Goal: Task Accomplishment & Management: Manage account settings

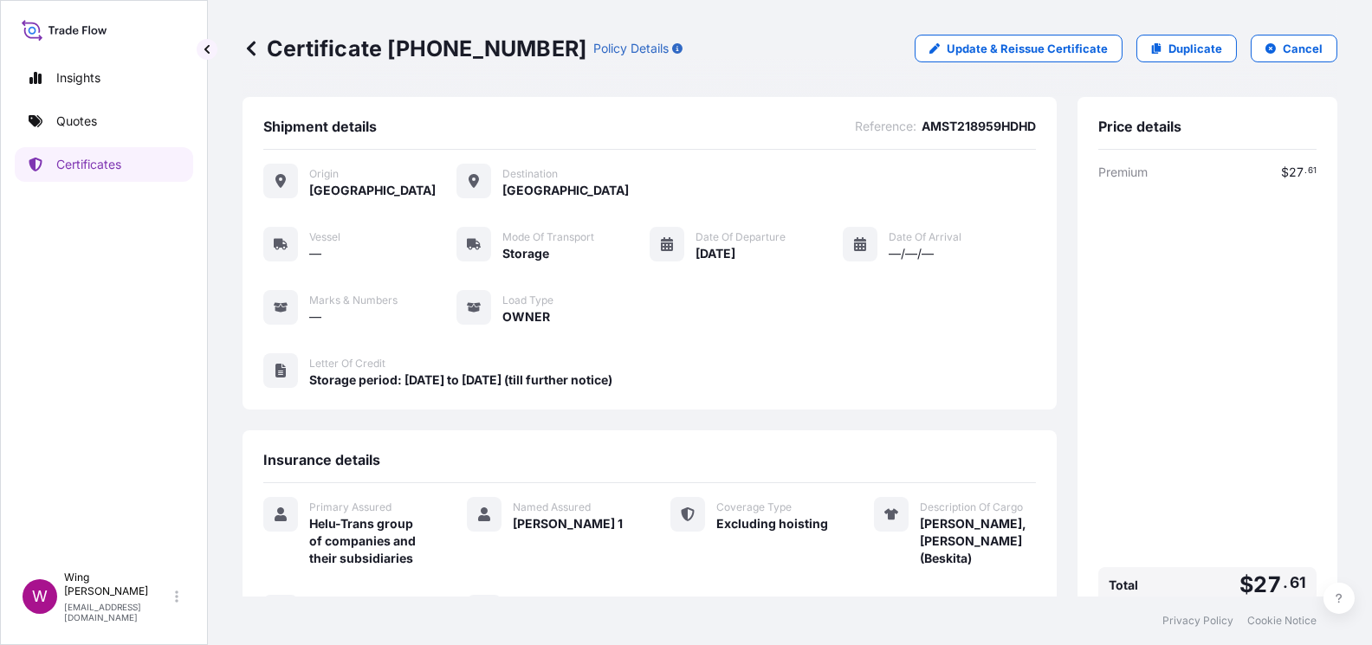
scroll to position [237, 0]
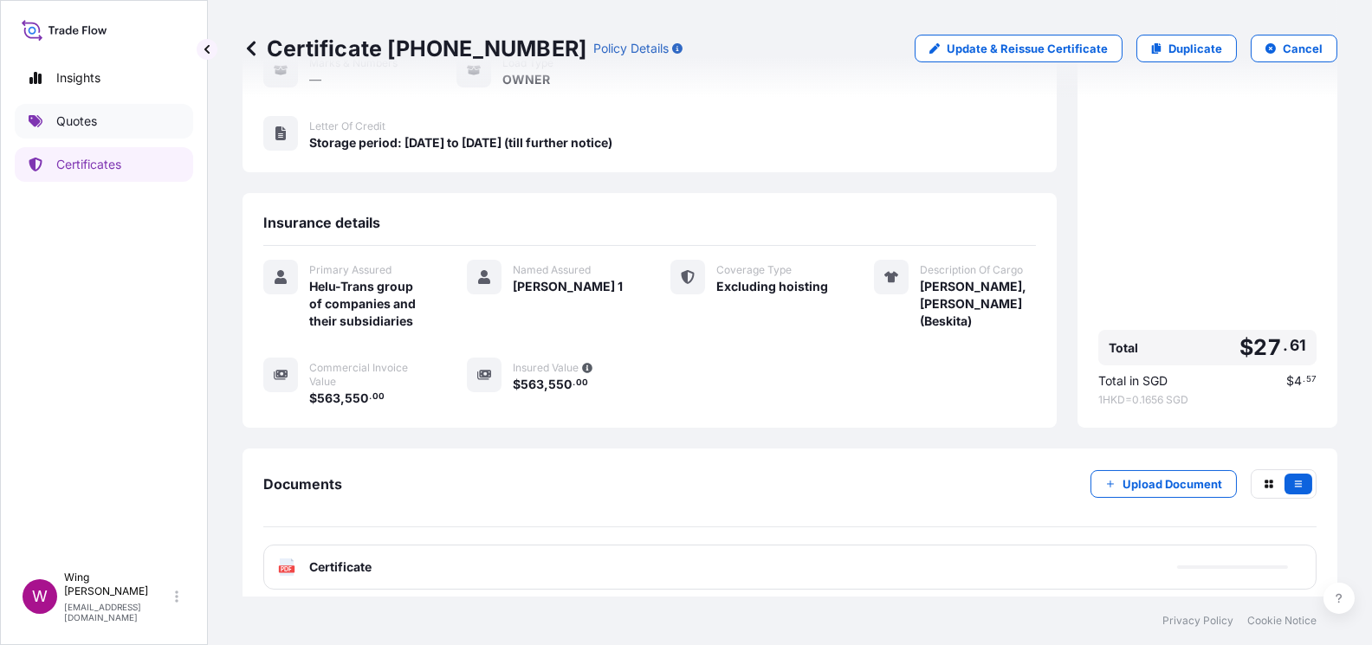
click at [70, 122] on p "Quotes" at bounding box center [76, 121] width 41 height 17
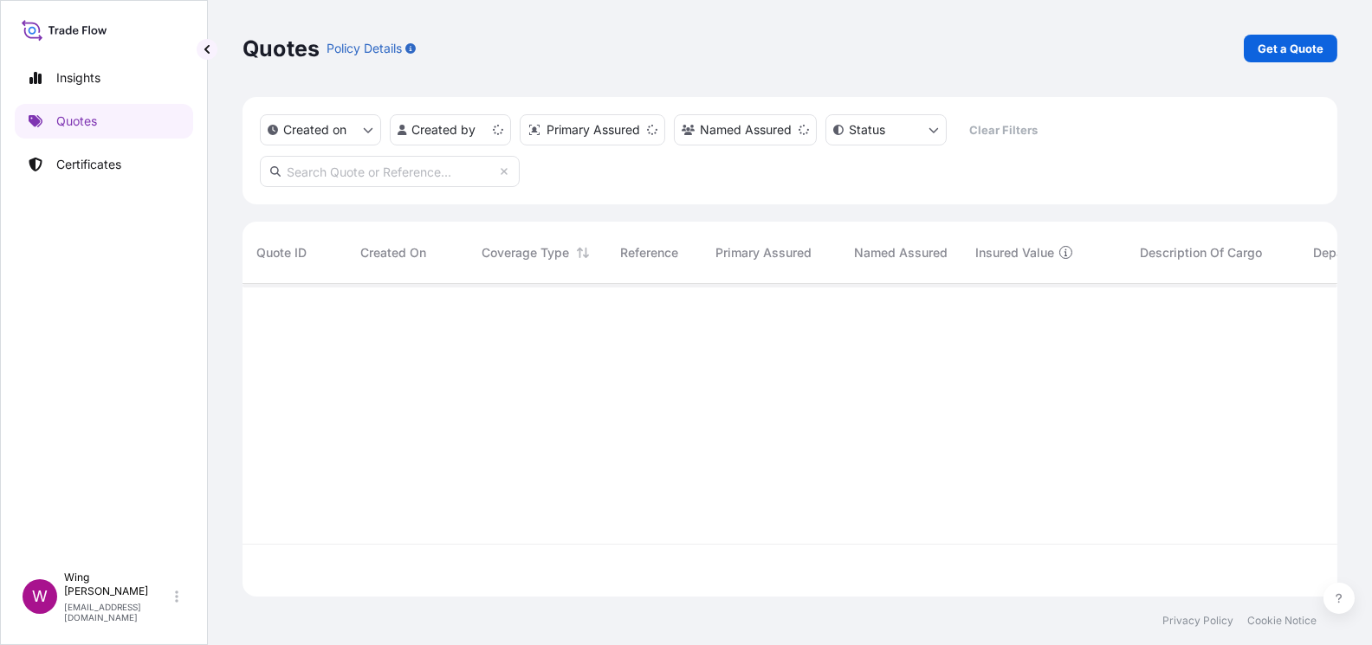
scroll to position [306, 1077]
click at [85, 171] on p "Certificates" at bounding box center [88, 164] width 65 height 17
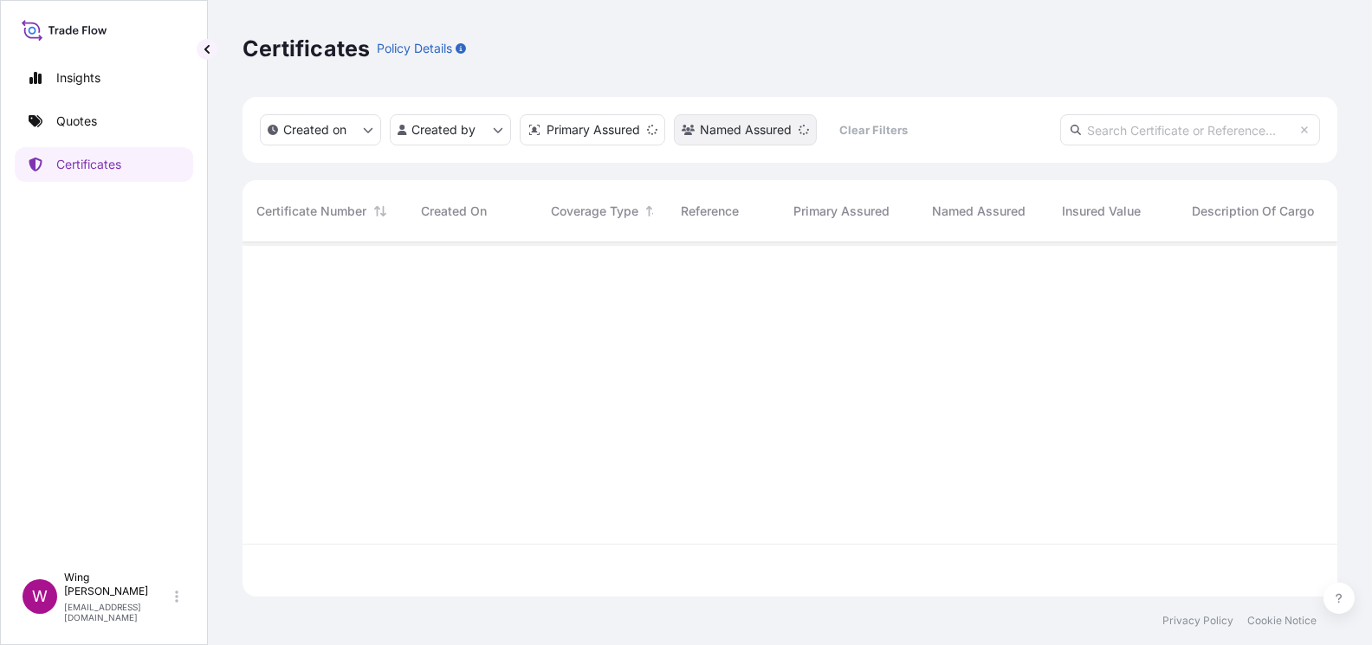
scroll to position [346, 1077]
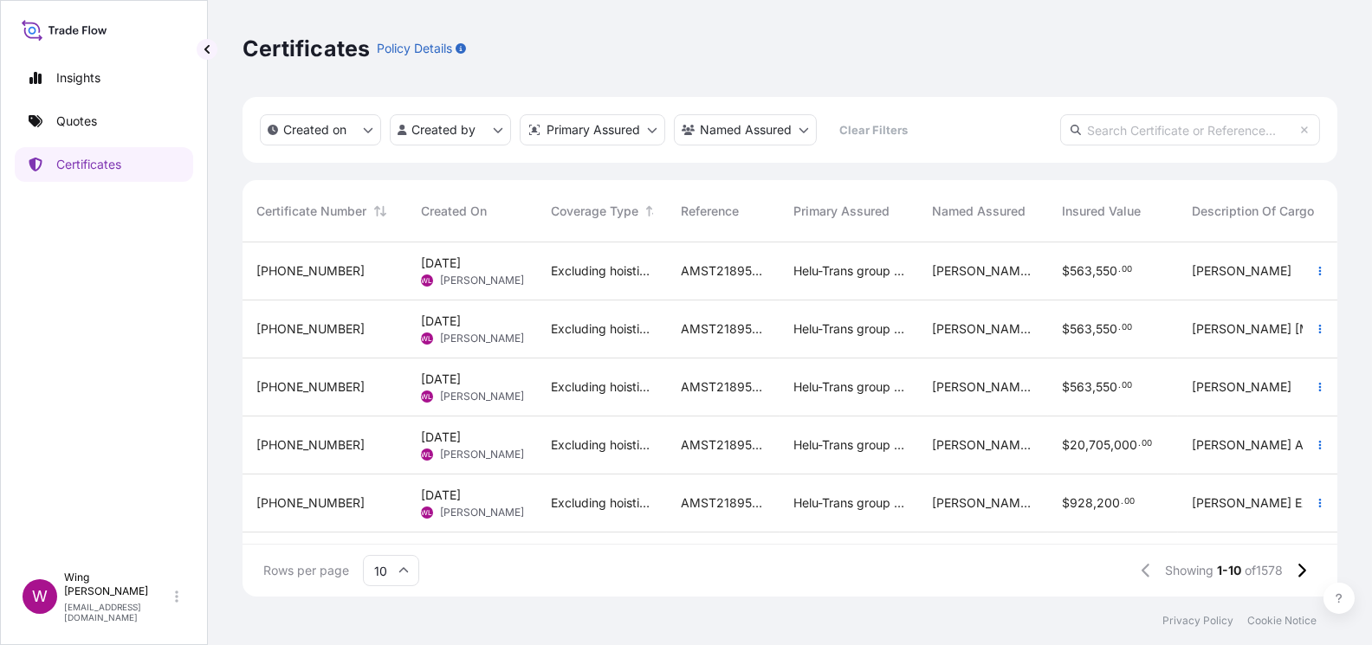
click at [1116, 132] on input "text" at bounding box center [1190, 129] width 260 height 31
paste input "[PHONE_NUMBER]"
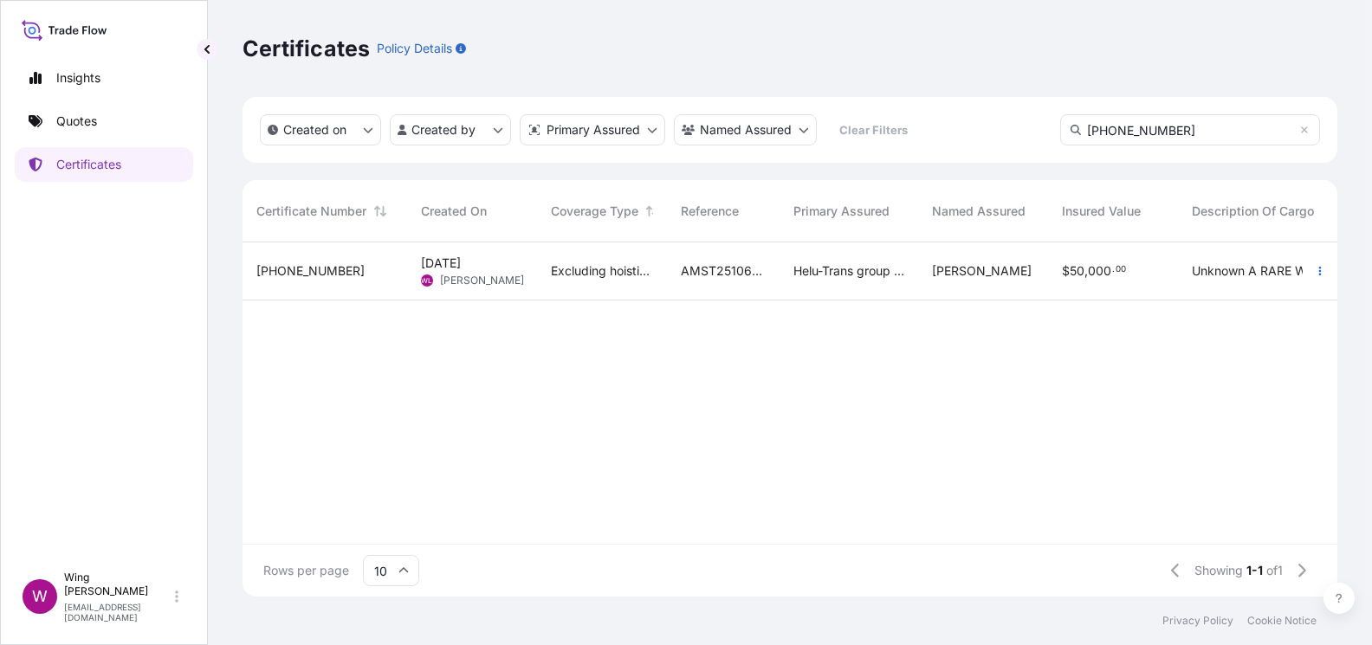
type input "[PHONE_NUMBER]"
click at [424, 277] on span "WL" at bounding box center [427, 280] width 11 height 17
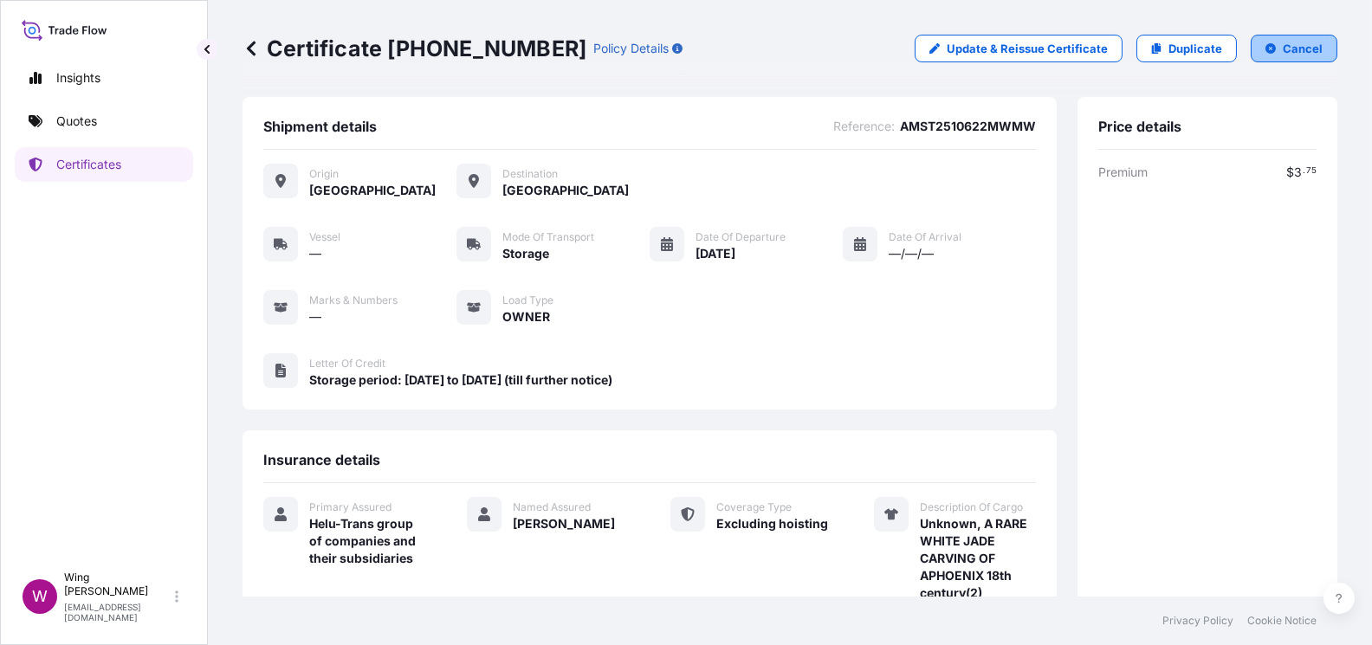
click at [1283, 49] on p "Cancel" at bounding box center [1303, 48] width 40 height 17
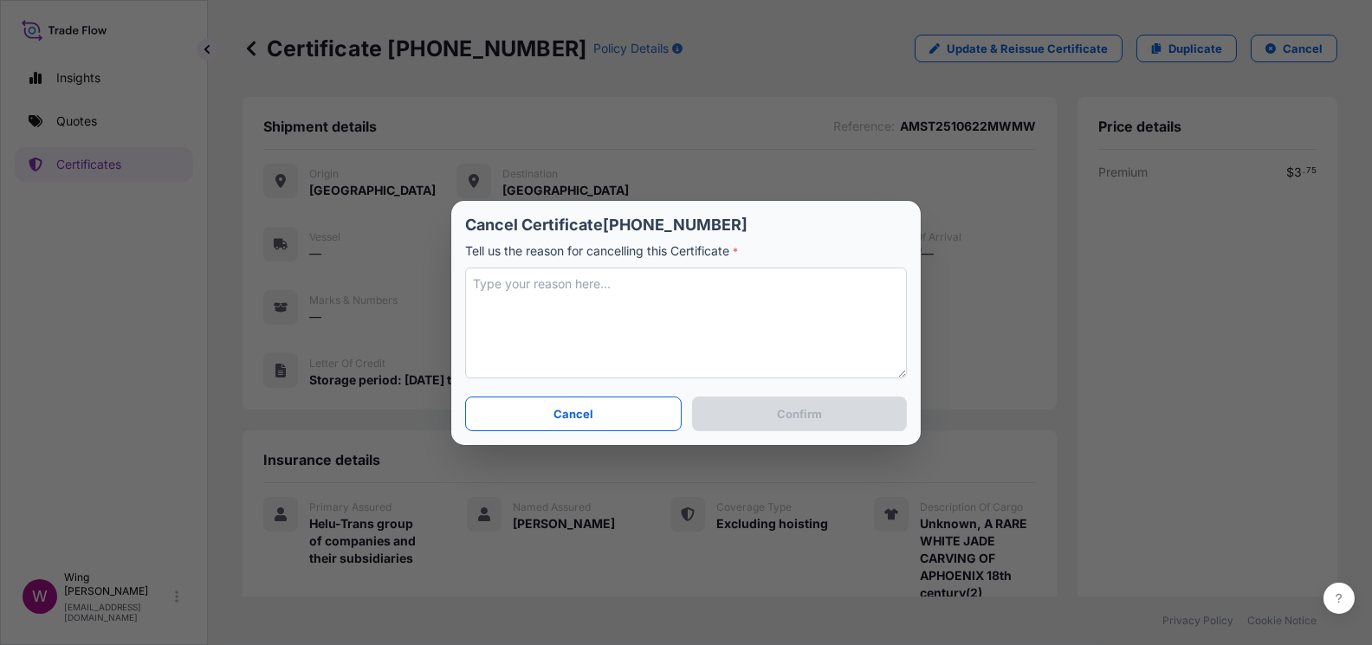
click at [592, 327] on textarea at bounding box center [686, 323] width 442 height 111
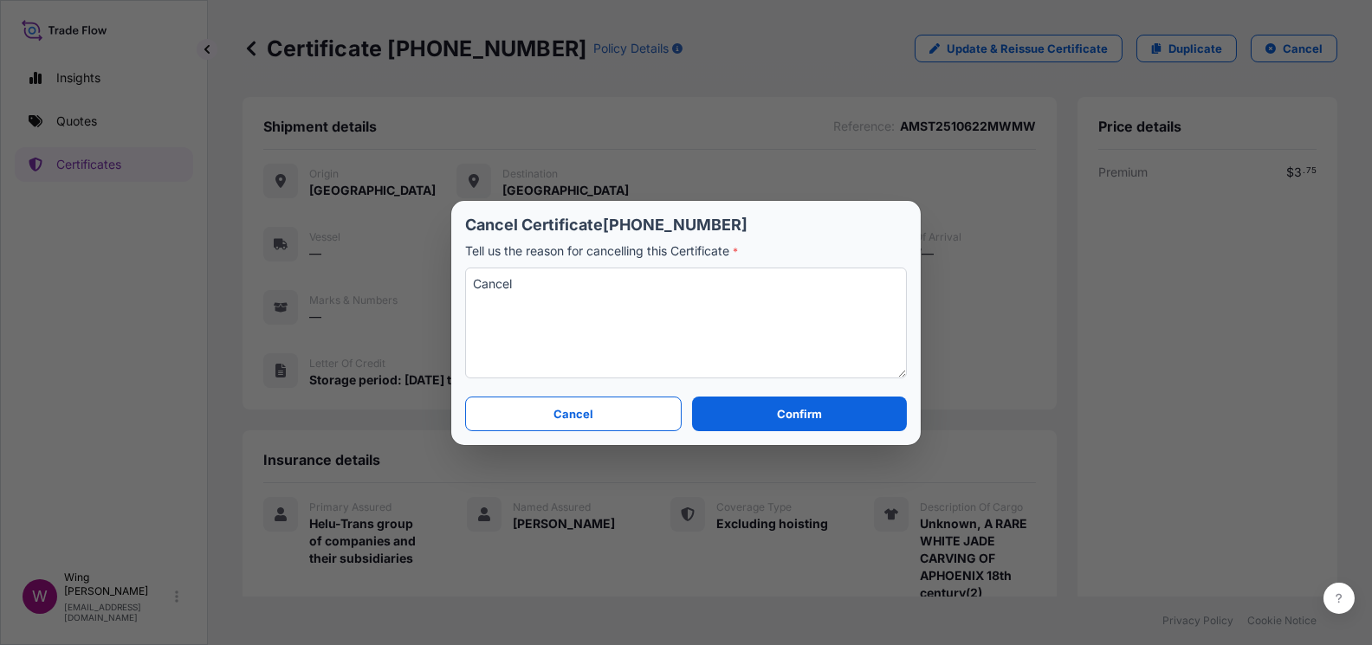
drag, startPoint x: 532, startPoint y: 286, endPoint x: 401, endPoint y: 288, distance: 130.8
click at [401, 288] on div "Cancel Certificate [PHONE_NUMBER] Tell us the reason for cancelling this Certif…" at bounding box center [686, 322] width 1372 height 645
click at [621, 289] on textarea "Cancel" at bounding box center [686, 323] width 442 height 111
type textarea "Cancel"
click at [775, 407] on button "Confirm" at bounding box center [799, 414] width 215 height 35
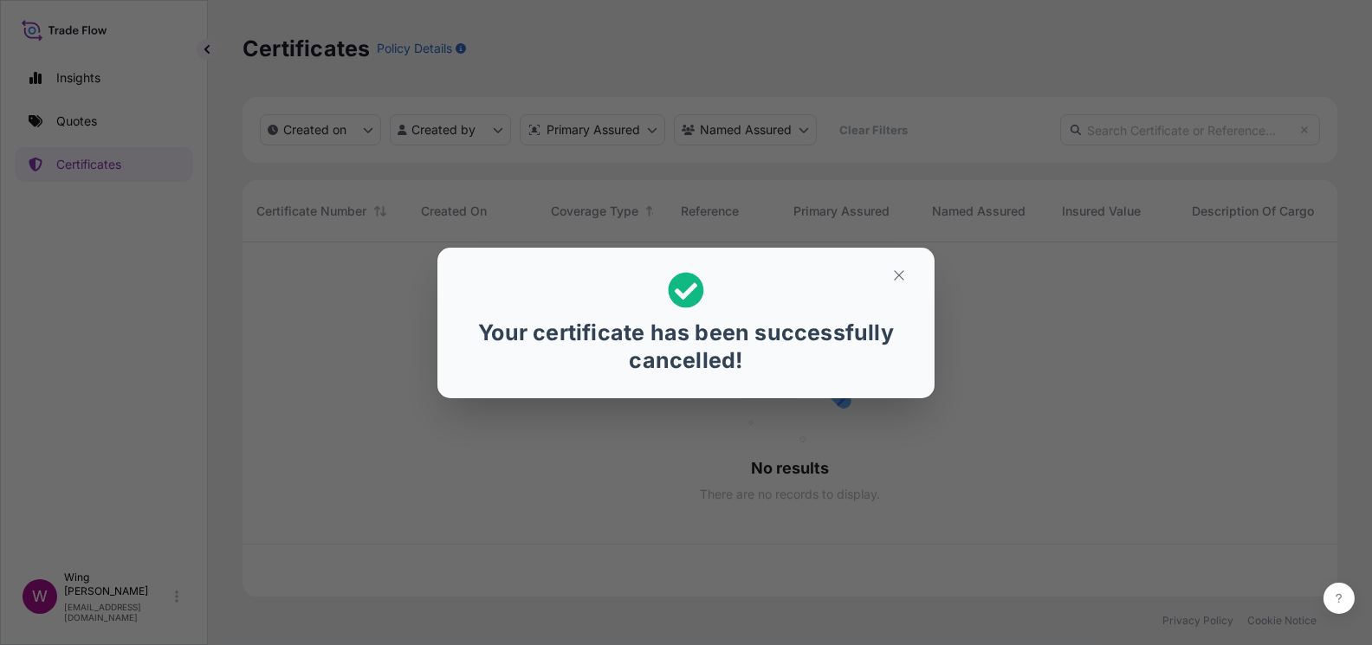
scroll to position [346, 1077]
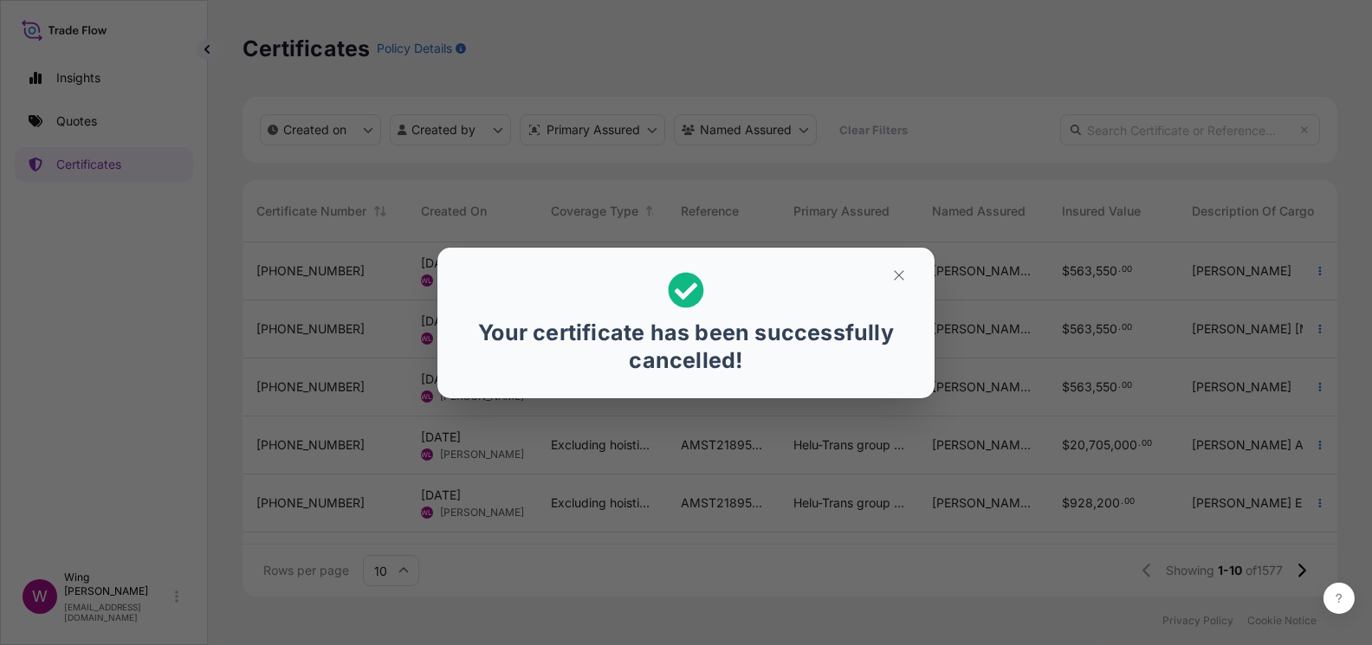
click at [103, 111] on div "Your certificate has been successfully cancelled!" at bounding box center [686, 322] width 1372 height 645
click at [906, 272] on button "button" at bounding box center [898, 276] width 43 height 28
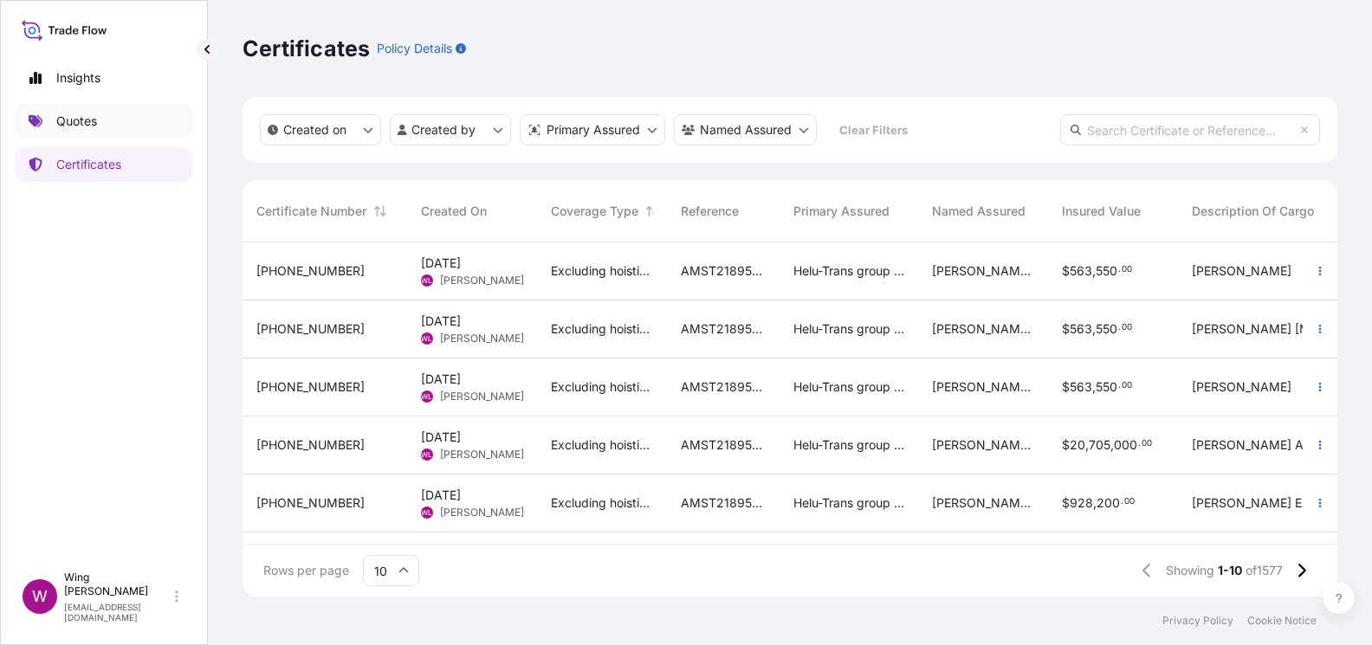
click at [60, 115] on p "Quotes" at bounding box center [76, 121] width 41 height 17
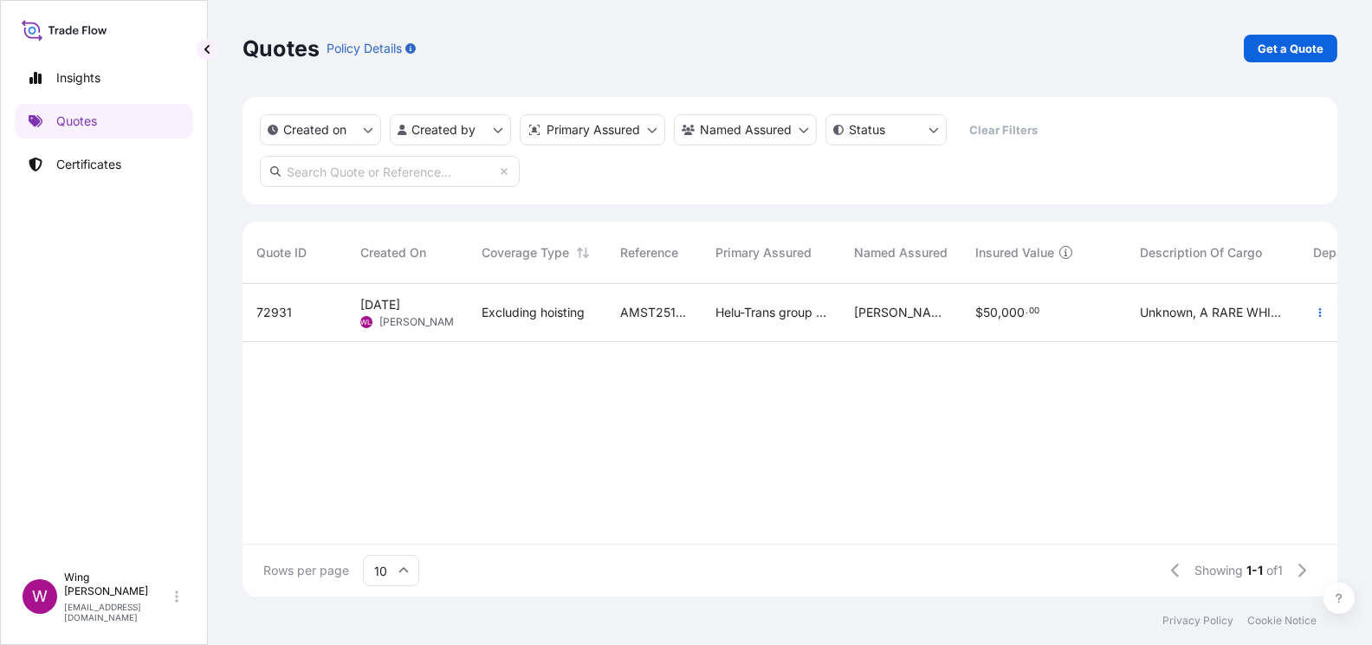
click at [346, 168] on input "text" at bounding box center [390, 171] width 260 height 31
paste input "[PHONE_NUMBER]"
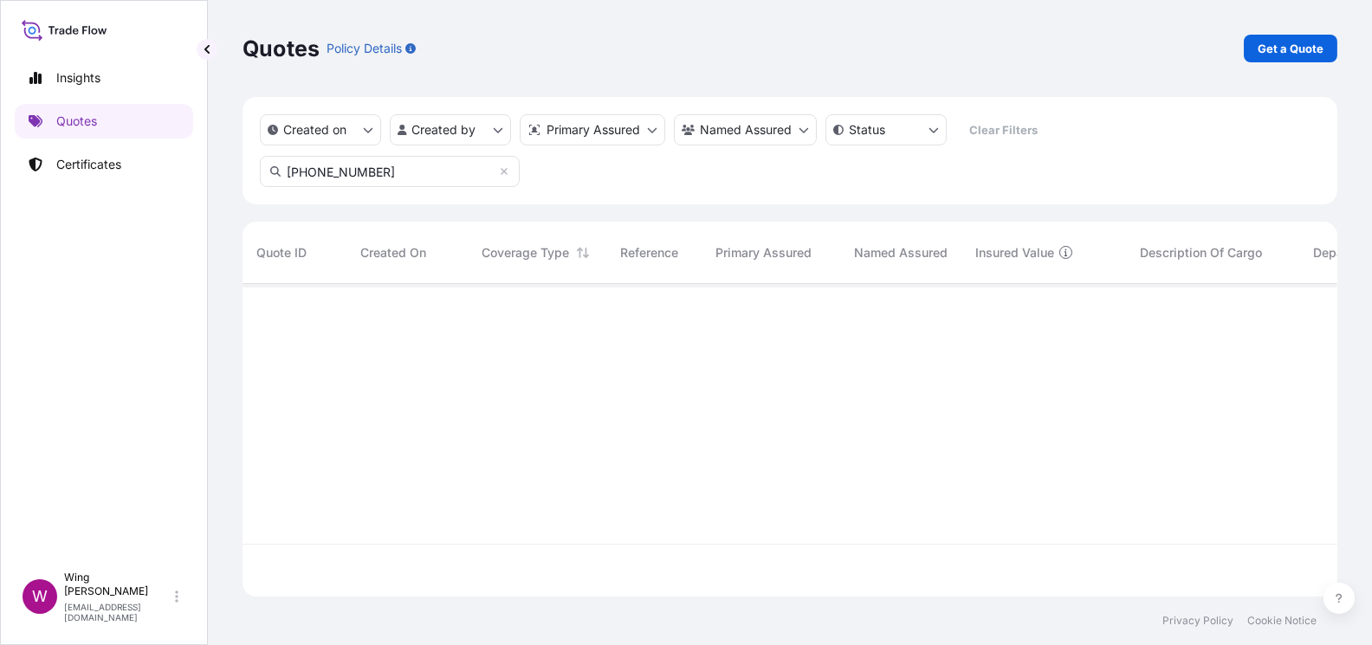
scroll to position [358, 1077]
type input "[PHONE_NUMBER]"
click at [90, 159] on p "Certificates" at bounding box center [88, 164] width 65 height 17
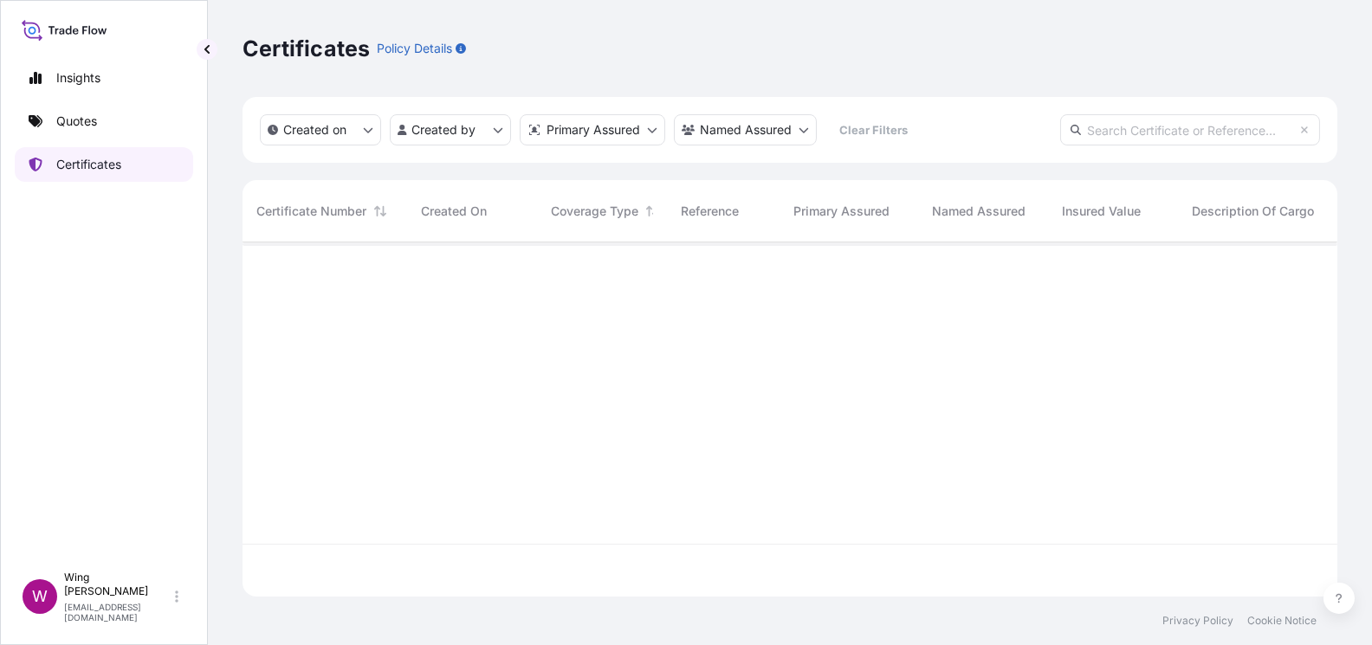
scroll to position [346, 1077]
click at [1122, 129] on input "text" at bounding box center [1190, 129] width 260 height 31
paste input "[PHONE_NUMBER]"
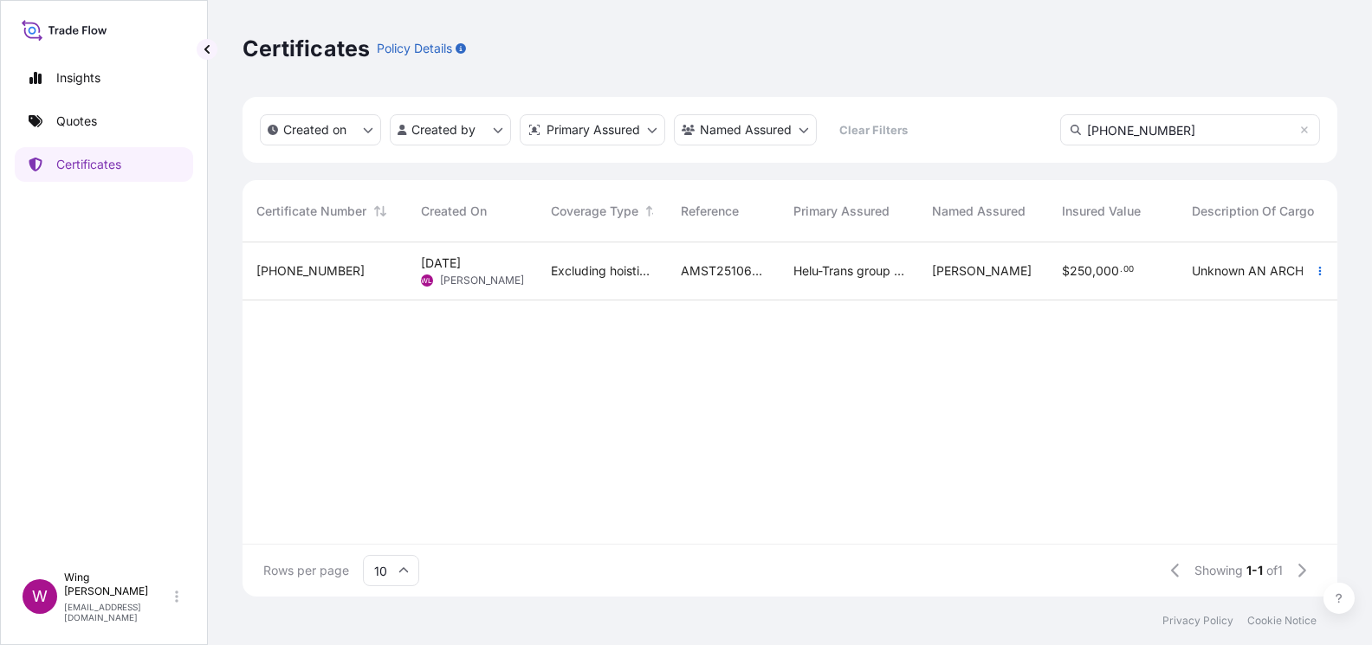
type input "[PHONE_NUMBER]"
click at [407, 277] on div "[DATE] [PERSON_NAME] [PERSON_NAME]" at bounding box center [472, 272] width 130 height 58
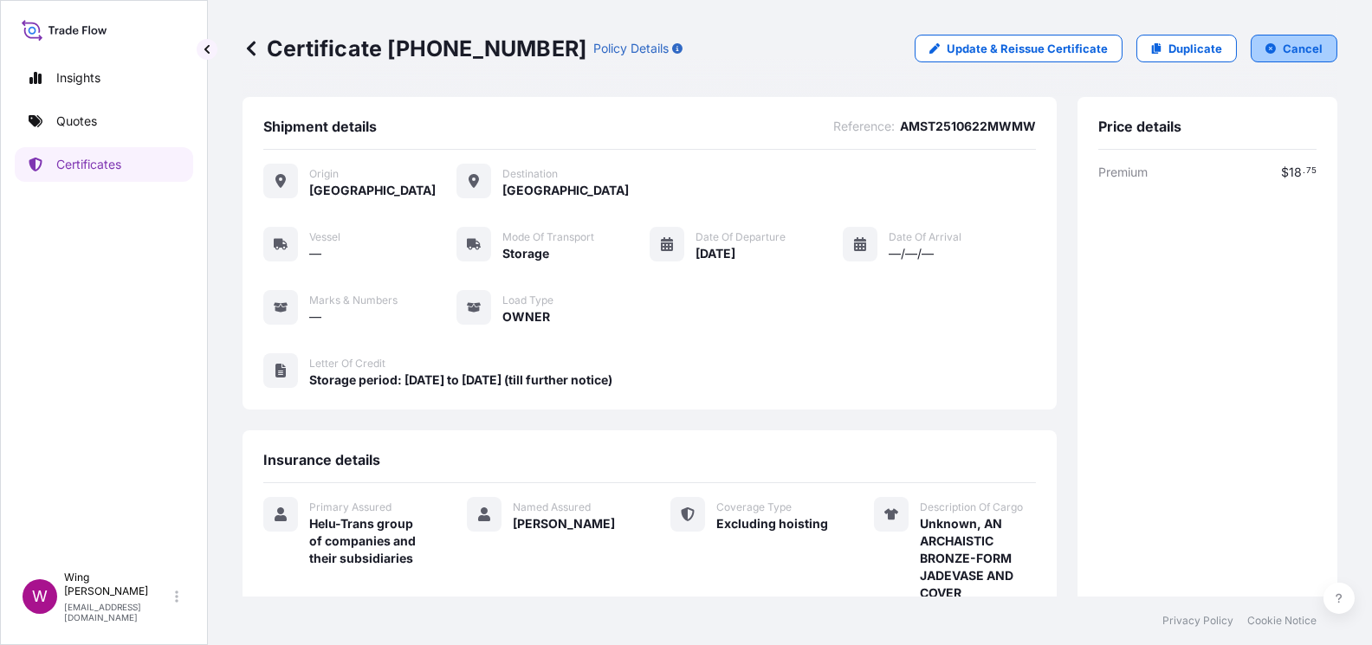
click at [1283, 50] on p "Cancel" at bounding box center [1303, 48] width 40 height 17
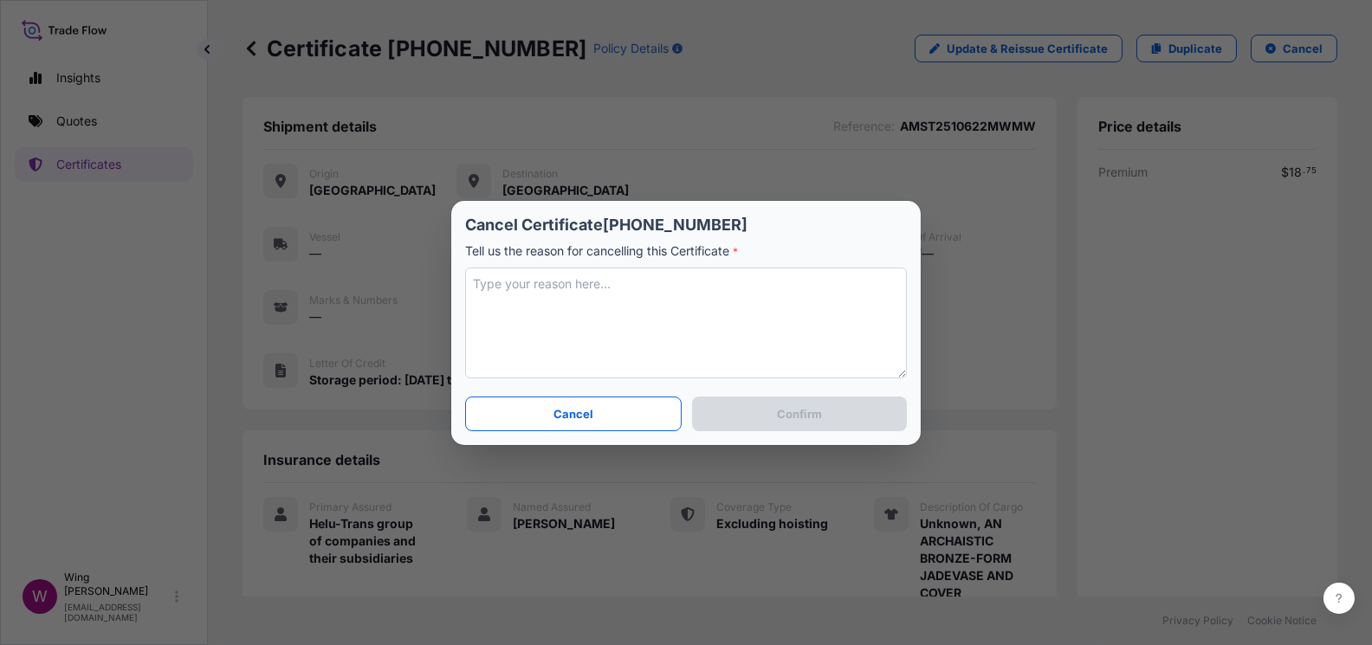
drag, startPoint x: 673, startPoint y: 348, endPoint x: 664, endPoint y: 353, distance: 10.1
click at [671, 348] on textarea at bounding box center [686, 323] width 442 height 111
type textarea "c"
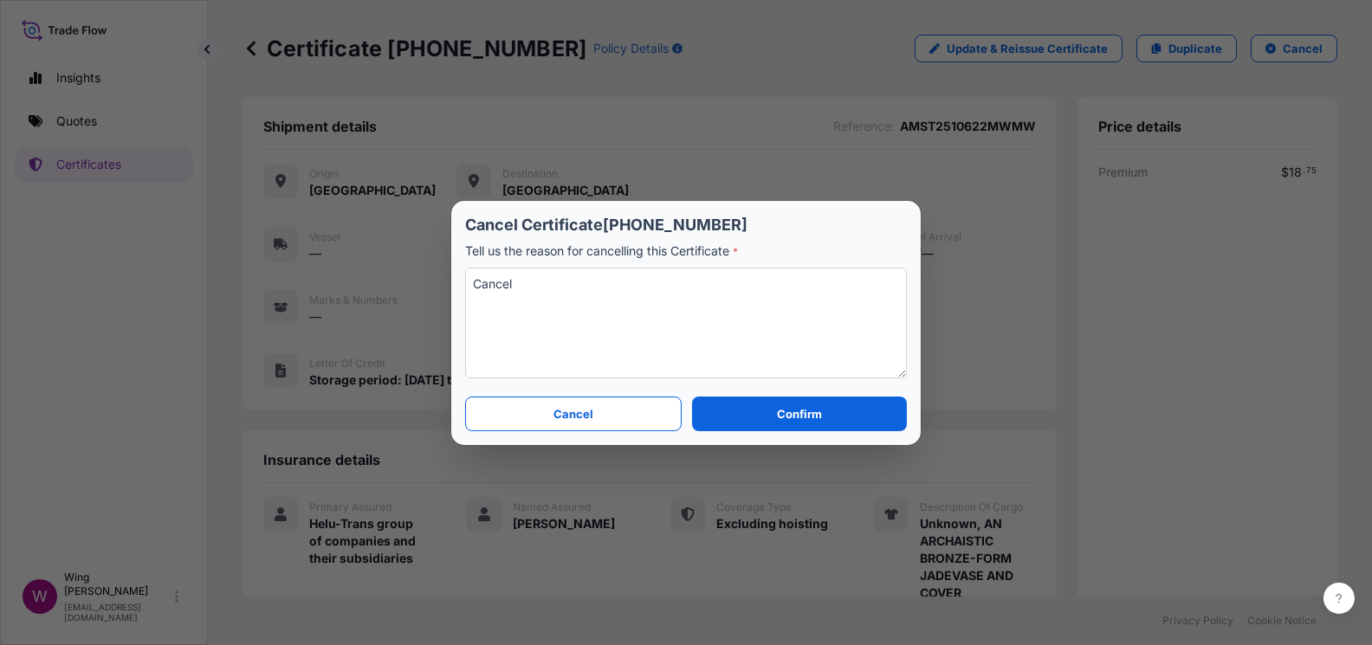
drag, startPoint x: 571, startPoint y: 286, endPoint x: 392, endPoint y: 260, distance: 181.2
click at [392, 260] on div "Cancel Certificate [PHONE_NUMBER] Tell us the reason for cancelling this Certif…" at bounding box center [686, 322] width 1372 height 645
type textarea "Cancel"
click at [829, 413] on button "Confirm" at bounding box center [799, 414] width 215 height 35
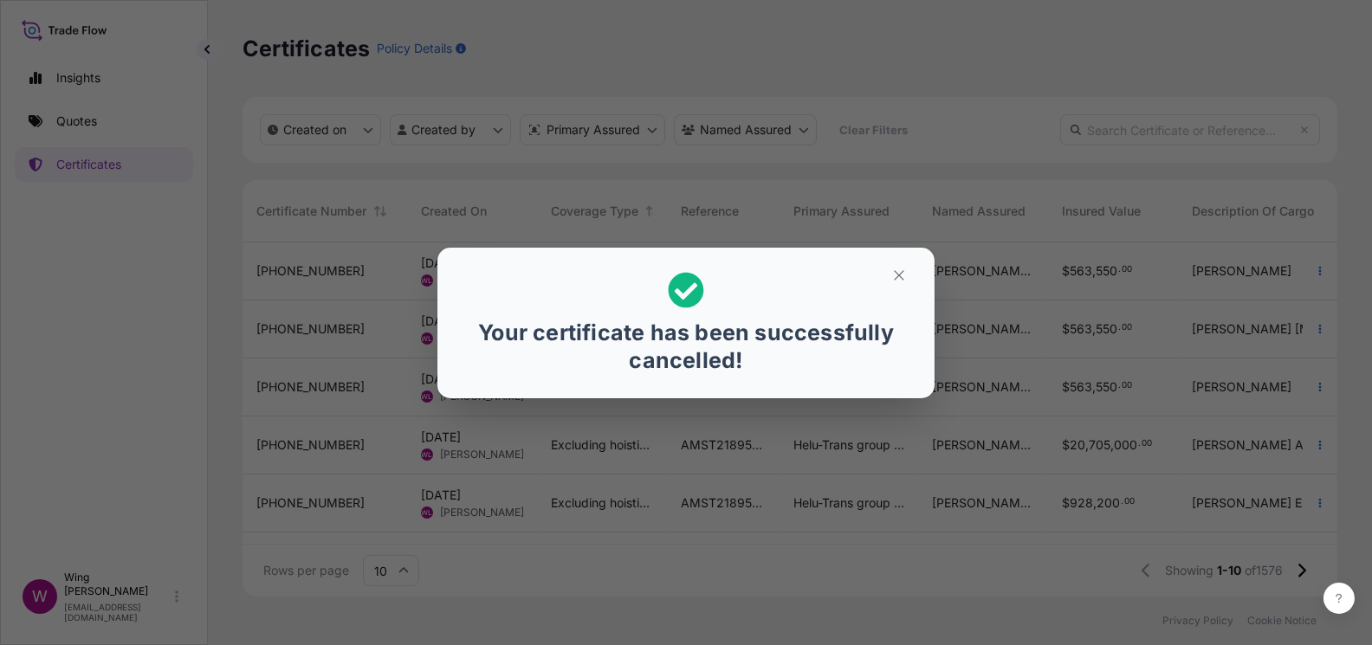
scroll to position [17, 16]
click at [898, 279] on icon "button" at bounding box center [899, 276] width 16 height 16
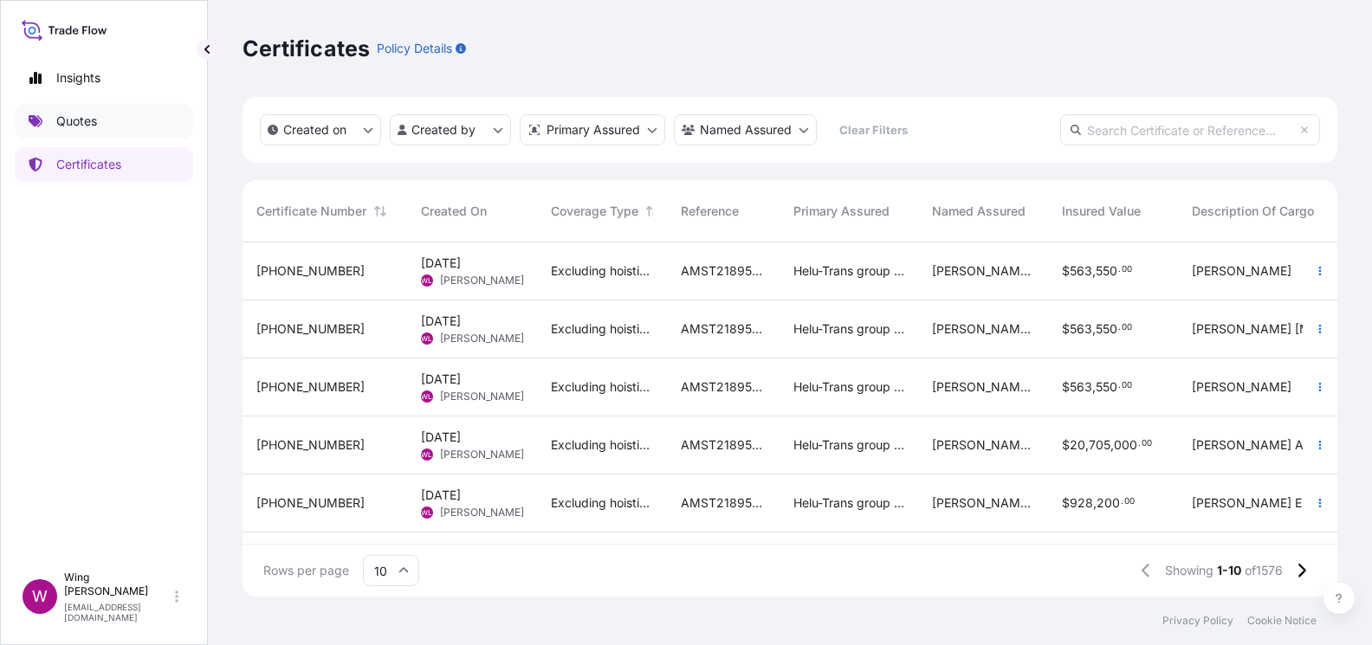
click at [72, 124] on p "Quotes" at bounding box center [76, 121] width 41 height 17
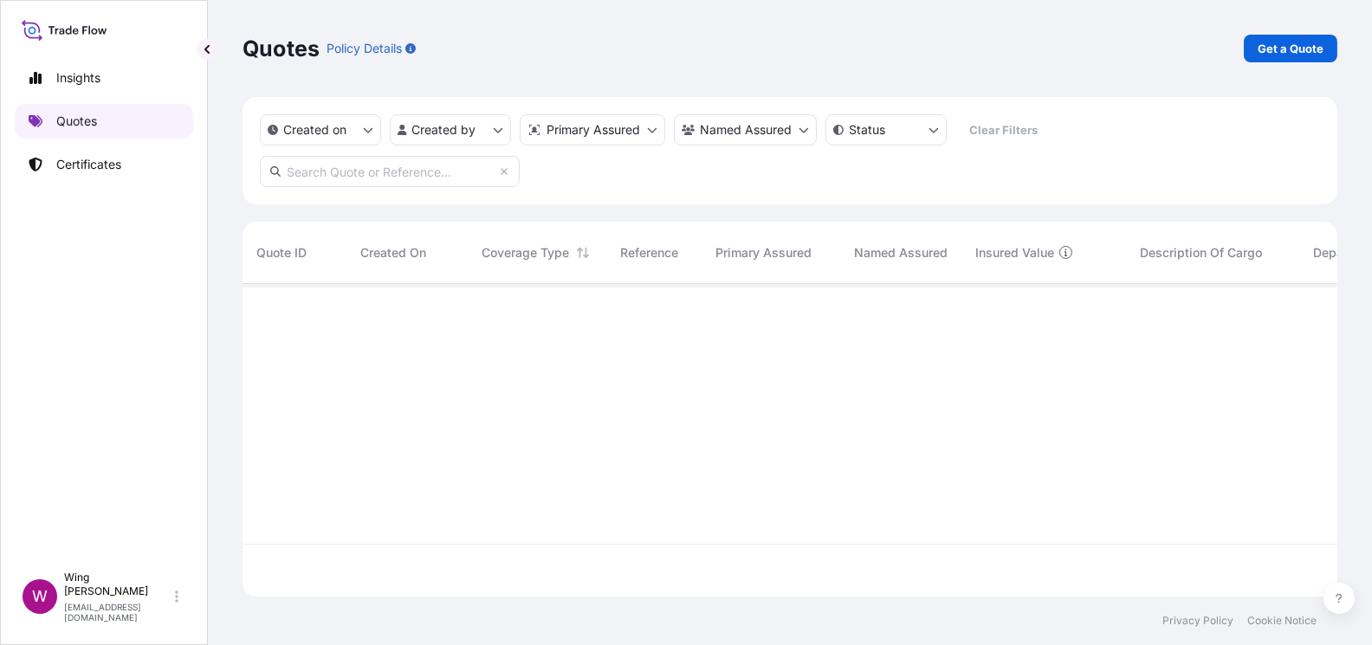
scroll to position [306, 1077]
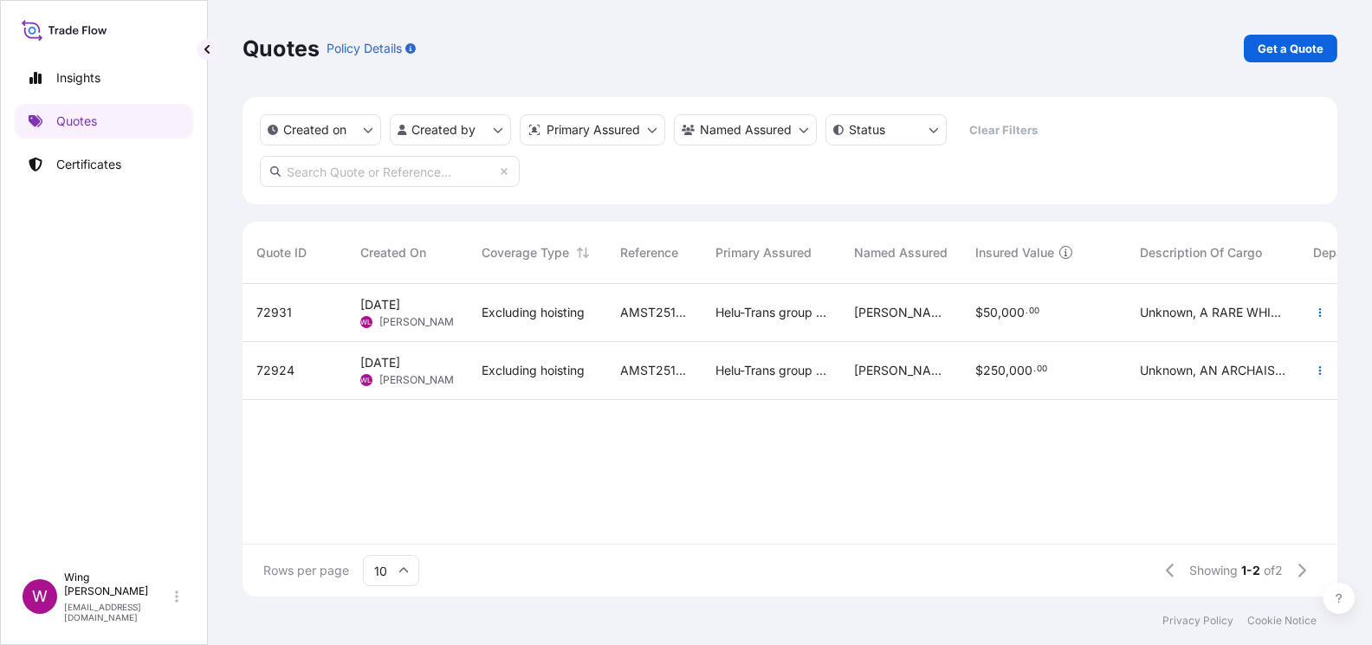
click at [372, 375] on div "[PERSON_NAME] [PERSON_NAME]" at bounding box center [407, 380] width 94 height 14
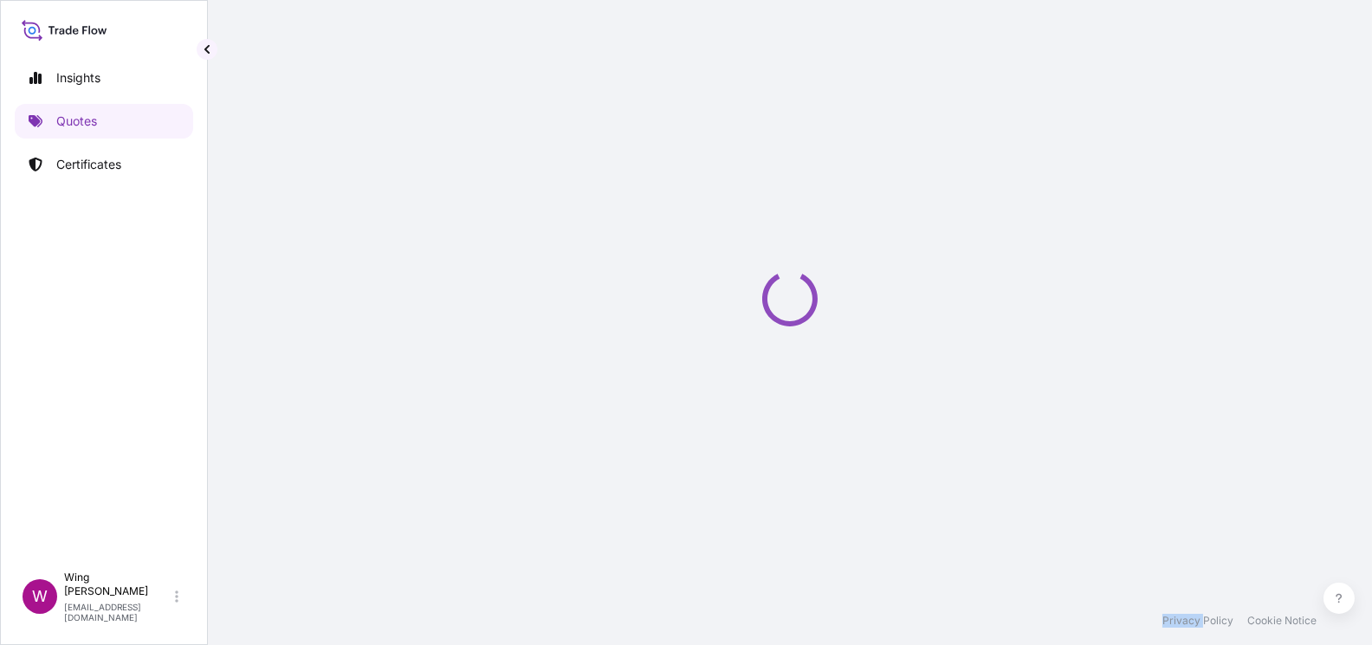
click at [372, 375] on div "Loading" at bounding box center [790, 298] width 1095 height 597
select select "STORAGE"
select select "Storage"
select select "[GEOGRAPHIC_DATA]"
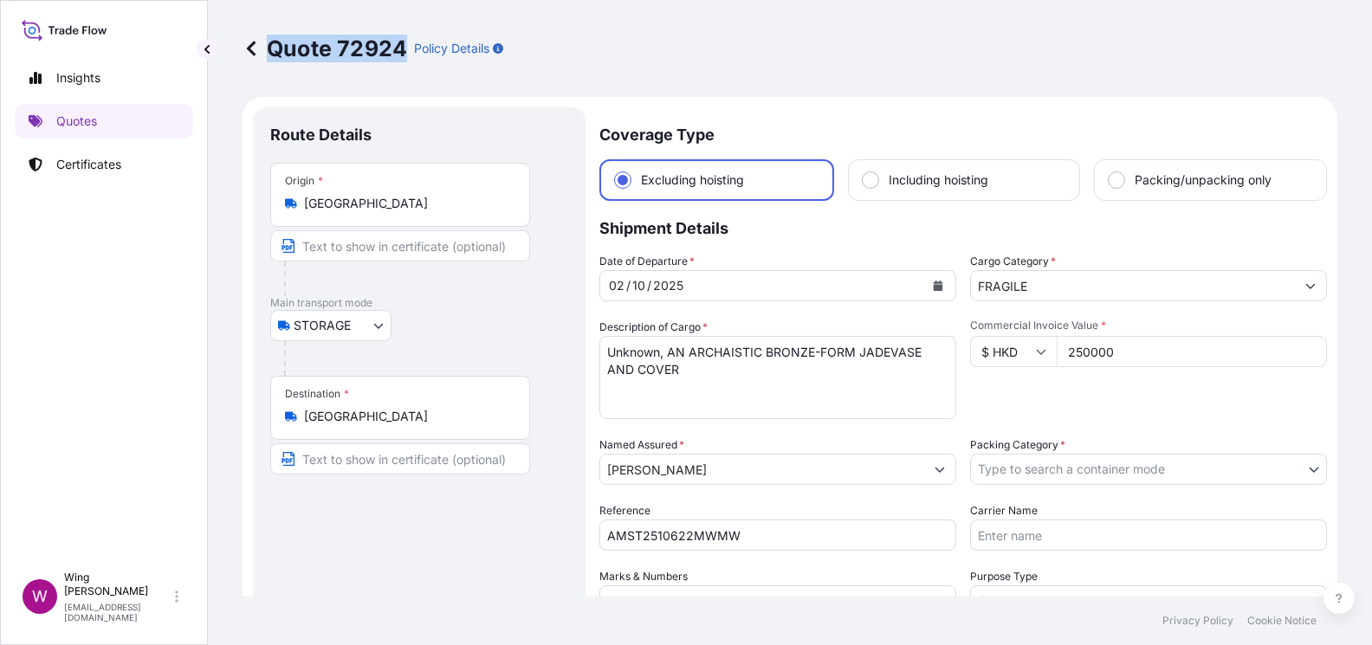
drag, startPoint x: 404, startPoint y: 51, endPoint x: 274, endPoint y: 46, distance: 130.0
click at [274, 46] on p "Quote 72924" at bounding box center [325, 49] width 165 height 28
copy p "Quote 72924"
click at [99, 159] on p "Certificates" at bounding box center [88, 164] width 65 height 17
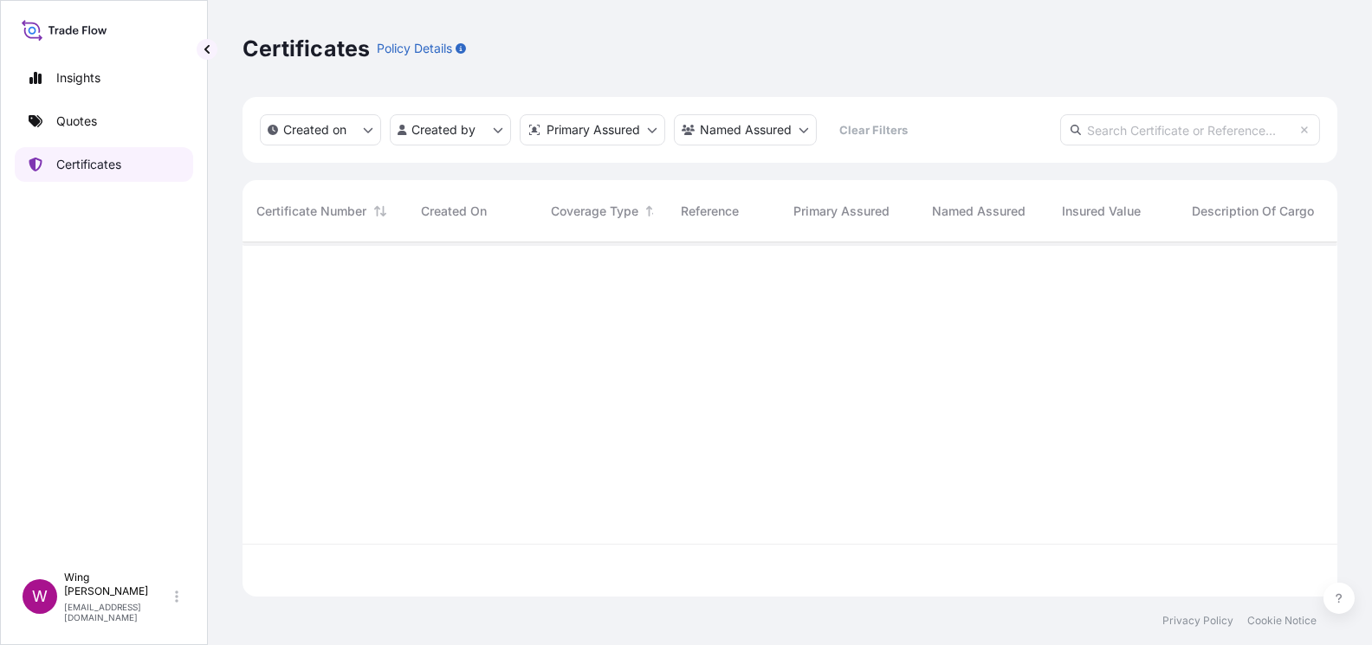
scroll to position [346, 1077]
click at [69, 121] on p "Quotes" at bounding box center [76, 121] width 41 height 17
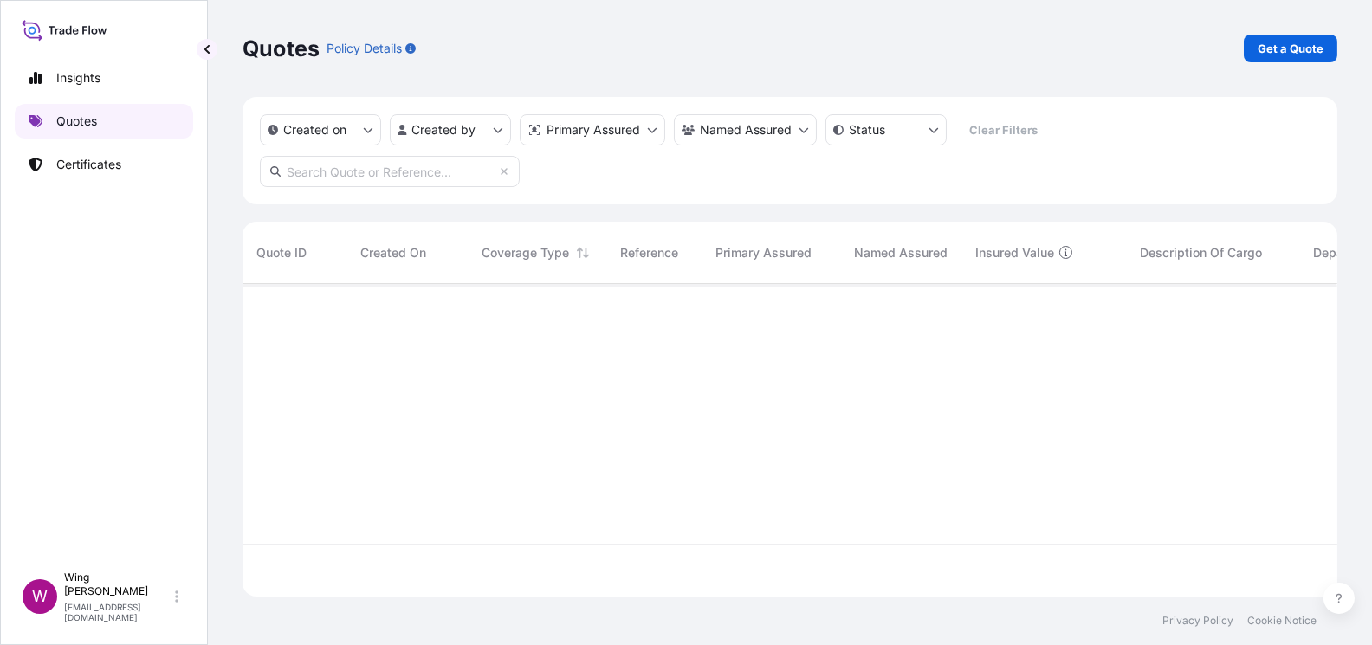
scroll to position [306, 1077]
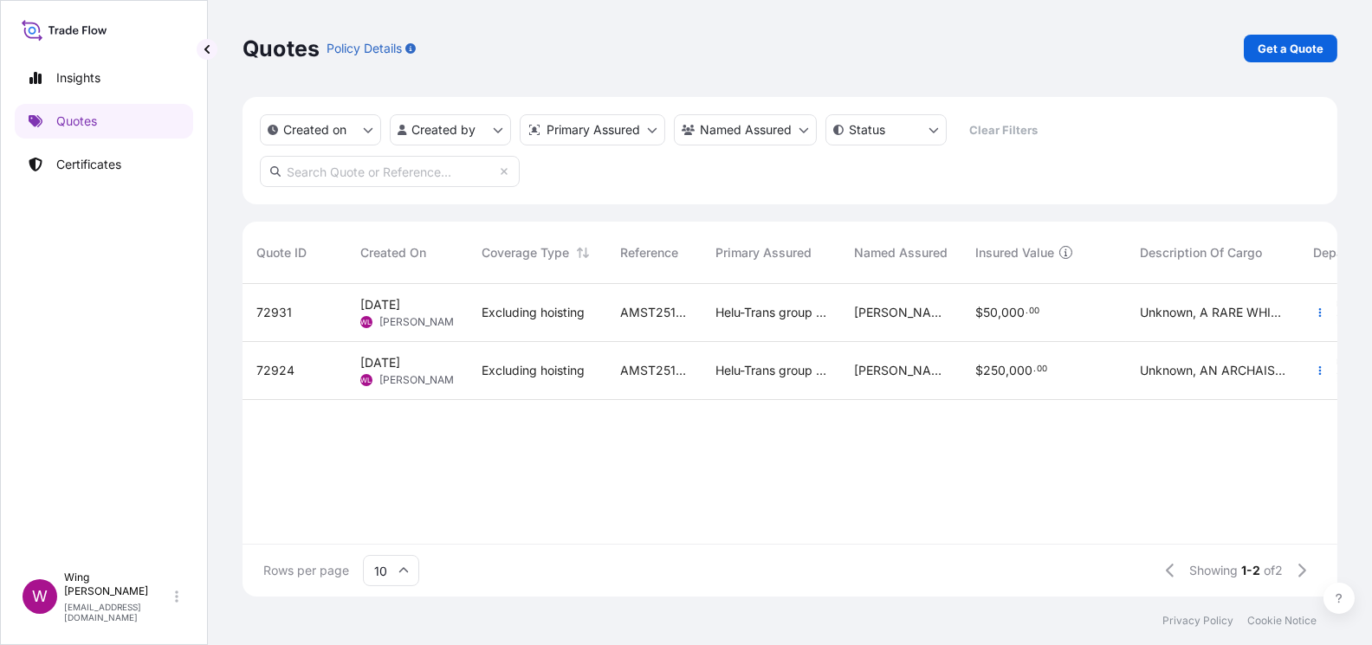
click at [411, 319] on span "[PERSON_NAME]" at bounding box center [421, 322] width 84 height 14
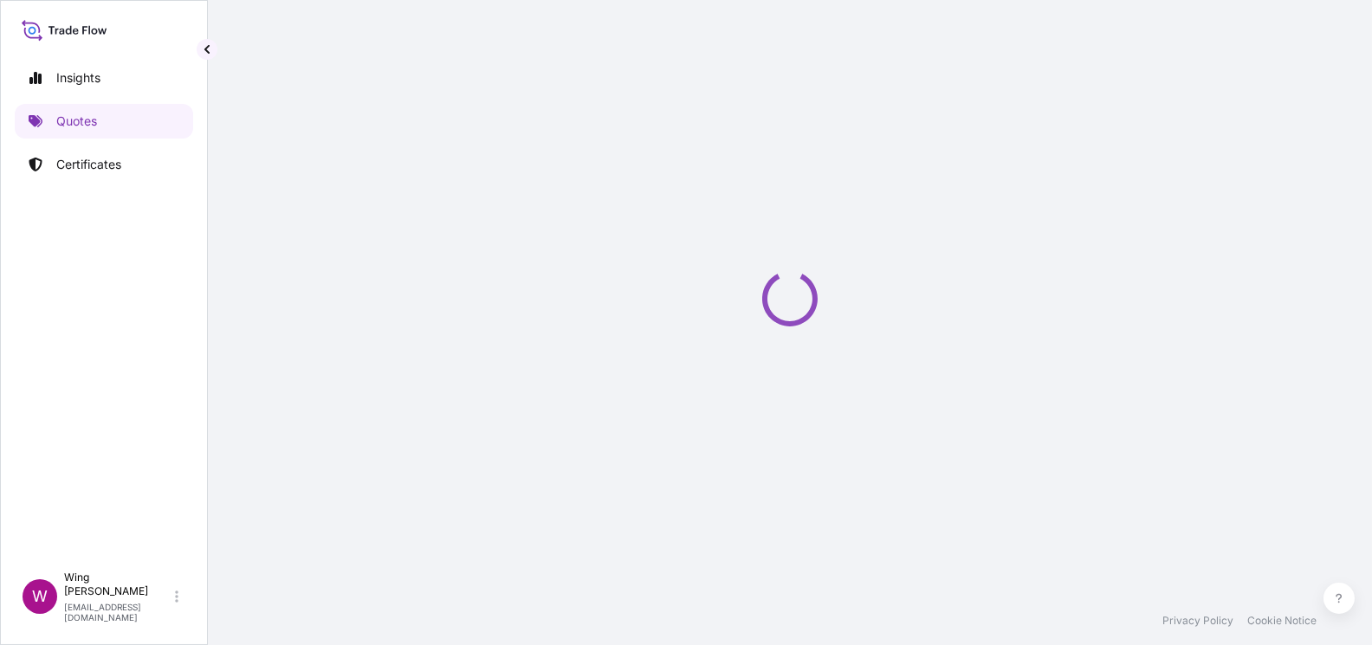
select select "STORAGE"
select select "Storage"
select select "[GEOGRAPHIC_DATA]"
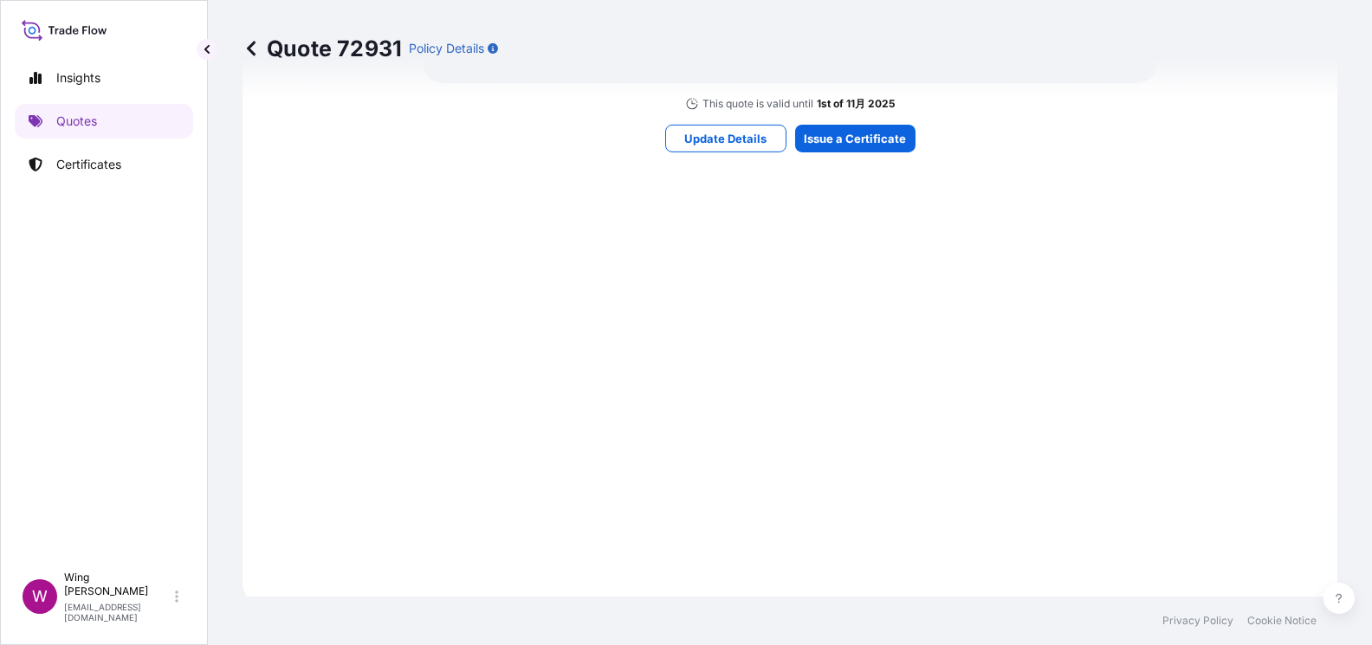
scroll to position [1692, 0]
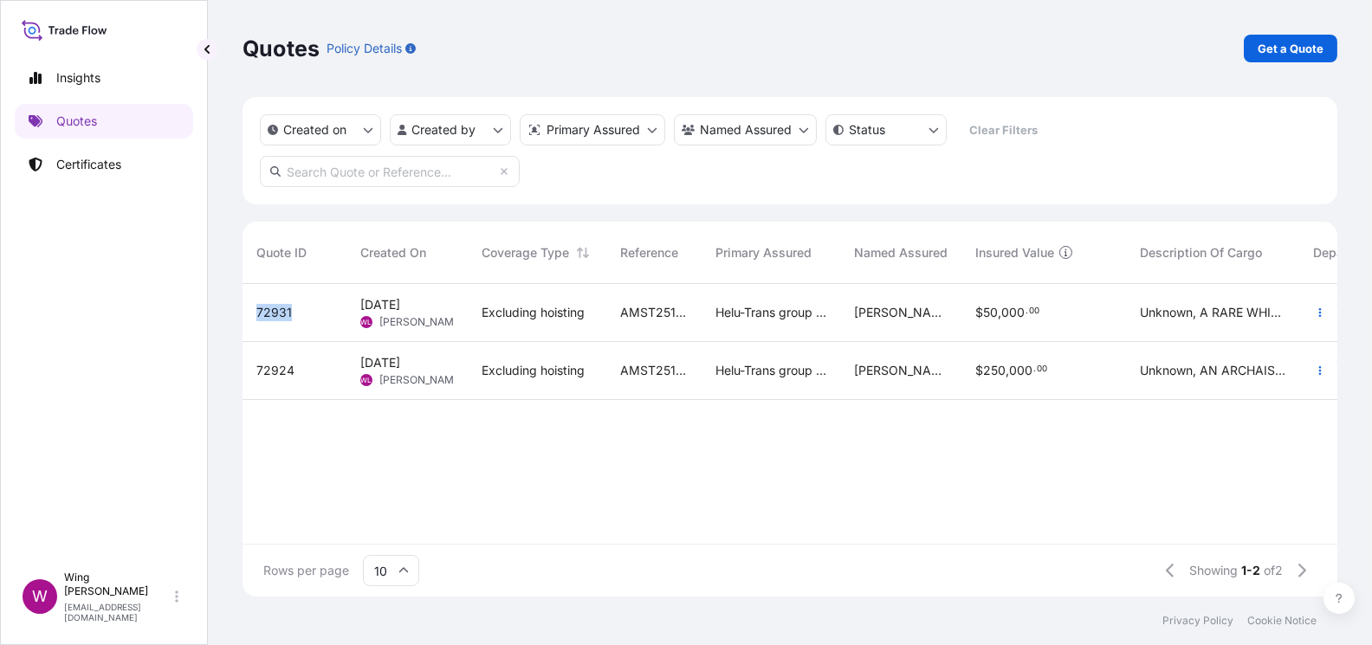
drag, startPoint x: 305, startPoint y: 314, endPoint x: 254, endPoint y: 312, distance: 51.2
click at [254, 312] on div "72931" at bounding box center [295, 313] width 104 height 58
select select "STORAGE"
select select "Storage"
select select "[GEOGRAPHIC_DATA]"
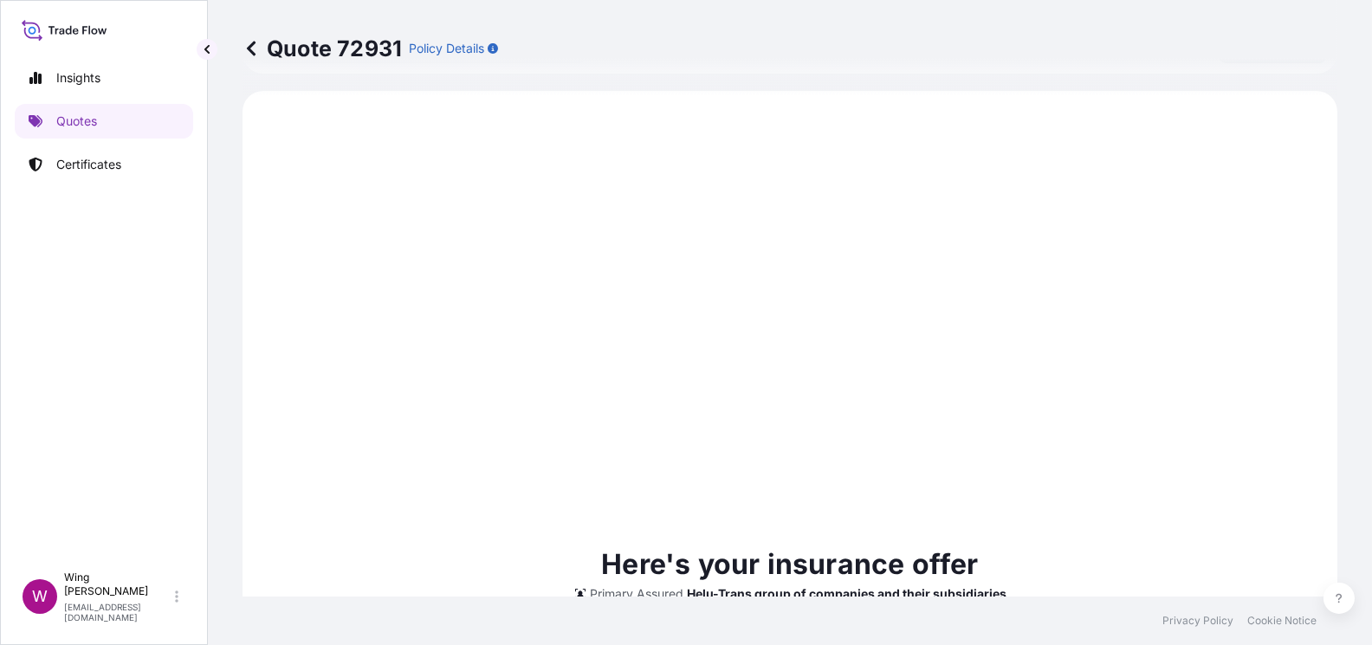
scroll to position [882, 0]
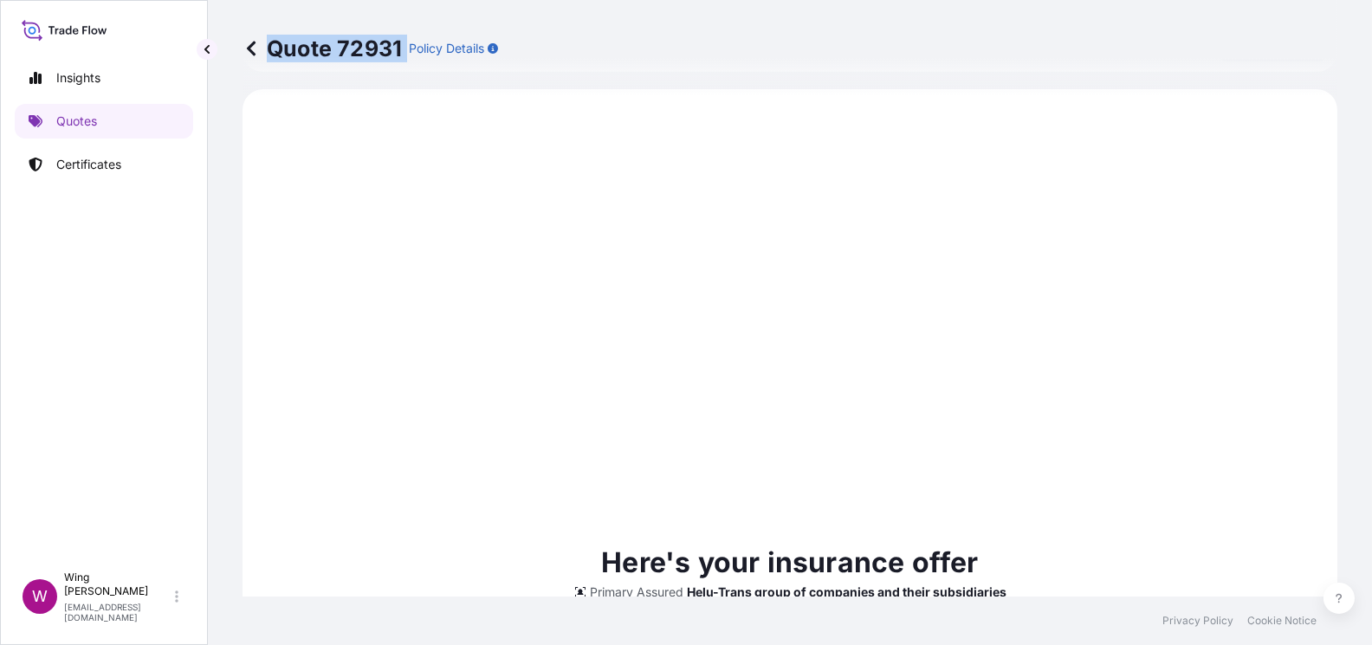
drag, startPoint x: 405, startPoint y: 45, endPoint x: 274, endPoint y: 52, distance: 131.8
click at [274, 52] on div "Quote 72931 Policy Details" at bounding box center [371, 49] width 256 height 28
copy p "Quote 72931"
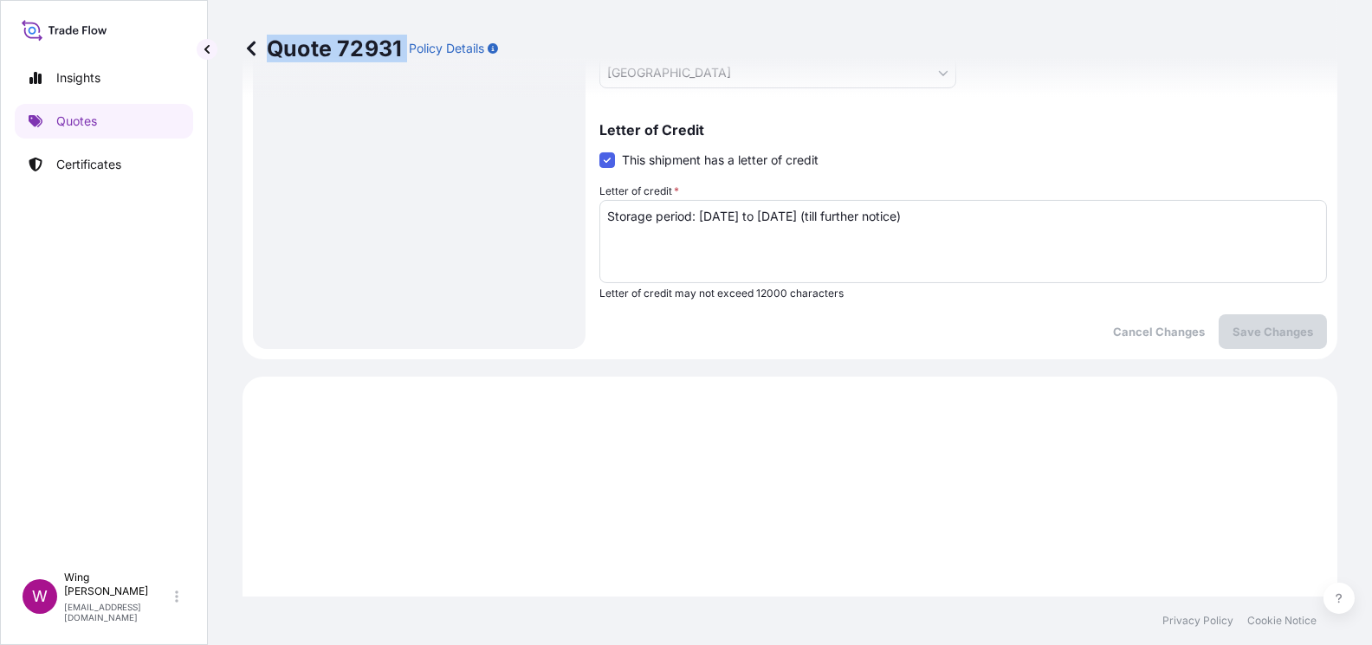
scroll to position [189, 0]
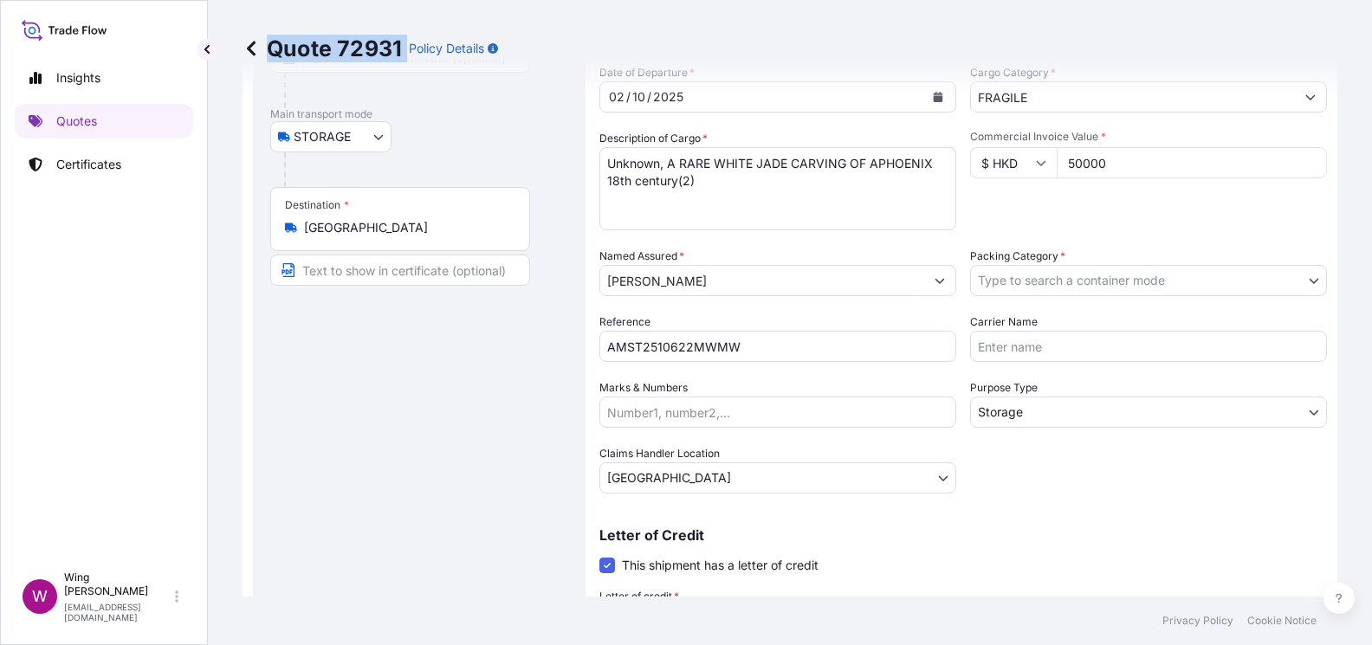
click at [253, 49] on icon at bounding box center [251, 48] width 17 height 17
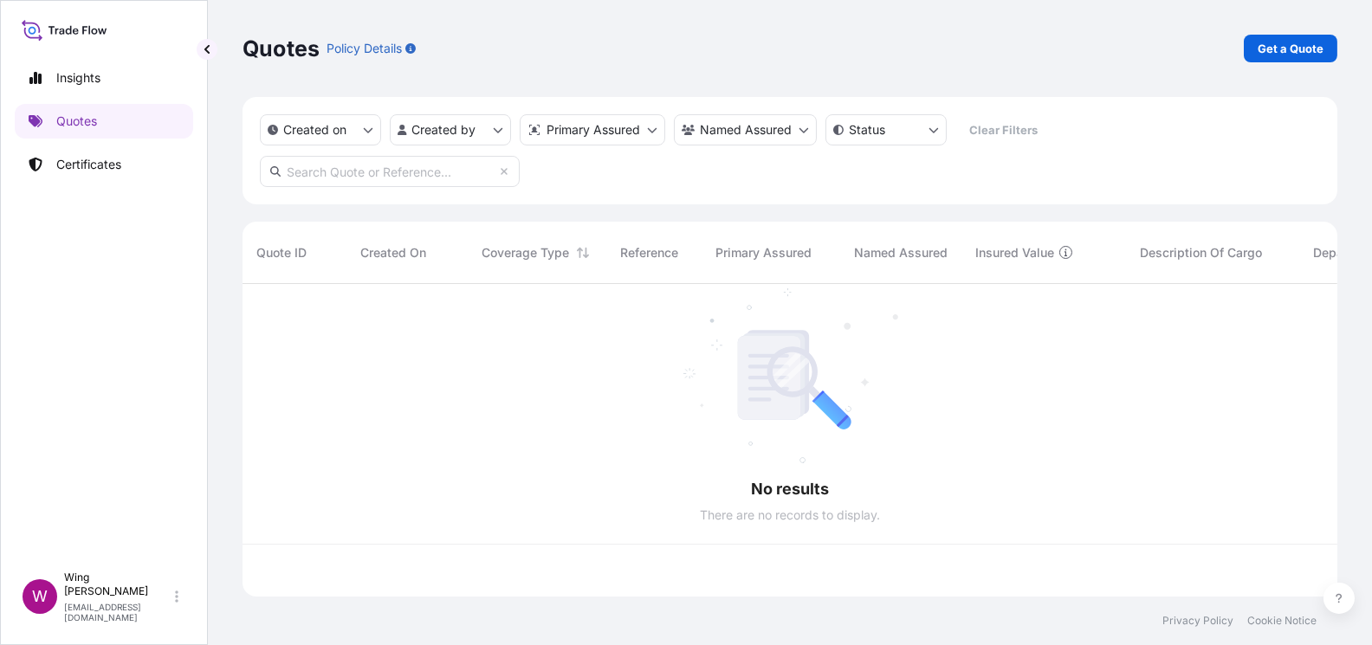
scroll to position [306, 1077]
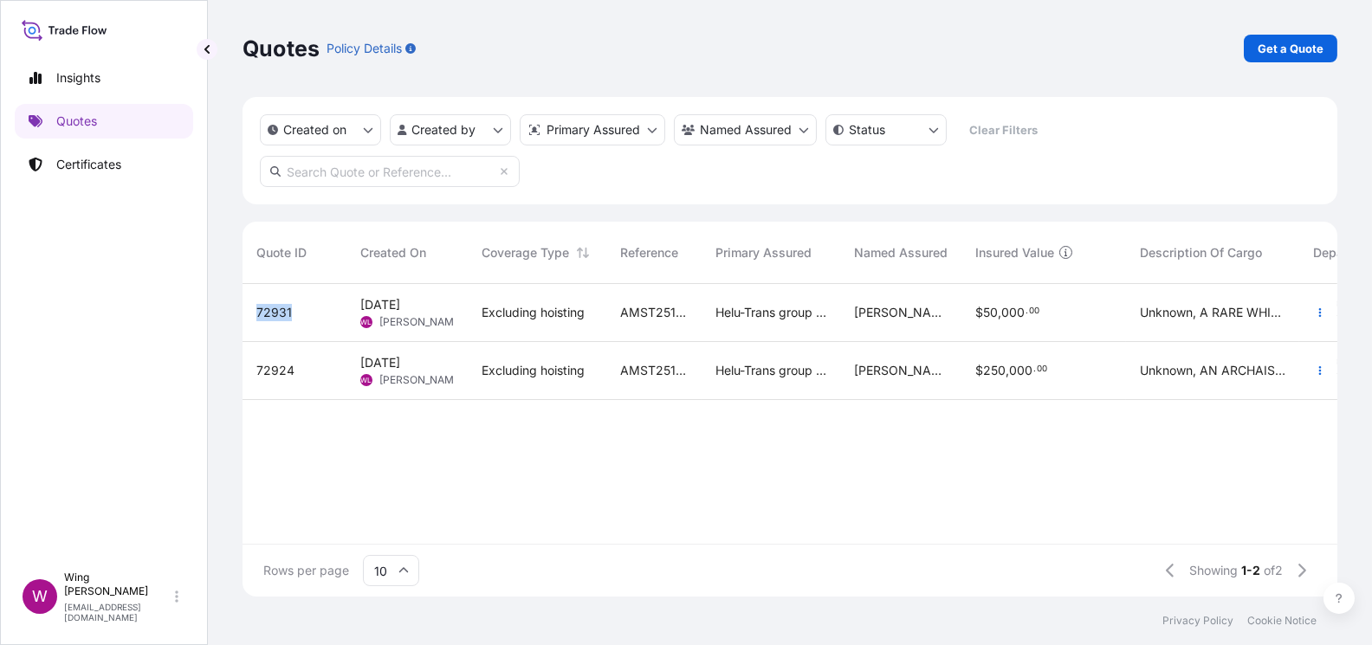
drag, startPoint x: 294, startPoint y: 314, endPoint x: 254, endPoint y: 316, distance: 39.9
click at [254, 316] on div "72931" at bounding box center [295, 313] width 104 height 58
select select "STORAGE"
select select "Storage"
select select "[GEOGRAPHIC_DATA]"
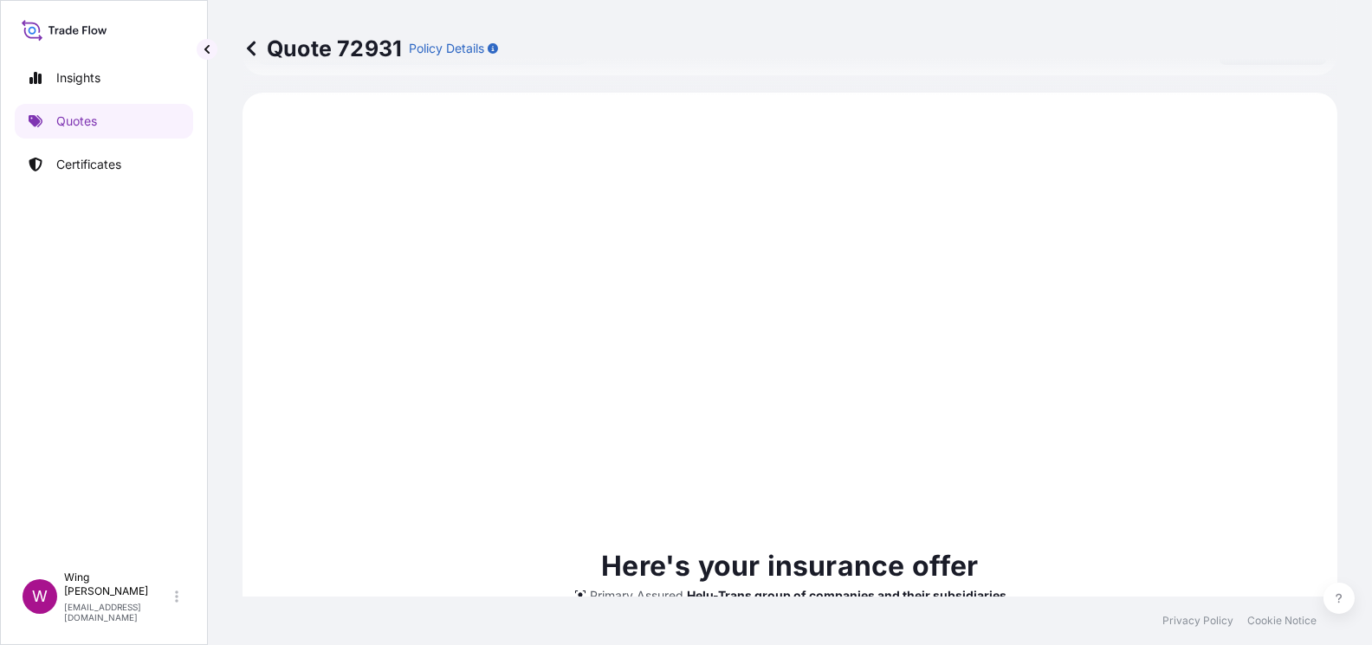
scroll to position [882, 0]
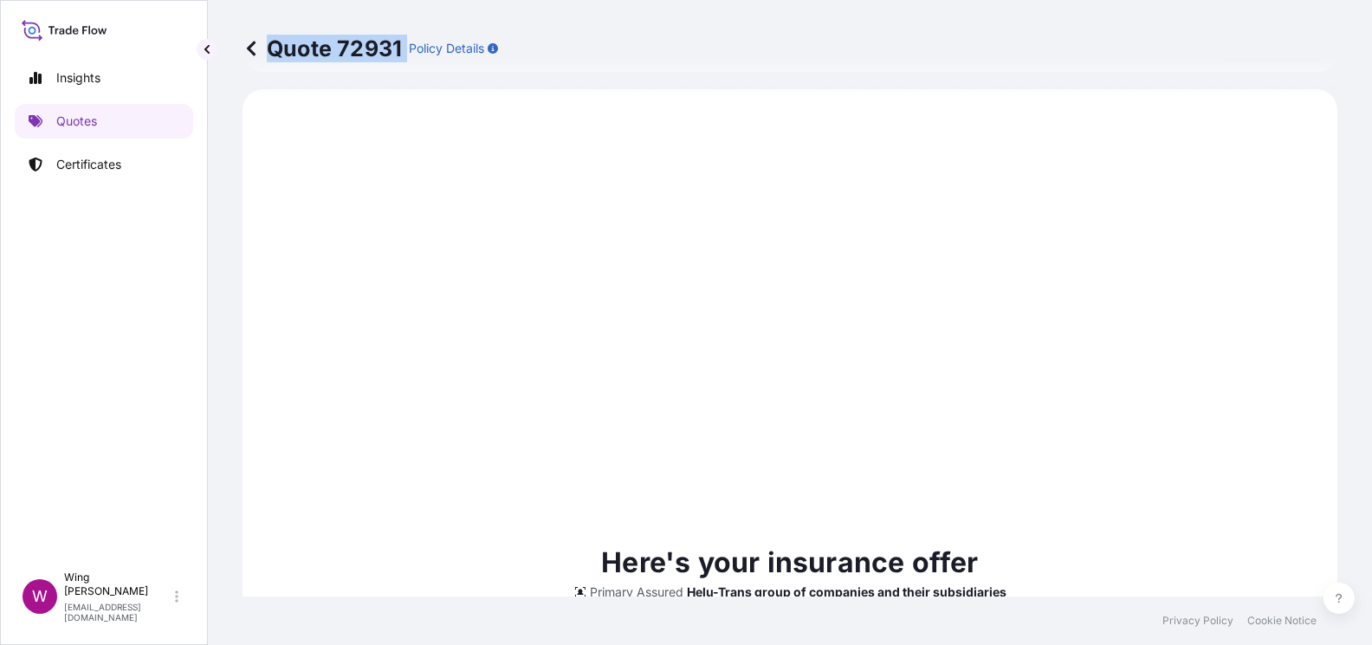
click at [404, 42] on div "Quote 72931 Policy Details" at bounding box center [371, 49] width 256 height 28
copy p "Quote 72931"
click at [244, 55] on icon at bounding box center [251, 48] width 17 height 17
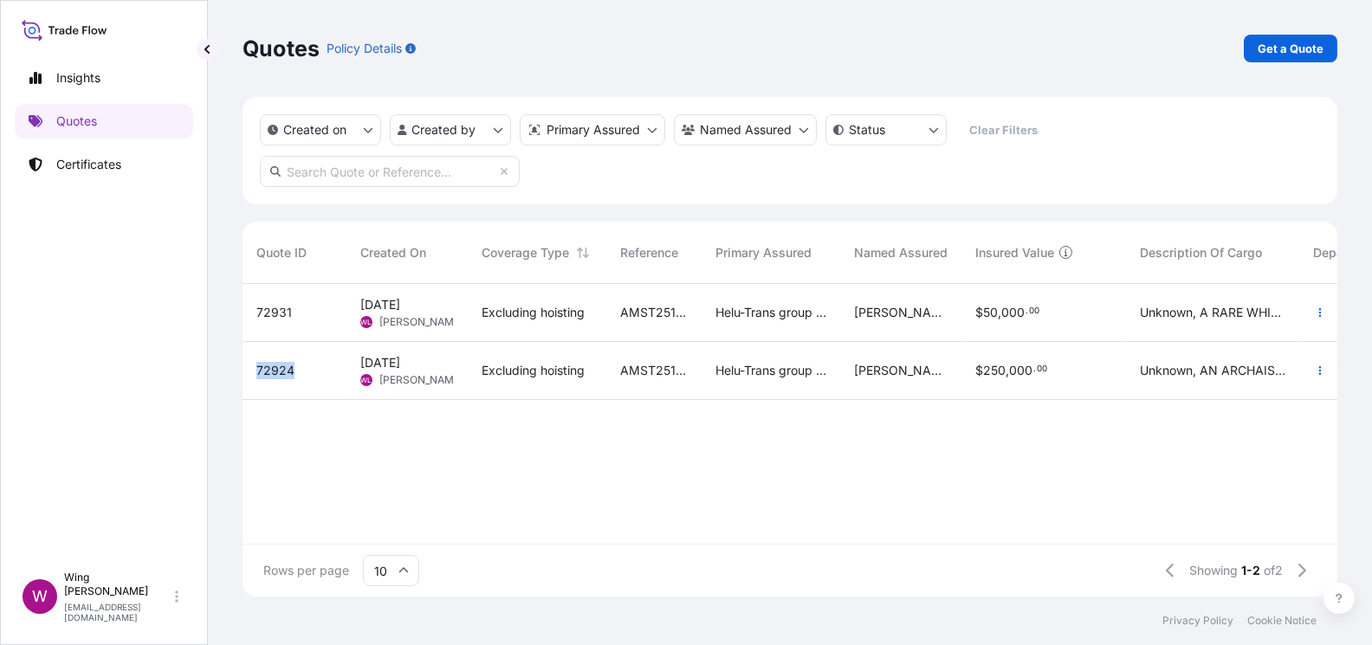
drag, startPoint x: 314, startPoint y: 367, endPoint x: 257, endPoint y: 372, distance: 57.4
click at [257, 372] on div "72924" at bounding box center [294, 370] width 76 height 17
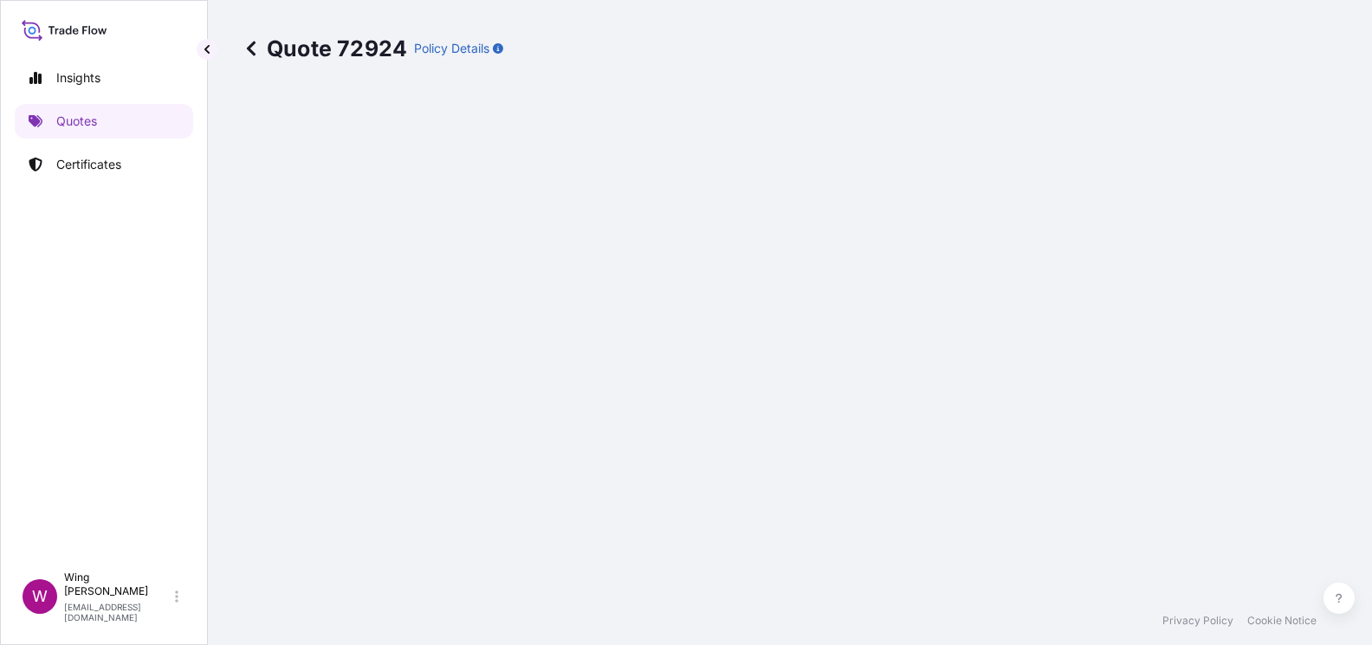
select select "STORAGE"
select select "Storage"
select select "[GEOGRAPHIC_DATA]"
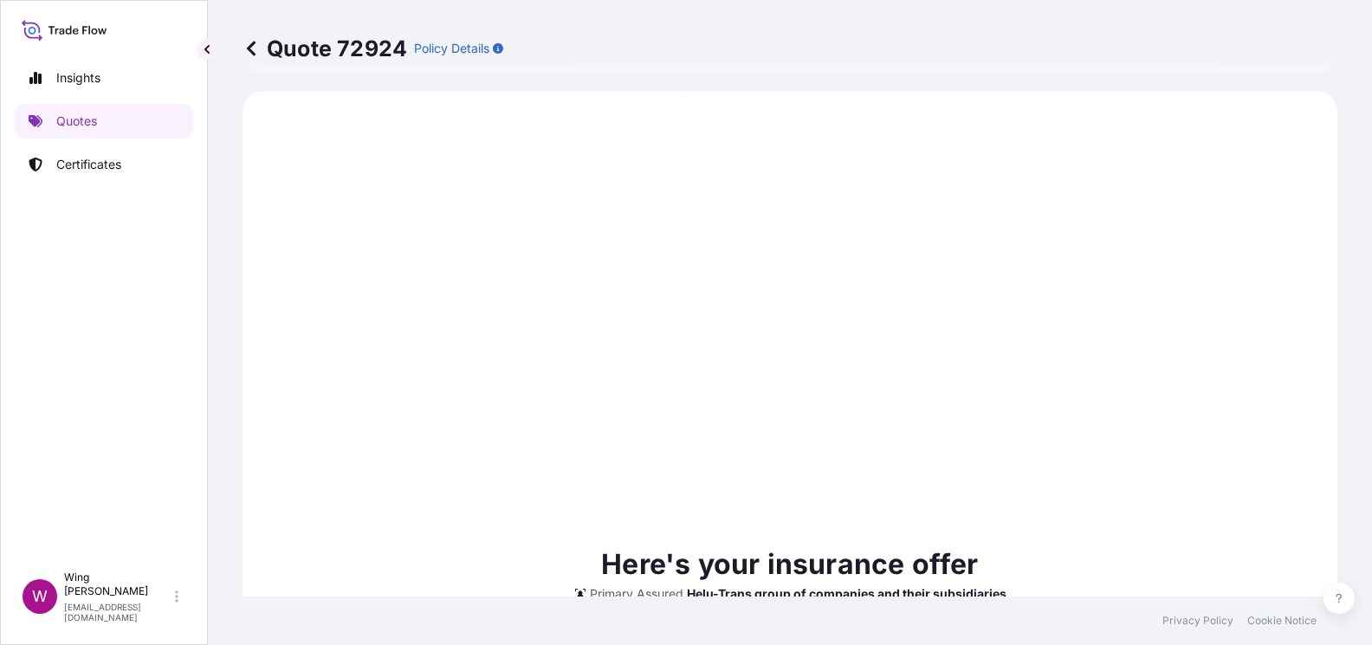
scroll to position [882, 0]
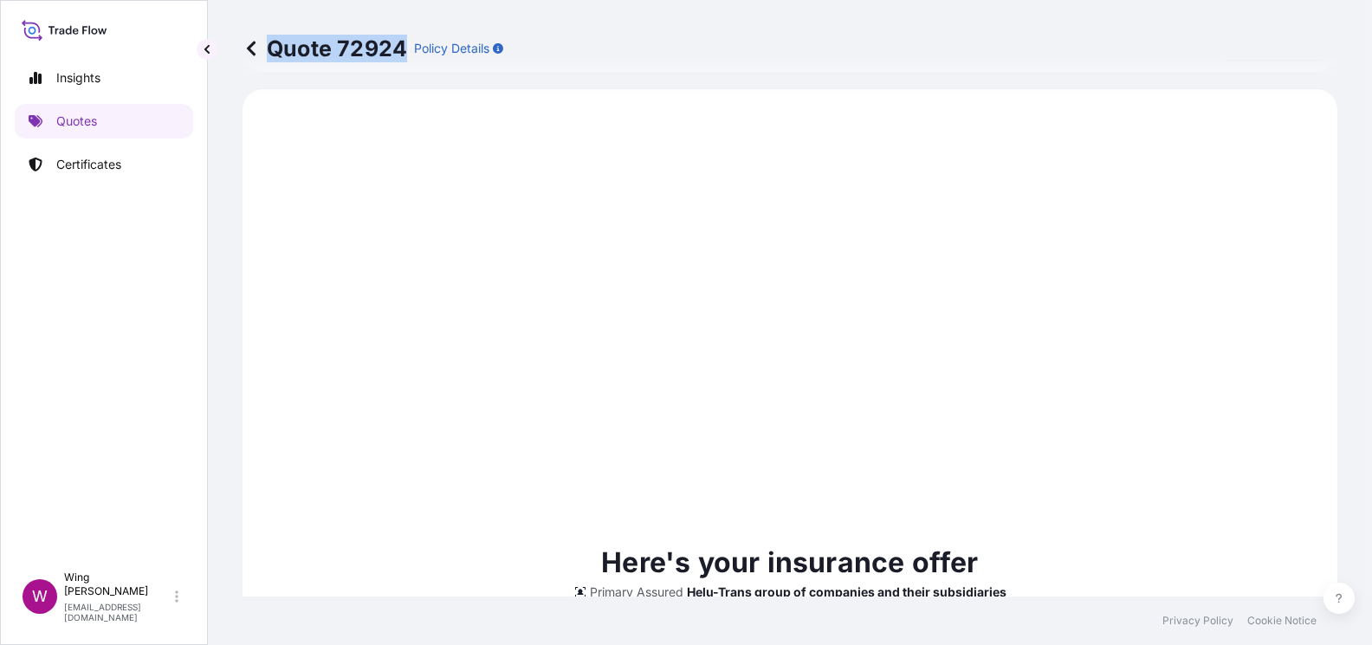
drag, startPoint x: 406, startPoint y: 50, endPoint x: 399, endPoint y: 60, distance: 11.8
click at [399, 60] on div "Quote 72924 Policy Details" at bounding box center [373, 49] width 261 height 28
copy p "Quote 72924"
click at [250, 53] on icon at bounding box center [251, 48] width 17 height 17
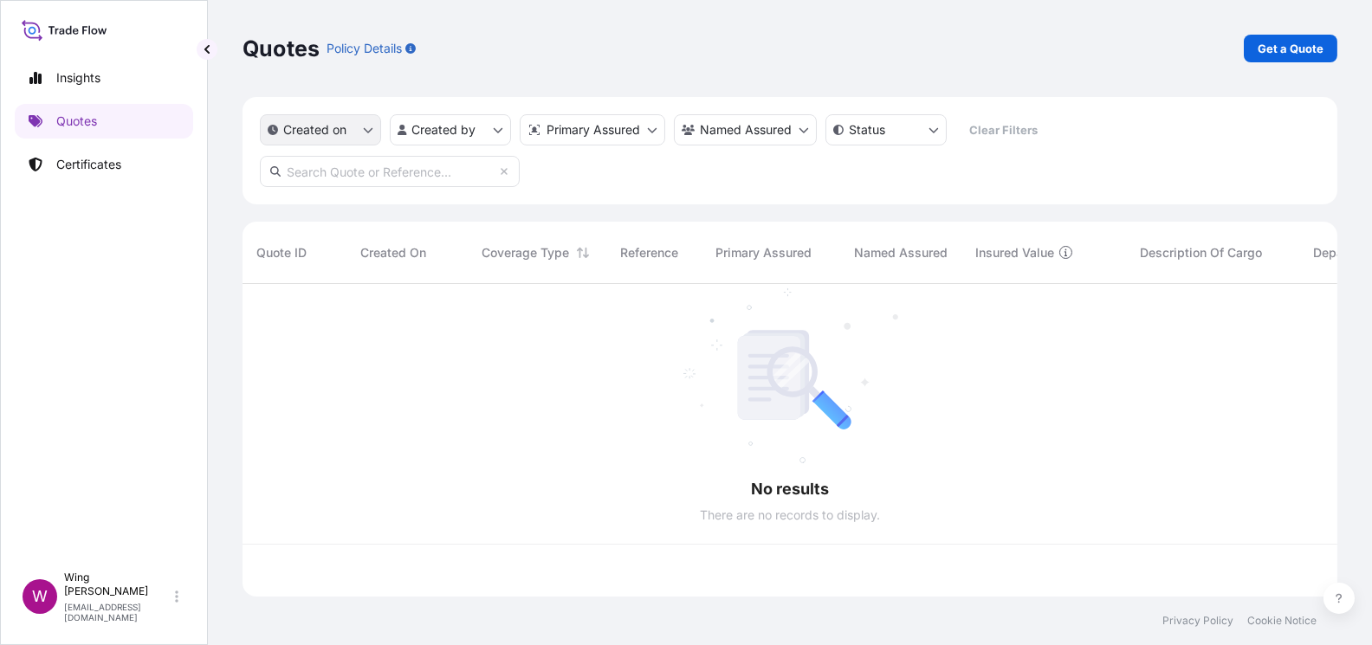
scroll to position [306, 1077]
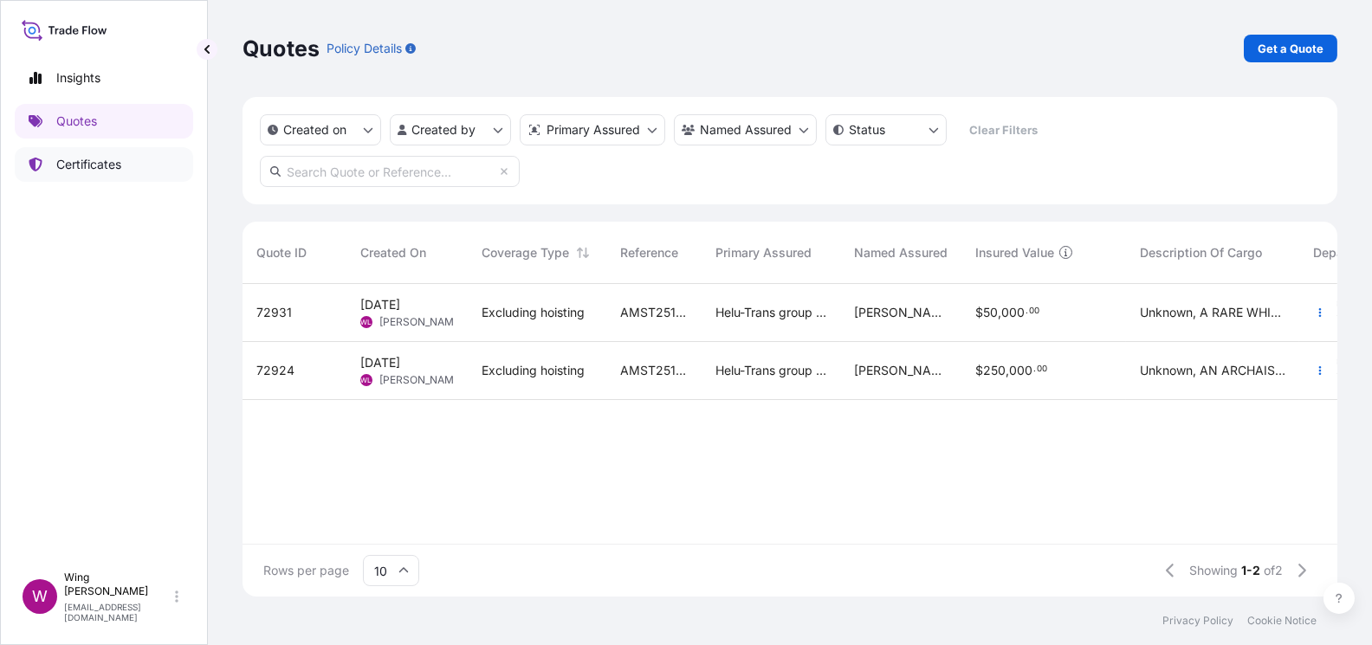
click at [125, 169] on link "Certificates" at bounding box center [104, 164] width 178 height 35
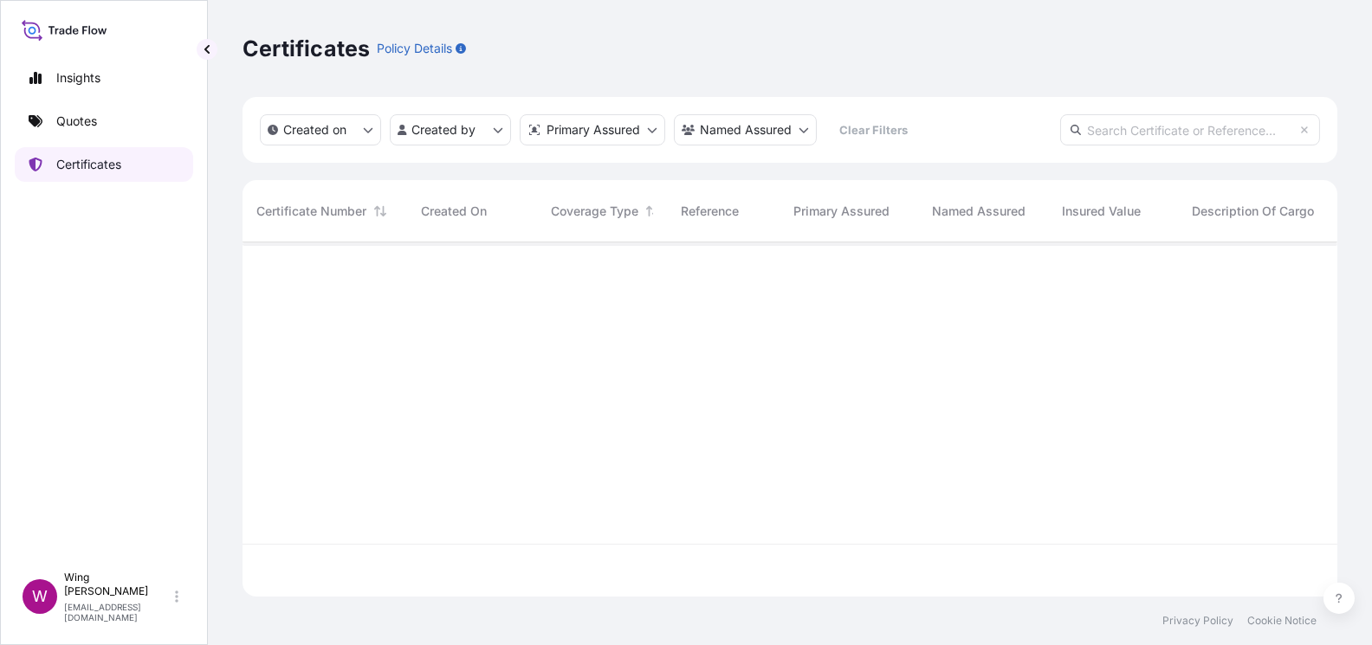
scroll to position [346, 1077]
click at [1239, 133] on input "text" at bounding box center [1190, 129] width 260 height 31
paste input "[PHONE_NUMBER]"
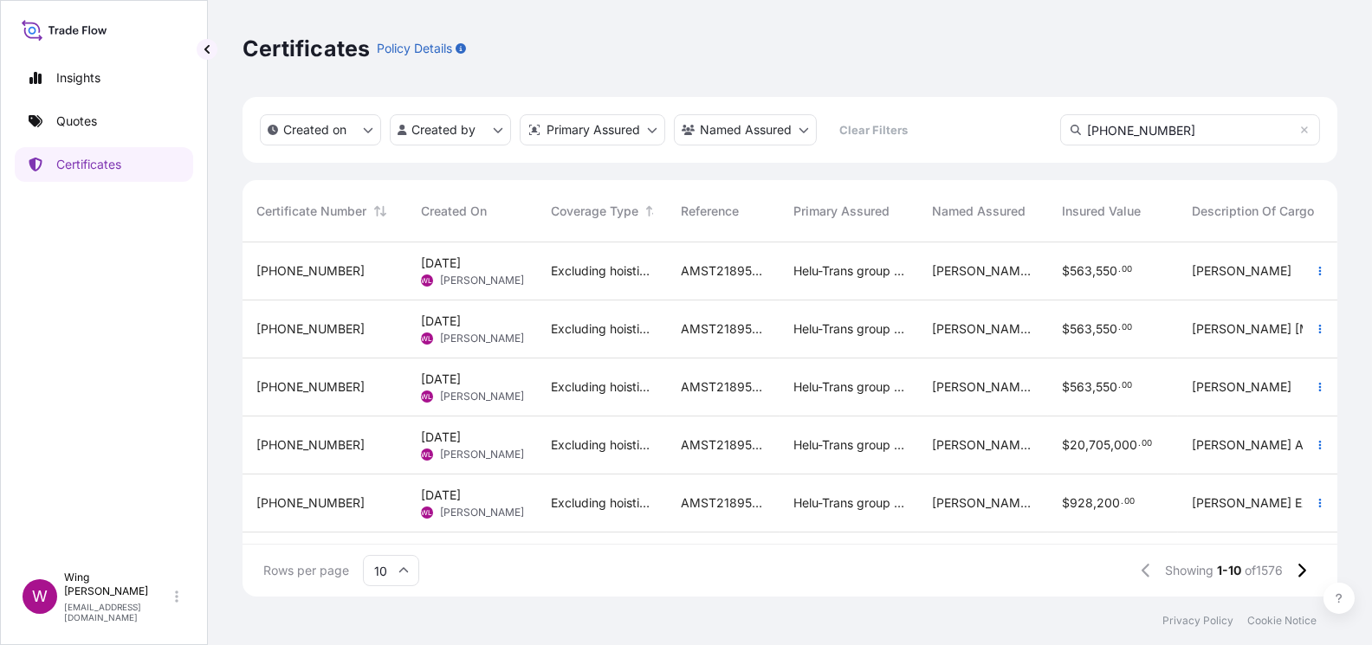
click at [1184, 111] on div "Created on Created by Primary Assured Named Assured Clear Filters [PHONE_NUMBER]" at bounding box center [790, 130] width 1095 height 66
click at [1187, 122] on input "[PHONE_NUMBER]" at bounding box center [1190, 129] width 260 height 31
drag, startPoint x: 1181, startPoint y: 132, endPoint x: 973, endPoint y: 127, distance: 208.8
click at [973, 127] on div "Created on Created by Primary Assured Named Assured Clear Filters [PHONE_NUMBER]" at bounding box center [790, 130] width 1095 height 66
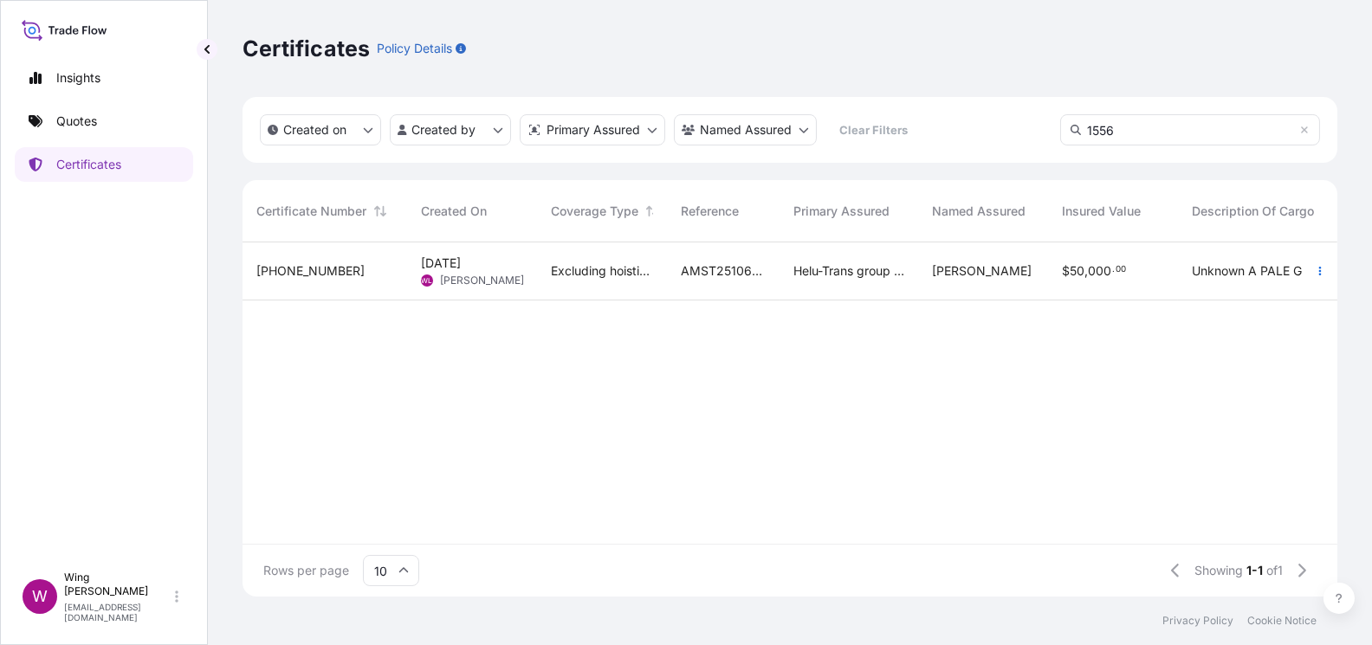
type input "1556"
click at [450, 267] on span "[DATE]" at bounding box center [441, 263] width 40 height 17
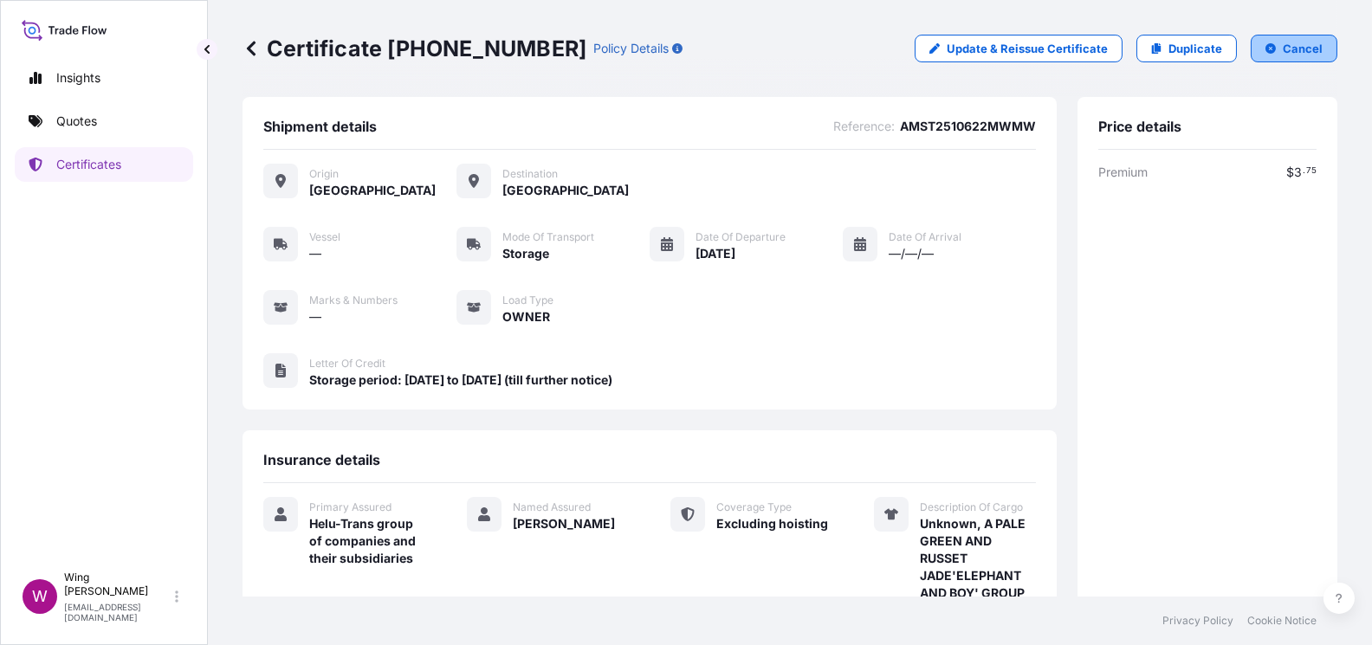
click at [1295, 45] on p "Cancel" at bounding box center [1303, 48] width 40 height 17
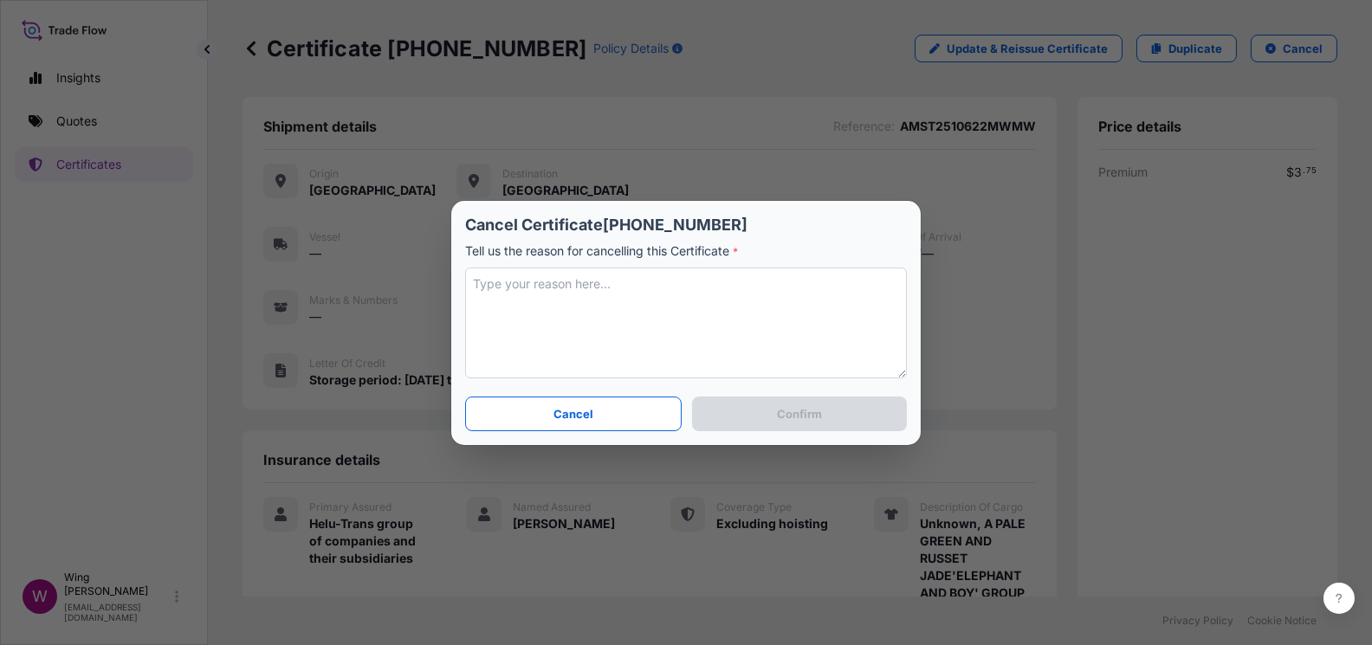
click at [668, 276] on textarea at bounding box center [686, 323] width 442 height 111
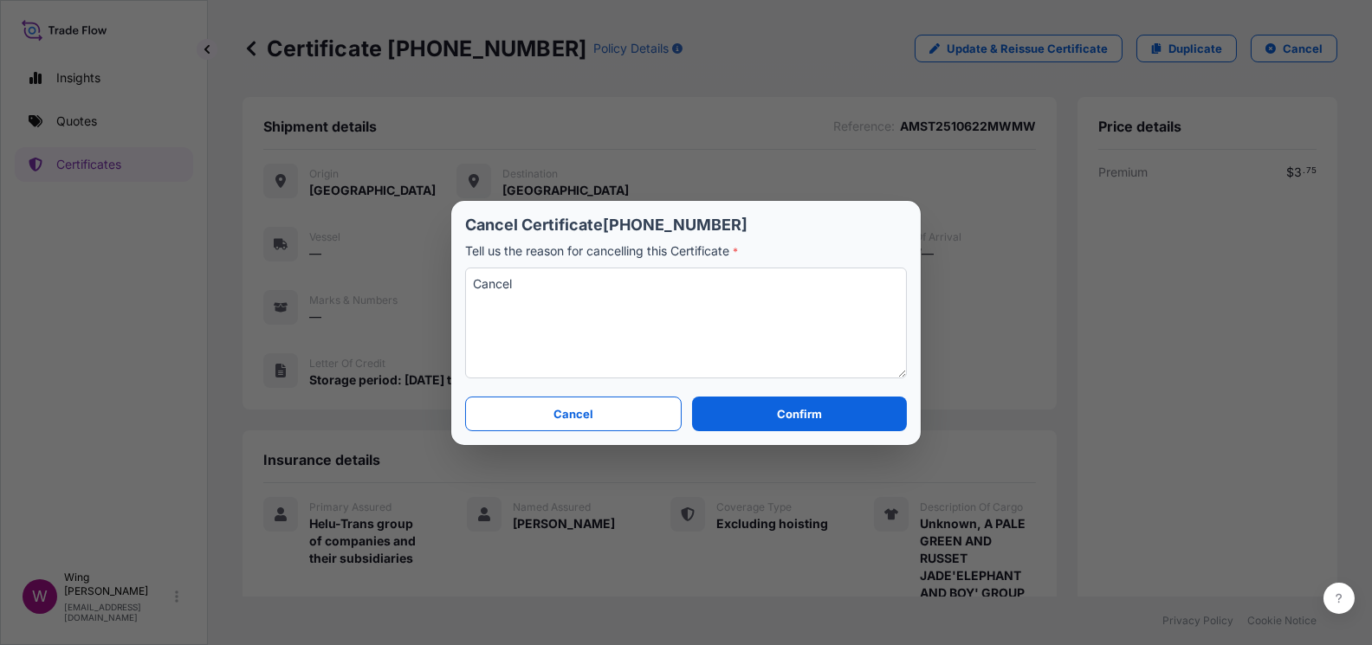
type textarea "Cancel"
click at [786, 417] on p "Confirm" at bounding box center [799, 413] width 45 height 17
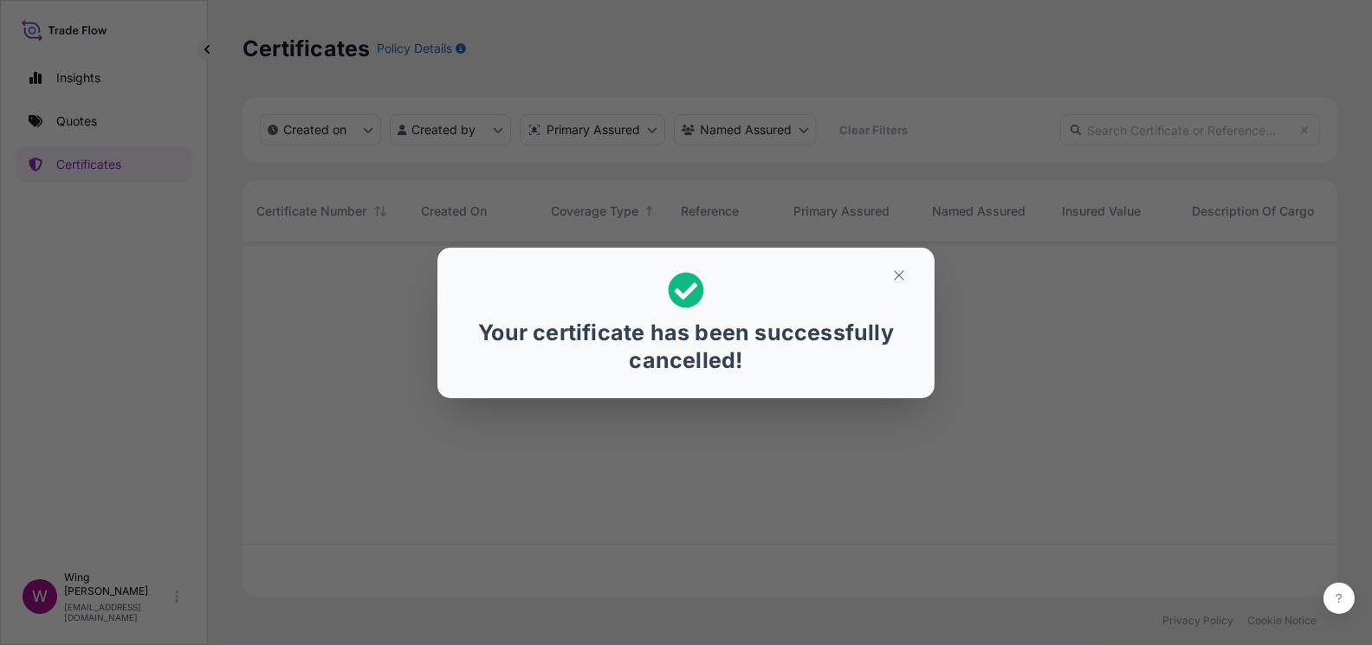
scroll to position [346, 1077]
click at [892, 275] on icon "button" at bounding box center [899, 276] width 16 height 16
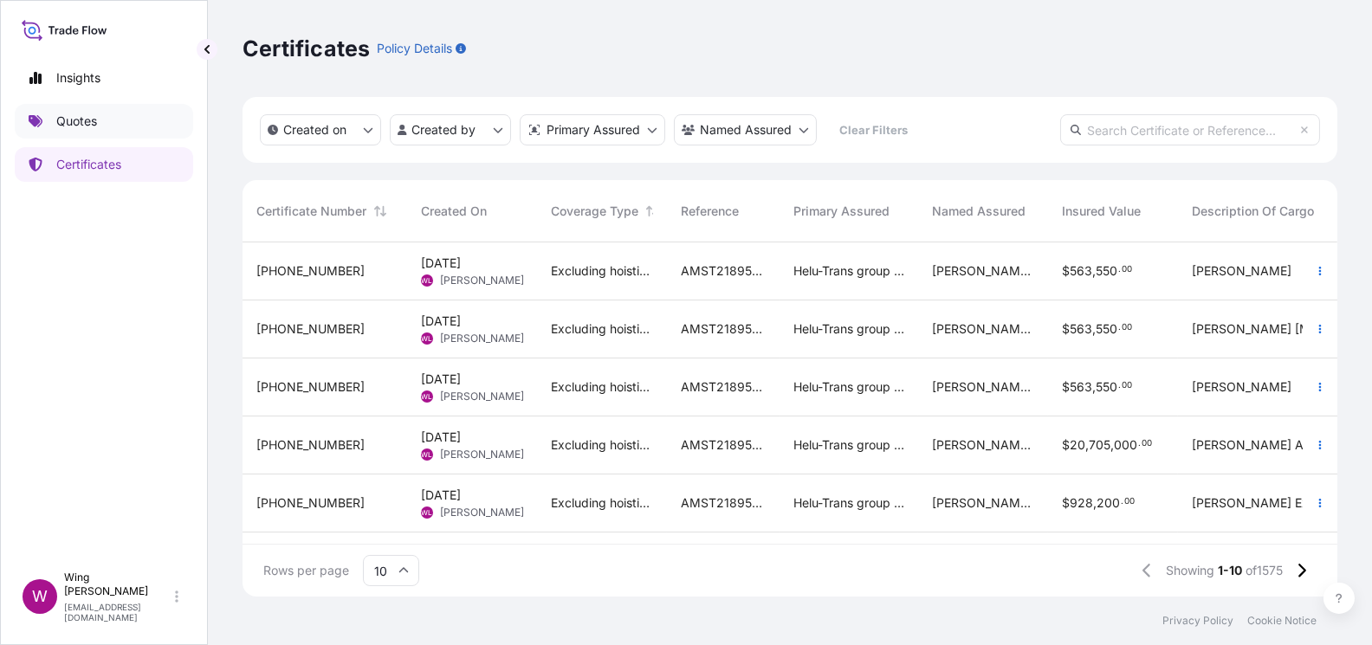
click at [90, 126] on p "Quotes" at bounding box center [76, 121] width 41 height 17
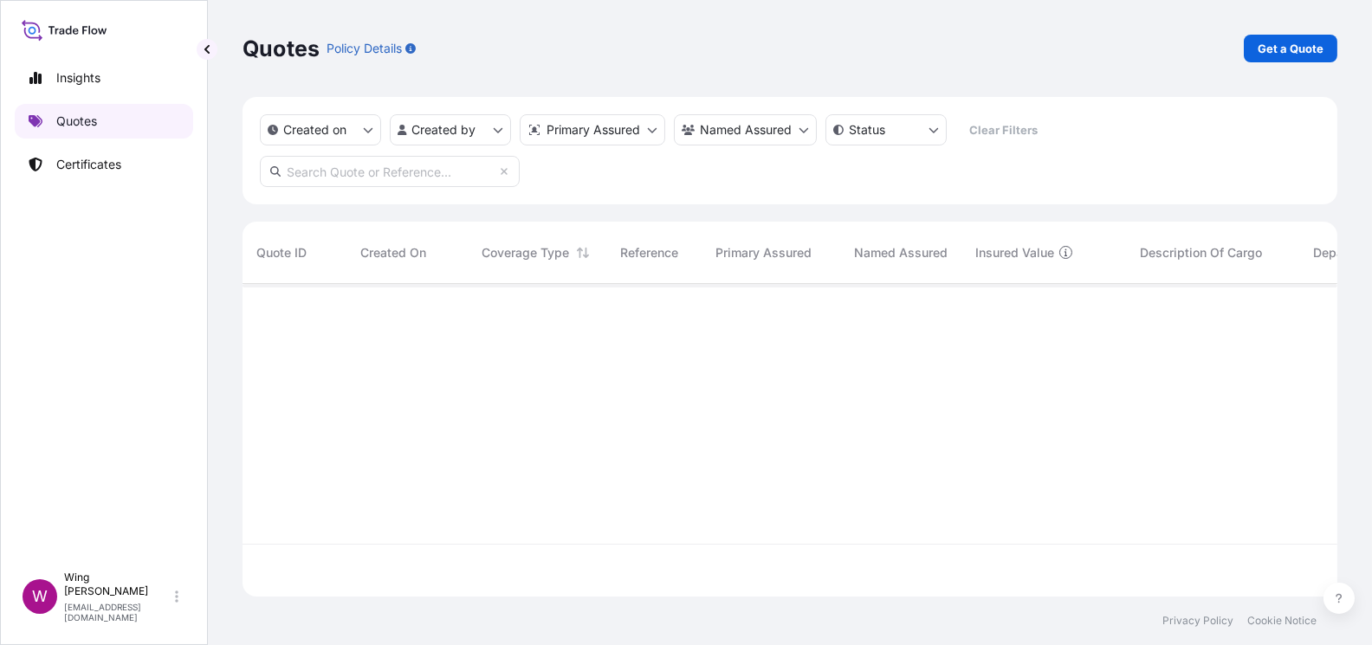
scroll to position [306, 1077]
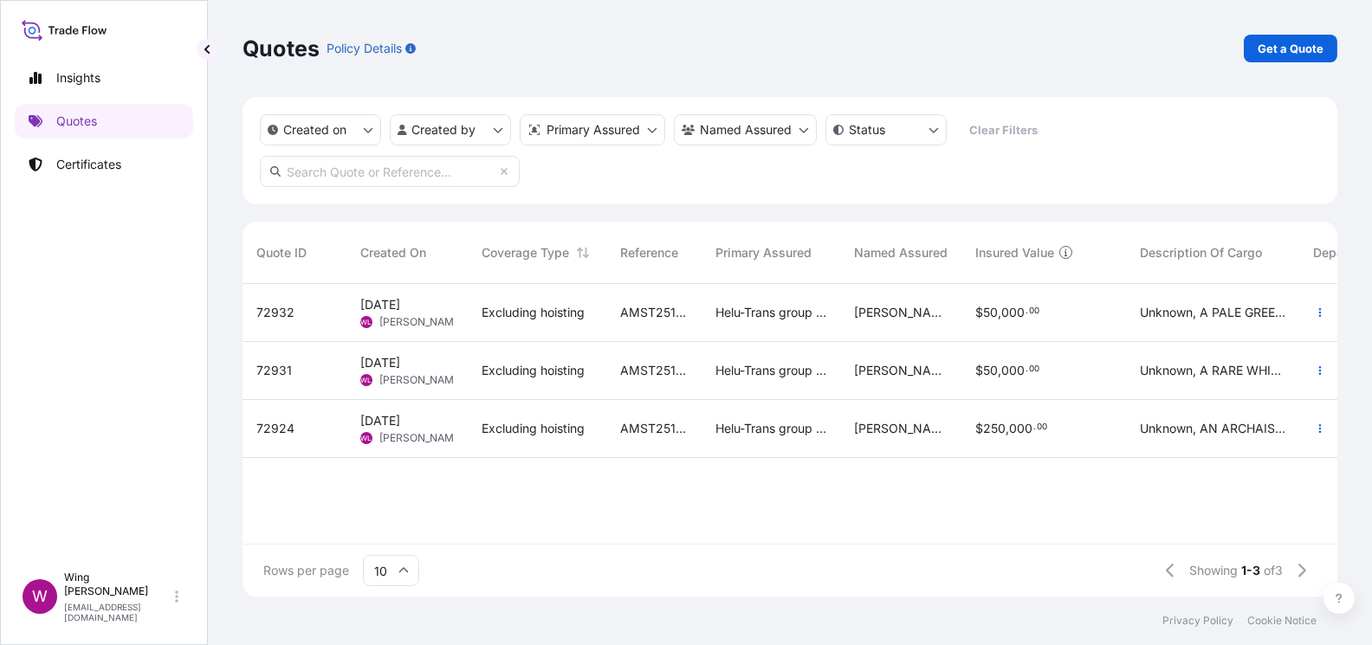
click at [314, 311] on div "72932" at bounding box center [294, 312] width 76 height 17
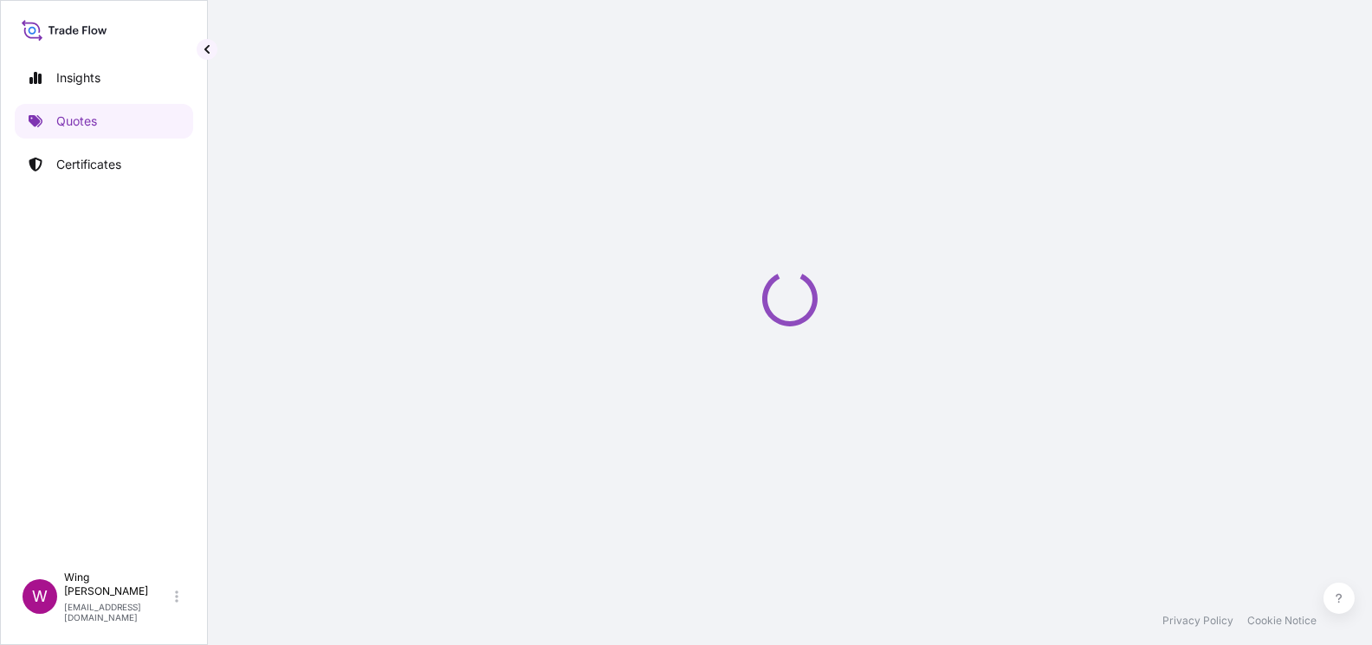
select select "STORAGE"
select select "Storage"
select select "[GEOGRAPHIC_DATA]"
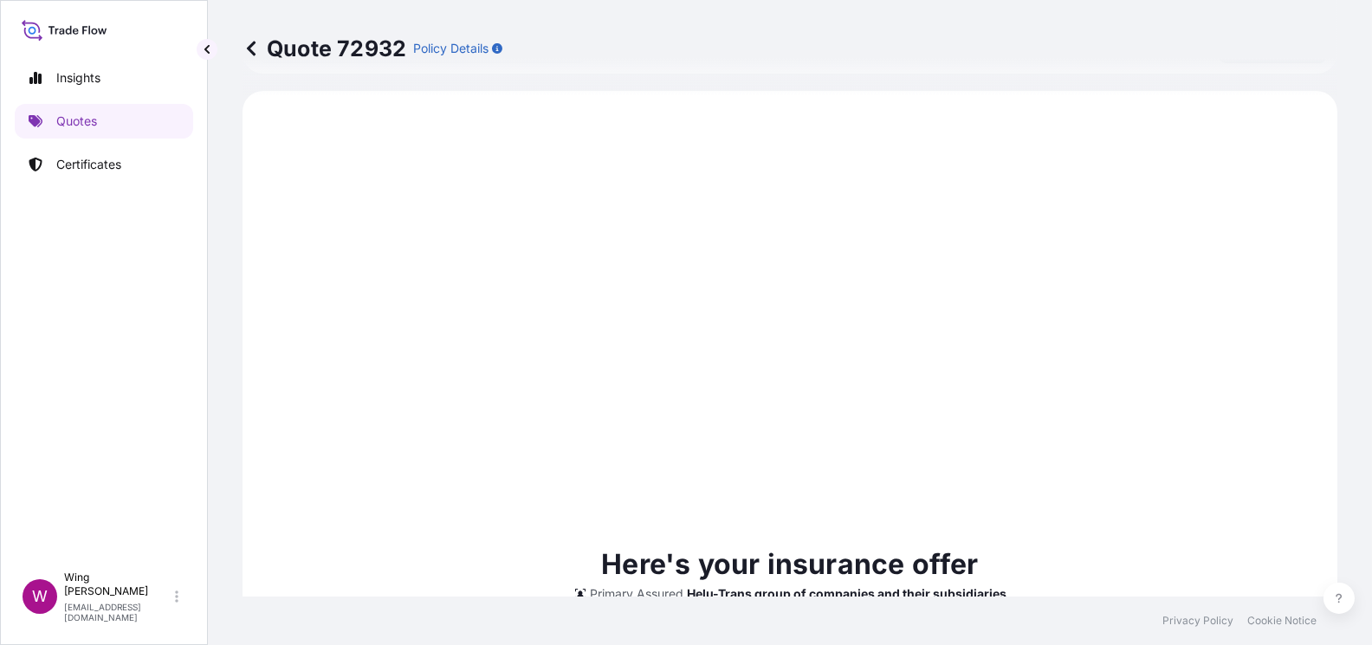
scroll to position [882, 0]
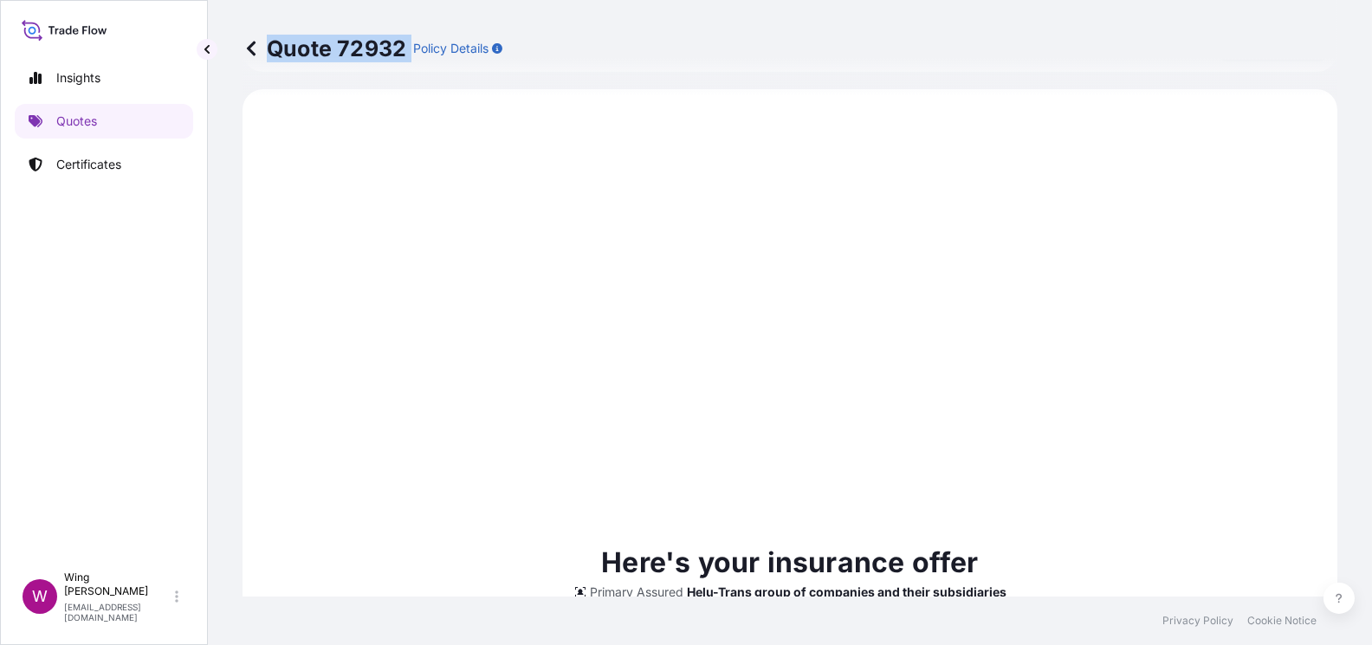
click at [409, 46] on div "Quote 72932 Policy Details" at bounding box center [373, 49] width 260 height 28
copy p "Quote 72932"
click at [243, 52] on icon at bounding box center [251, 48] width 17 height 17
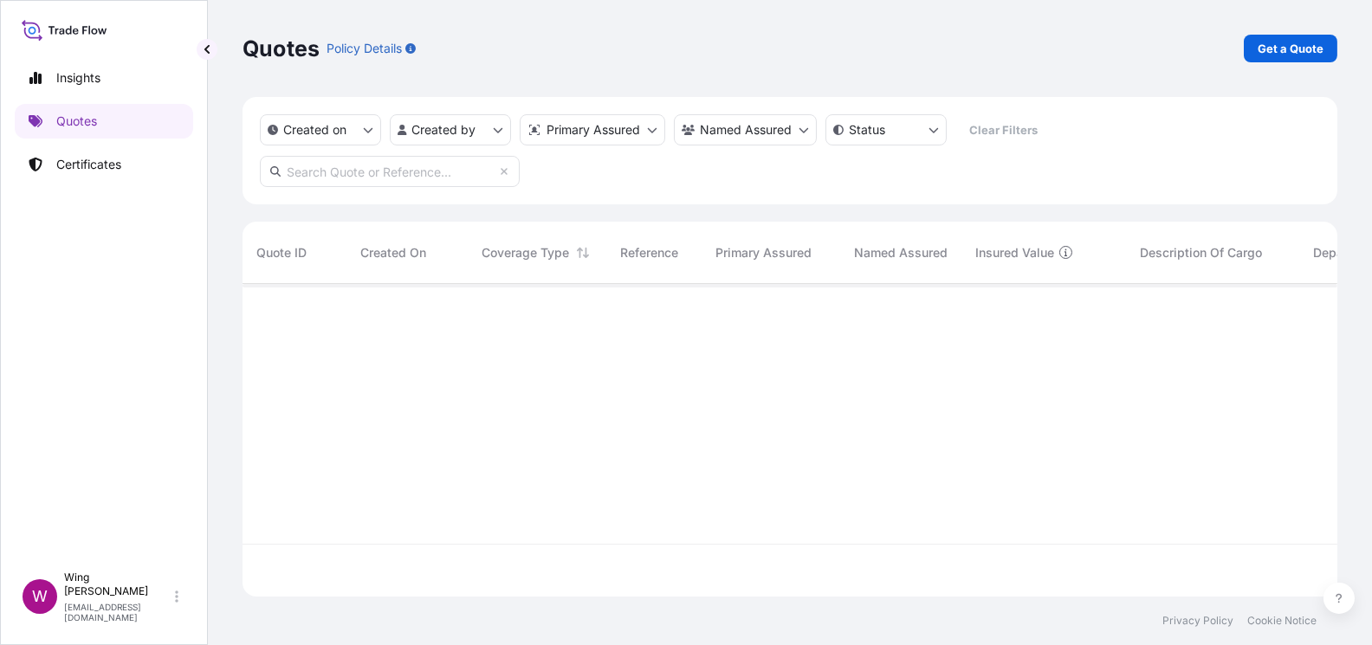
scroll to position [306, 1077]
click at [98, 159] on p "Certificates" at bounding box center [88, 164] width 65 height 17
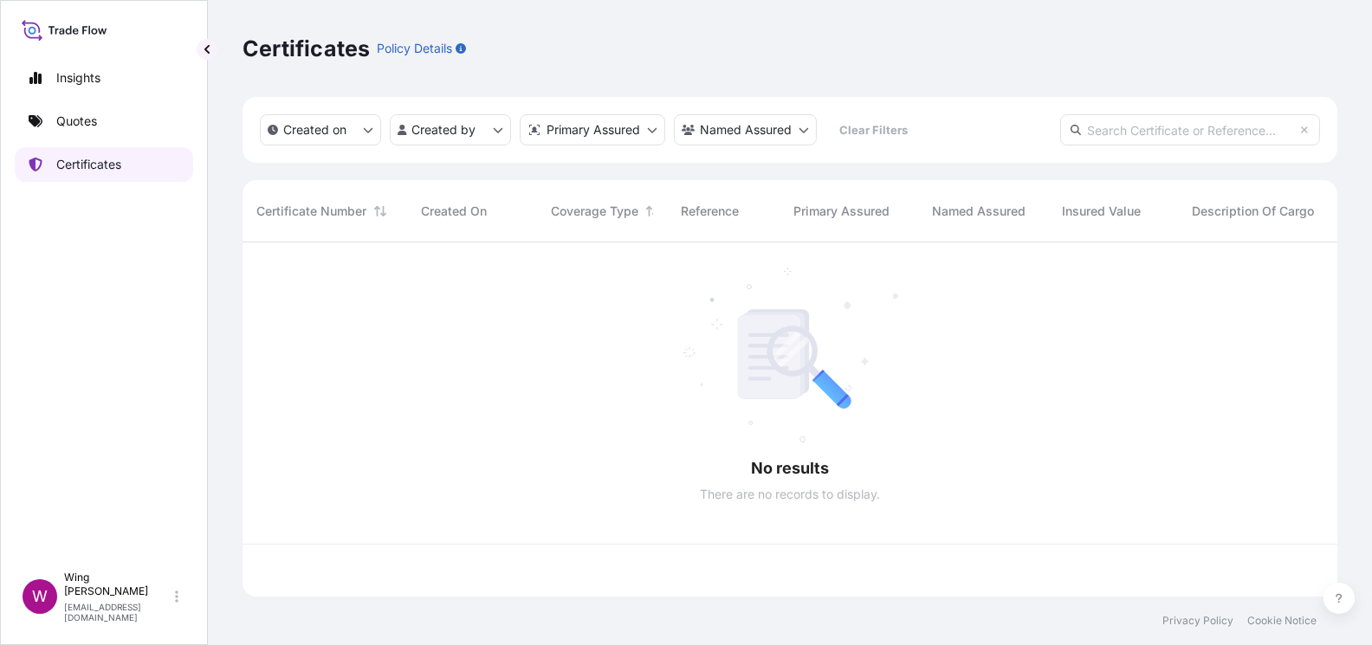
scroll to position [346, 1077]
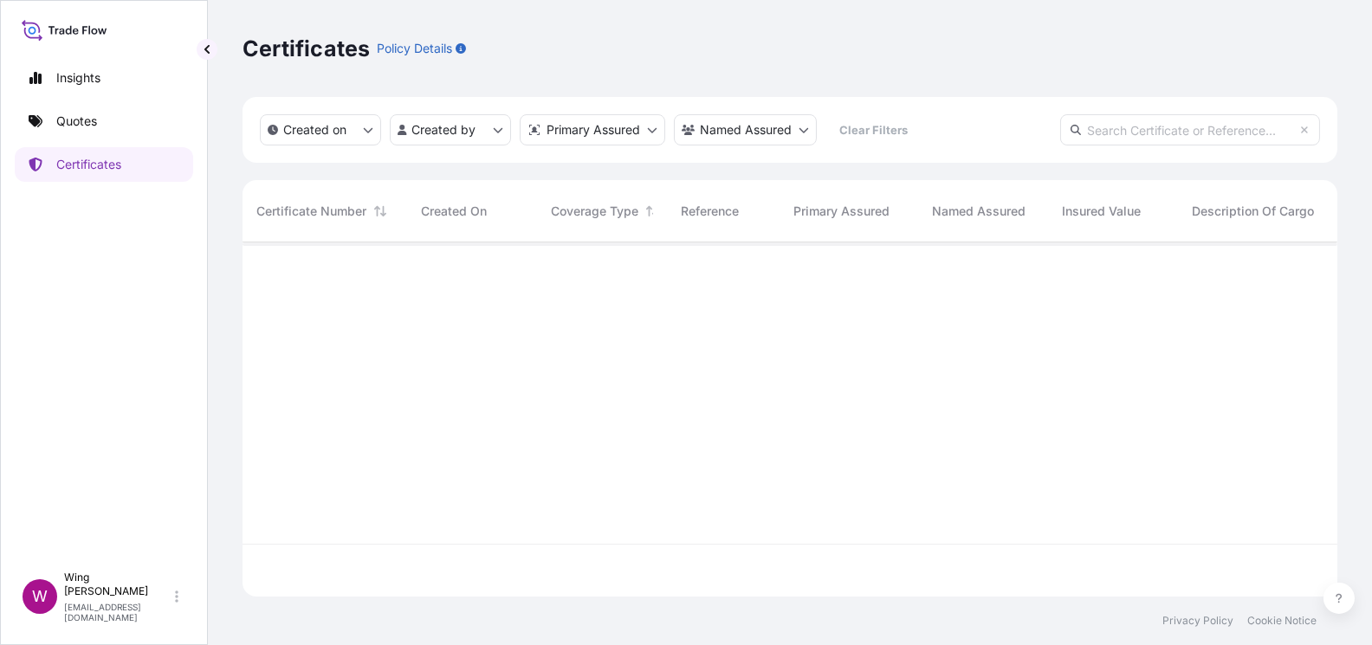
click at [1155, 131] on input "text" at bounding box center [1190, 129] width 260 height 31
paste input "[PHONE_NUMBER]"
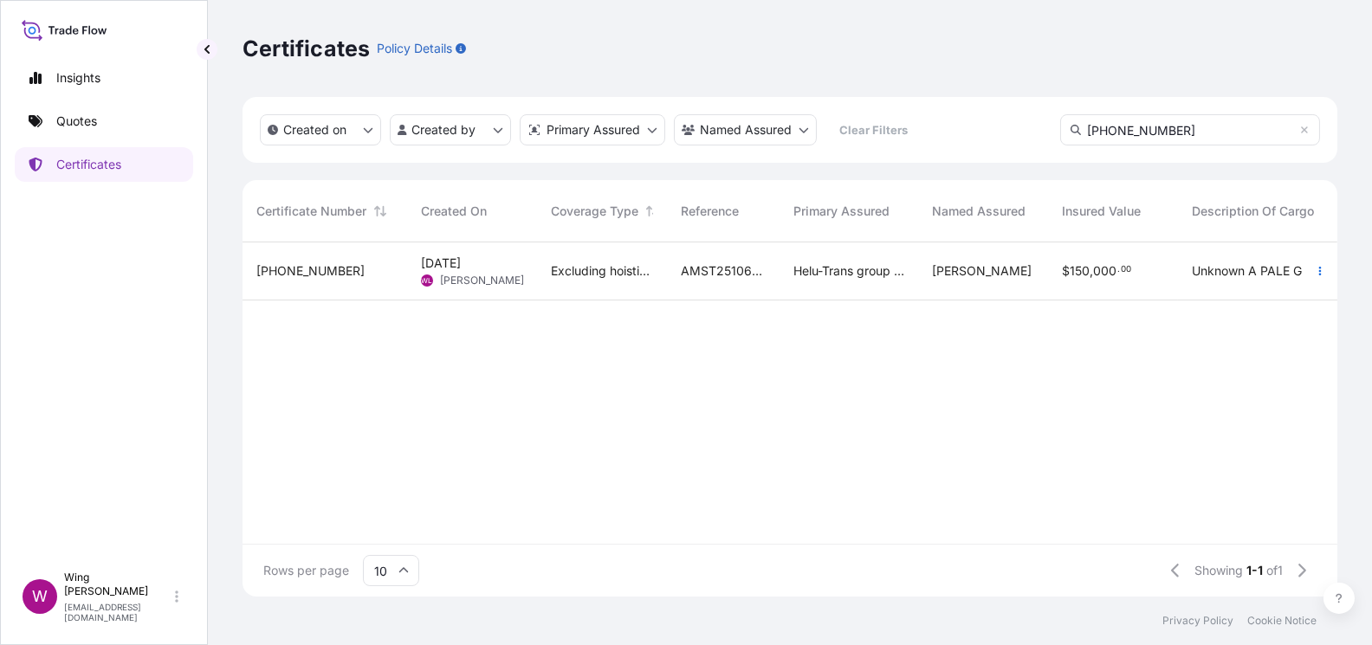
type input "[PHONE_NUMBER]"
click at [357, 269] on div "[PHONE_NUMBER]" at bounding box center [324, 270] width 137 height 17
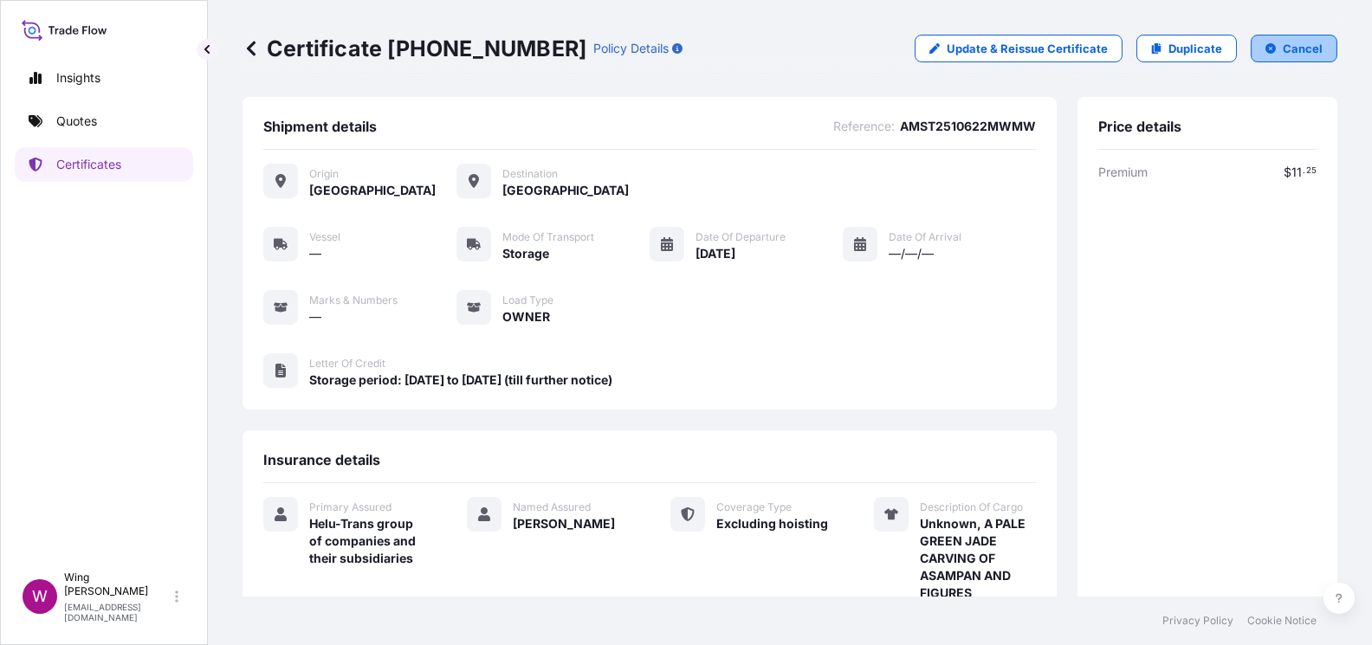
click at [1294, 41] on p "Cancel" at bounding box center [1303, 48] width 40 height 17
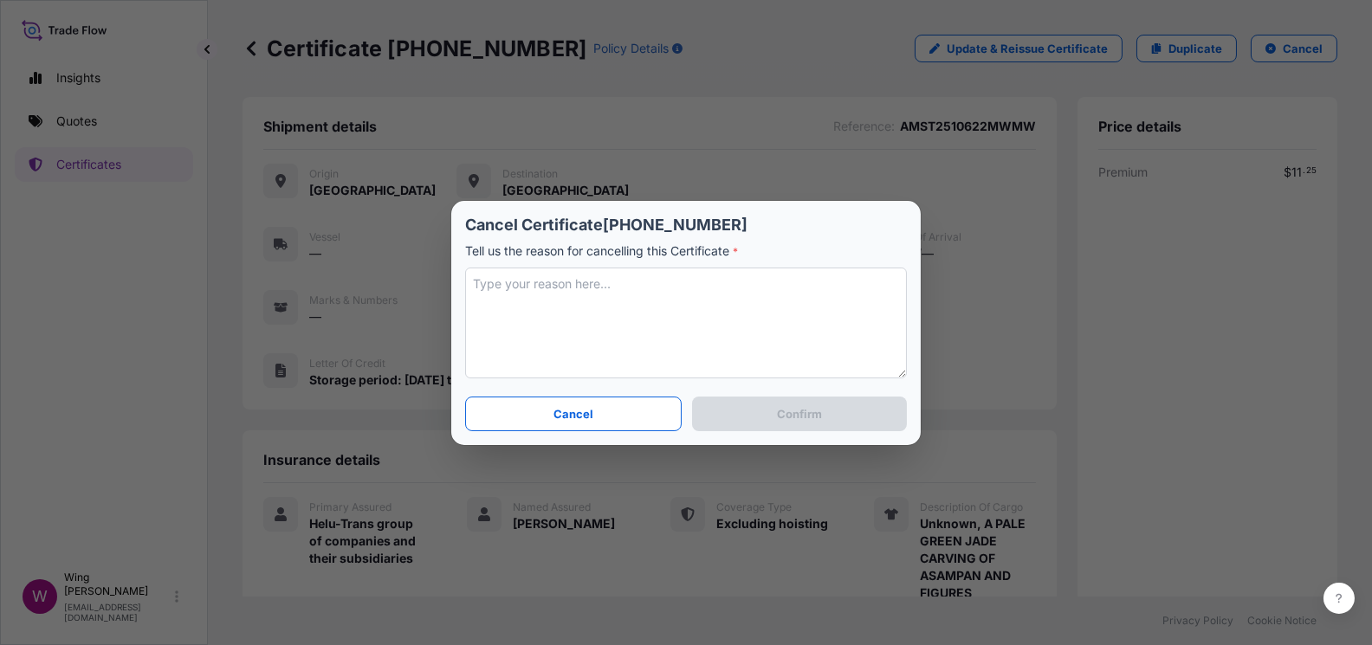
click at [784, 345] on textarea at bounding box center [686, 323] width 442 height 111
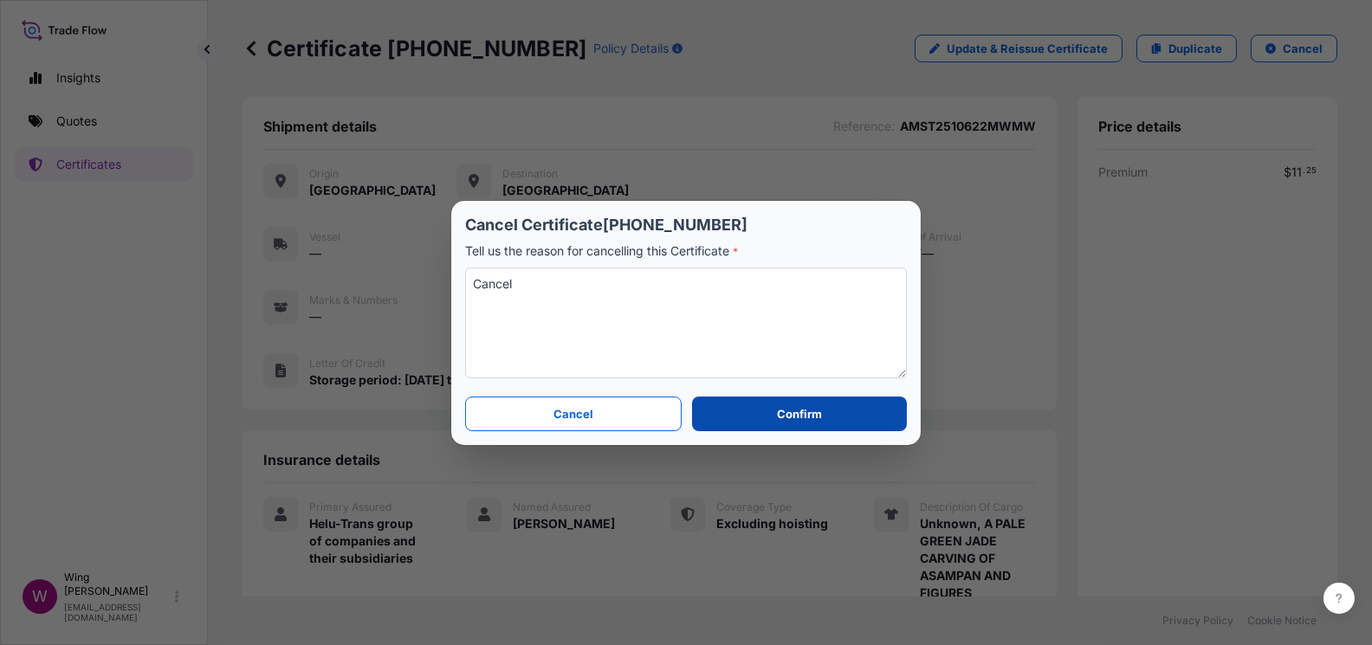
type textarea "Cancel"
click at [825, 413] on button "Confirm" at bounding box center [799, 414] width 215 height 35
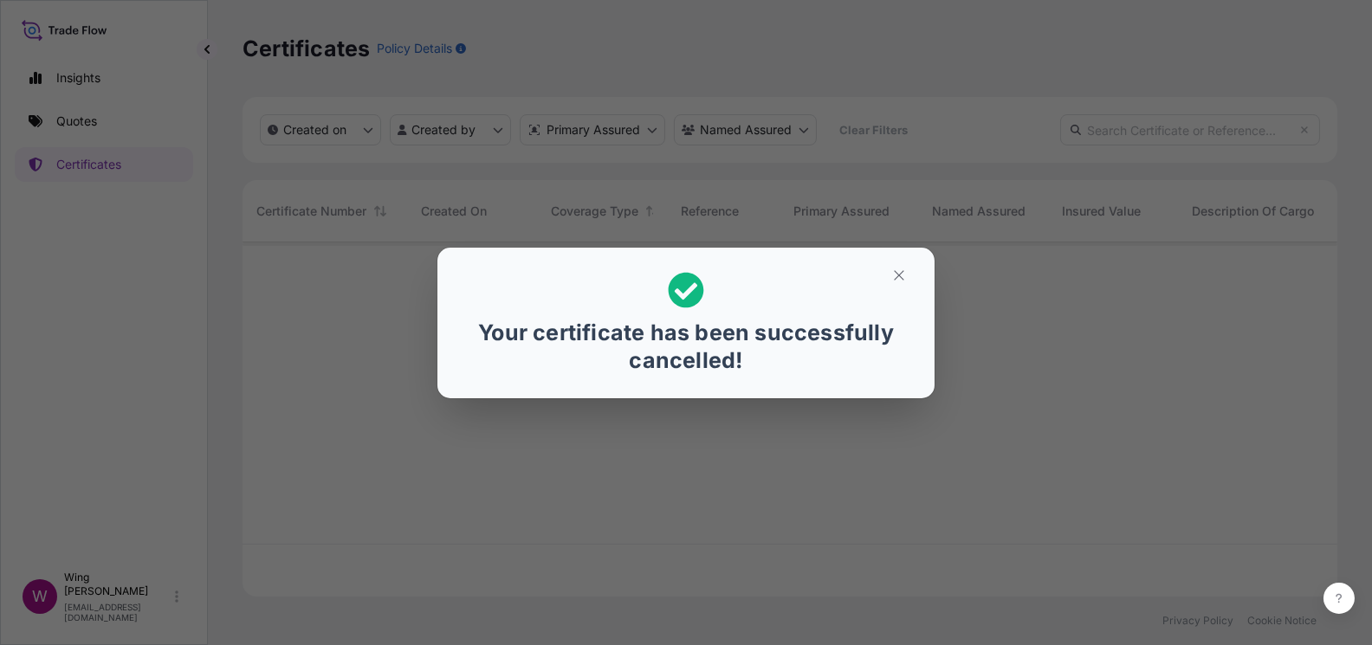
scroll to position [346, 1077]
click at [899, 270] on icon "button" at bounding box center [899, 276] width 16 height 16
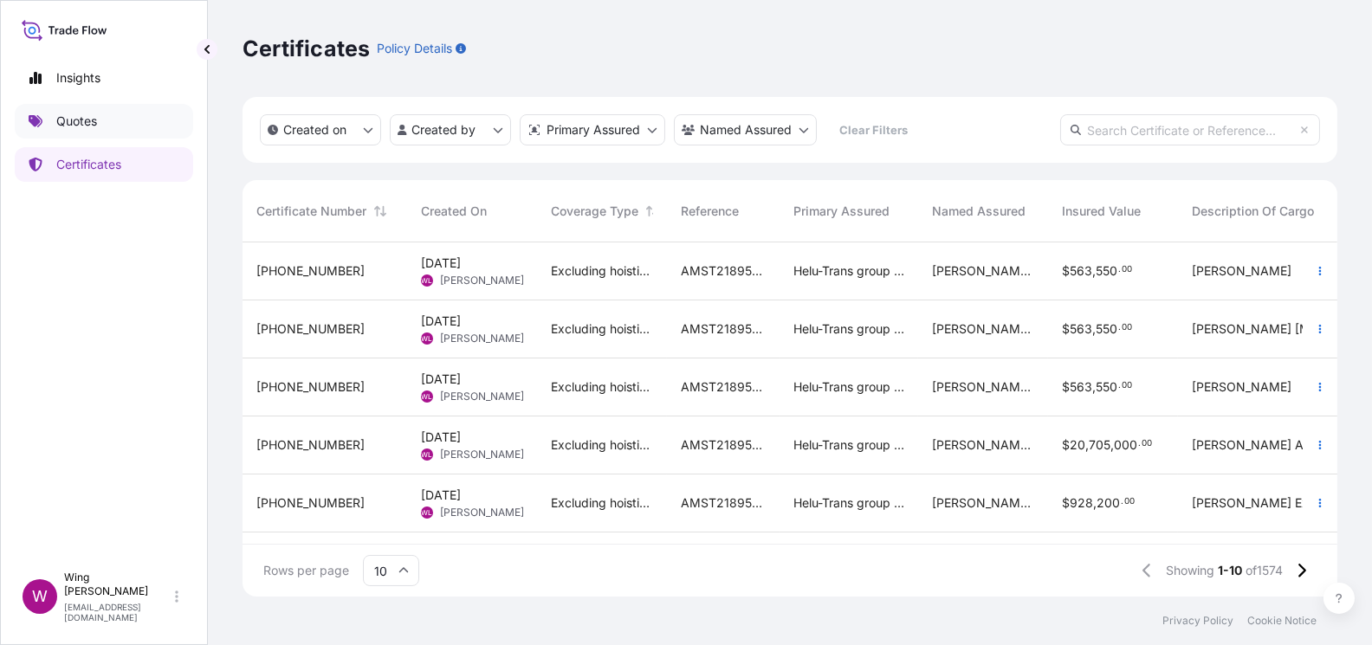
click at [118, 121] on link "Quotes" at bounding box center [104, 121] width 178 height 35
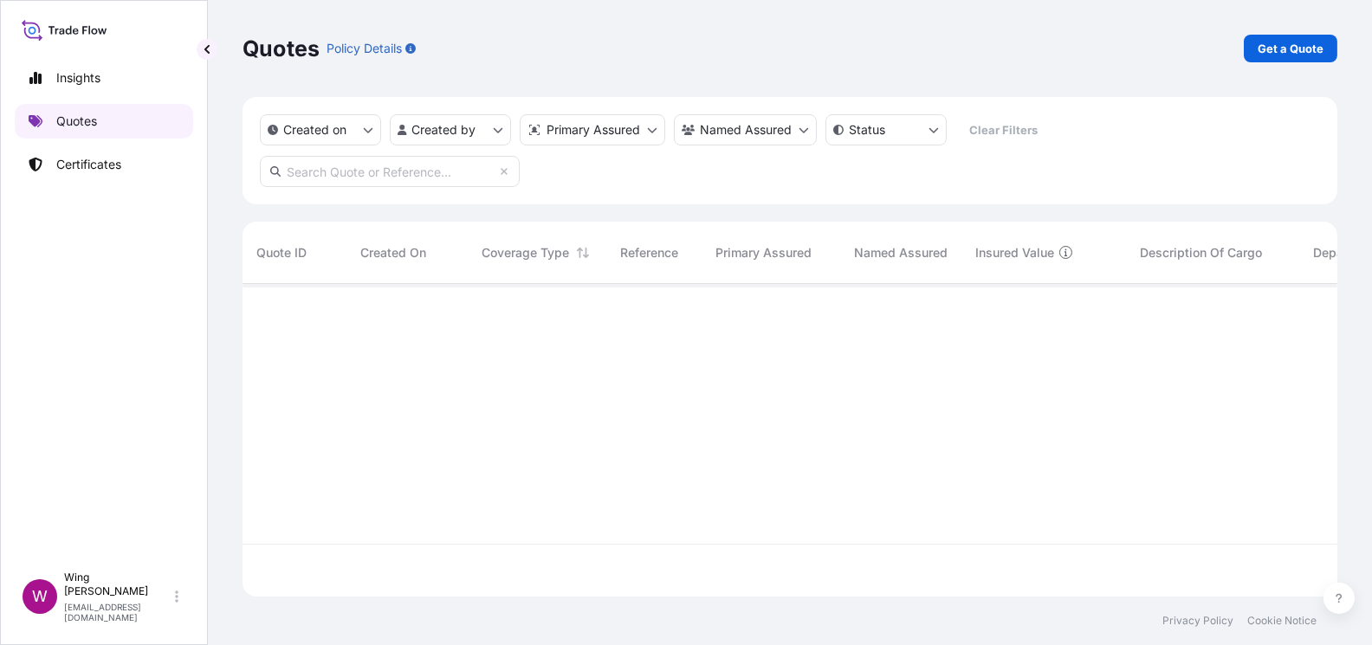
scroll to position [306, 1077]
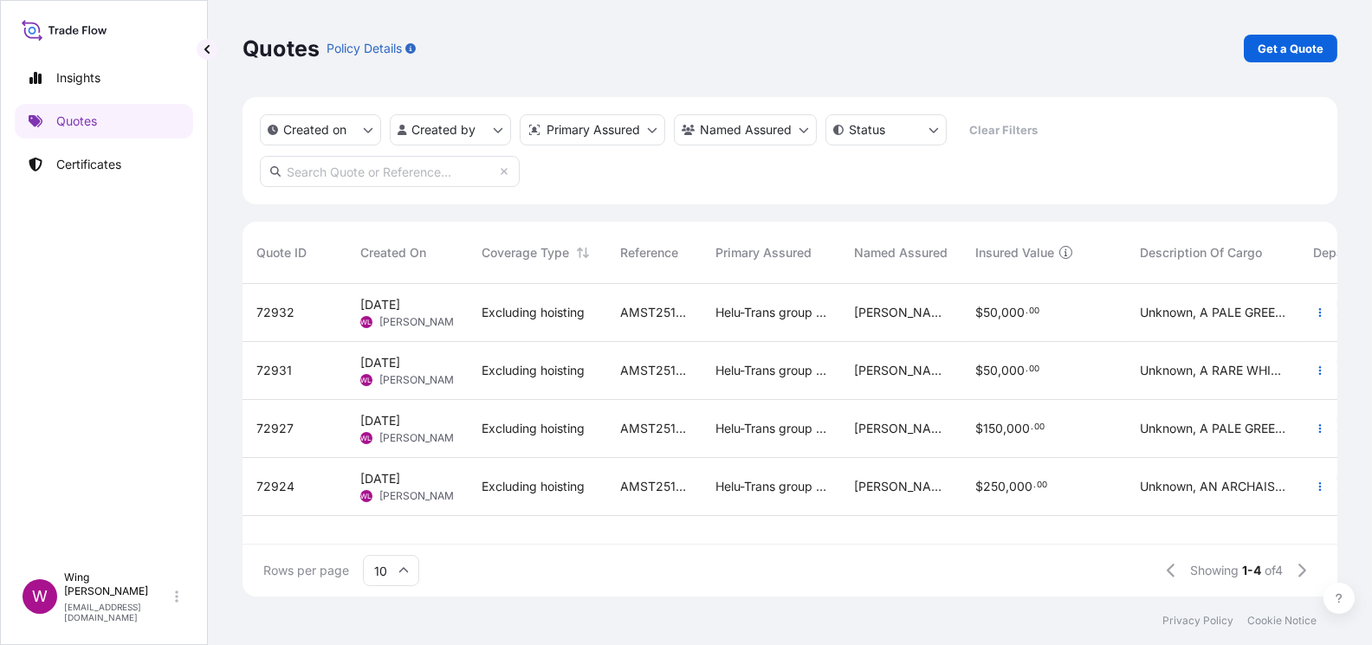
click at [301, 417] on div "72927" at bounding box center [295, 429] width 104 height 58
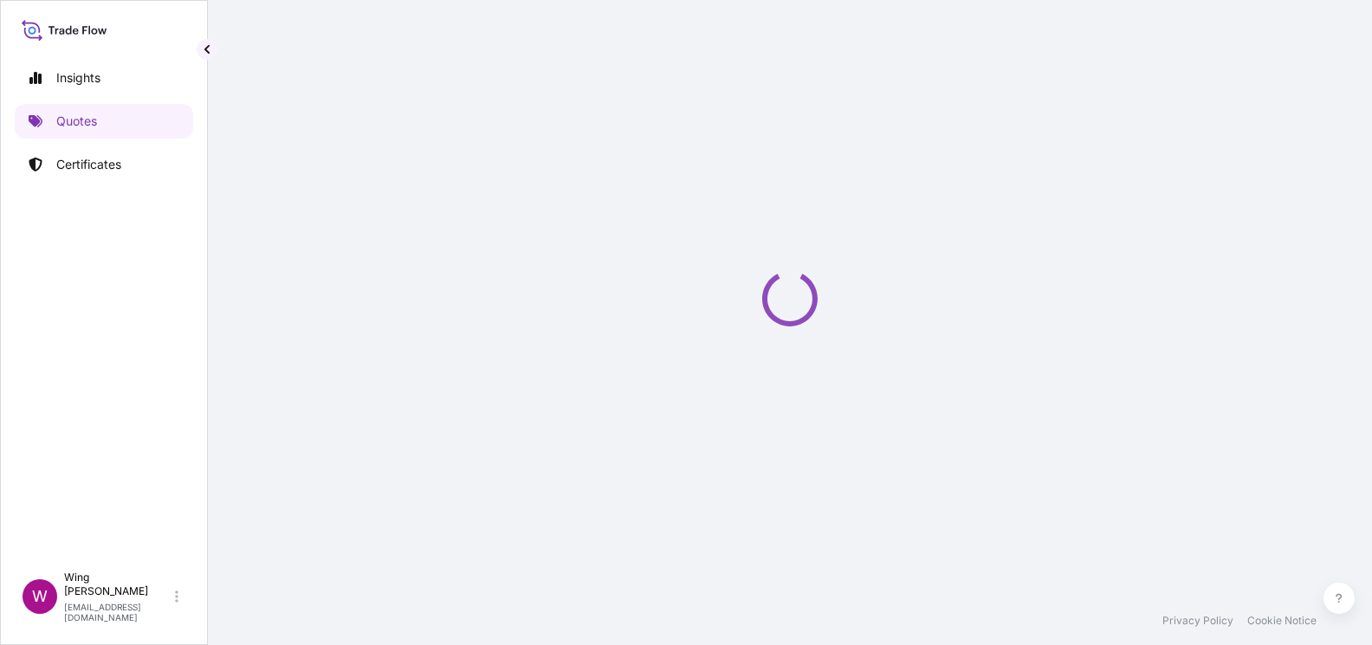
select select "STORAGE"
select select "Storage"
select select "[GEOGRAPHIC_DATA]"
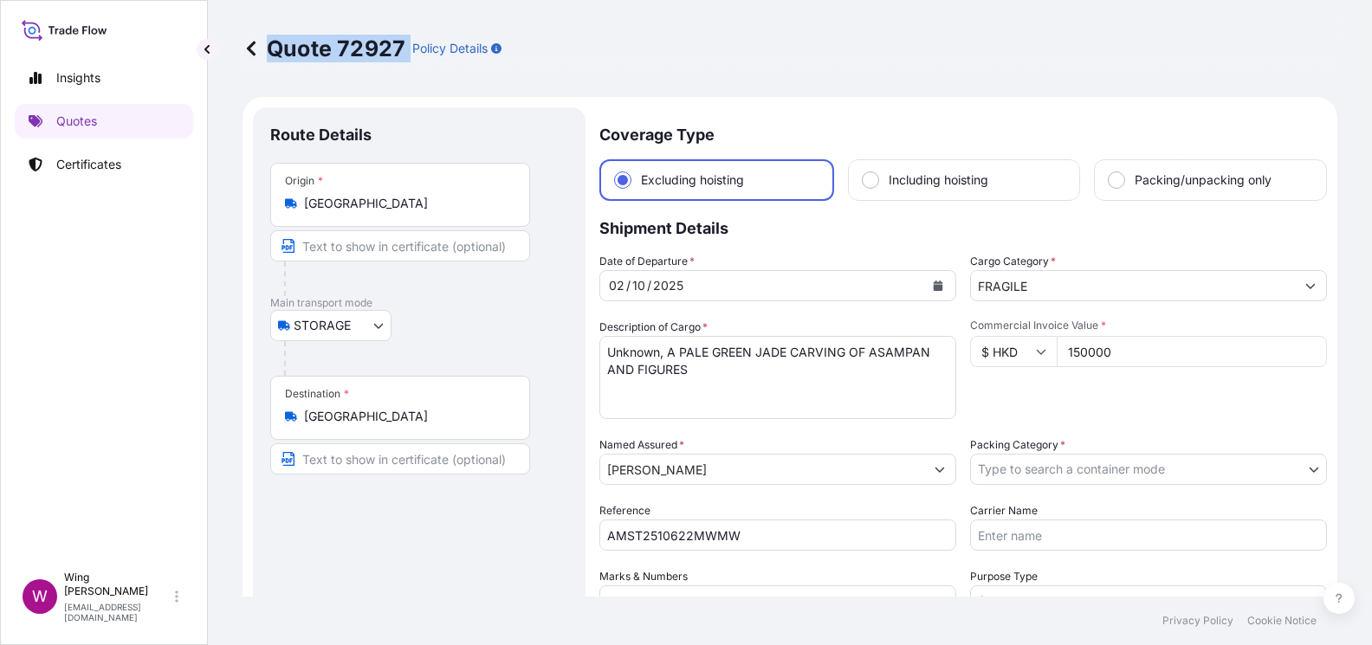
click at [407, 42] on div "Quote 72927 Policy Details" at bounding box center [372, 49] width 259 height 28
copy p "Quote 72927"
click at [79, 163] on p "Certificates" at bounding box center [88, 164] width 65 height 17
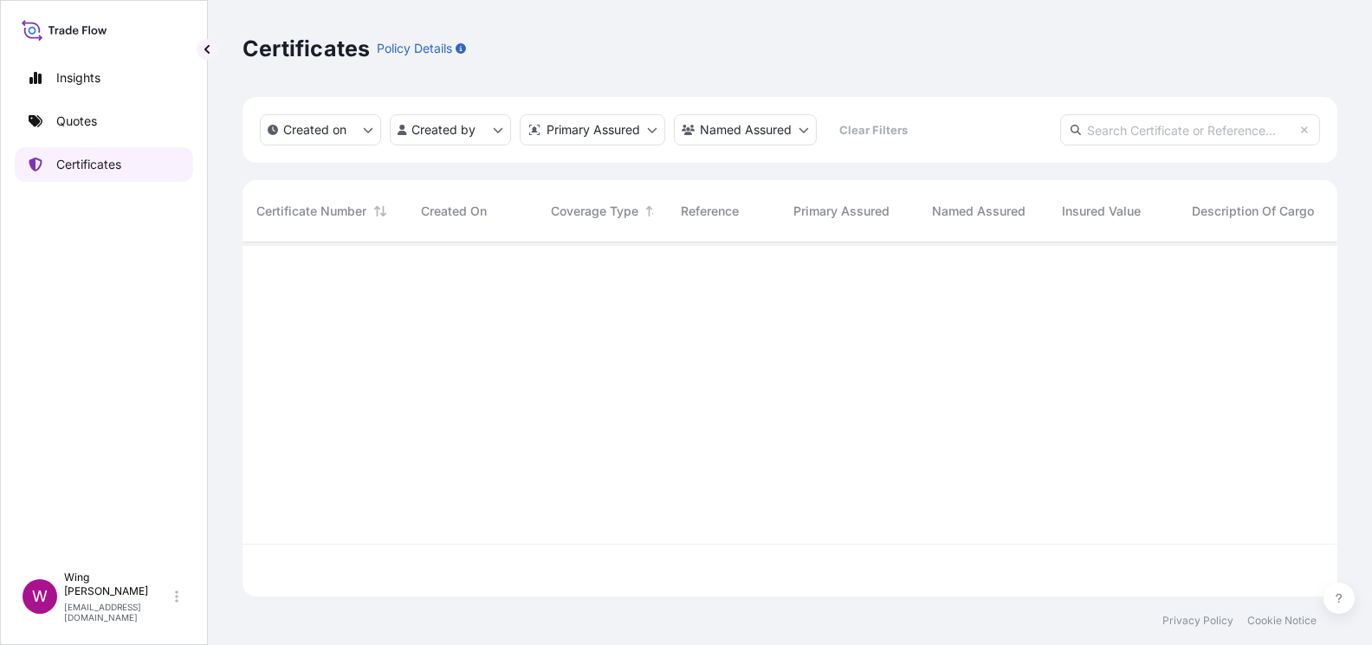
scroll to position [346, 1077]
click at [1149, 133] on input "text" at bounding box center [1190, 129] width 260 height 31
paste input "[PHONE_NUMBER]"
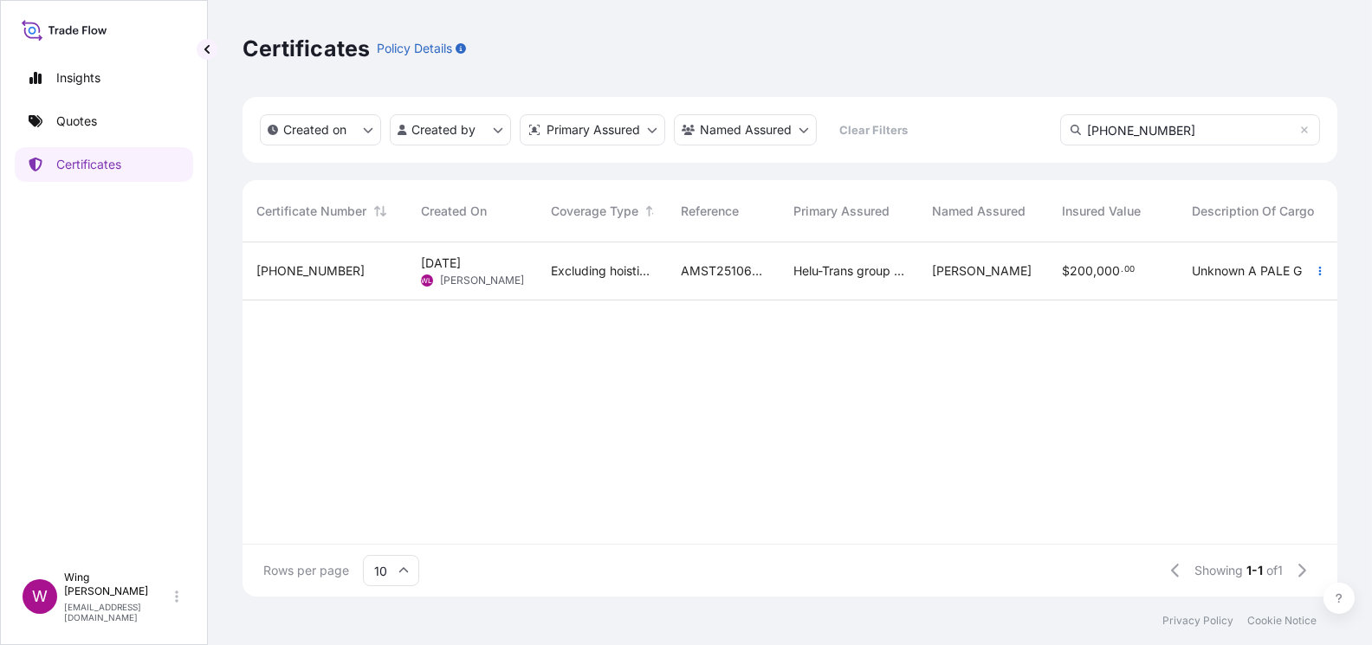
type input "[PHONE_NUMBER]"
click at [537, 257] on div "Excluding hoisting" at bounding box center [602, 272] width 130 height 58
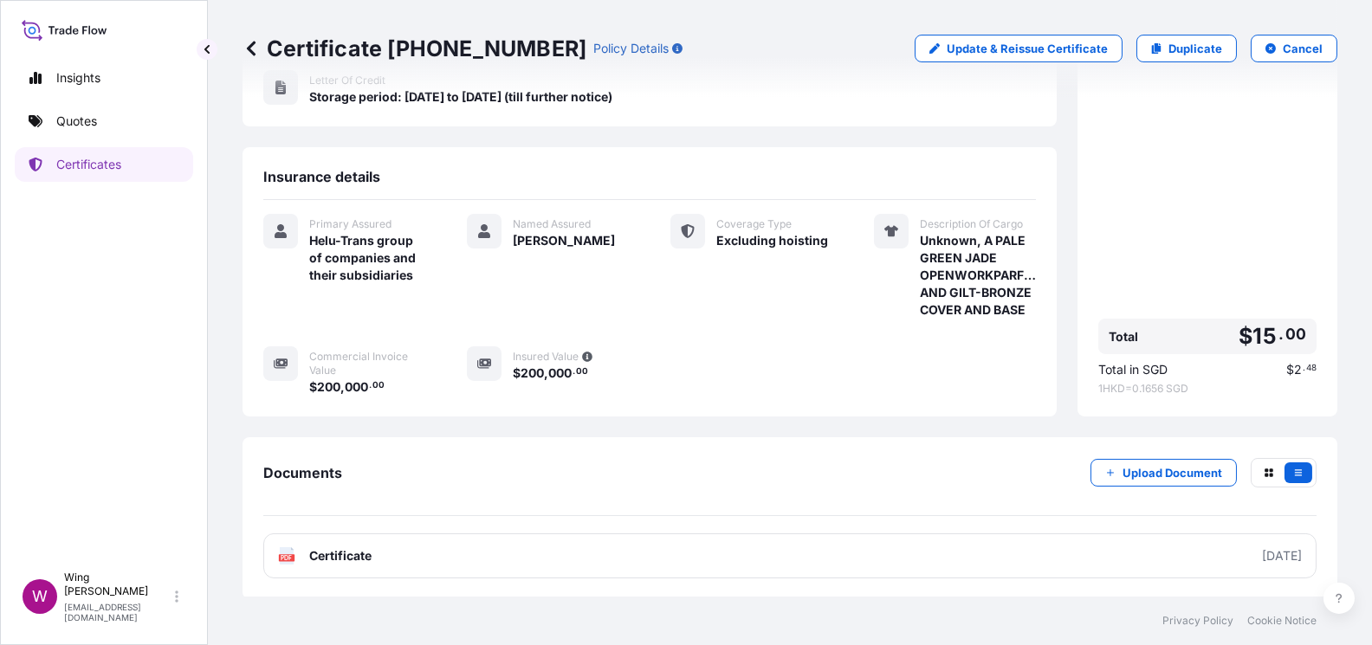
scroll to position [289, 0]
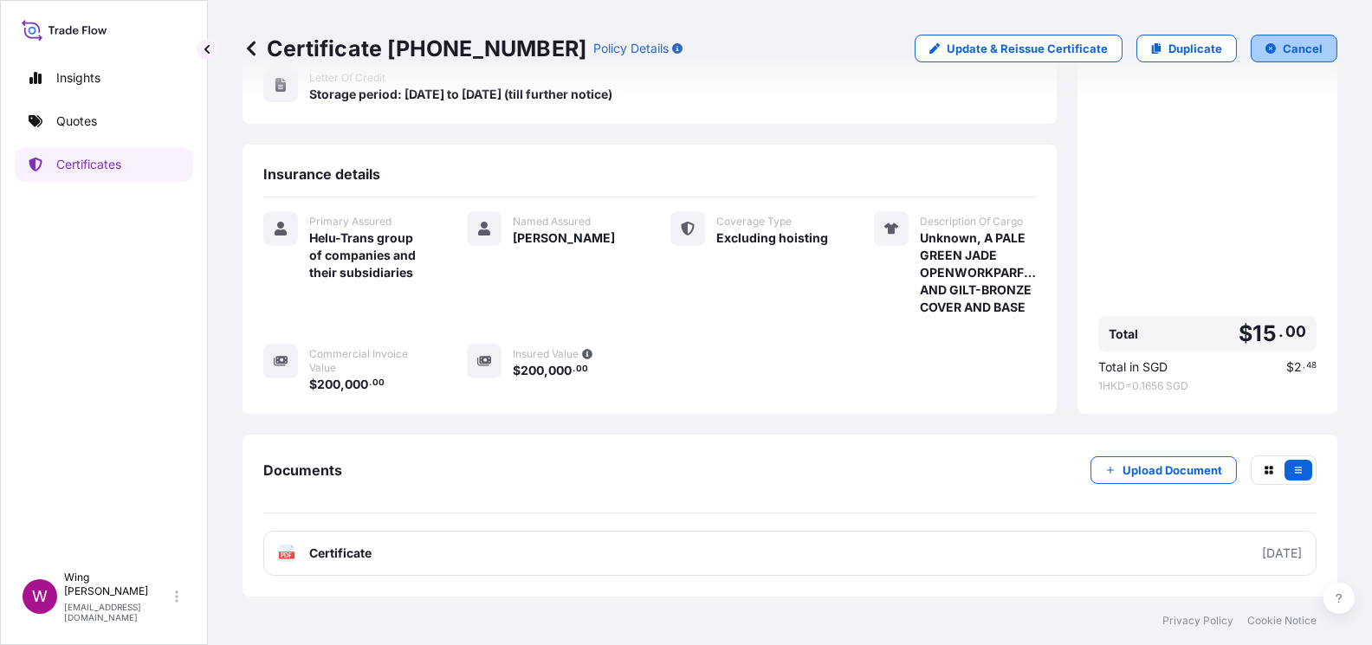
click at [1257, 41] on button "Cancel" at bounding box center [1294, 49] width 87 height 28
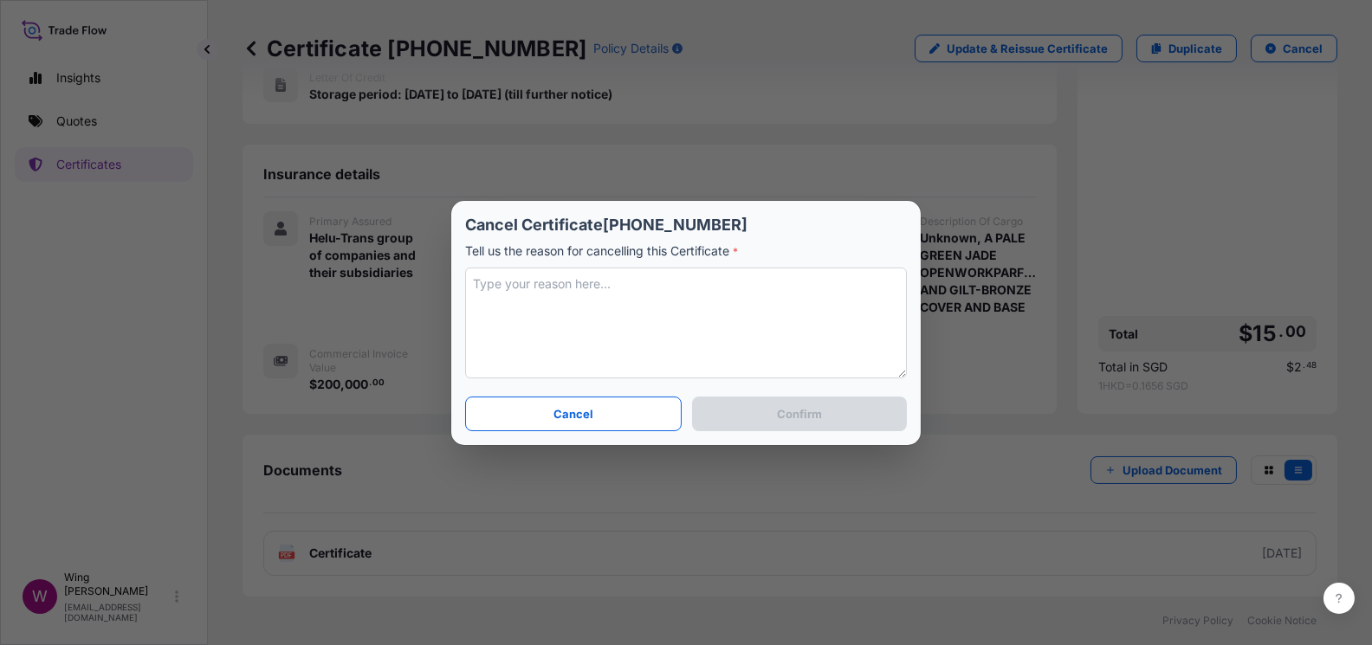
click at [759, 343] on textarea at bounding box center [686, 323] width 442 height 111
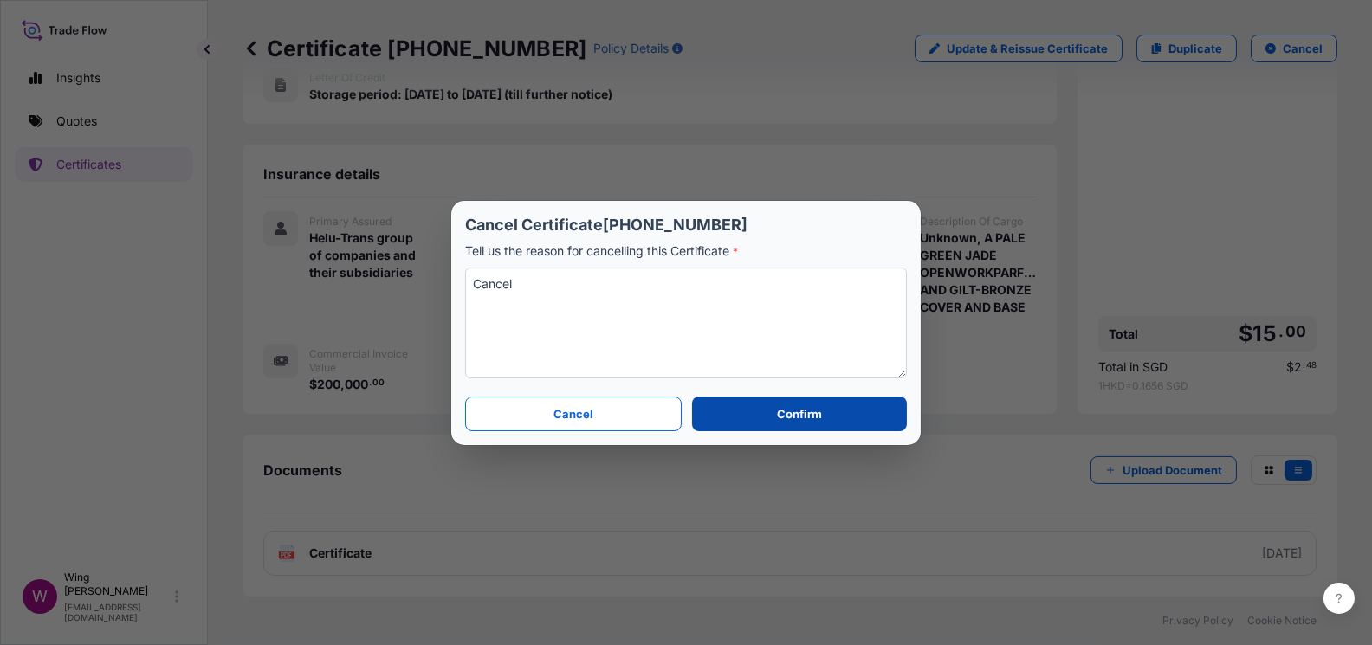
type textarea "Cancel"
click at [765, 417] on button "Confirm" at bounding box center [799, 414] width 215 height 35
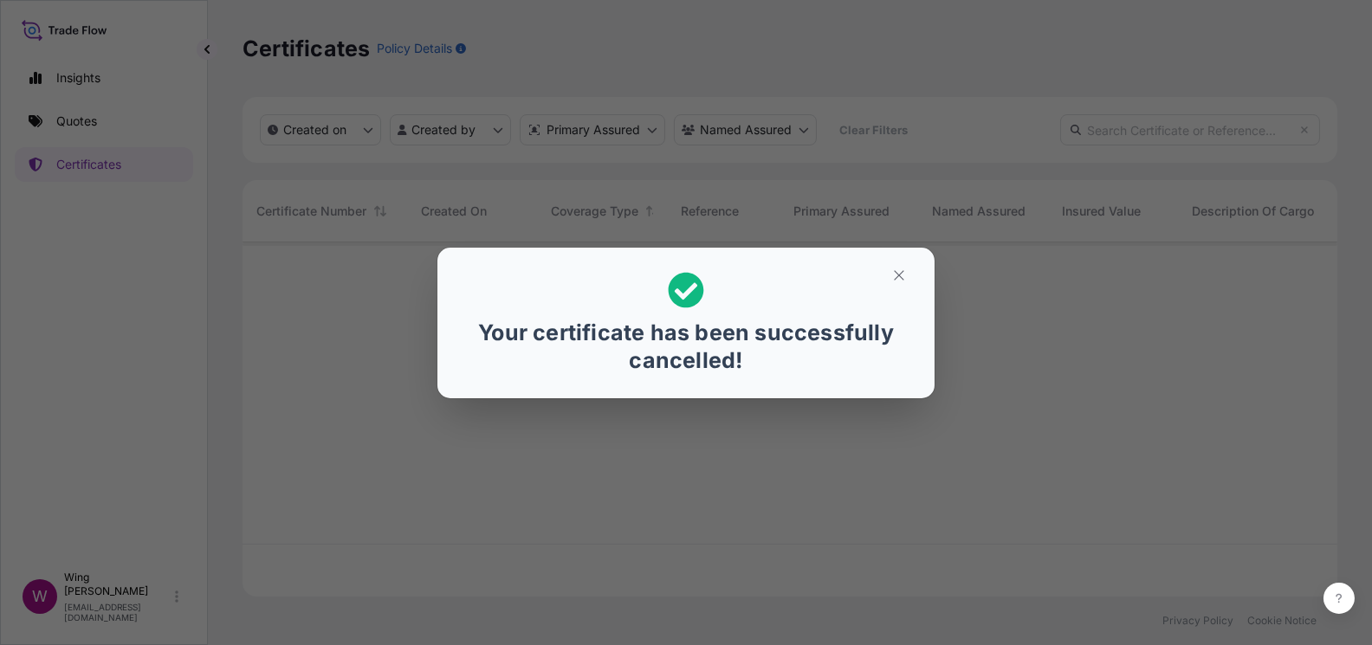
scroll to position [346, 1077]
click at [887, 275] on button "button" at bounding box center [898, 276] width 43 height 28
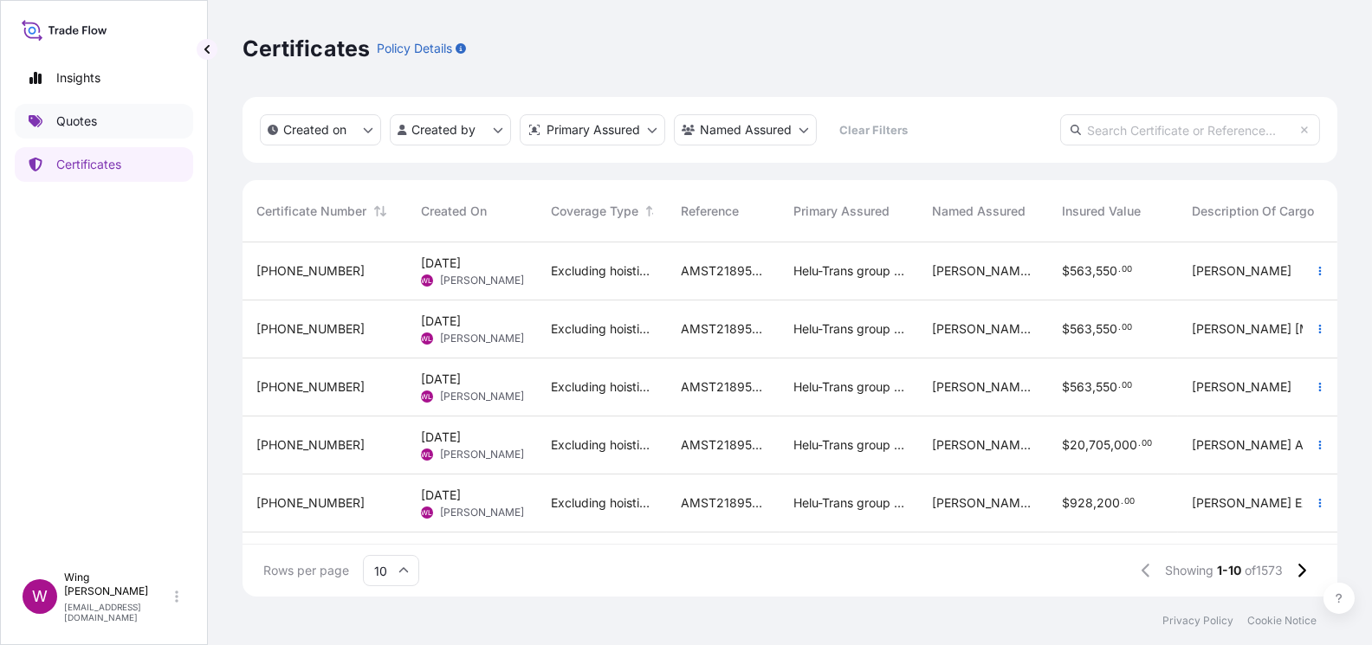
click at [86, 113] on p "Quotes" at bounding box center [76, 121] width 41 height 17
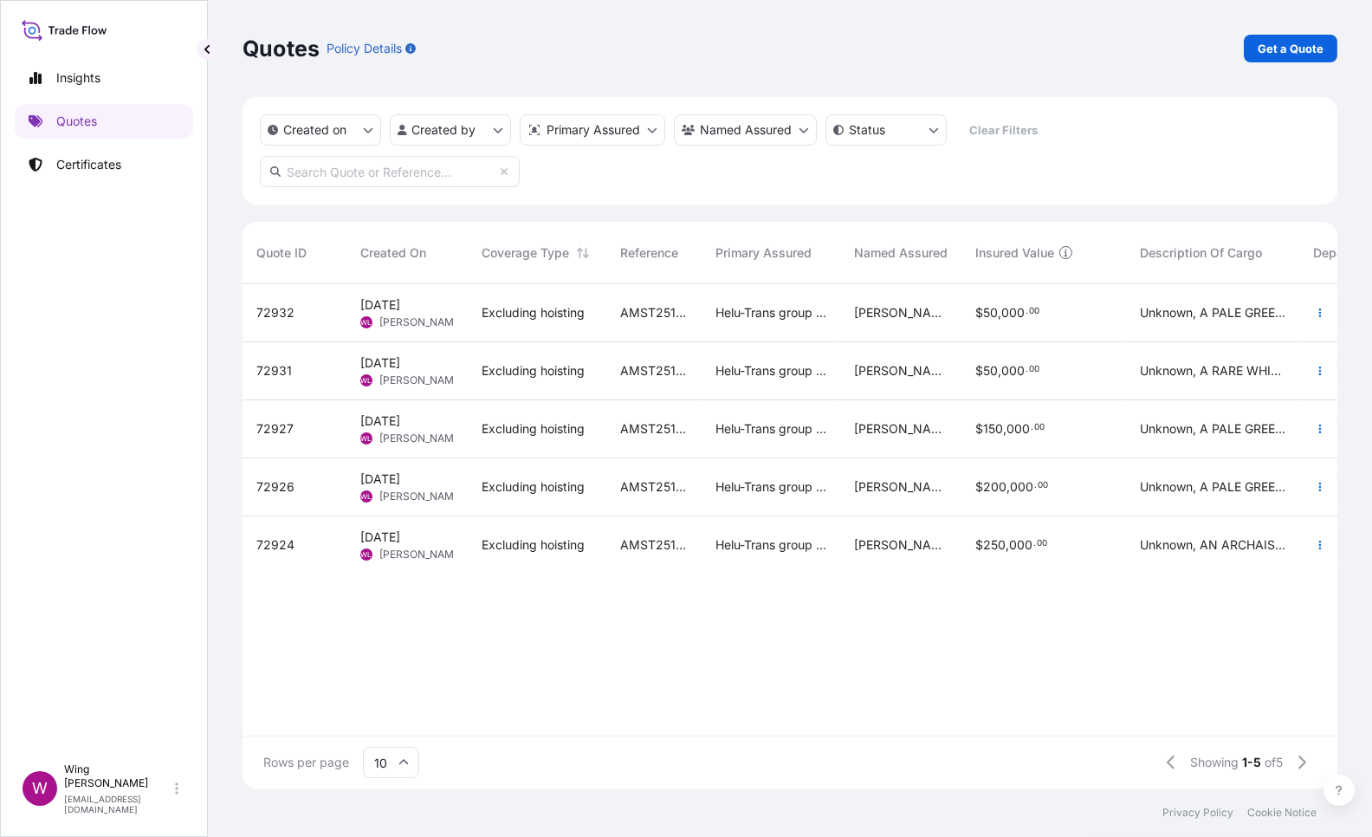
click at [297, 488] on div "72926" at bounding box center [294, 486] width 76 height 17
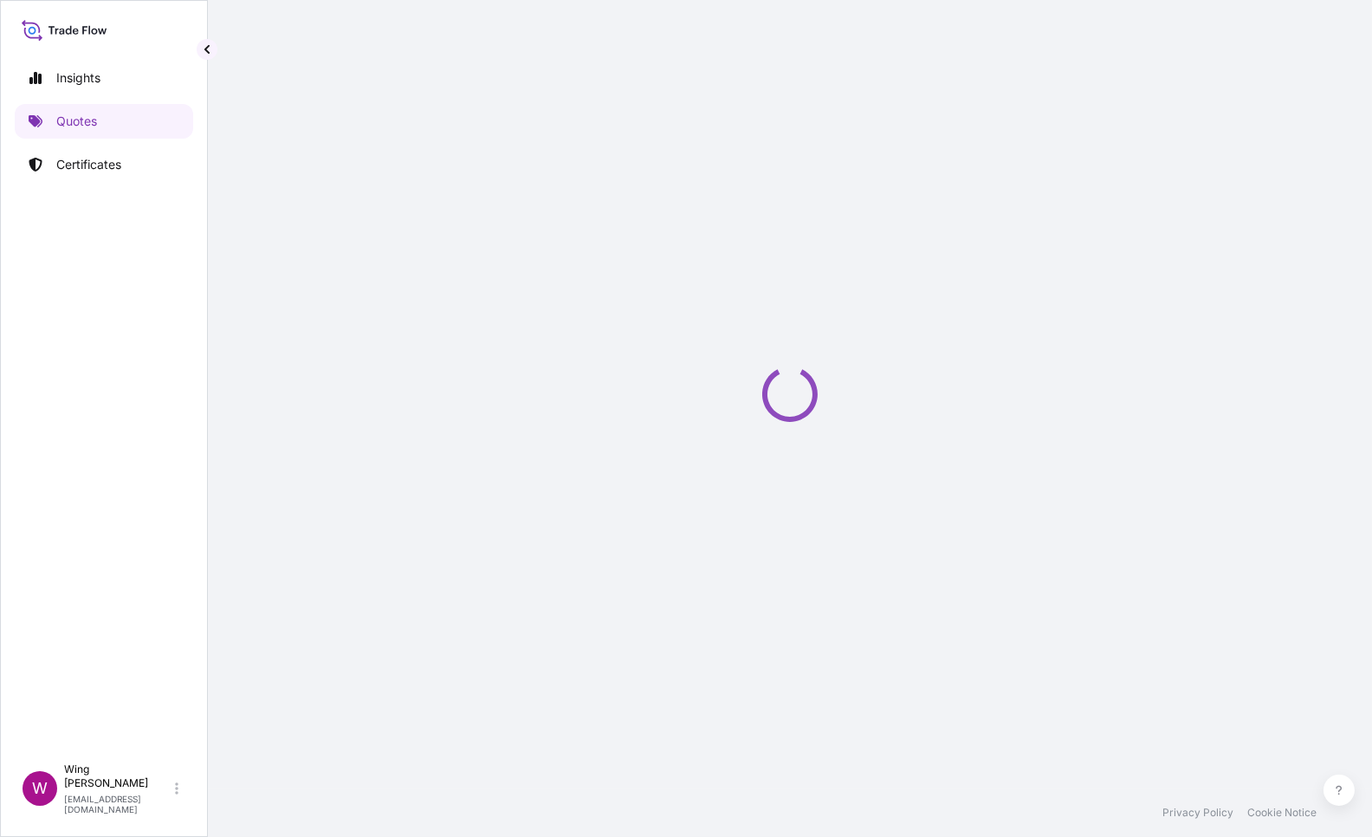
select select "STORAGE"
select select "Storage"
select select "[GEOGRAPHIC_DATA]"
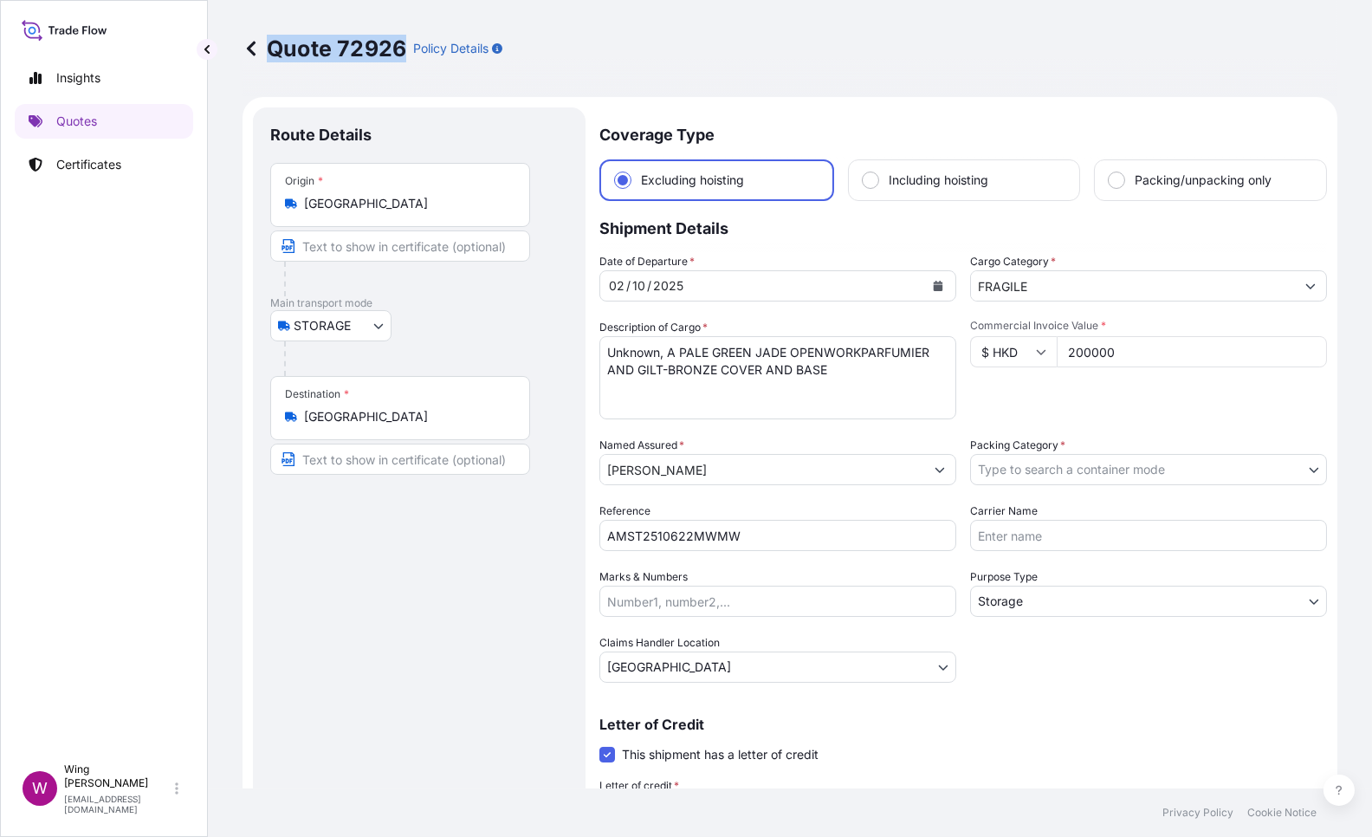
drag, startPoint x: 403, startPoint y: 51, endPoint x: 263, endPoint y: 52, distance: 139.5
click at [263, 52] on p "Quote 72926" at bounding box center [325, 49] width 164 height 28
copy p "Quote 72926"
click at [93, 163] on p "Certificates" at bounding box center [88, 164] width 65 height 17
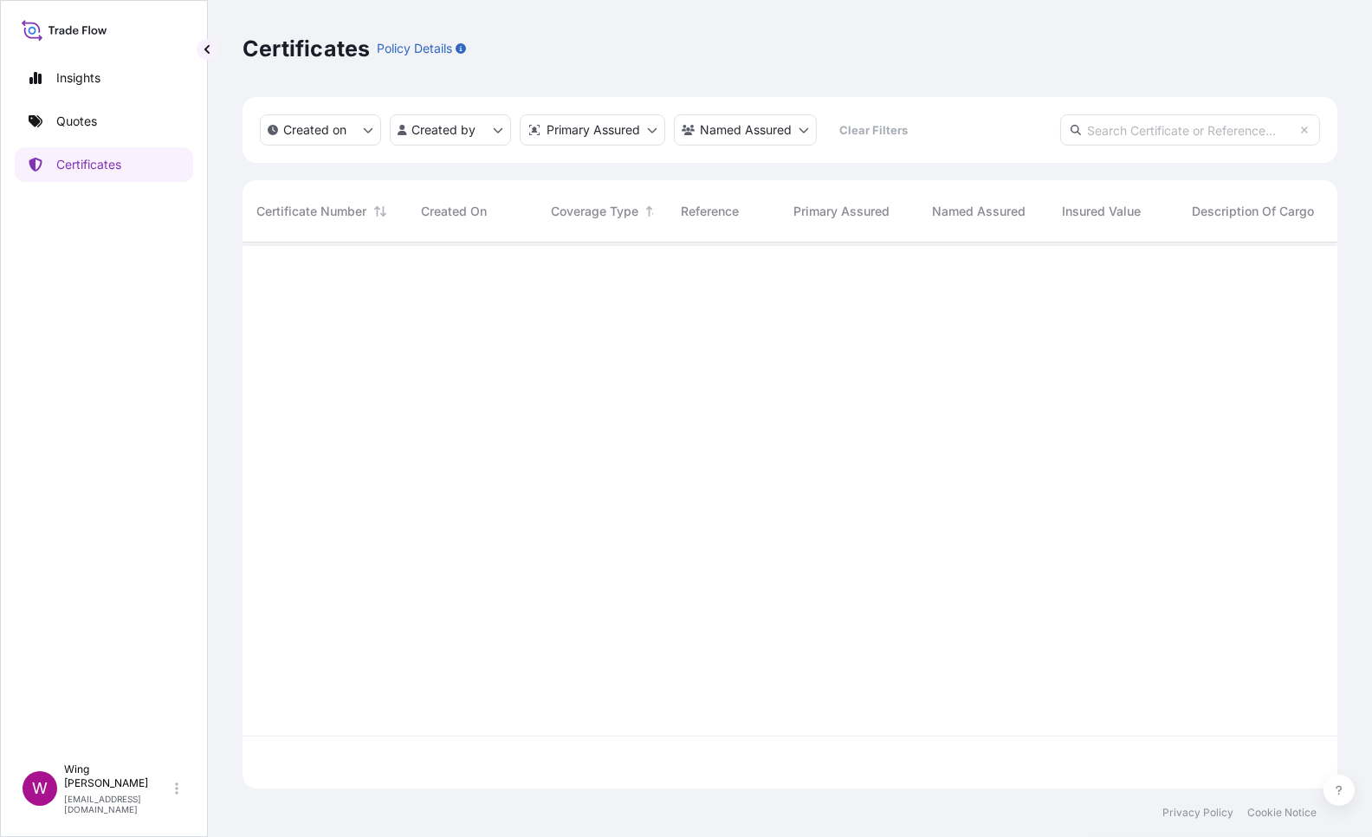
scroll to position [538, 1077]
click at [1181, 134] on input "text" at bounding box center [1190, 129] width 260 height 31
paste input "[PHONE_NUMBER]"
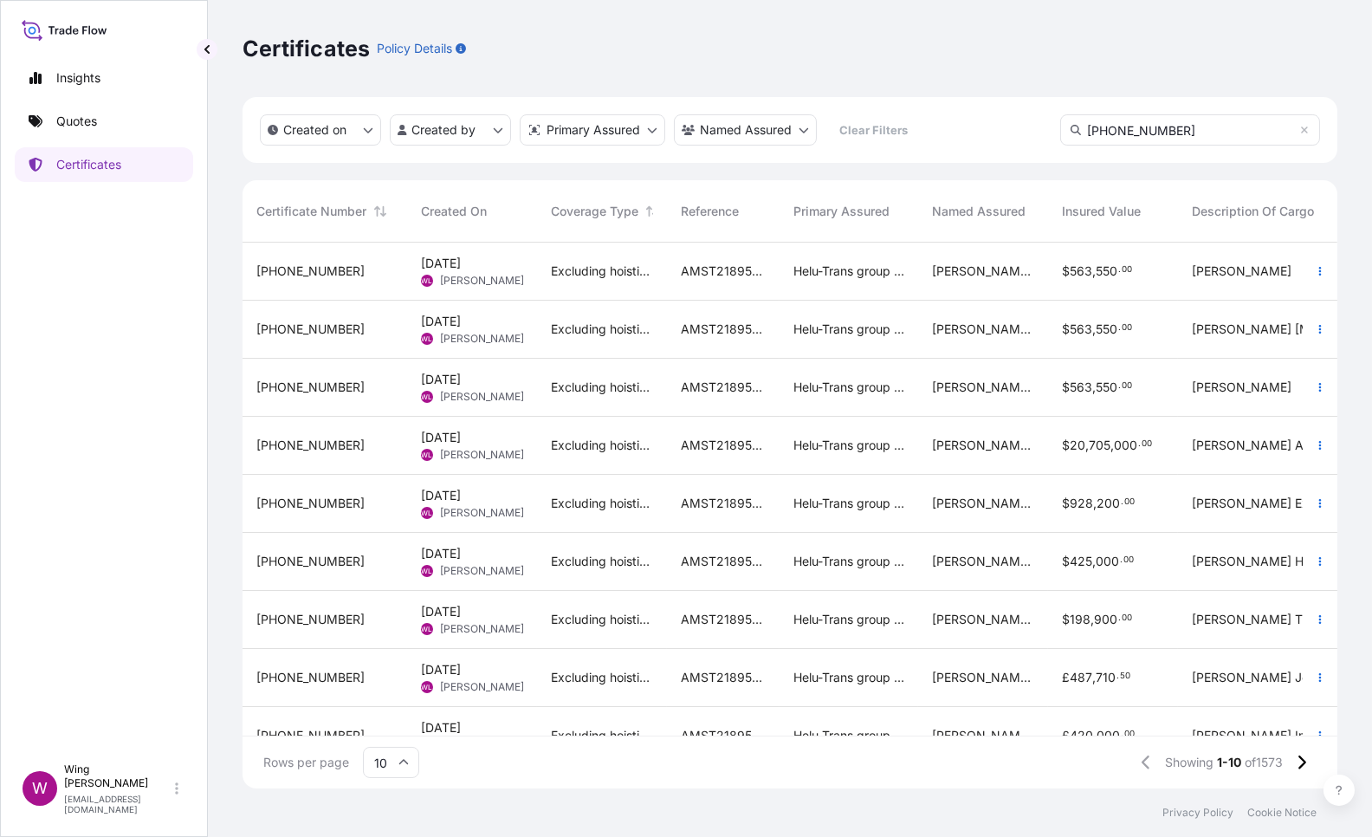
drag, startPoint x: 1198, startPoint y: 130, endPoint x: 1013, endPoint y: 120, distance: 185.6
click at [1013, 120] on div "Created on Created by Primary Assured Named Assured Clear Filters [PHONE_NUMBER]" at bounding box center [790, 130] width 1095 height 66
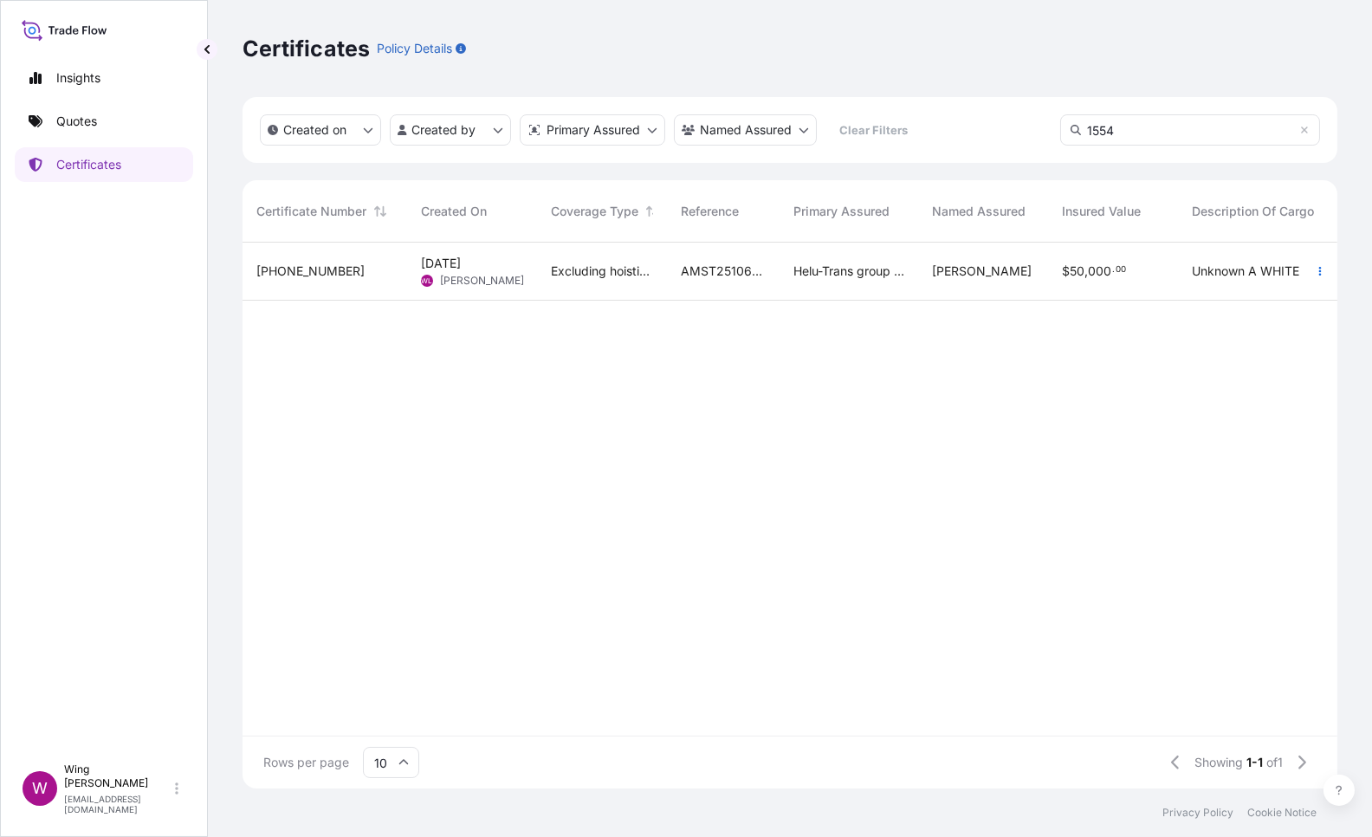
type input "1554"
click at [351, 284] on div "[PHONE_NUMBER]" at bounding box center [325, 272] width 165 height 58
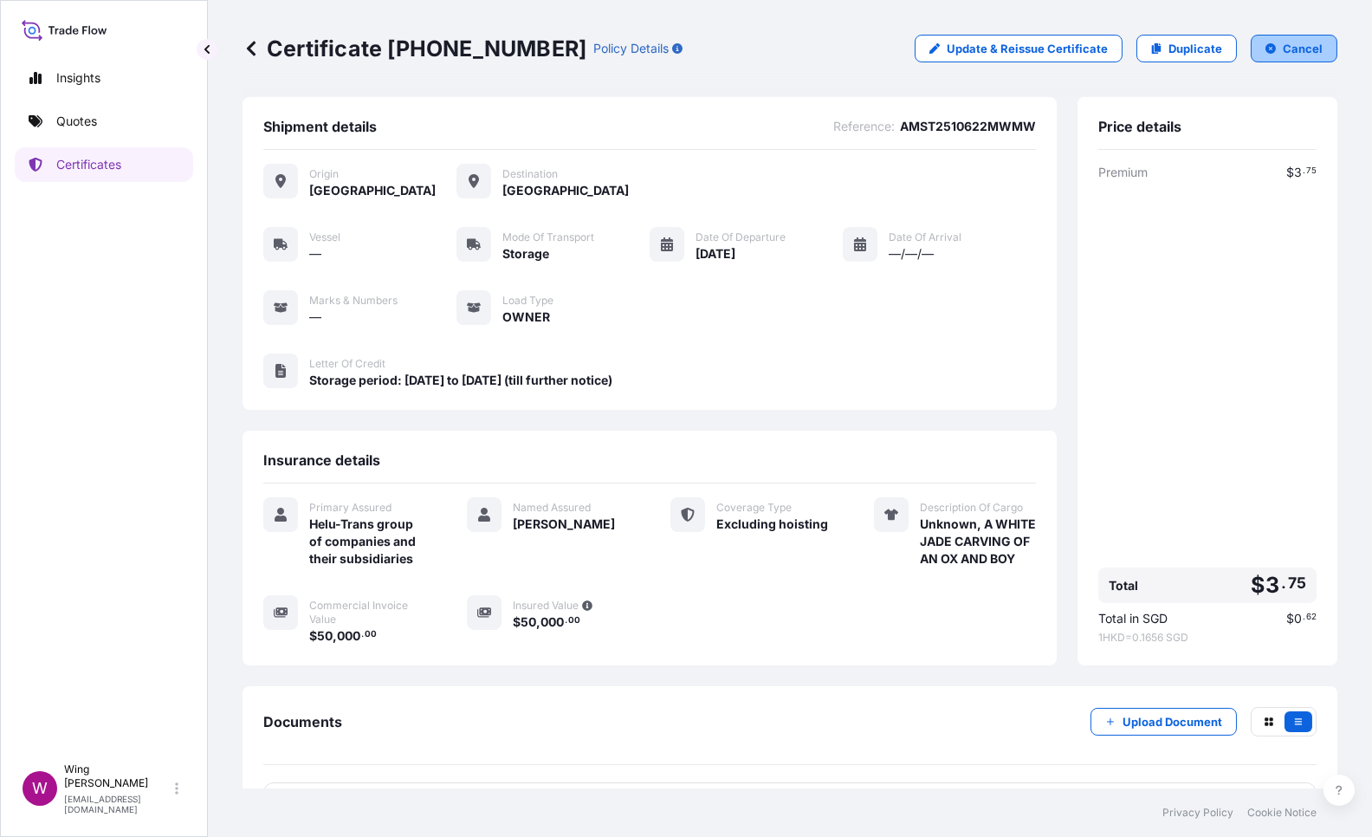
click at [1283, 46] on p "Cancel" at bounding box center [1303, 48] width 40 height 17
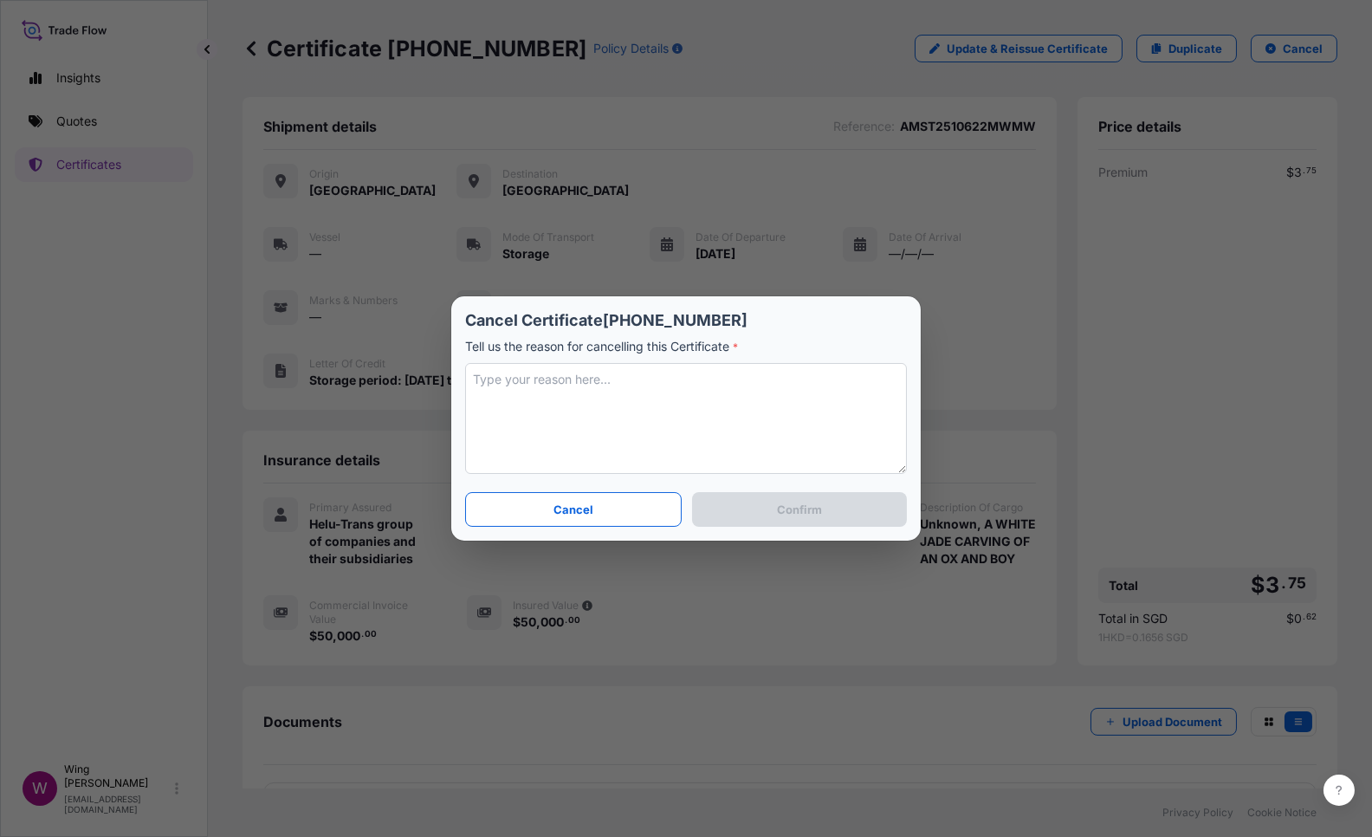
click at [756, 389] on textarea at bounding box center [686, 418] width 442 height 111
type textarea "Cancel"
click at [786, 520] on button "Confirm" at bounding box center [799, 509] width 215 height 35
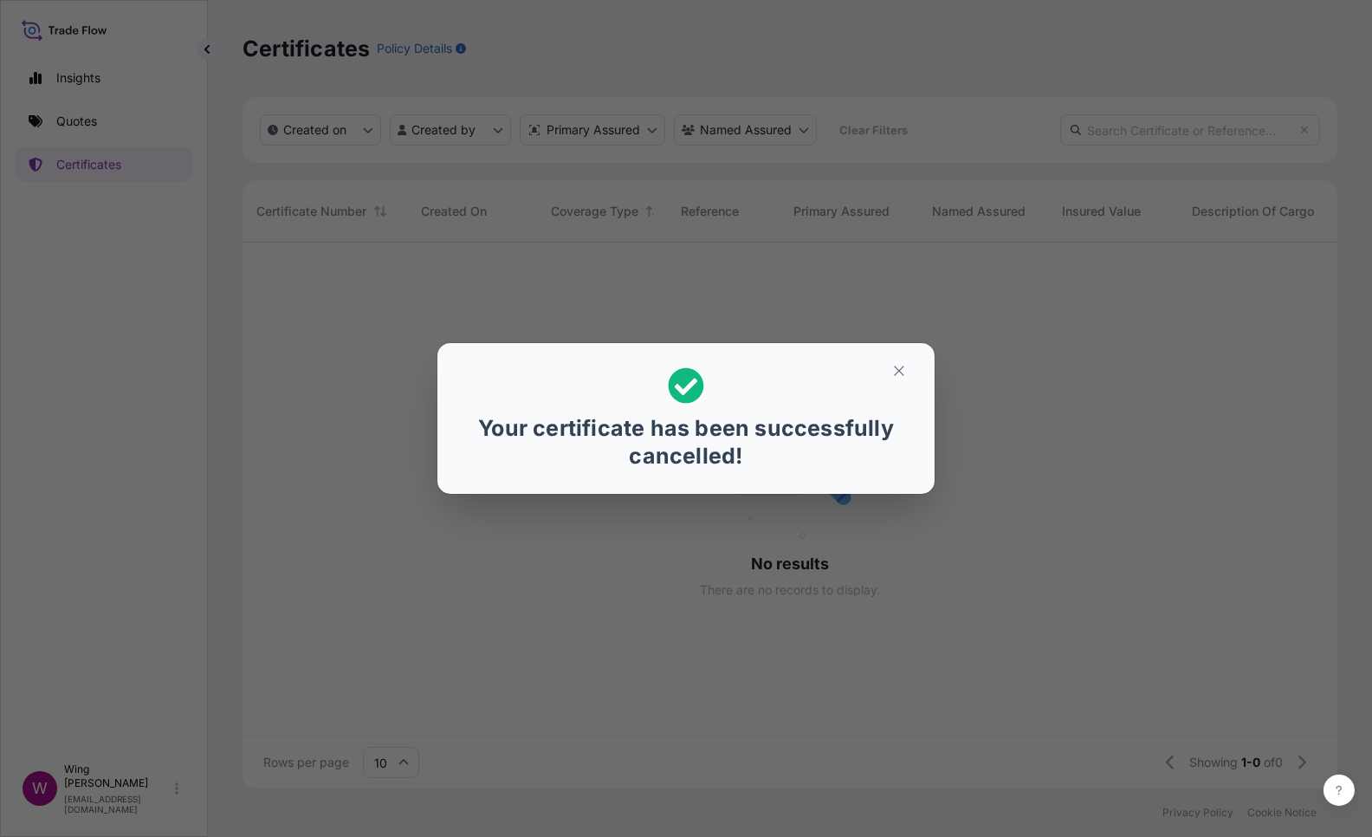
scroll to position [17, 16]
click at [905, 372] on icon "button" at bounding box center [899, 371] width 16 height 16
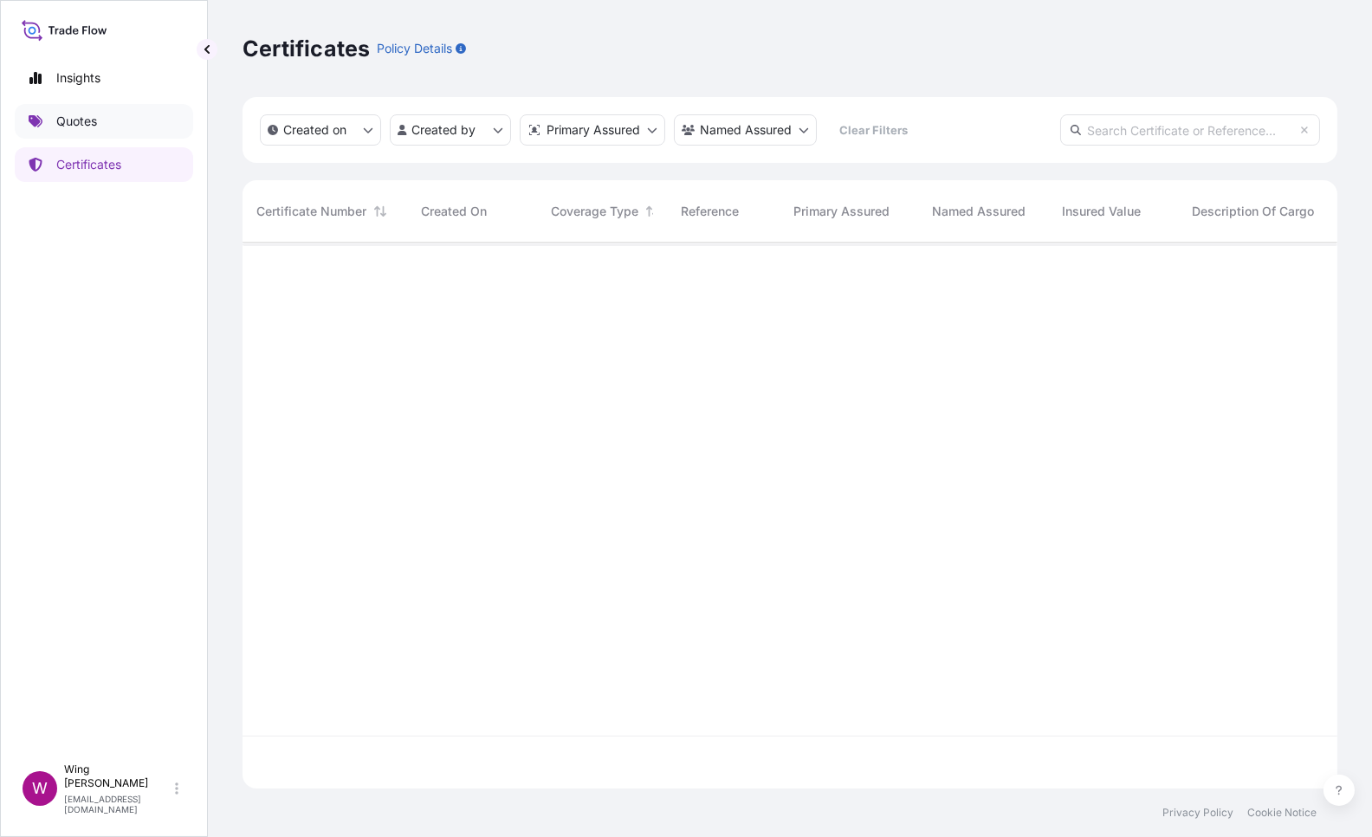
click at [93, 118] on p "Quotes" at bounding box center [76, 121] width 41 height 17
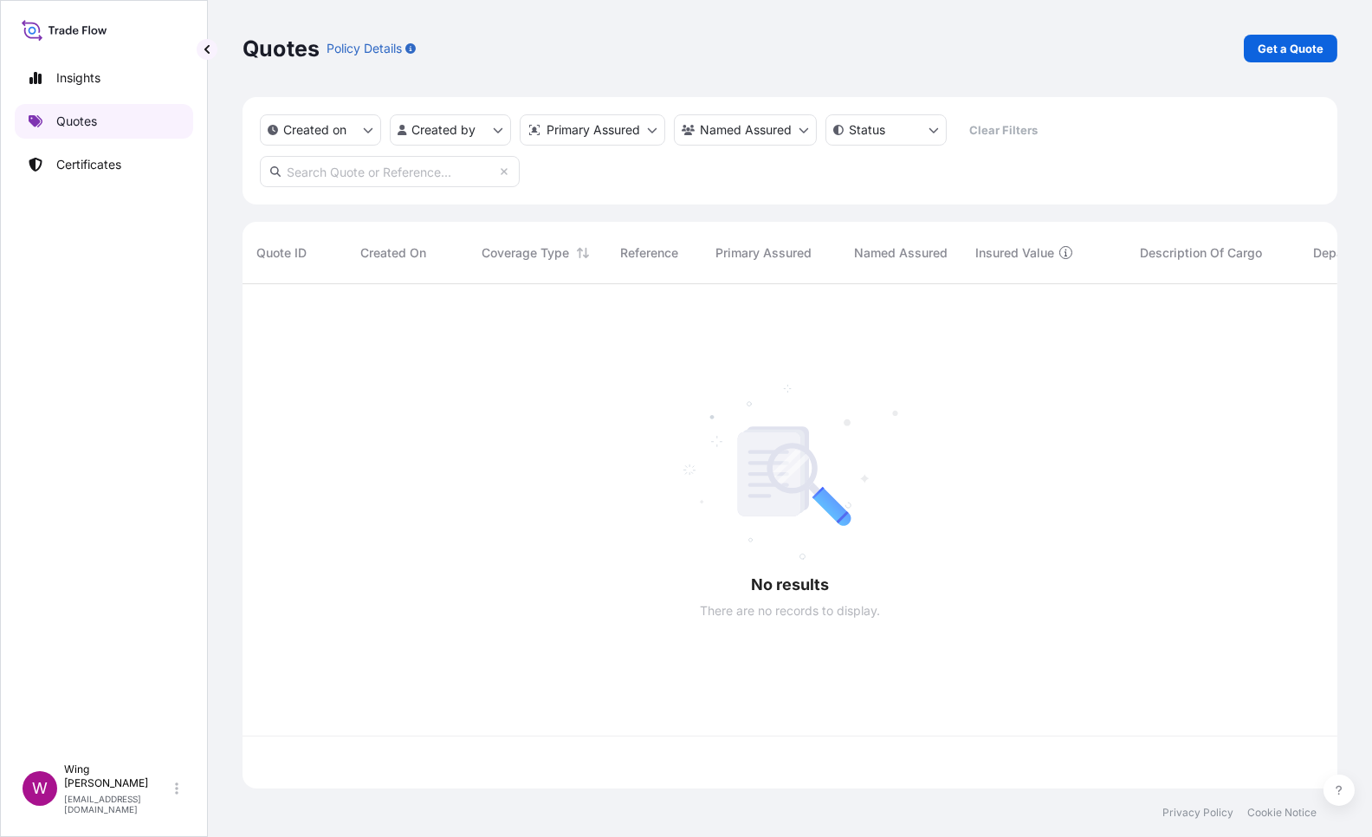
scroll to position [497, 1077]
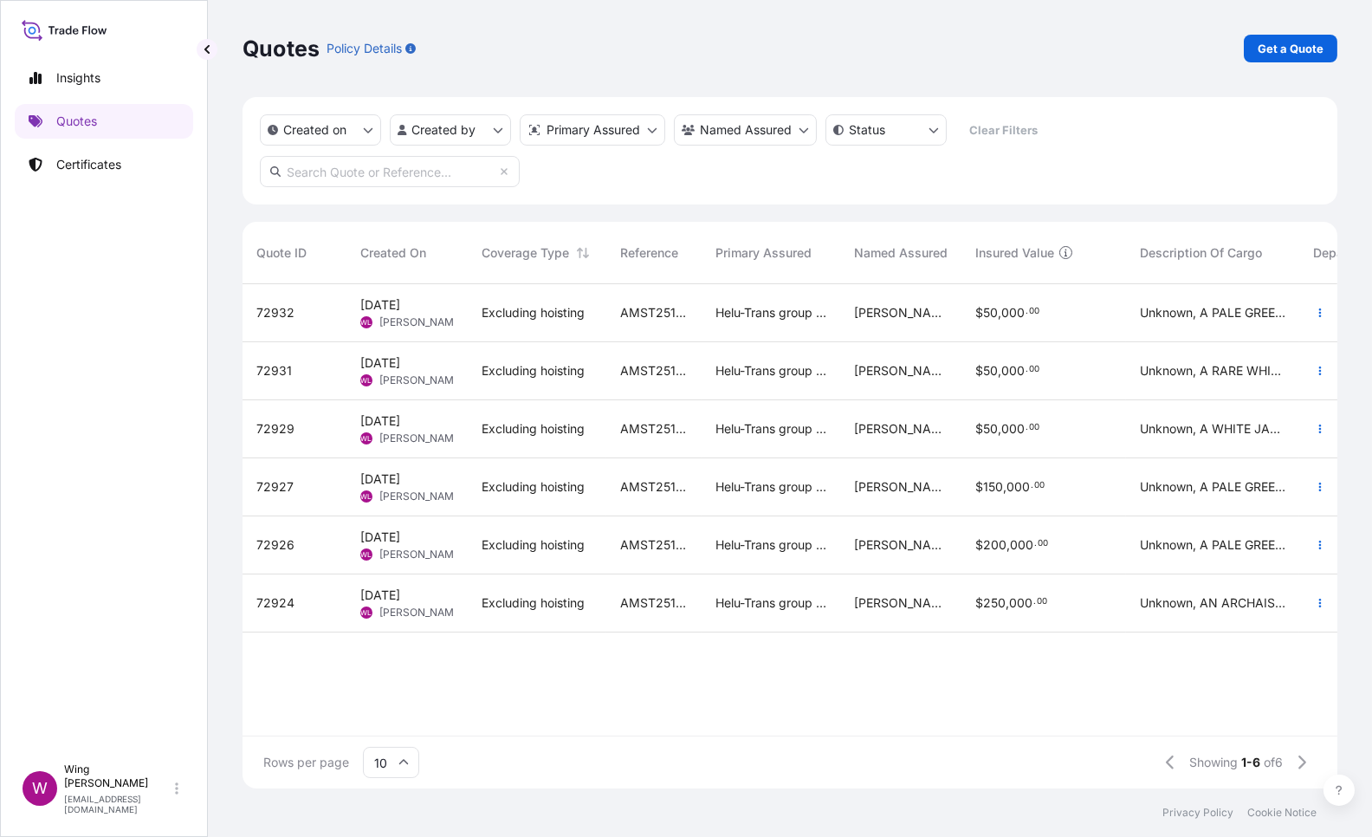
click at [327, 434] on div "72929" at bounding box center [294, 428] width 76 height 17
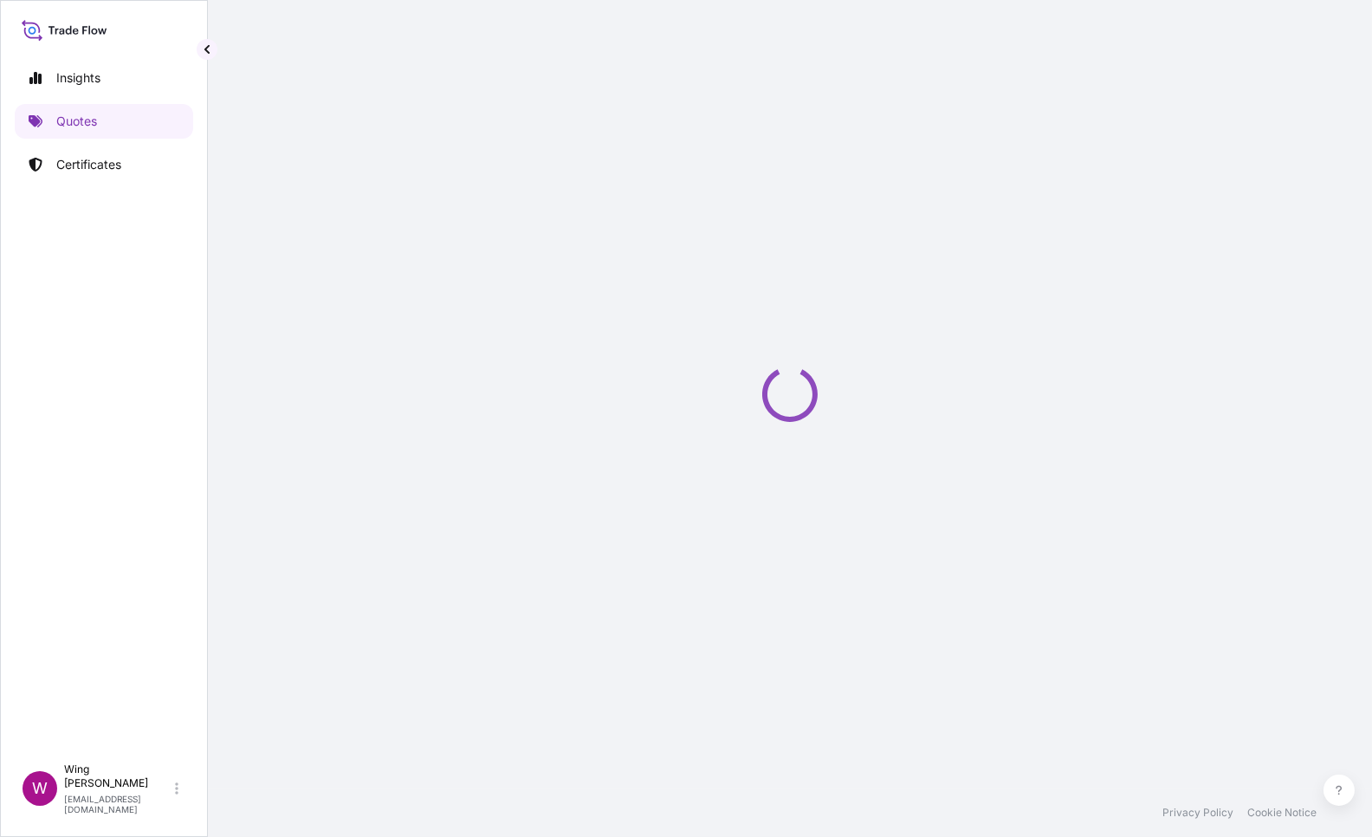
select select "STORAGE"
select select "Storage"
select select "[GEOGRAPHIC_DATA]"
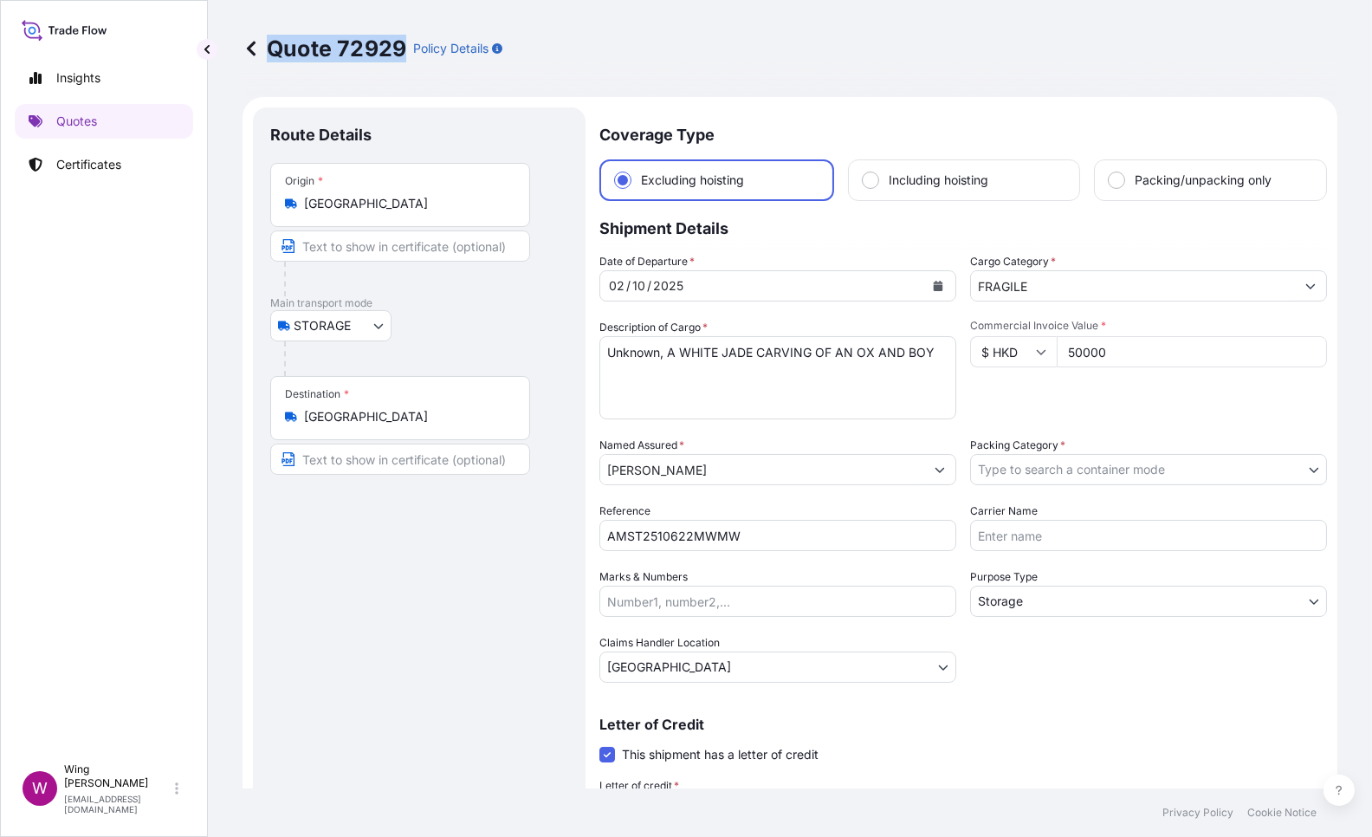
click at [404, 51] on div "Quote 72929 Policy Details" at bounding box center [373, 49] width 260 height 28
copy p "Quote 72929"
click at [105, 160] on p "Certificates" at bounding box center [88, 164] width 65 height 17
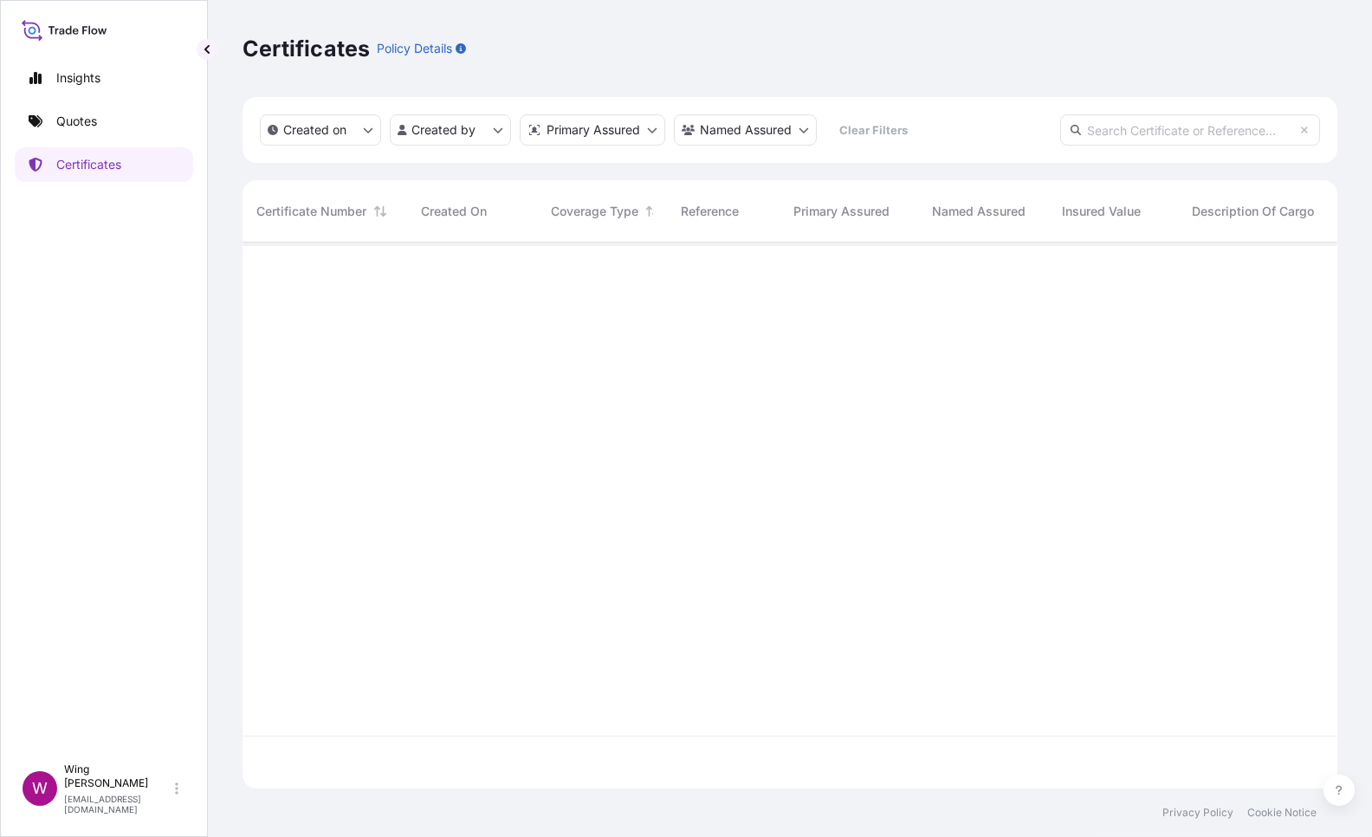
scroll to position [538, 1077]
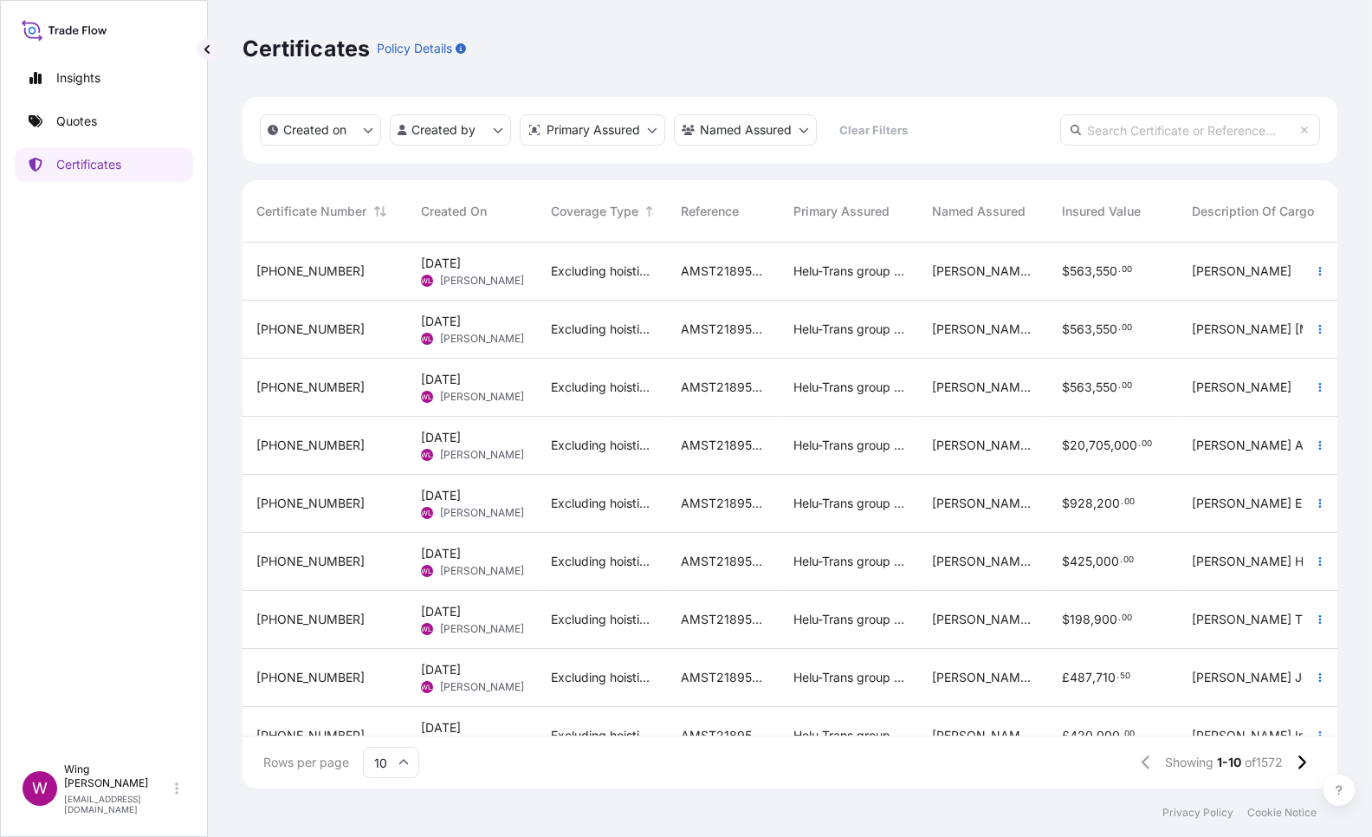
click at [1153, 122] on input "text" at bounding box center [1190, 129] width 260 height 31
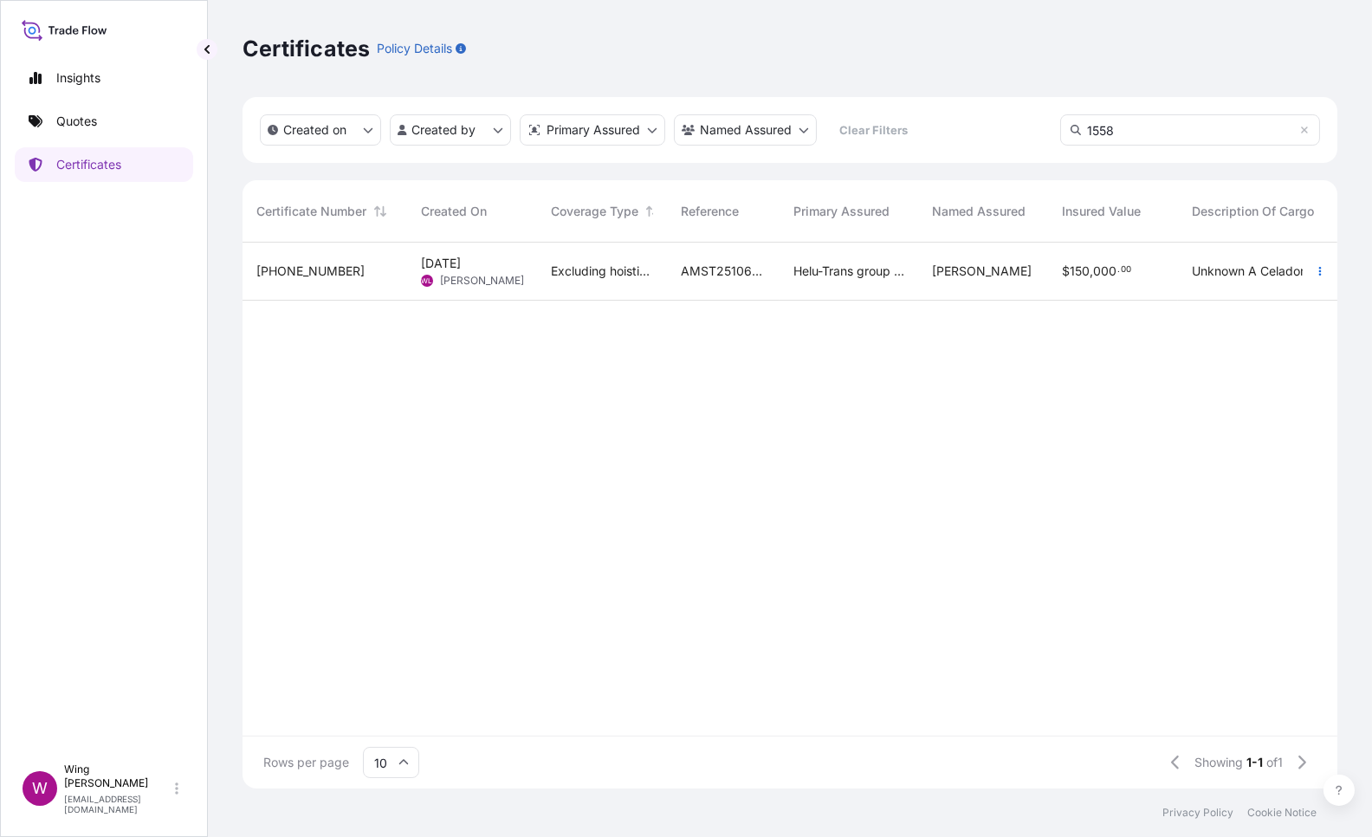
type input "1558"
click at [672, 255] on div "AMST2510622MWMW" at bounding box center [723, 272] width 113 height 58
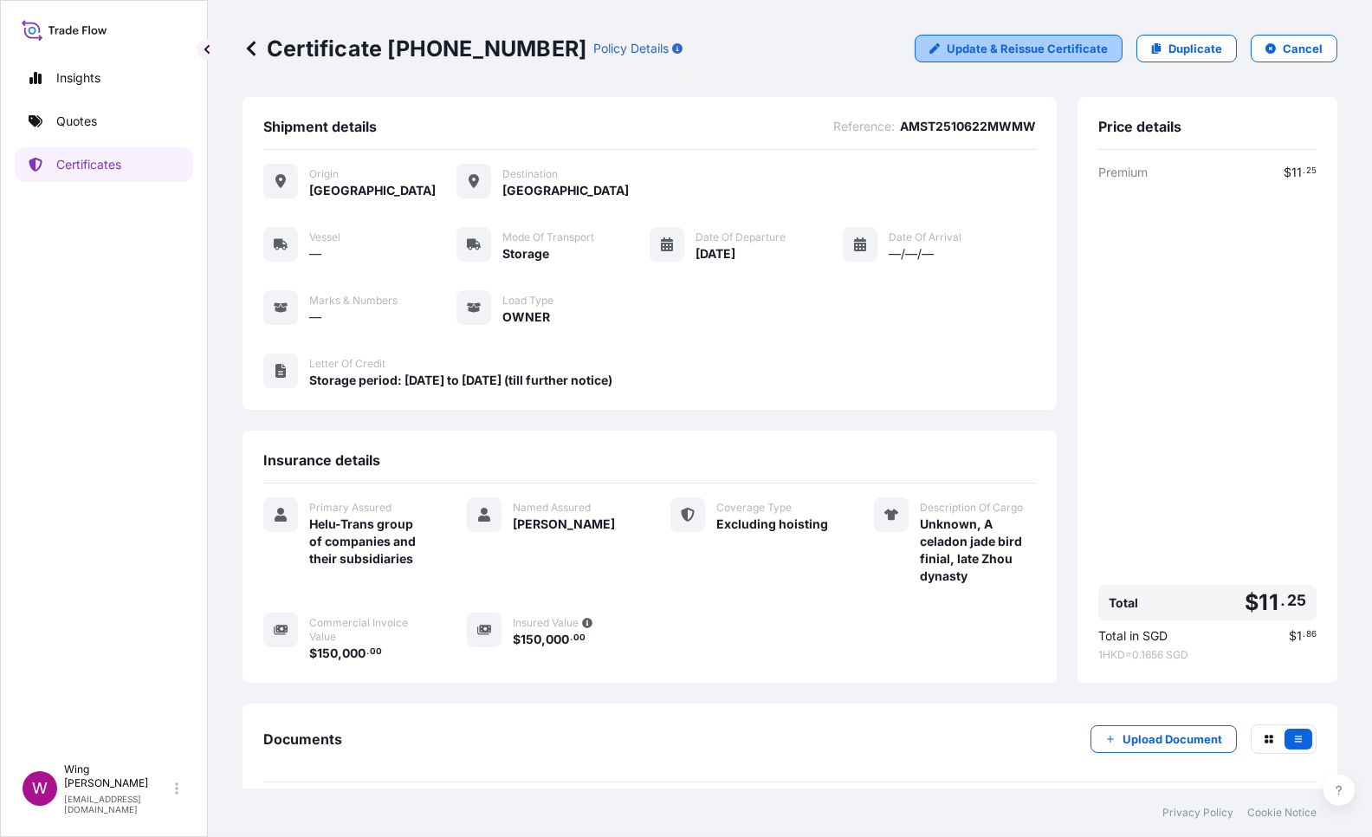
click at [999, 49] on p "Update & Reissue Certificate" at bounding box center [1027, 48] width 161 height 17
select select "STORAGE"
select select "31504"
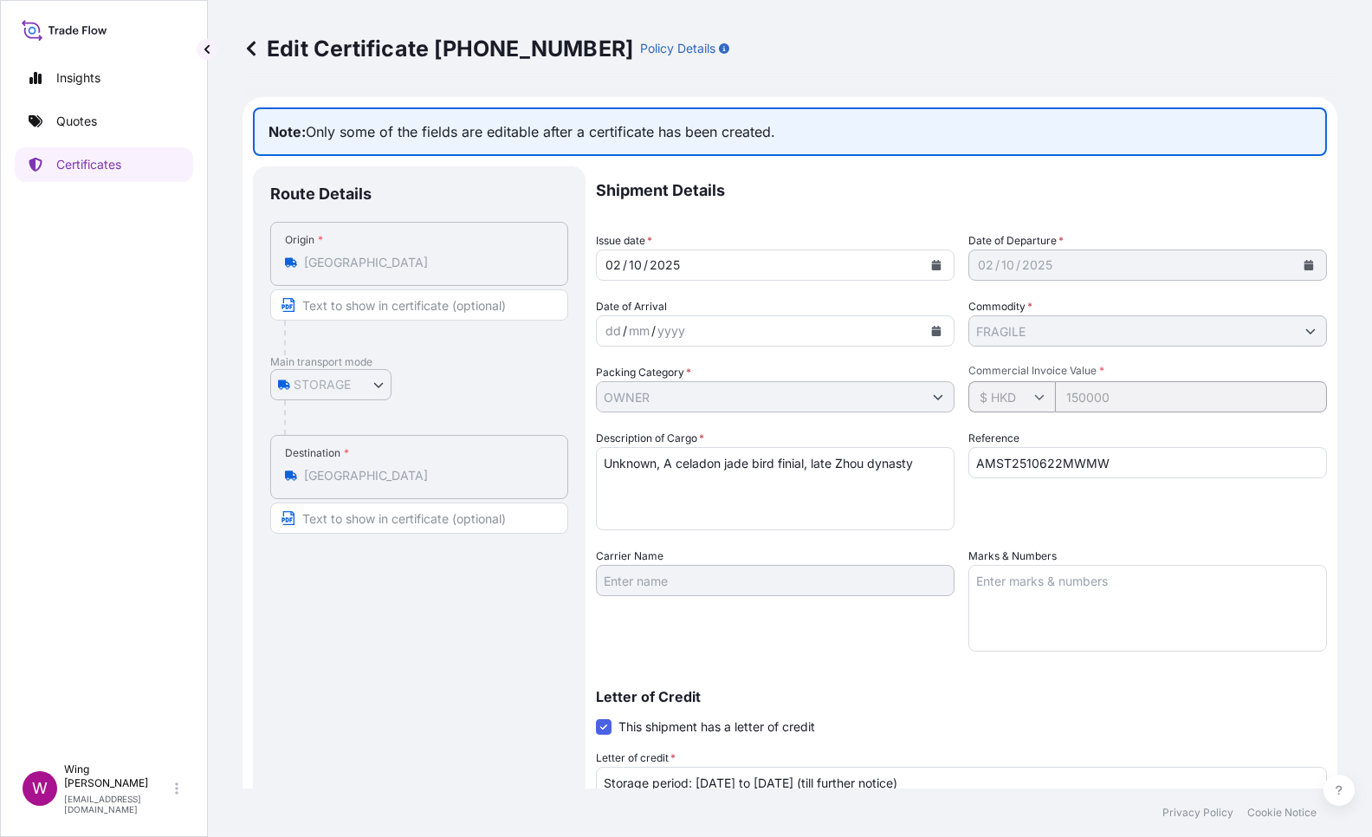
click at [195, 42] on div "Insights Quotes Certificates W Wing Lee [EMAIL_ADDRESS][DOMAIN_NAME]" at bounding box center [104, 418] width 208 height 837
click at [217, 51] on div "Edit Certificate [PHONE_NUMBER] Policy Details Note: Only some of the fields ar…" at bounding box center [790, 394] width 1164 height 788
click at [72, 120] on p "Quotes" at bounding box center [76, 121] width 41 height 17
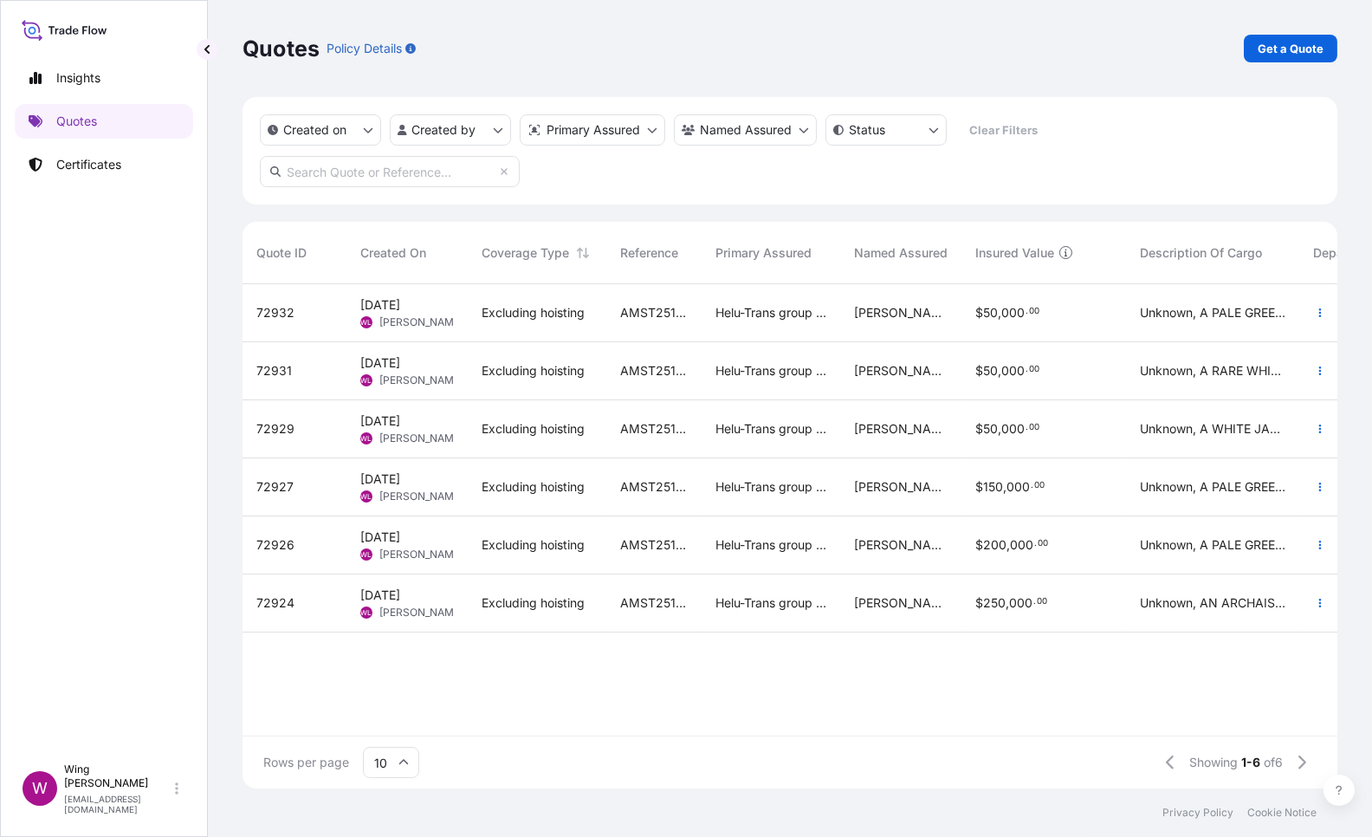
scroll to position [497, 1077]
click at [120, 159] on p "Certificates" at bounding box center [88, 164] width 65 height 17
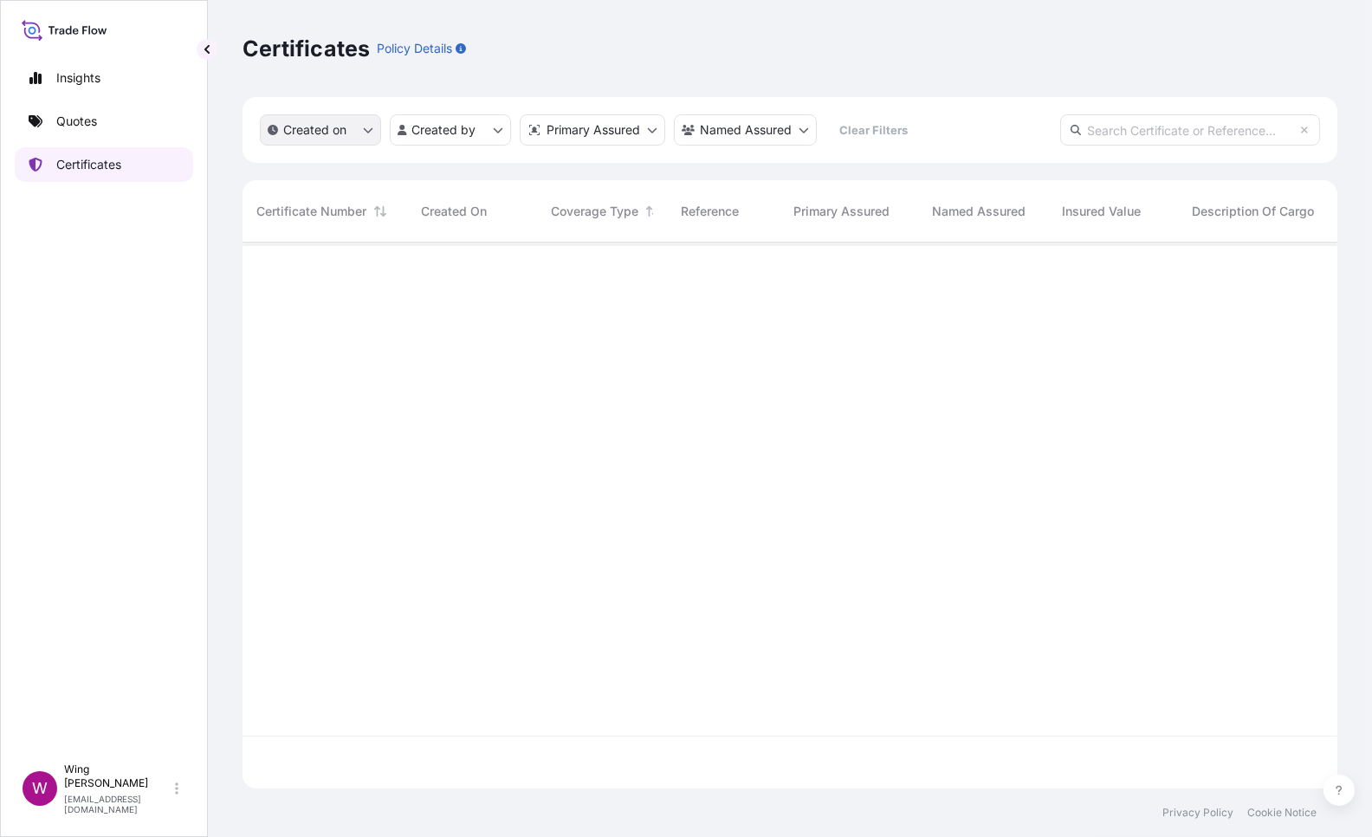
scroll to position [538, 1077]
click at [1222, 127] on input "text" at bounding box center [1190, 129] width 260 height 31
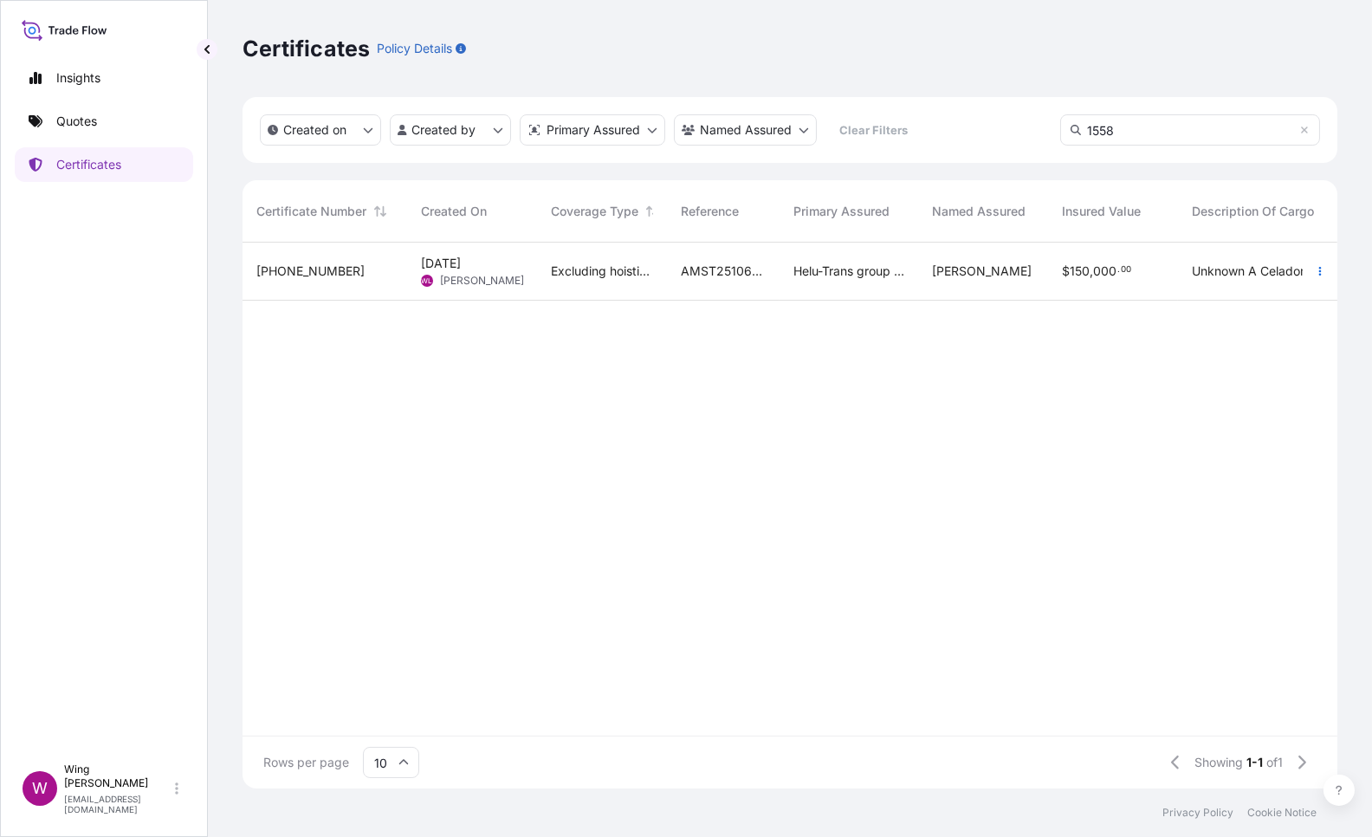
type input "1558"
click at [431, 266] on span "[DATE]" at bounding box center [441, 263] width 40 height 17
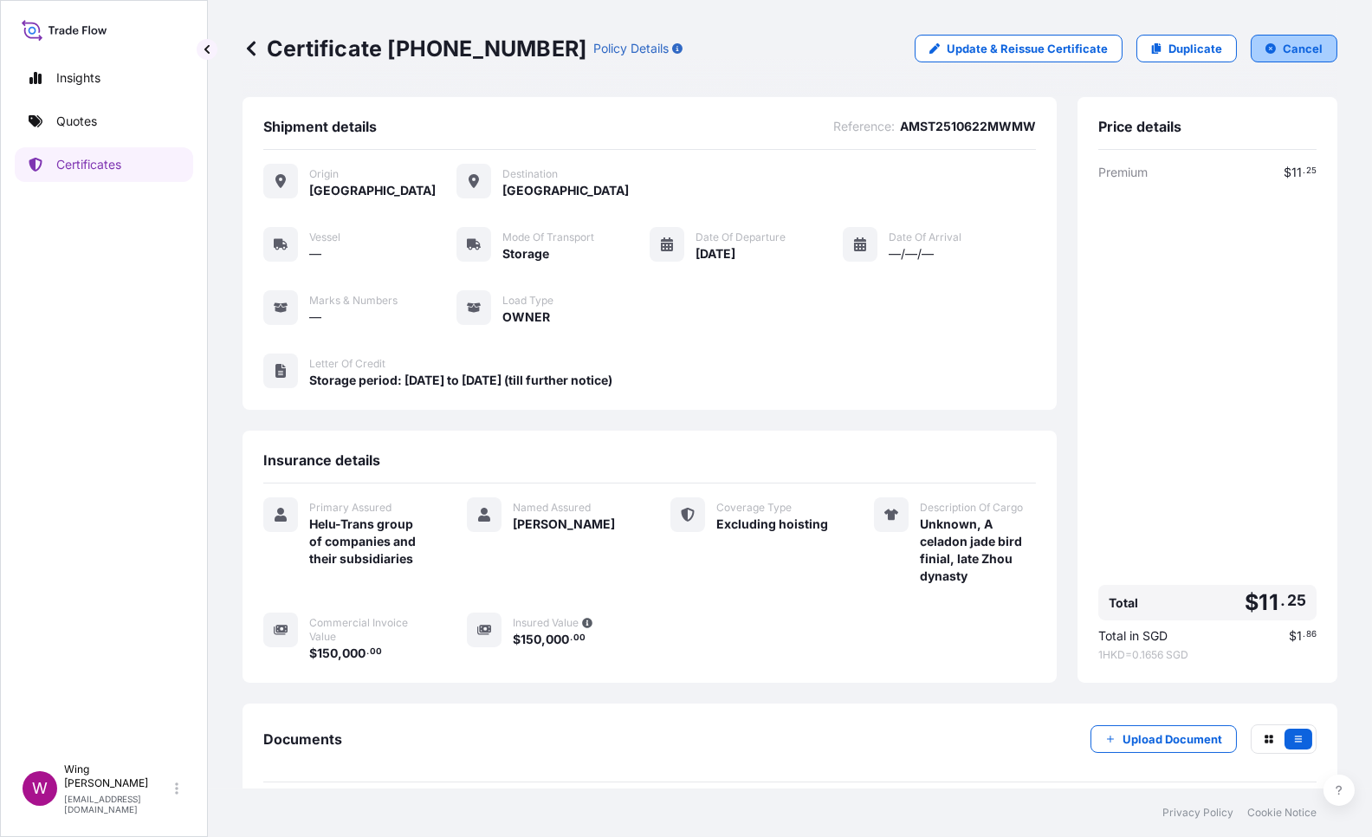
click at [1261, 54] on button "Cancel" at bounding box center [1294, 49] width 87 height 28
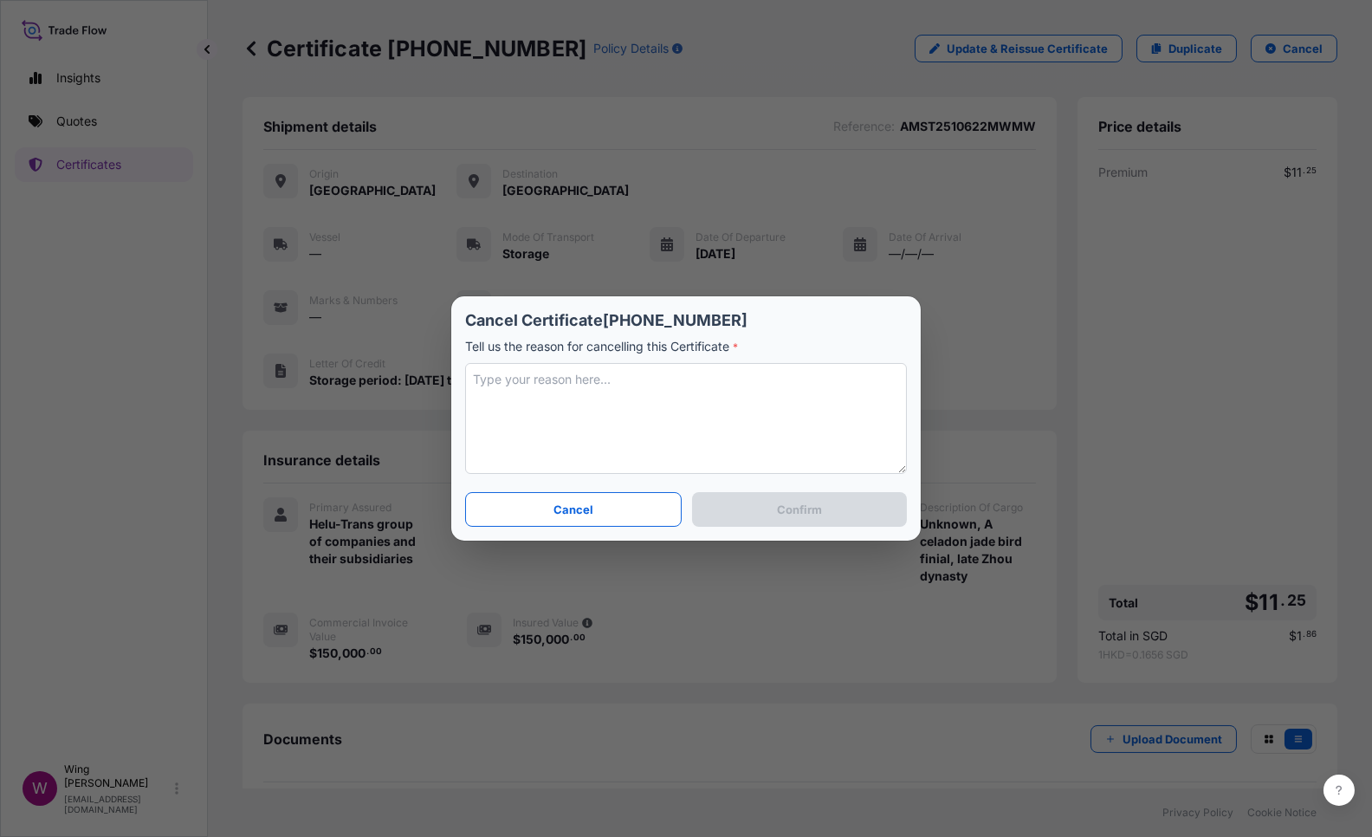
click at [654, 414] on textarea at bounding box center [686, 418] width 442 height 111
type textarea "Revised"
click at [767, 509] on button "Confirm" at bounding box center [799, 509] width 215 height 35
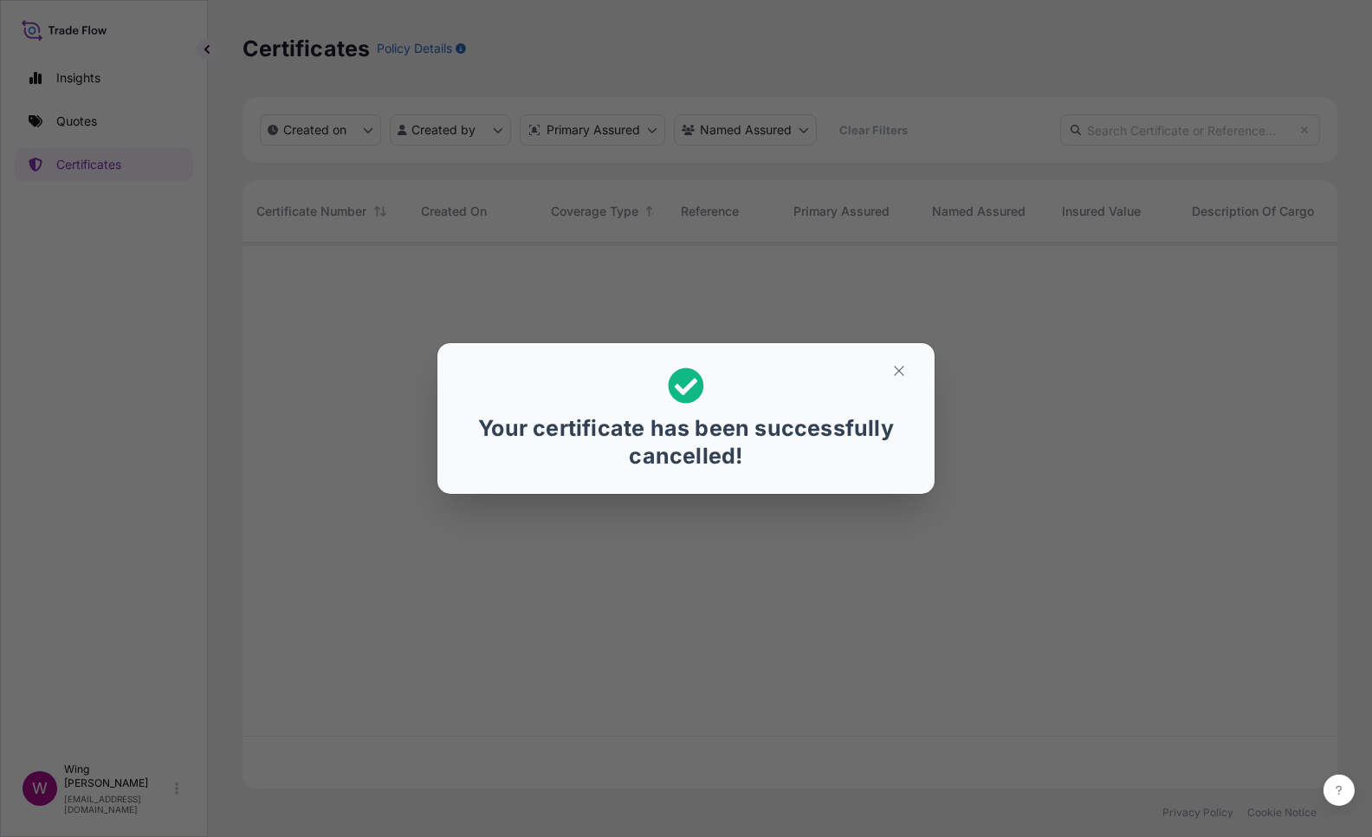
scroll to position [538, 1077]
click at [896, 370] on icon "button" at bounding box center [899, 371] width 16 height 16
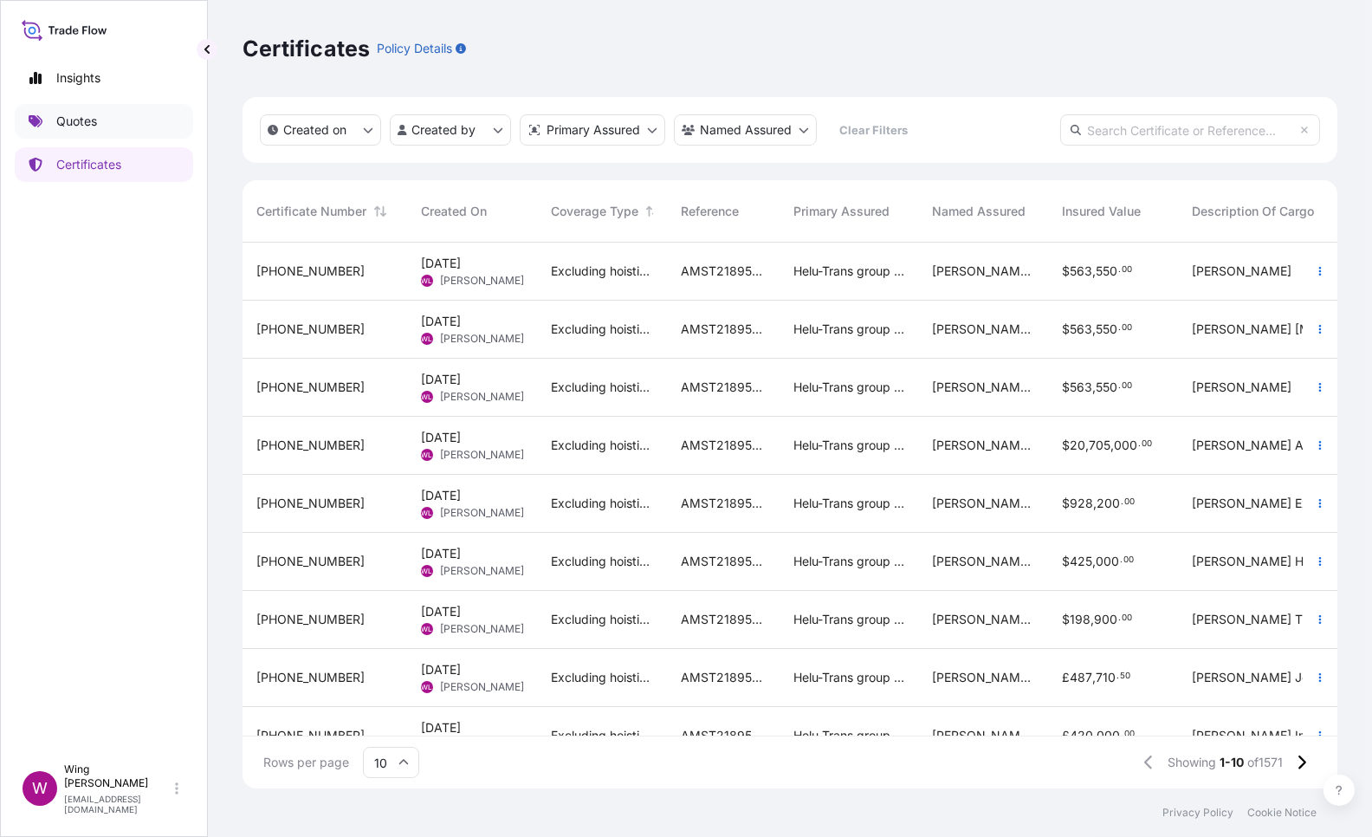
click at [75, 120] on p "Quotes" at bounding box center [76, 121] width 41 height 17
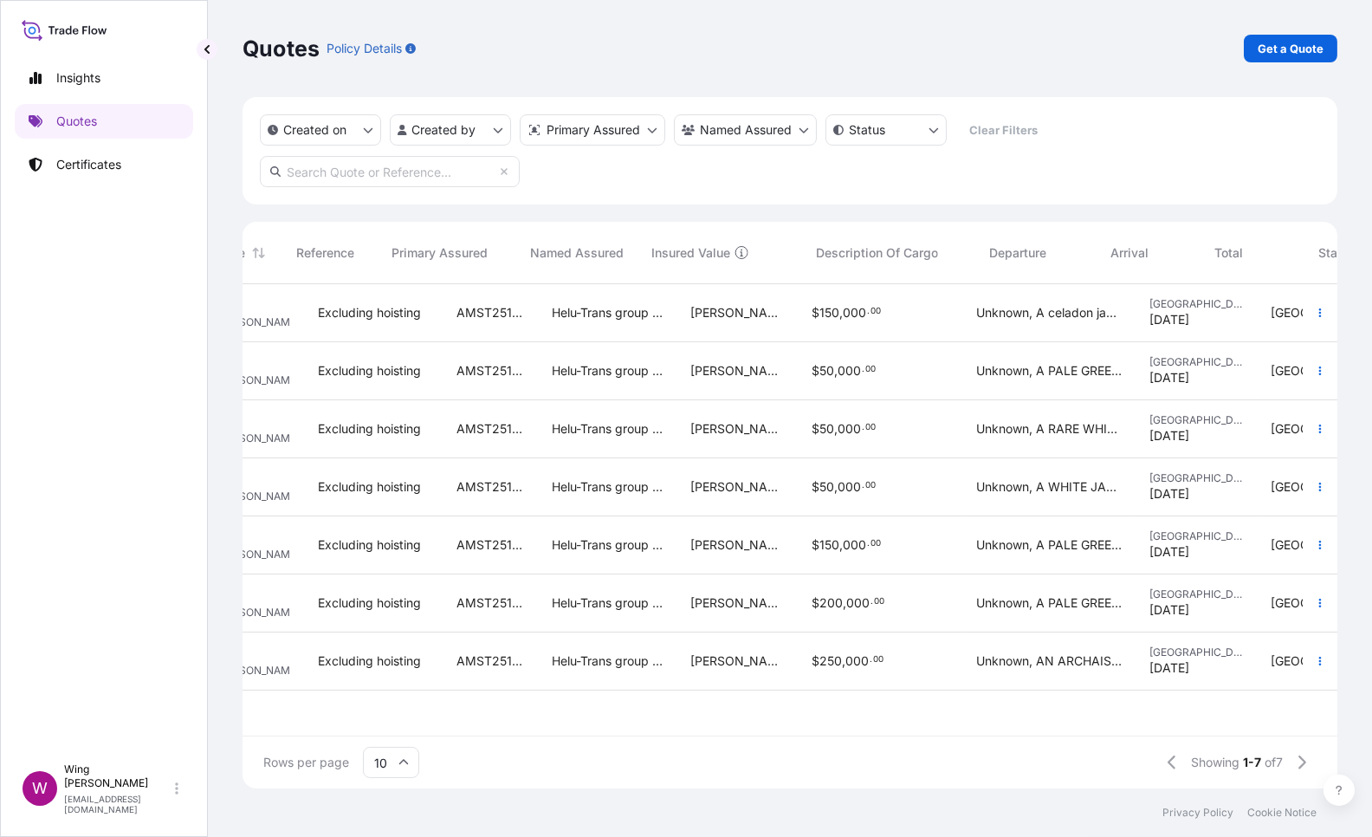
scroll to position [0, 446]
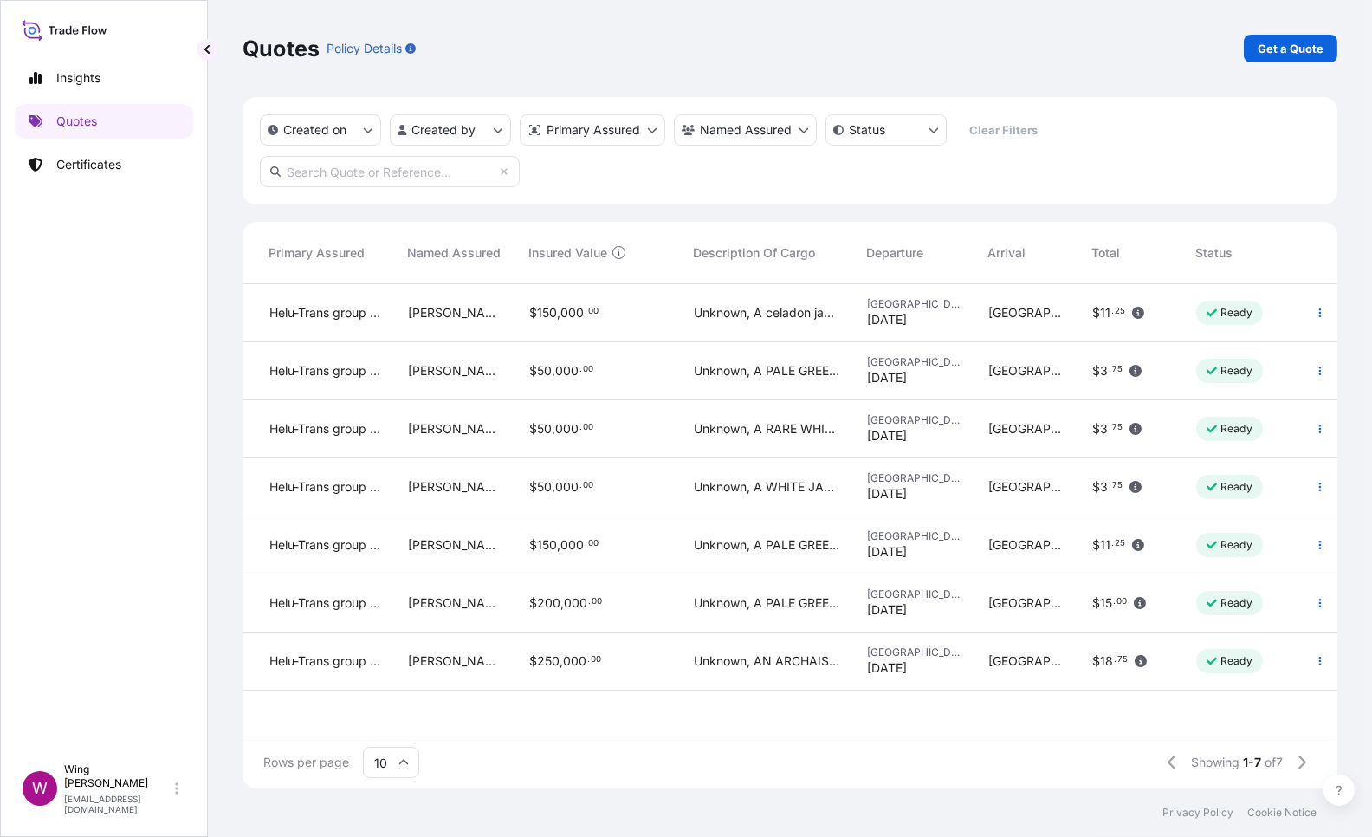
click at [663, 454] on div "$ 50 , 000 . 00" at bounding box center [597, 429] width 165 height 58
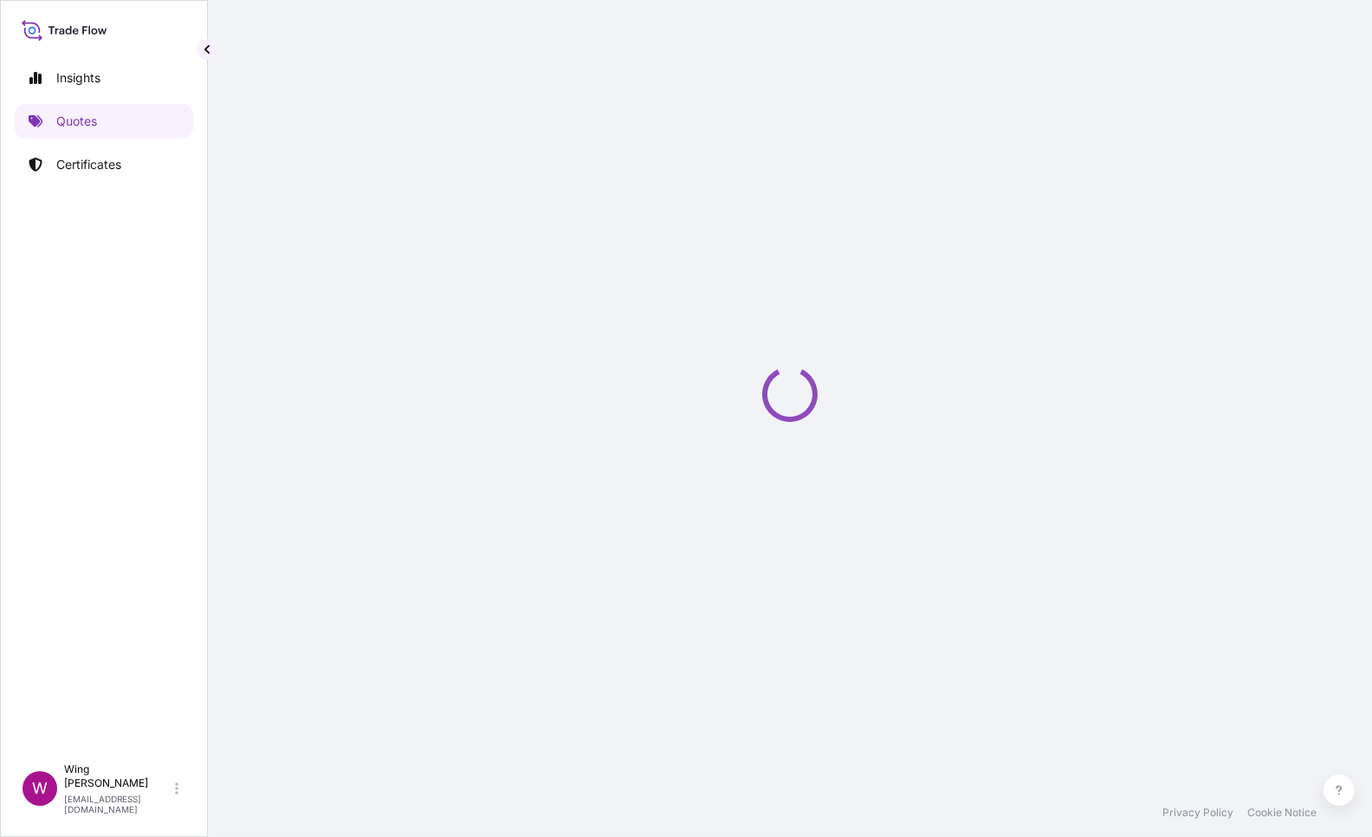
click at [103, 108] on link "Quotes" at bounding box center [104, 121] width 178 height 35
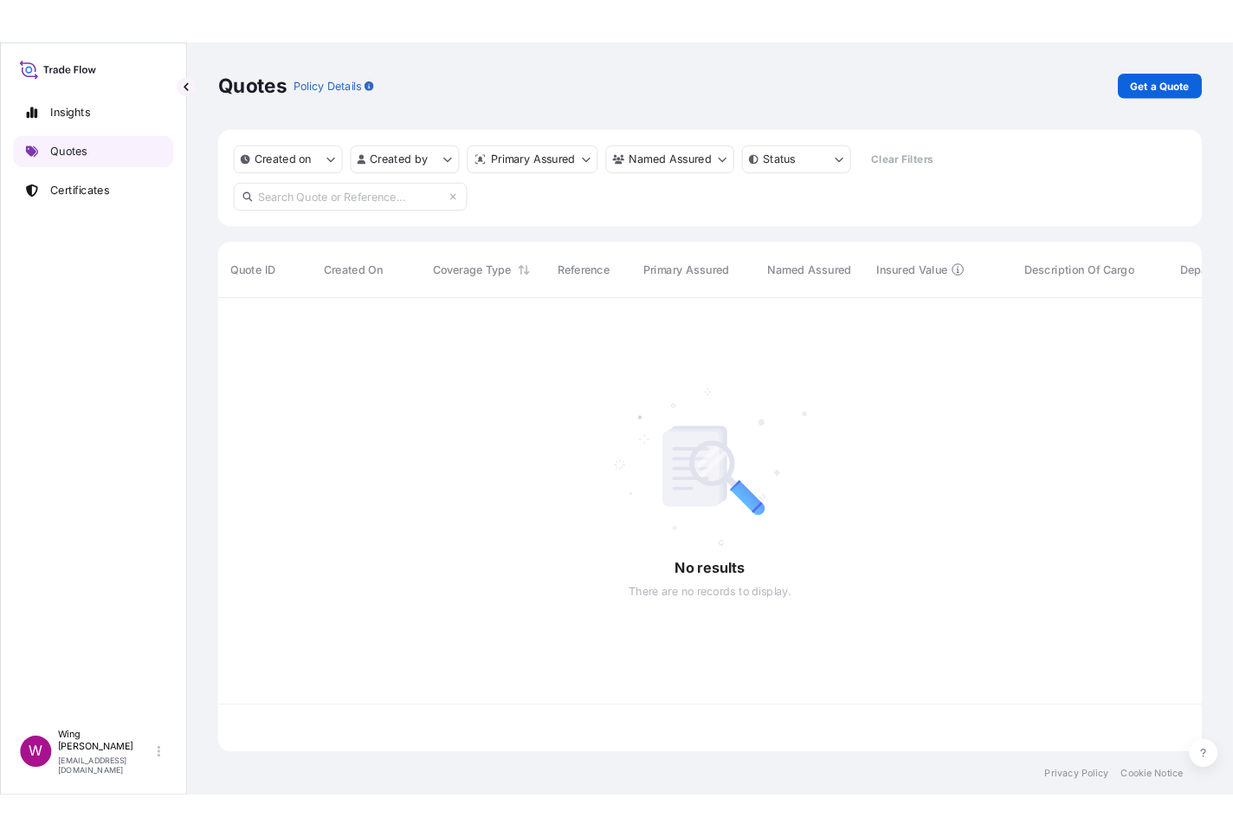
scroll to position [497, 1077]
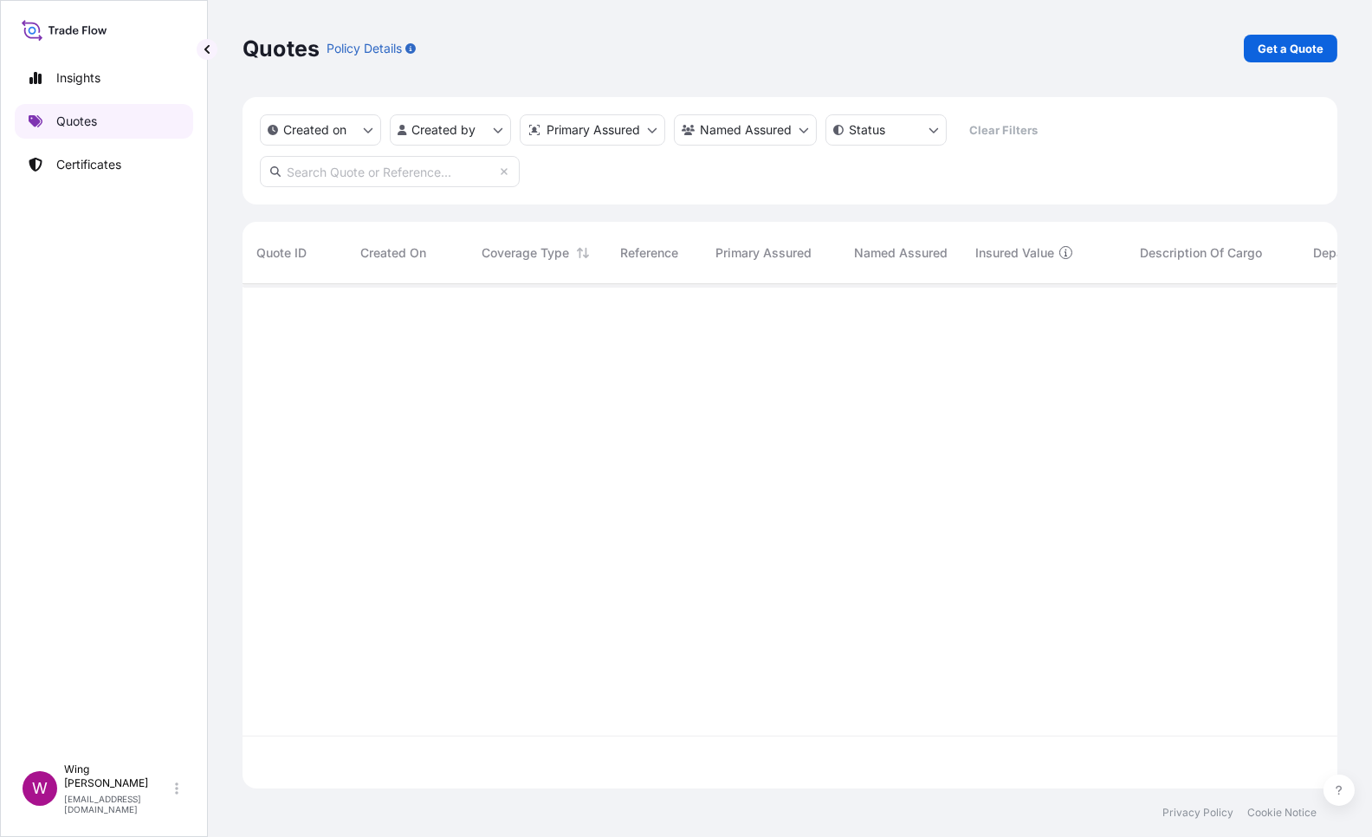
click at [104, 123] on link "Quotes" at bounding box center [104, 121] width 178 height 35
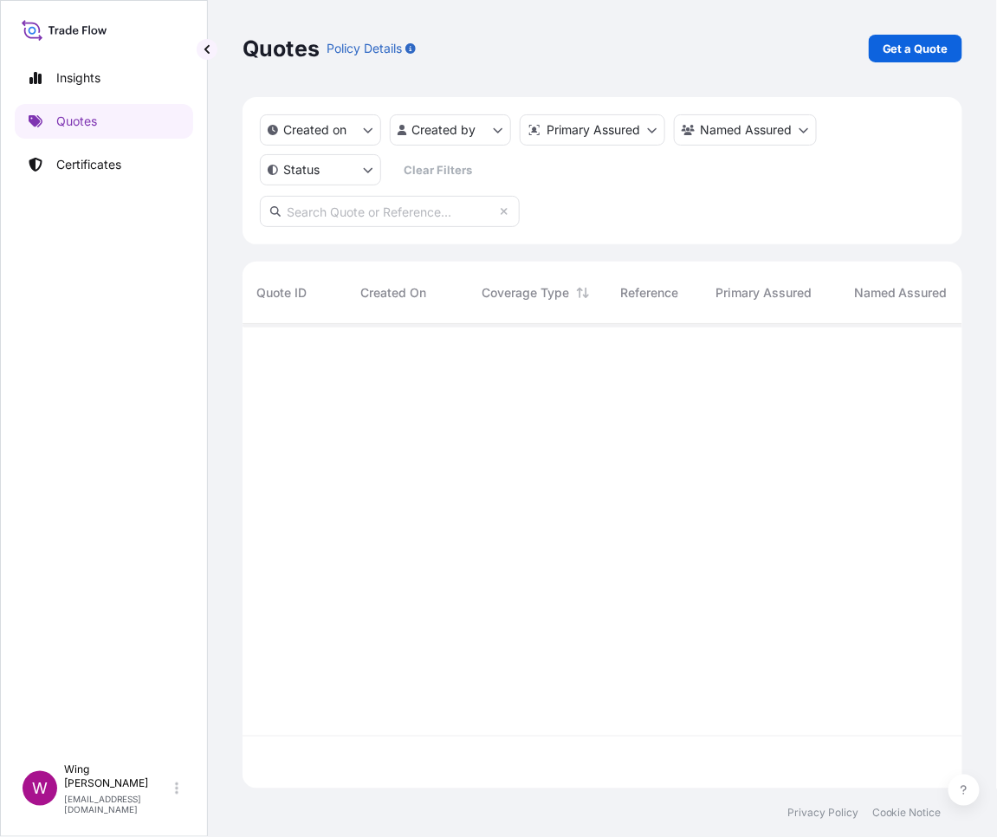
scroll to position [457, 702]
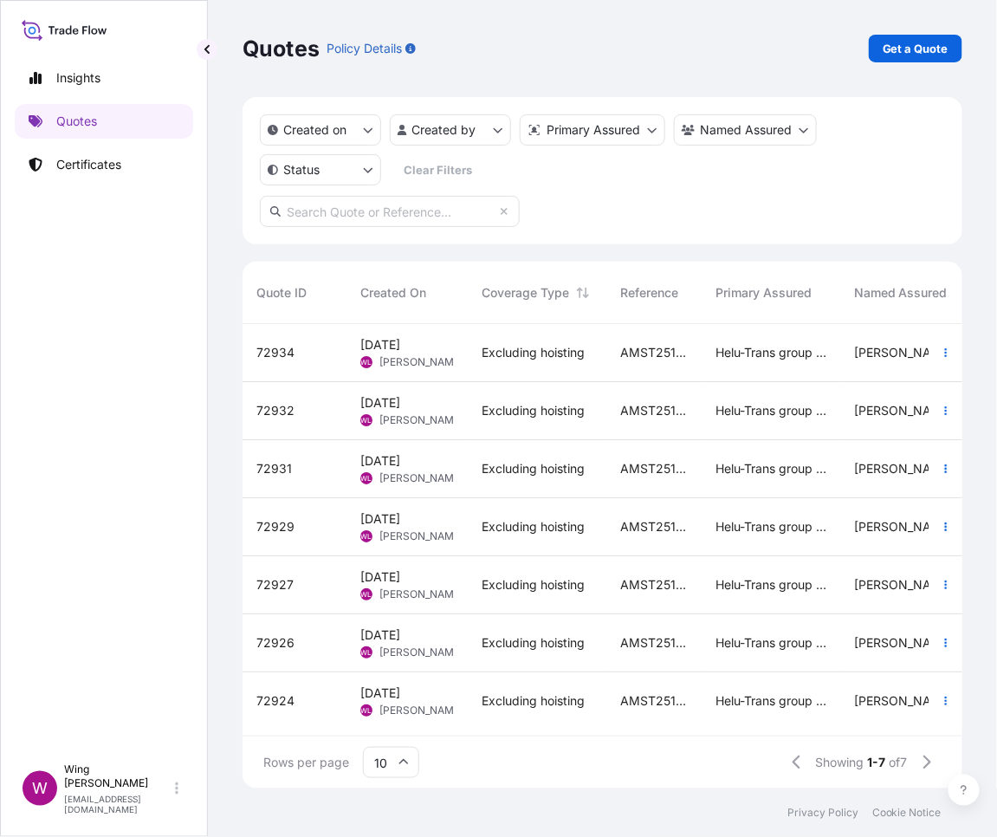
click at [445, 207] on input "text" at bounding box center [390, 211] width 260 height 31
paste input "A rare Dingyao box and cover, Northern Song"
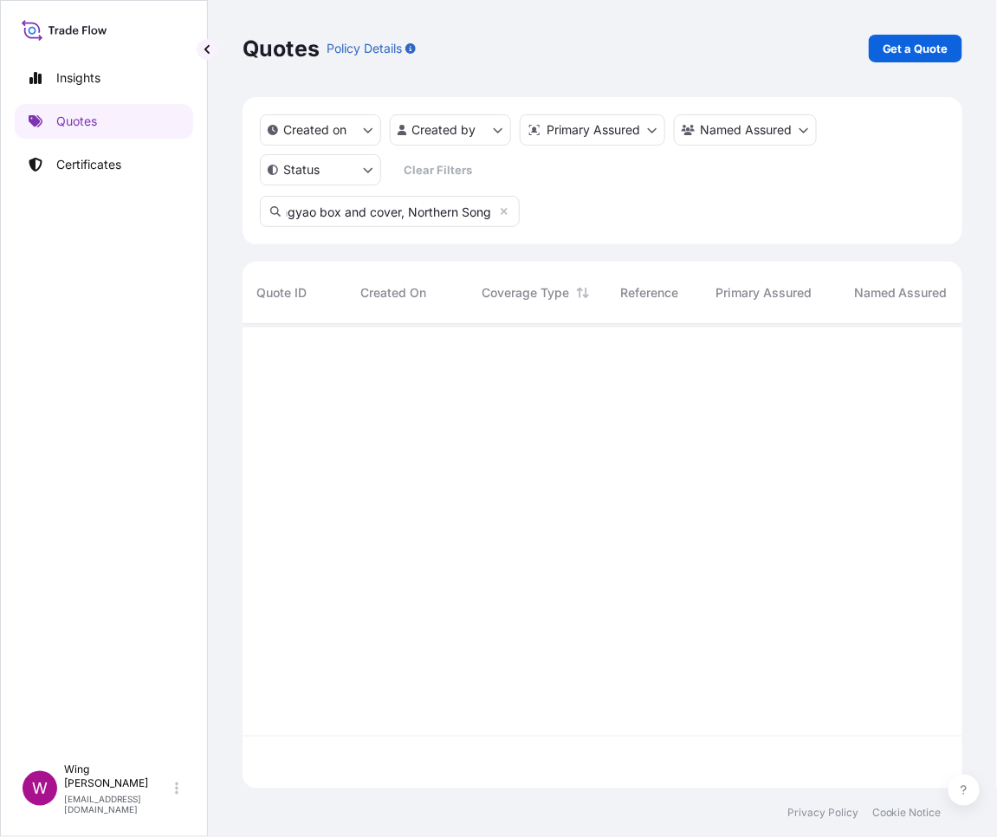
scroll to position [509, 702]
type input "A rare Dingyao box and cover, Northern Song"
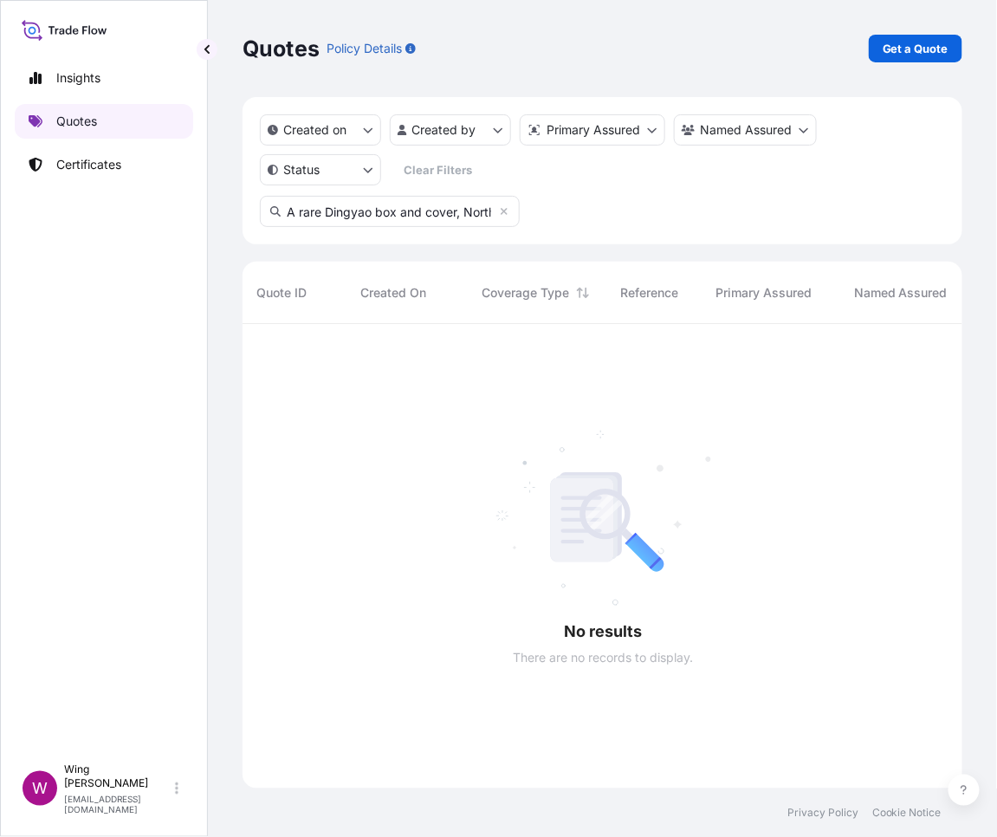
click at [81, 122] on p "Quotes" at bounding box center [76, 121] width 41 height 17
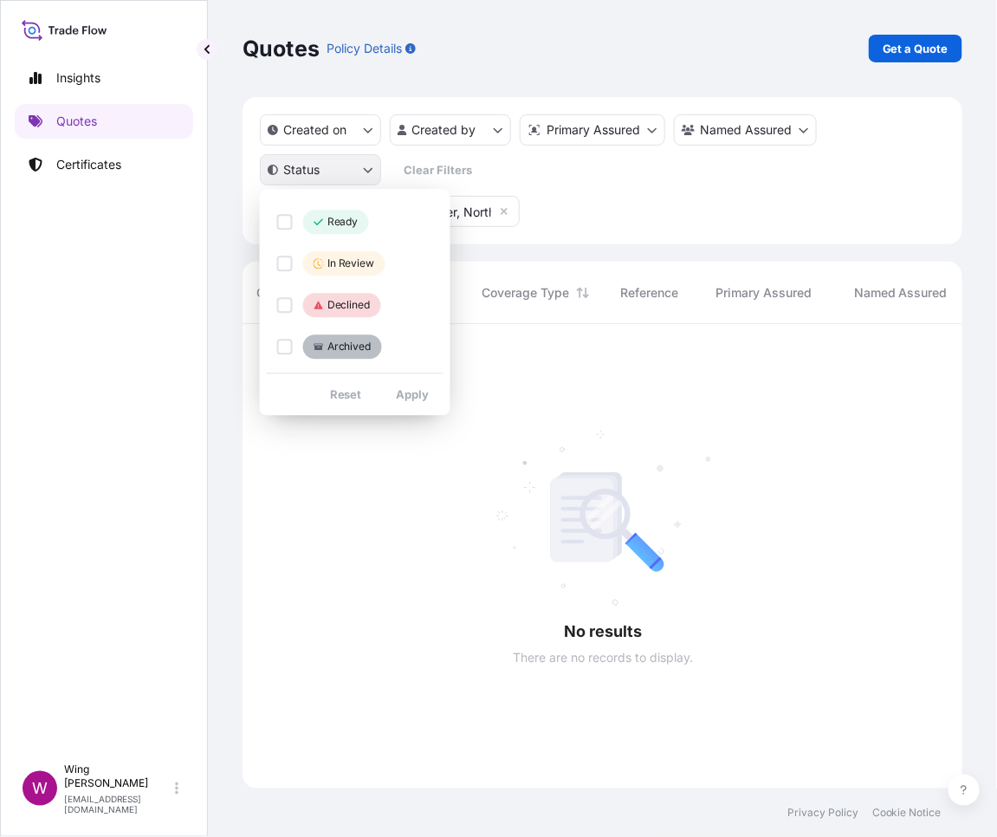
click at [356, 165] on html "Insights Quotes Certificates W Wing Lee [EMAIL_ADDRESS][DOMAIN_NAME] Quotes Pol…" at bounding box center [498, 418] width 997 height 837
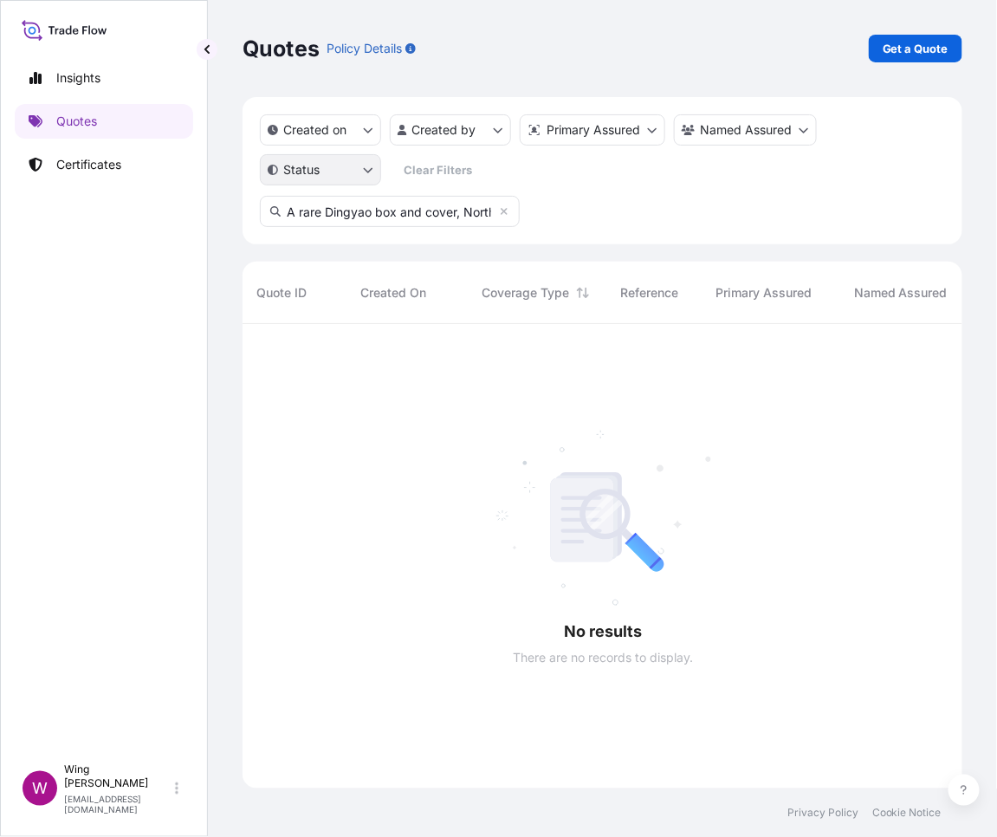
click at [356, 165] on html "Insights Quotes Certificates W Wing Lee [EMAIL_ADDRESS][DOMAIN_NAME] Quotes Pol…" at bounding box center [498, 418] width 997 height 837
click at [502, 211] on icon at bounding box center [504, 211] width 10 height 10
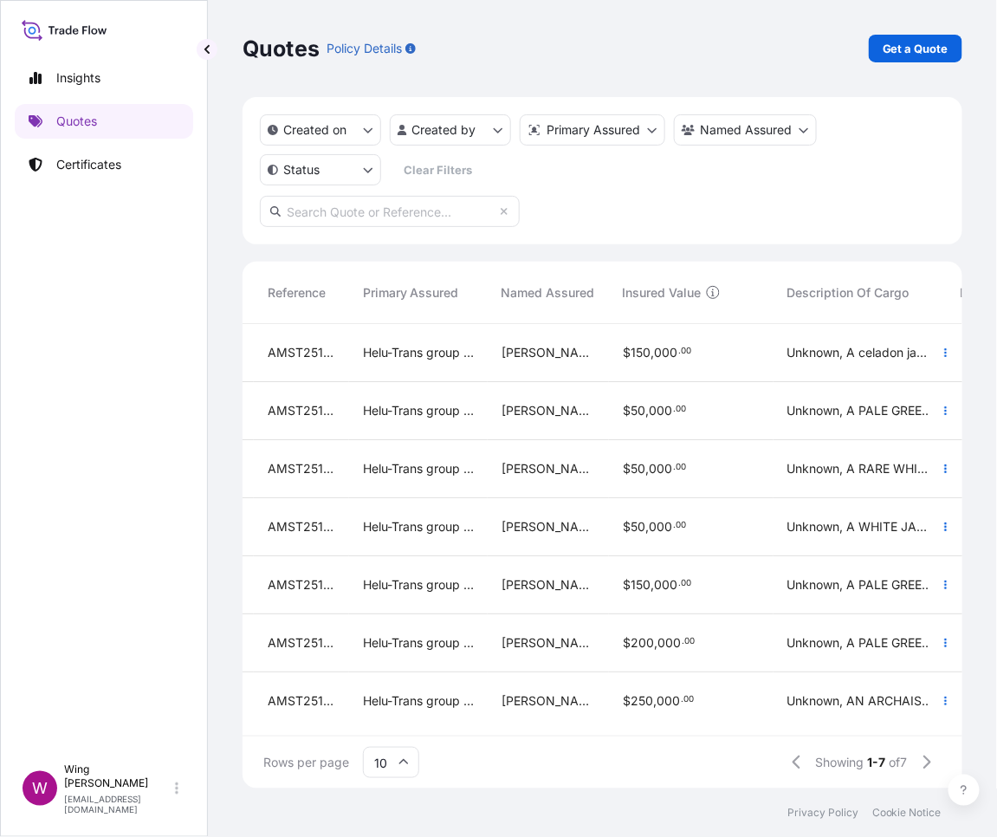
scroll to position [0, 353]
click at [641, 354] on span "150" at bounding box center [641, 352] width 20 height 12
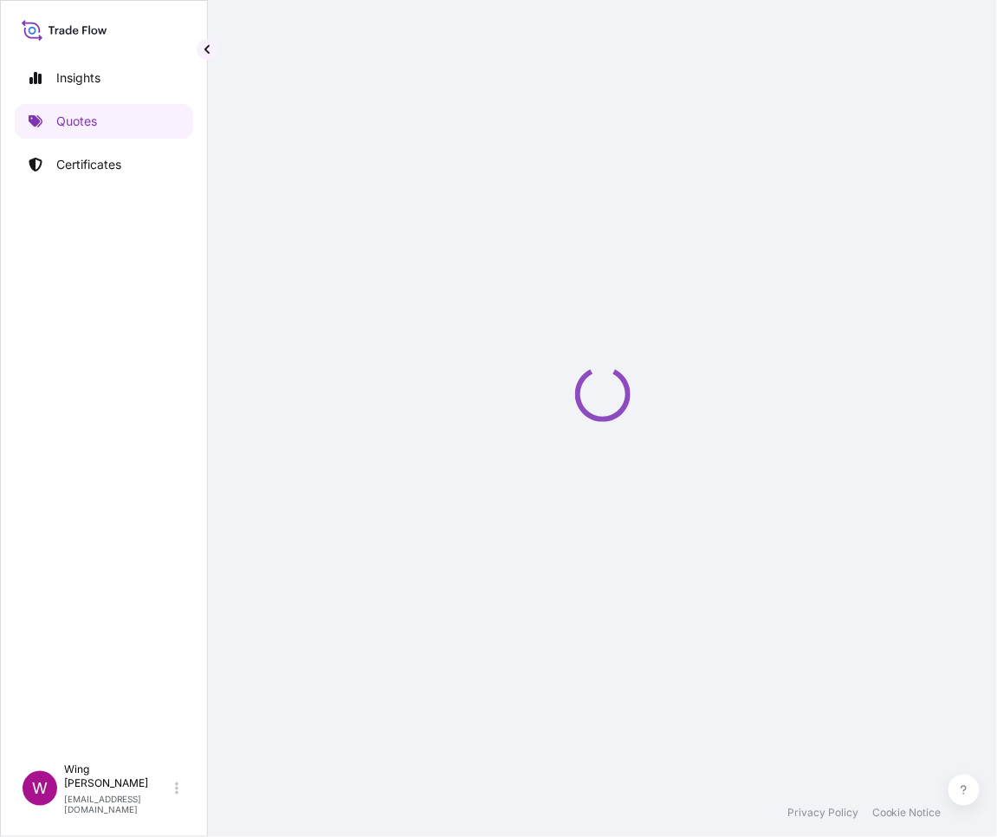
select select "STORAGE"
select select "Storage"
select select "[GEOGRAPHIC_DATA]"
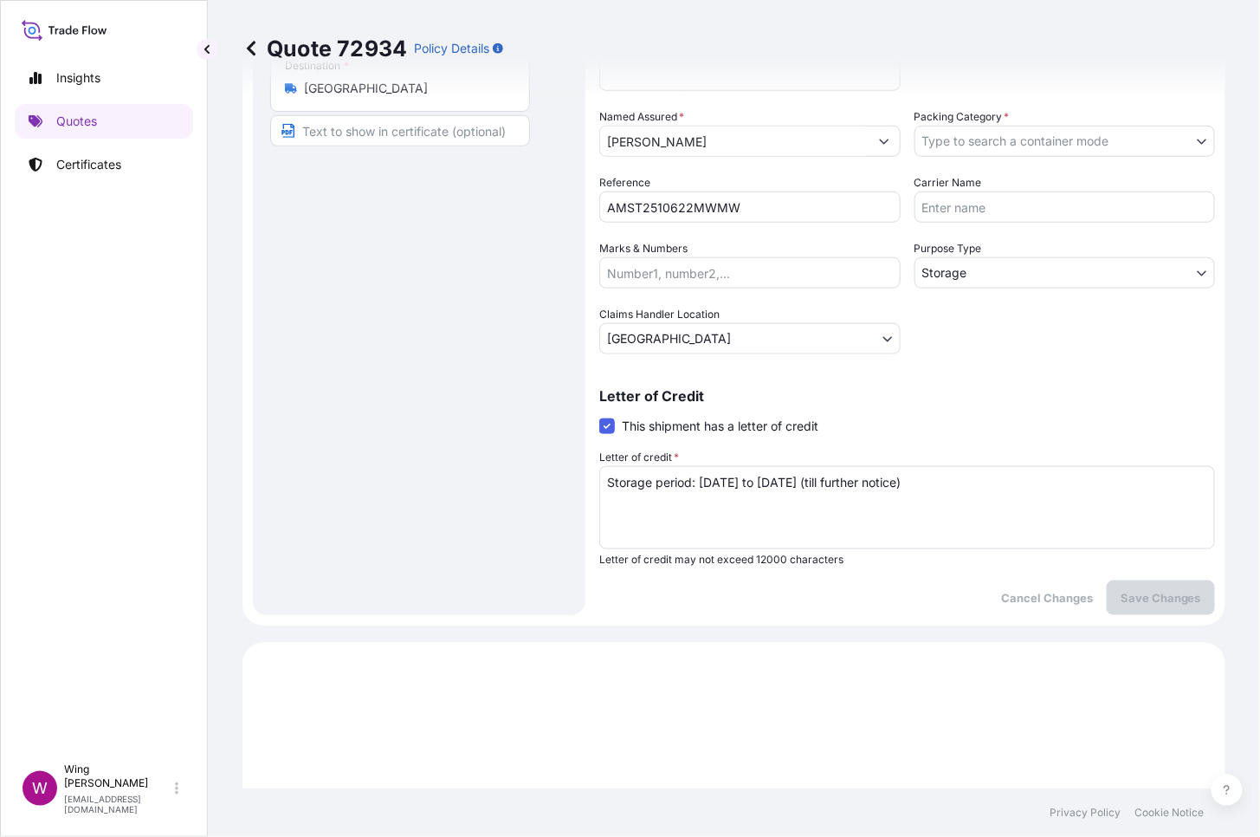
scroll to position [25, 0]
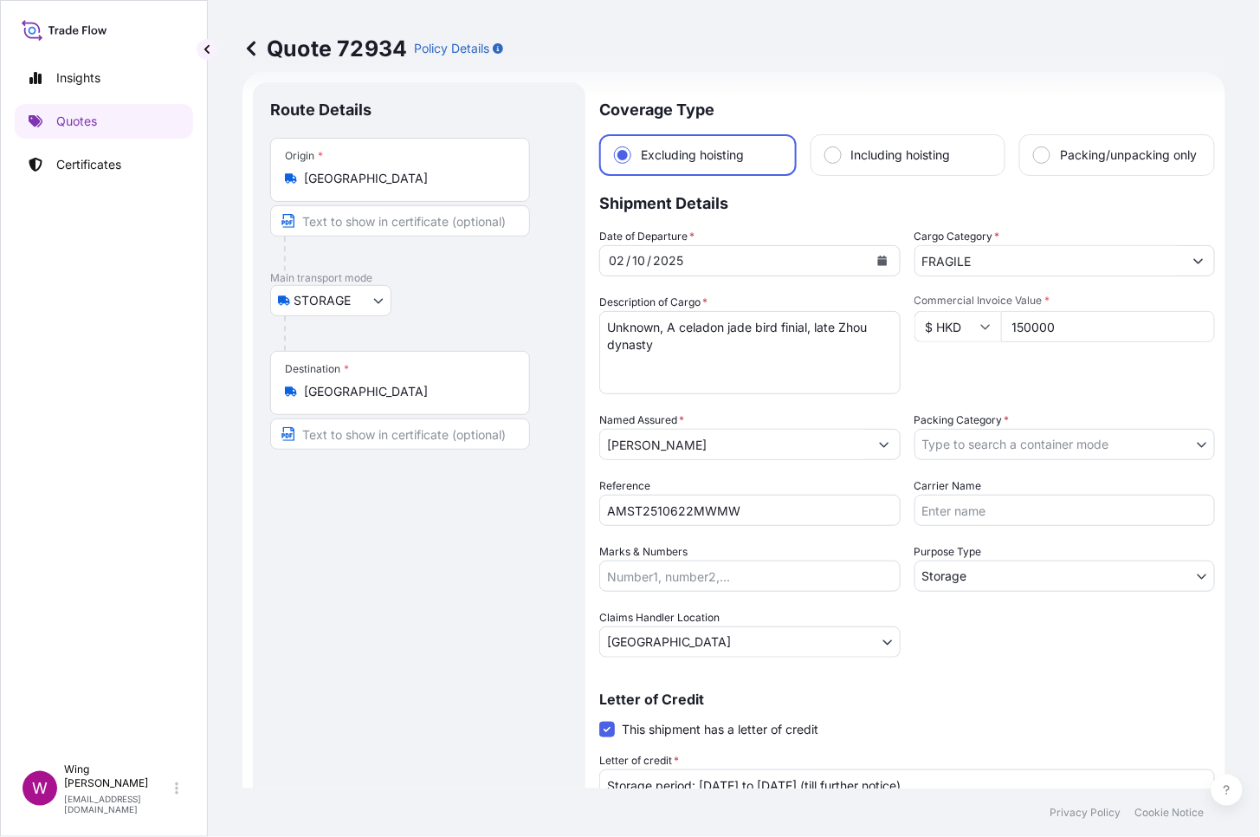
click at [465, 517] on div "Route Details Place of loading Road / [GEOGRAPHIC_DATA] / Inland Origin * [GEOG…" at bounding box center [419, 500] width 298 height 801
drag, startPoint x: 1063, startPoint y: 351, endPoint x: 955, endPoint y: 337, distance: 108.3
click at [955, 337] on div "$ HKD 150000" at bounding box center [1065, 326] width 301 height 31
paste input "250000."
type input "250000.00"
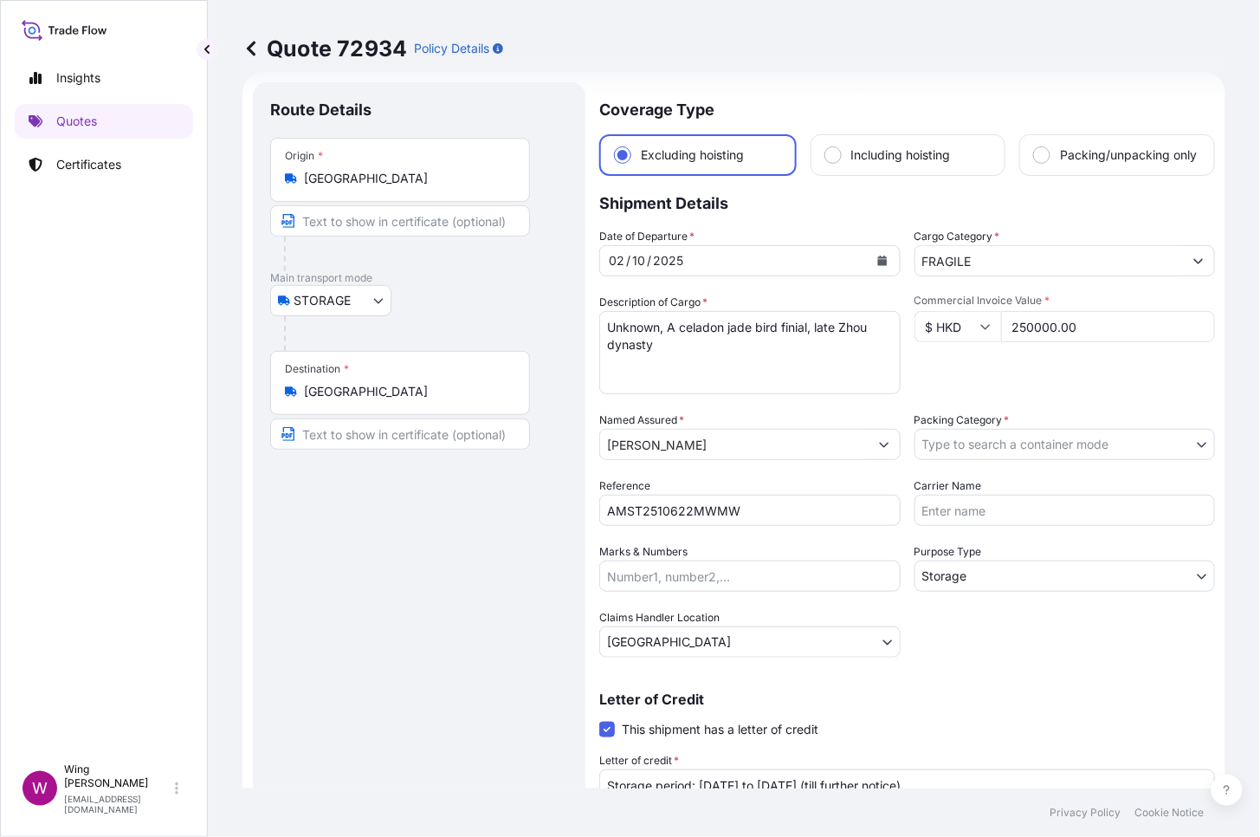
click at [1068, 389] on div "Commercial Invoice Value * $ HKD 250000.00" at bounding box center [1065, 344] width 301 height 100
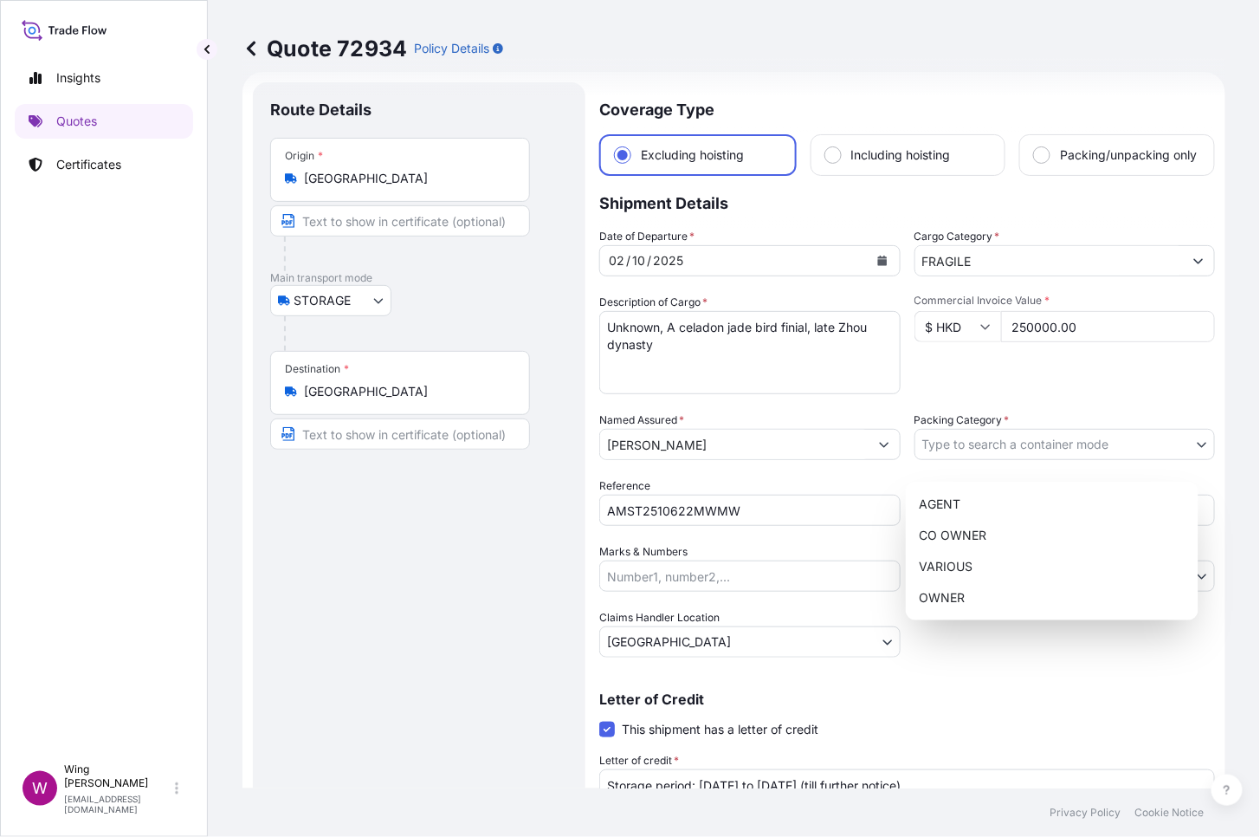
click at [1055, 445] on body "Insights Quotes Certificates W Wing Lee [EMAIL_ADDRESS][DOMAIN_NAME] Quote 7293…" at bounding box center [630, 418] width 1260 height 837
click at [1005, 584] on div "OWNER" at bounding box center [1052, 597] width 279 height 31
select select "27"
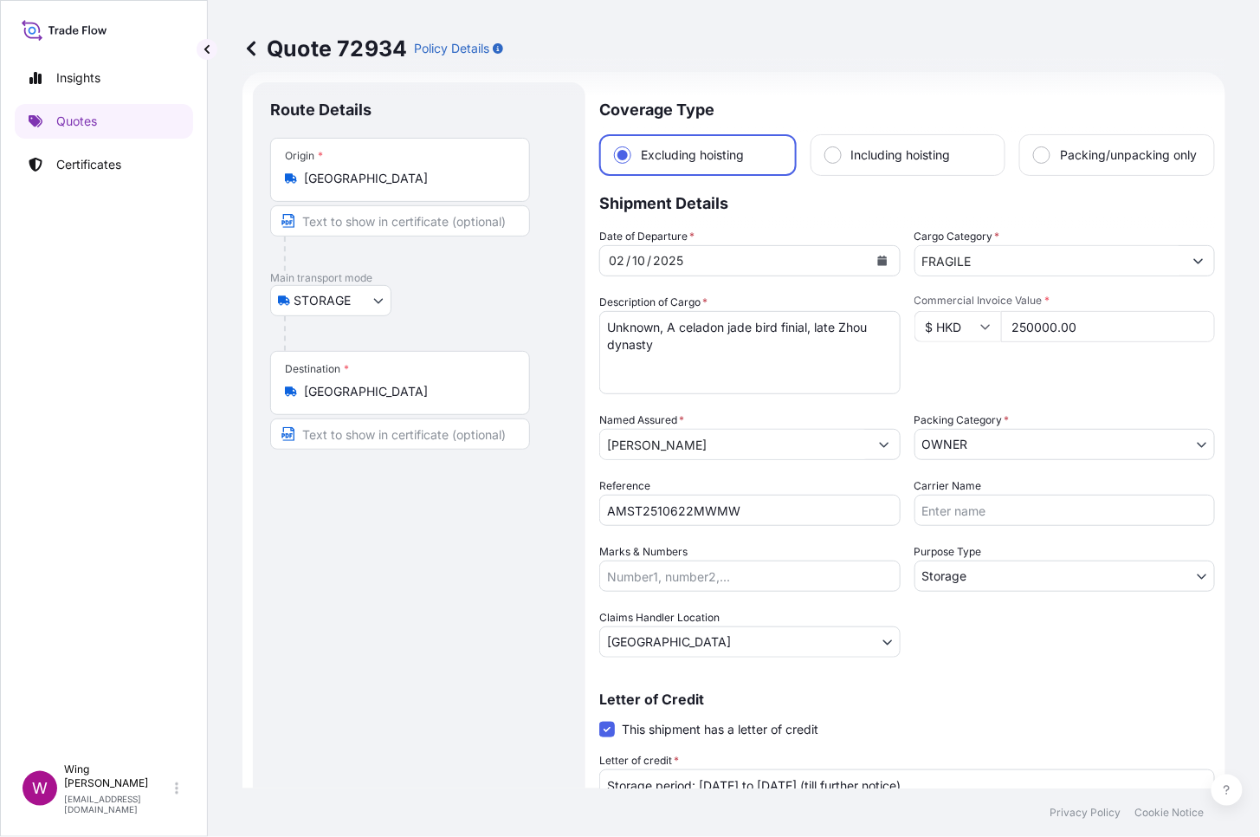
click at [983, 624] on div "Date of Departure * [DATE] Cargo Category * FRAGILE Description of Cargo * Unkn…" at bounding box center [907, 443] width 616 height 430
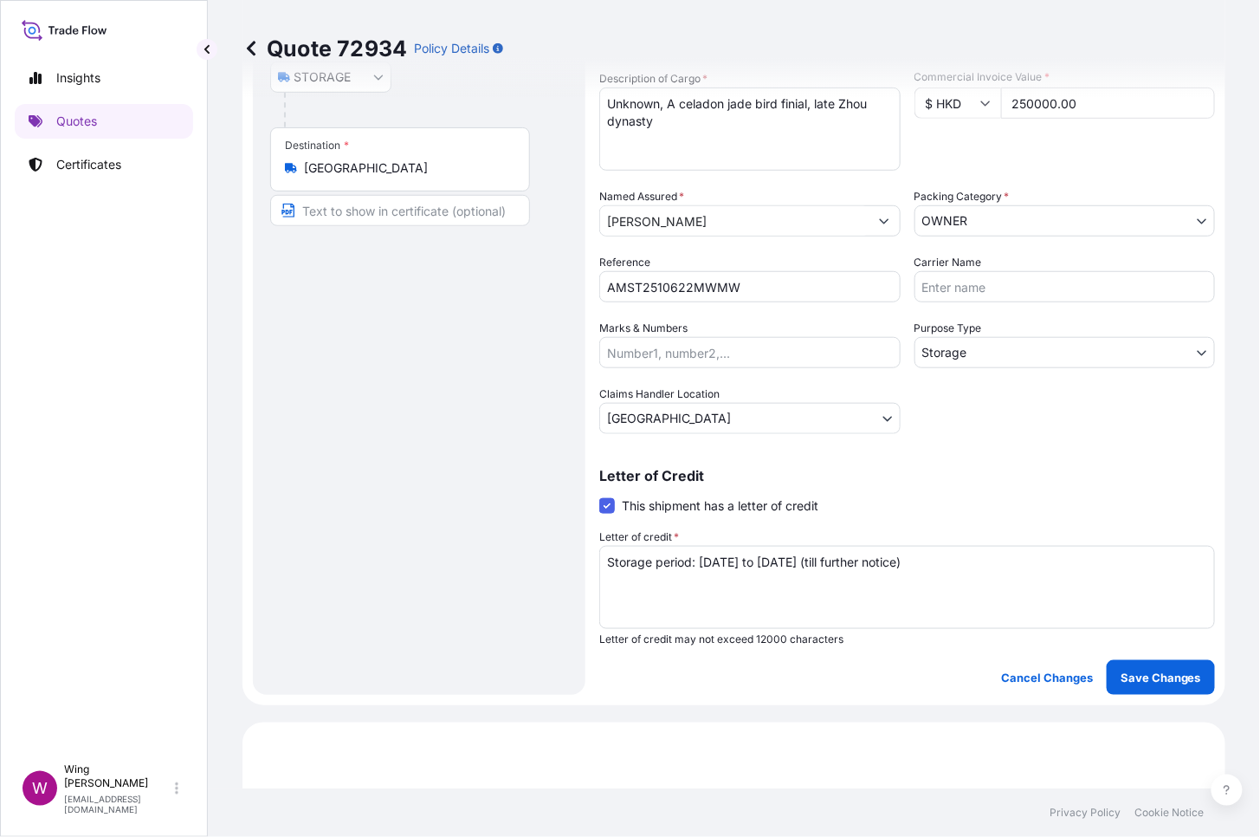
scroll to position [488, 0]
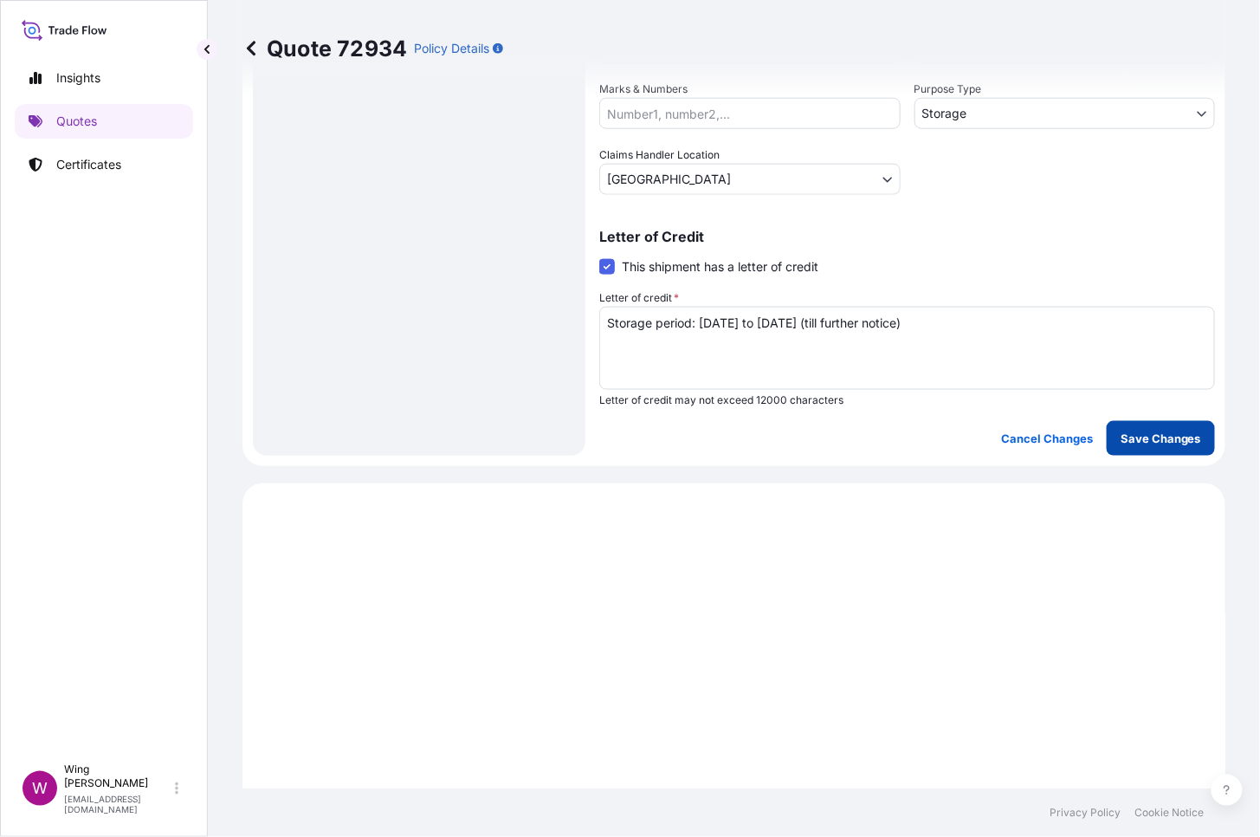
click at [1163, 447] on p "Save Changes" at bounding box center [1161, 438] width 81 height 17
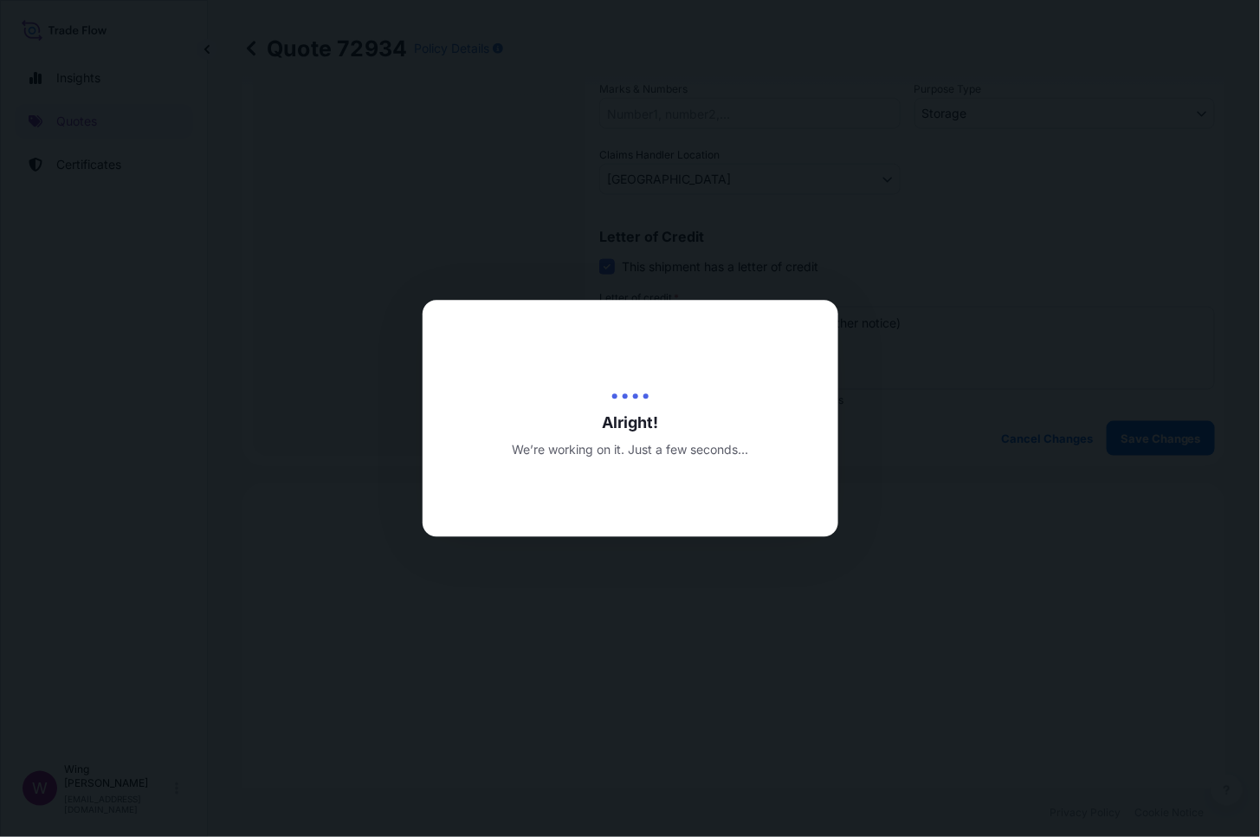
type input "[DATE]"
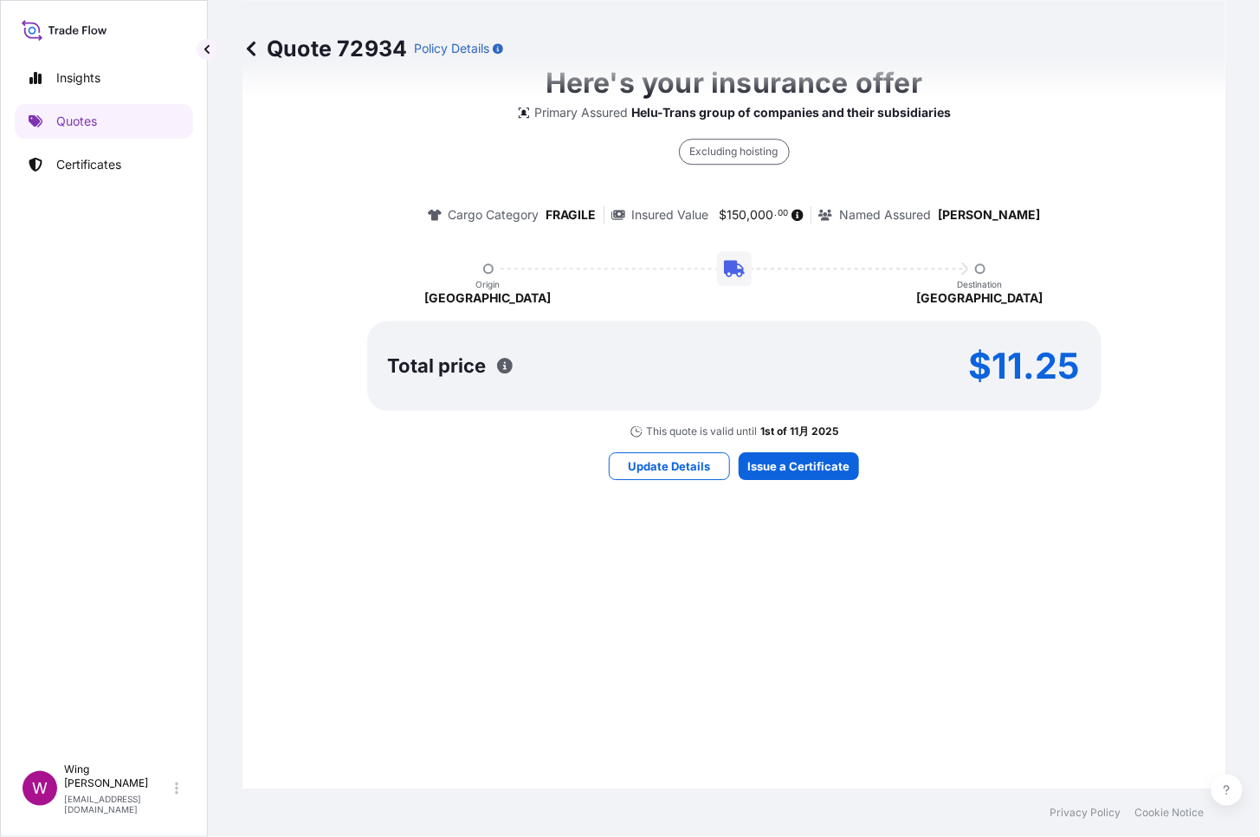
select select "STORAGE"
select select "Storage"
select select "[GEOGRAPHIC_DATA]"
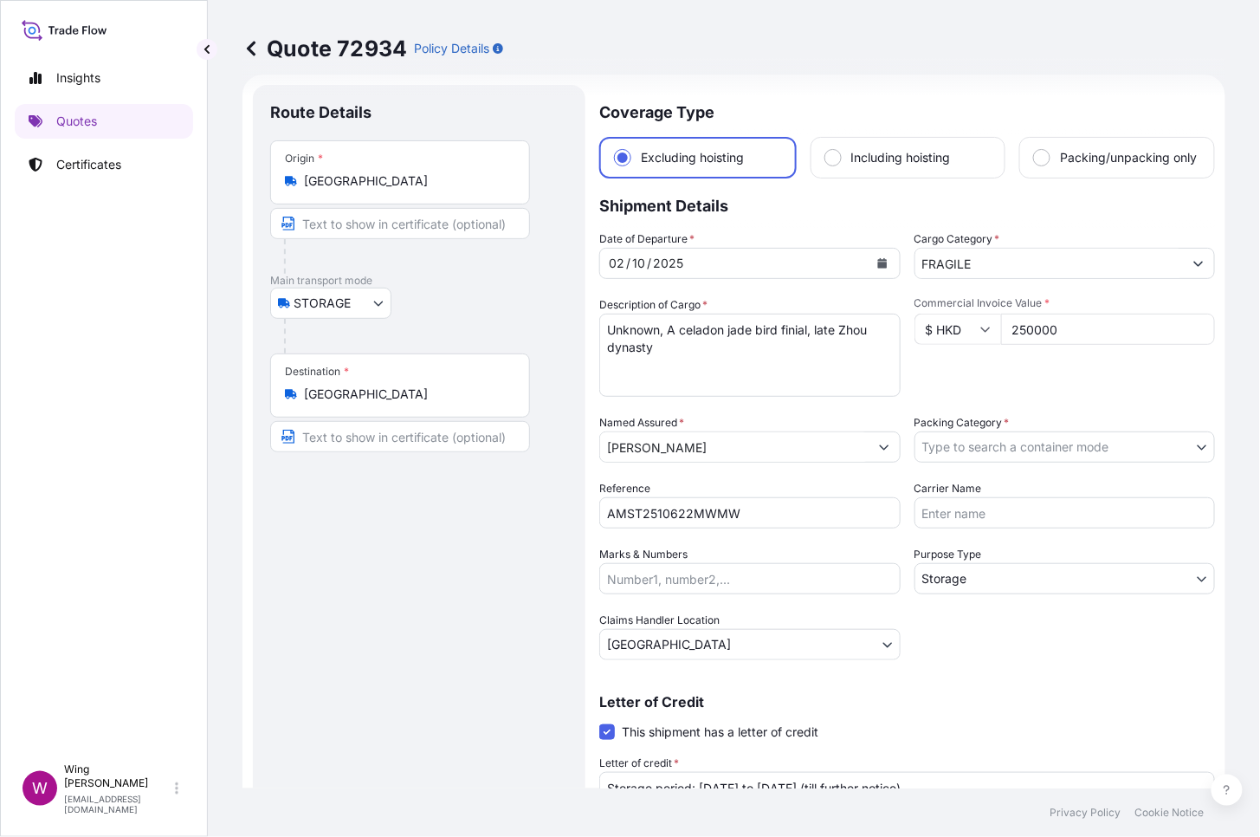
scroll to position [0, 0]
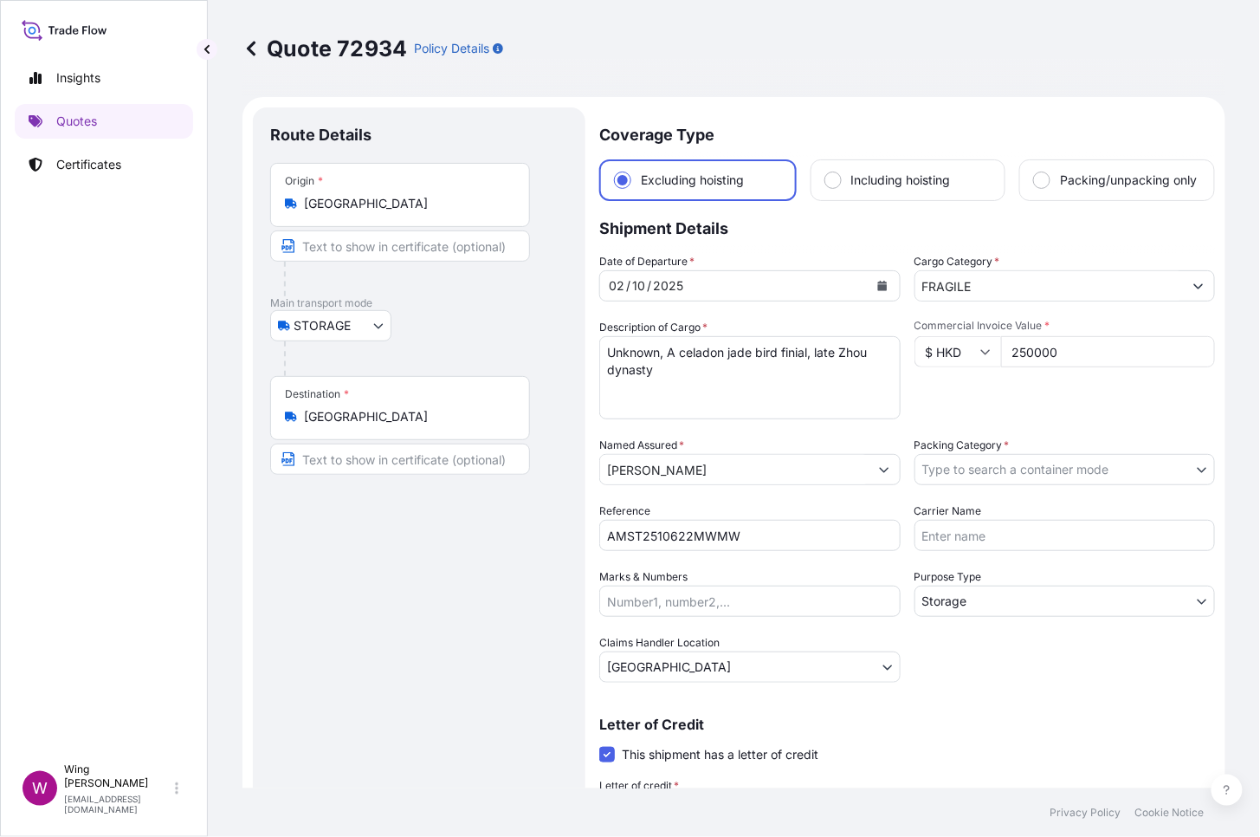
click at [433, 613] on div "Route Details Place of loading Road / [GEOGRAPHIC_DATA] / Inland Origin * [GEOG…" at bounding box center [419, 525] width 298 height 801
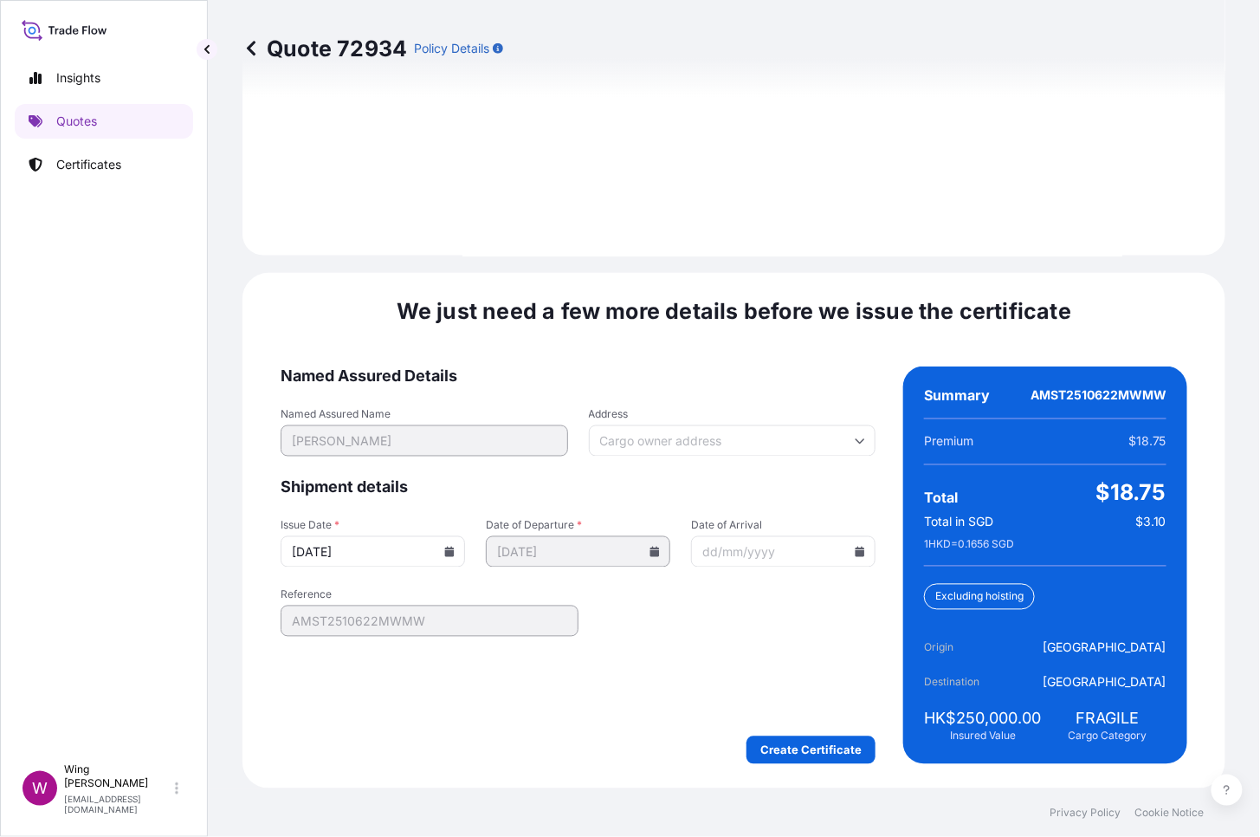
scroll to position [2602, 0]
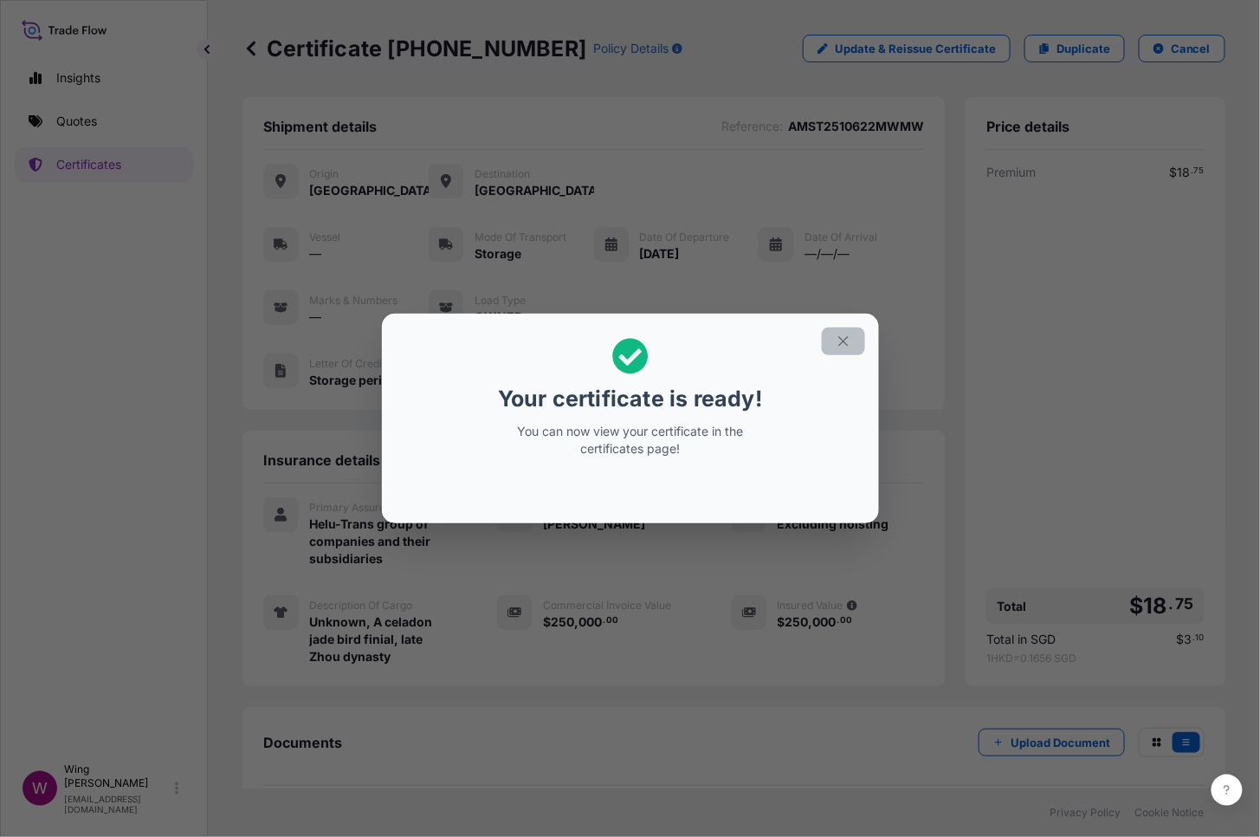
click at [843, 344] on icon "button" at bounding box center [844, 341] width 16 height 16
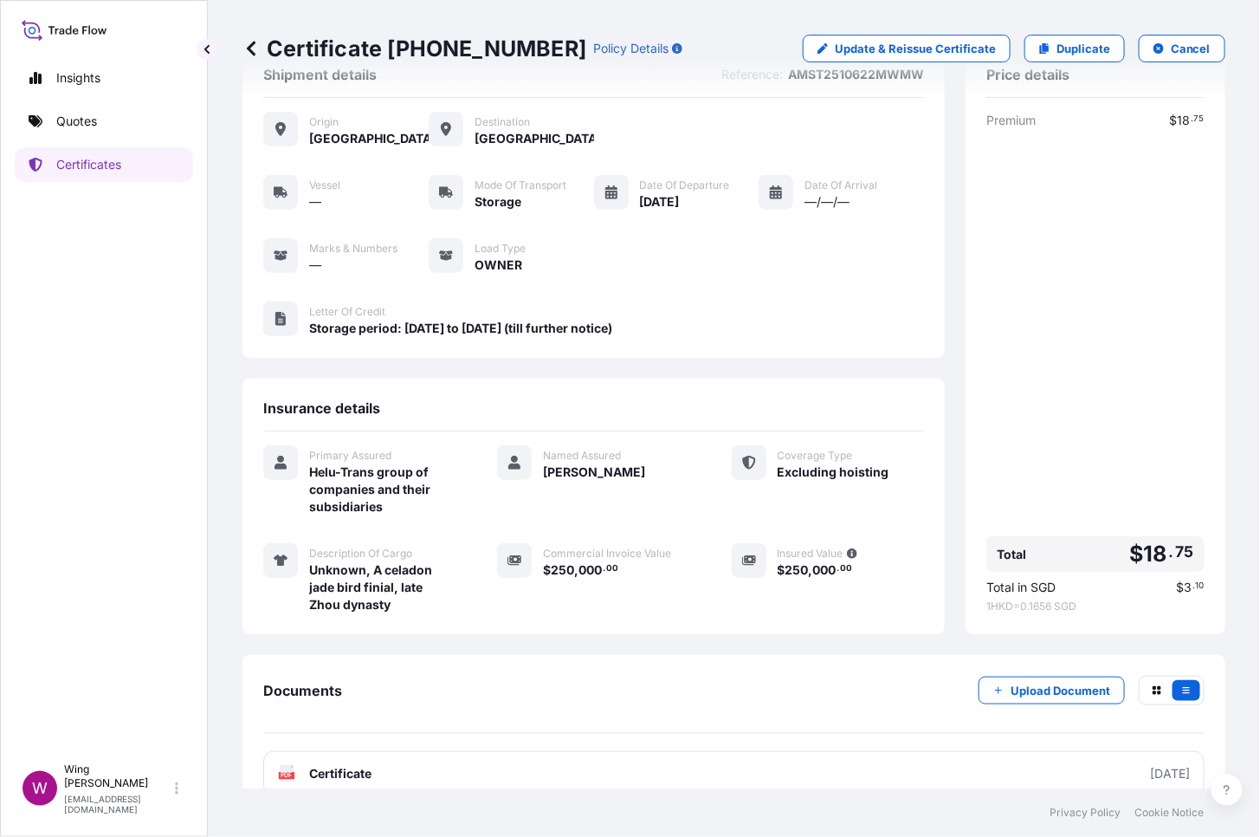
scroll to position [81, 0]
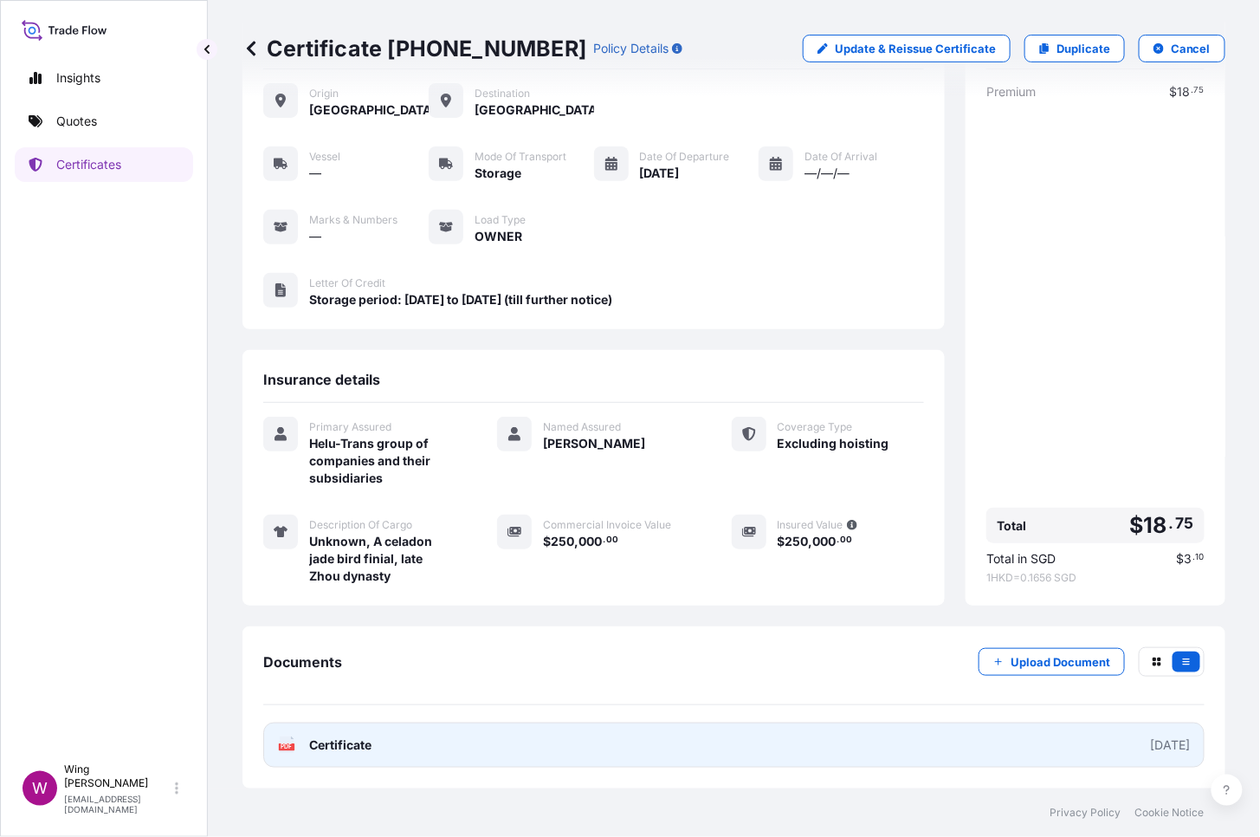
click at [288, 644] on text "PDF" at bounding box center [286, 747] width 11 height 6
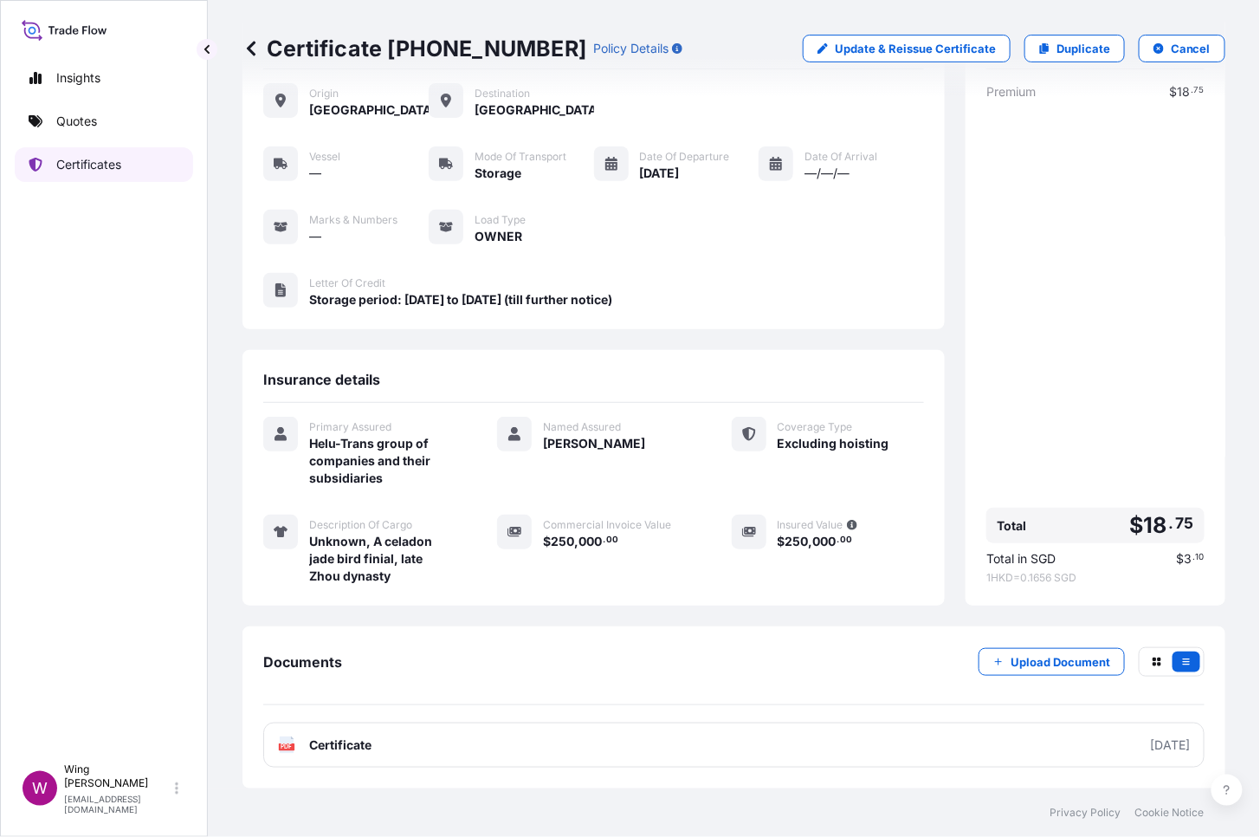
click at [99, 171] on p "Certificates" at bounding box center [88, 164] width 65 height 17
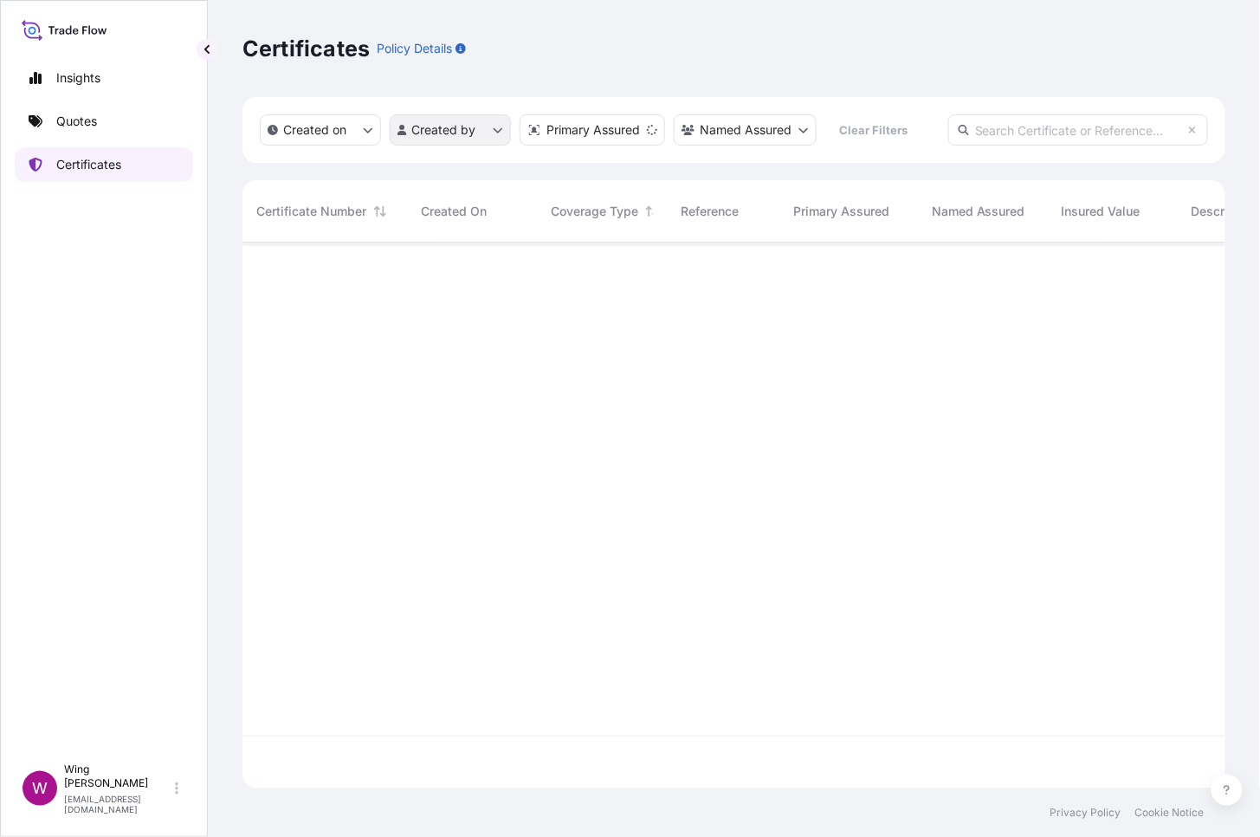
scroll to position [538, 966]
click at [1028, 130] on input "text" at bounding box center [1078, 129] width 260 height 31
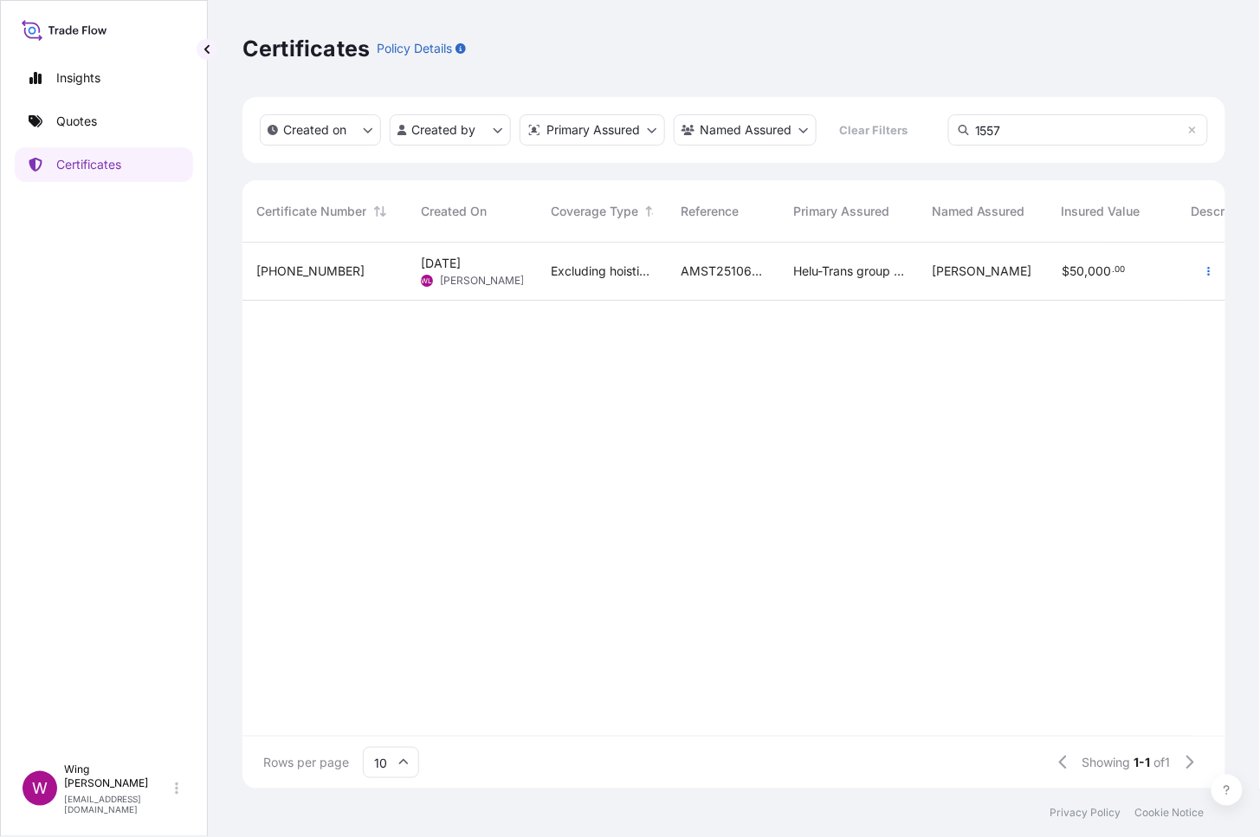
type input "1557"
click at [422, 277] on span "WL" at bounding box center [427, 280] width 11 height 17
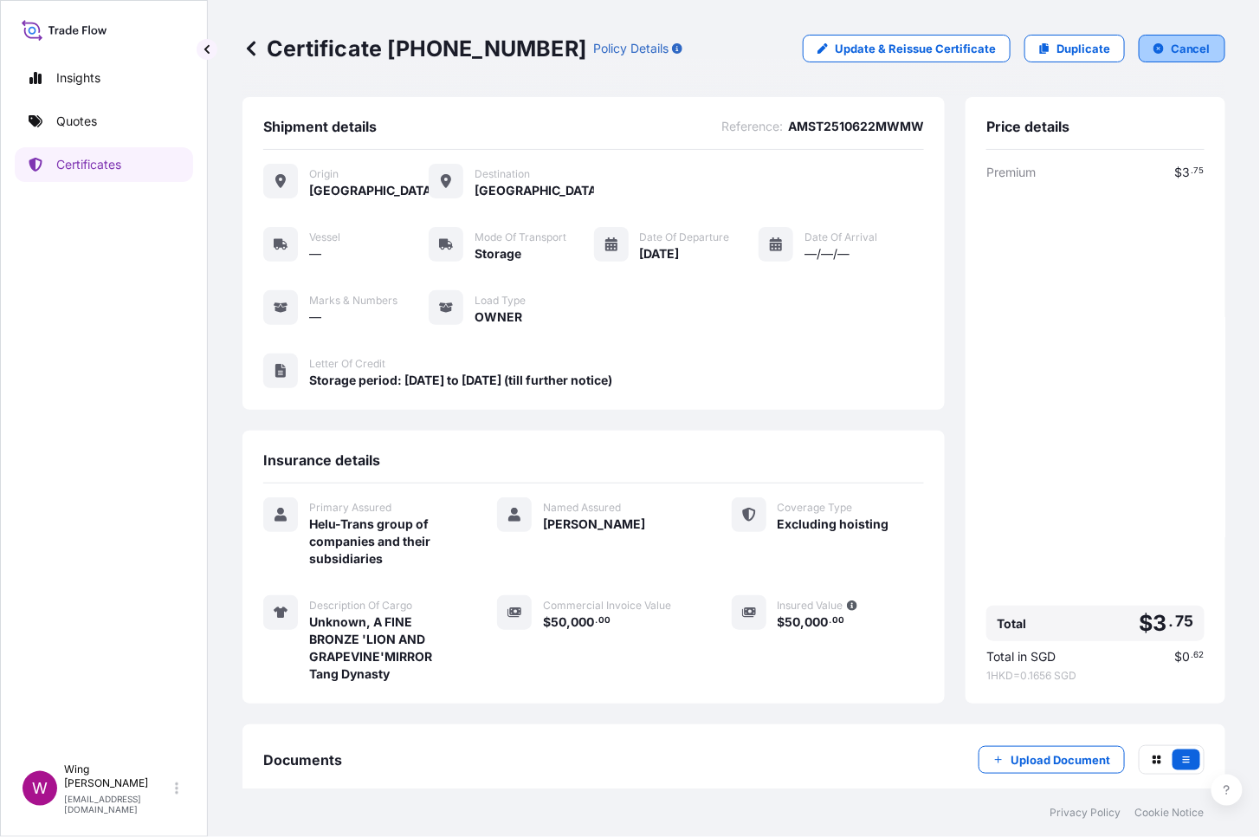
click at [1153, 55] on button "Cancel" at bounding box center [1182, 49] width 87 height 28
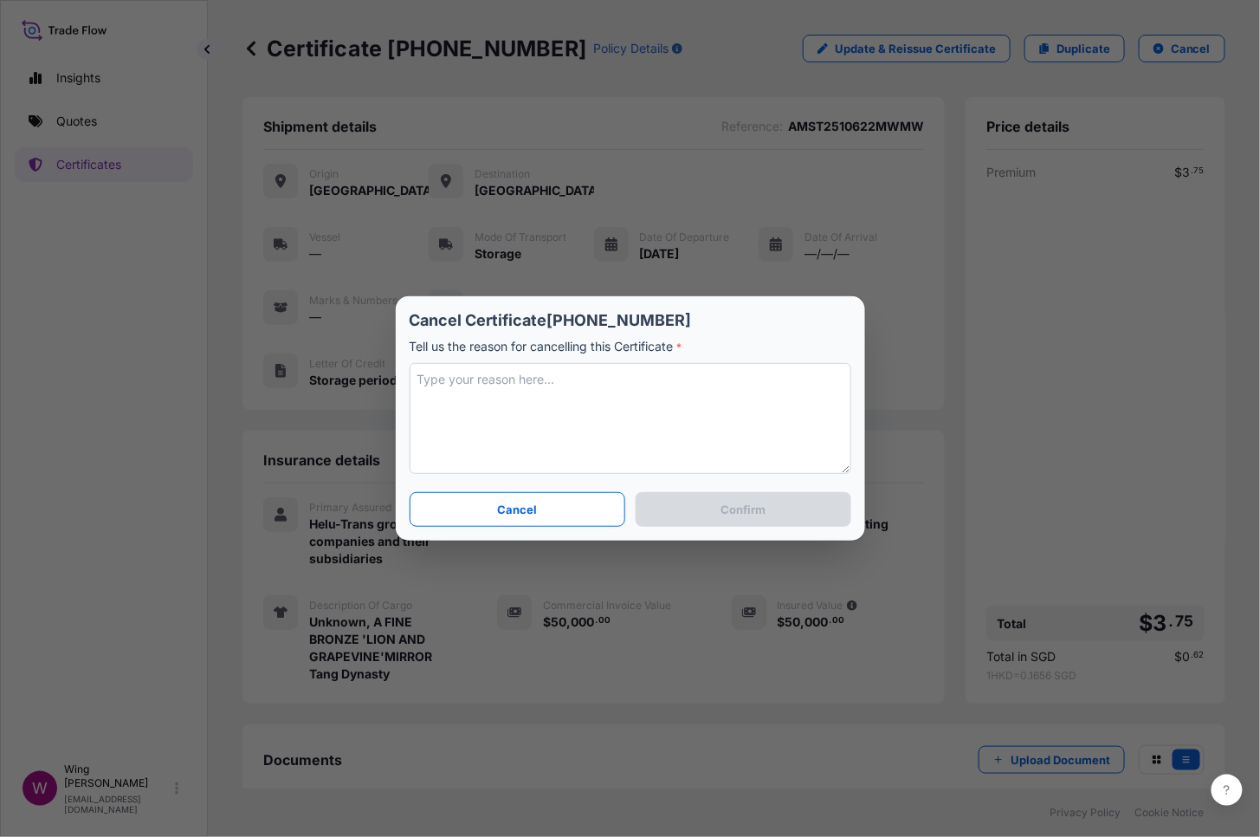
click at [610, 430] on textarea at bounding box center [631, 418] width 442 height 111
type textarea "Revised"
click at [761, 506] on p "Confirm" at bounding box center [743, 509] width 45 height 17
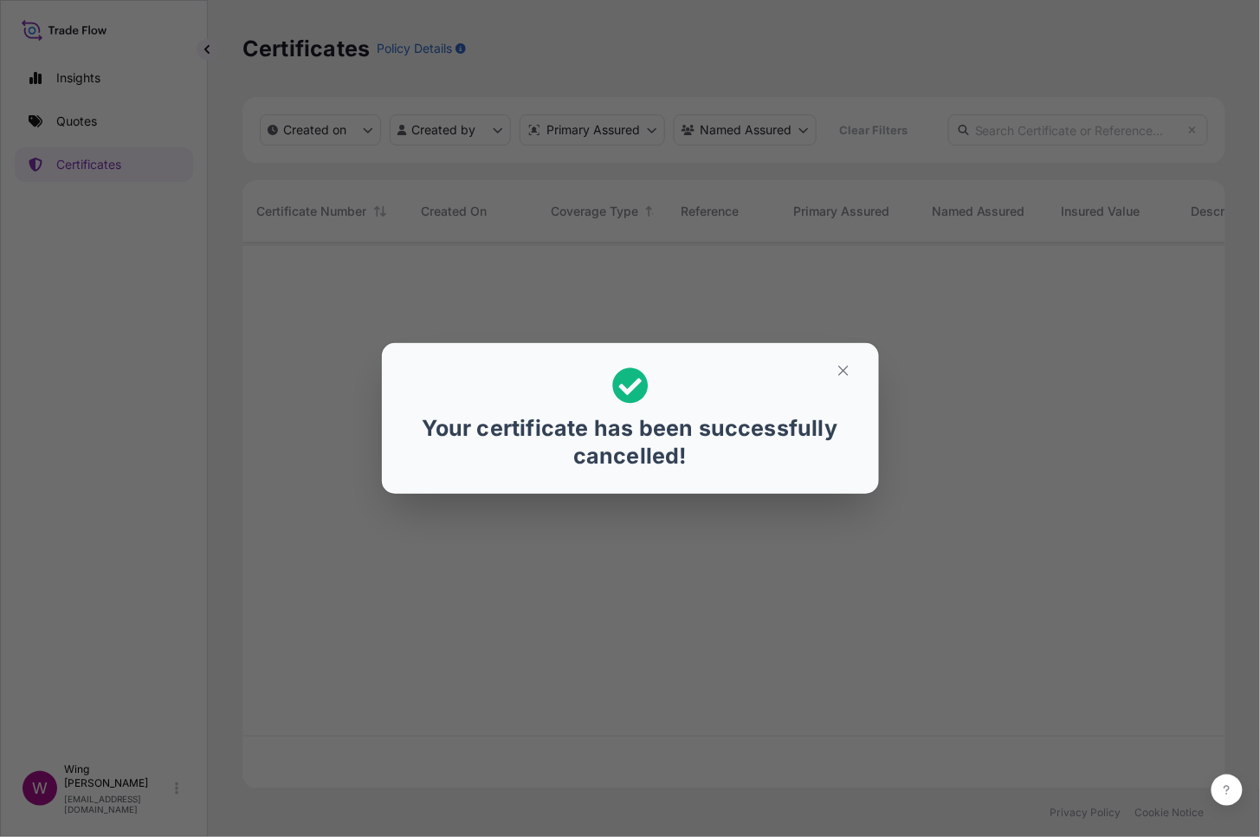
scroll to position [538, 966]
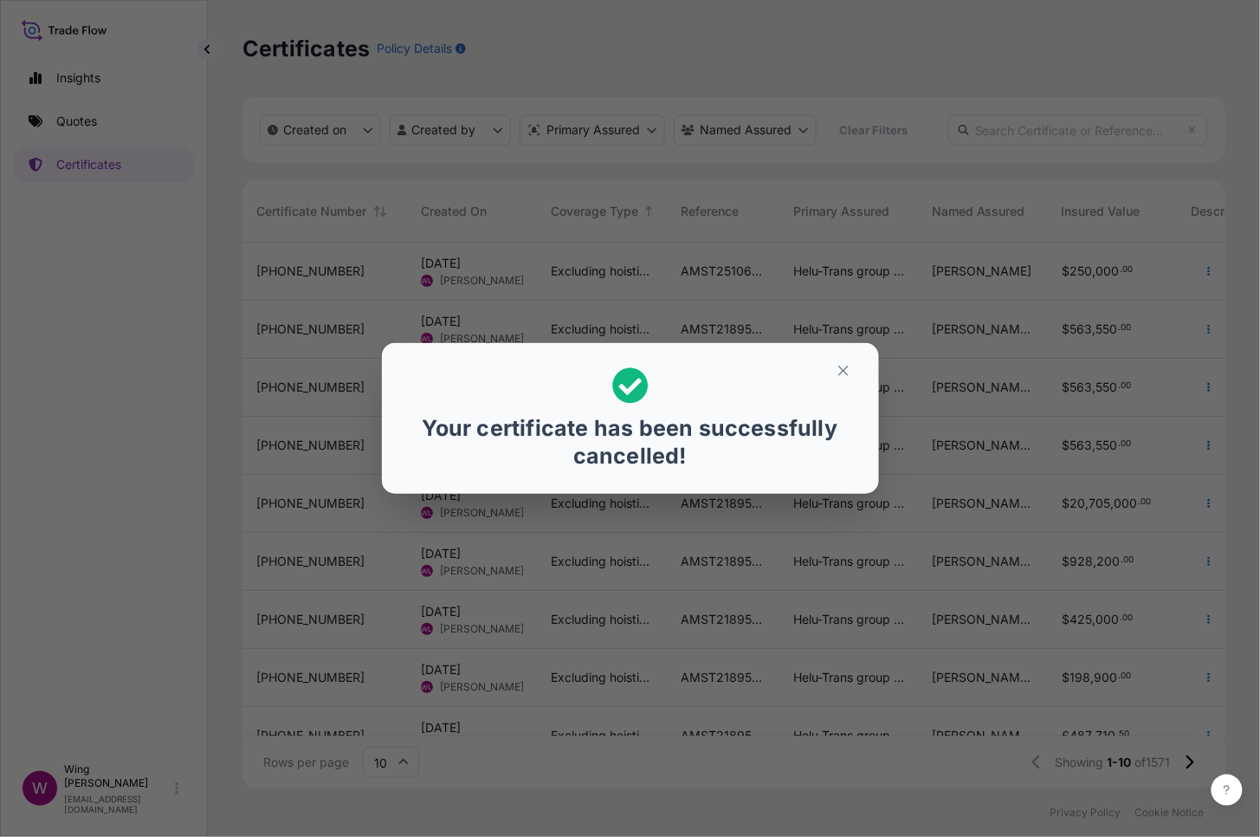
click at [84, 517] on div "Your certificate has been successfully cancelled!" at bounding box center [630, 418] width 1260 height 837
click at [838, 365] on icon "button" at bounding box center [844, 371] width 16 height 16
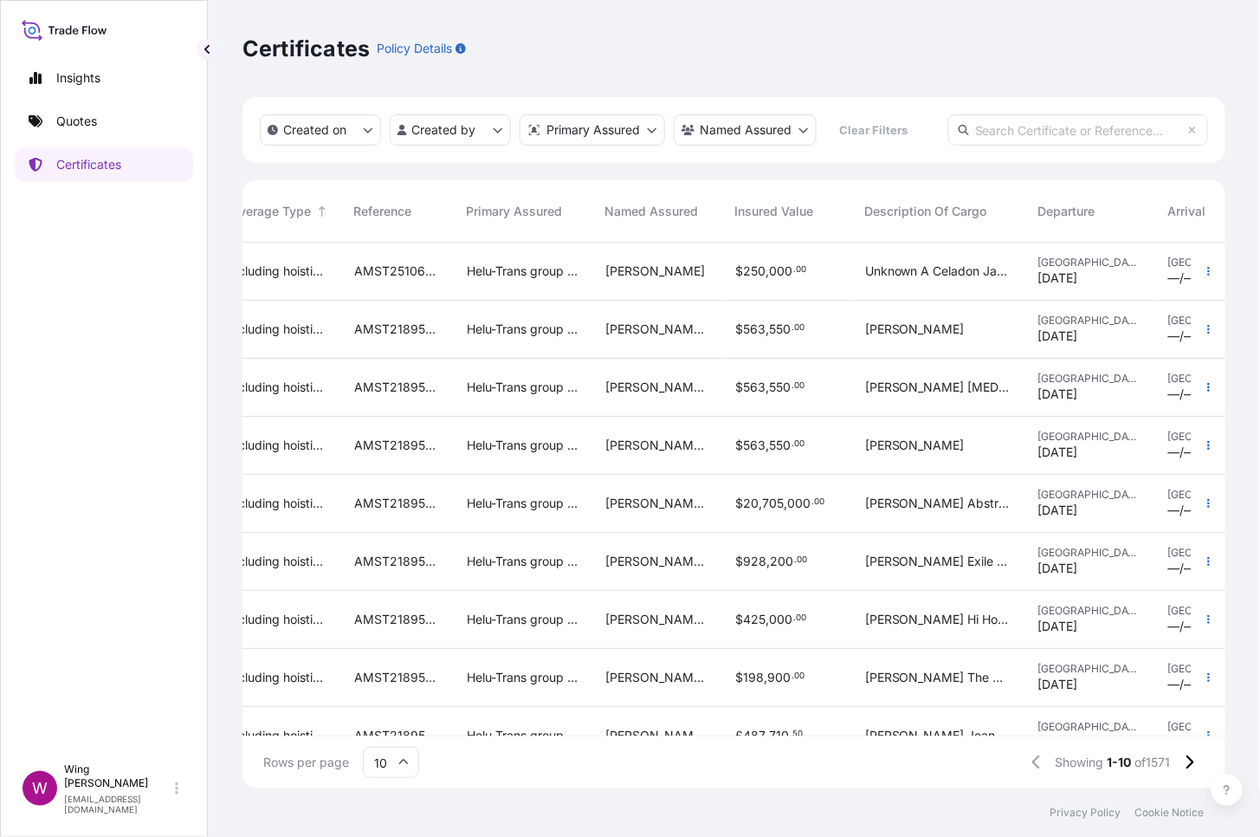
scroll to position [0, 337]
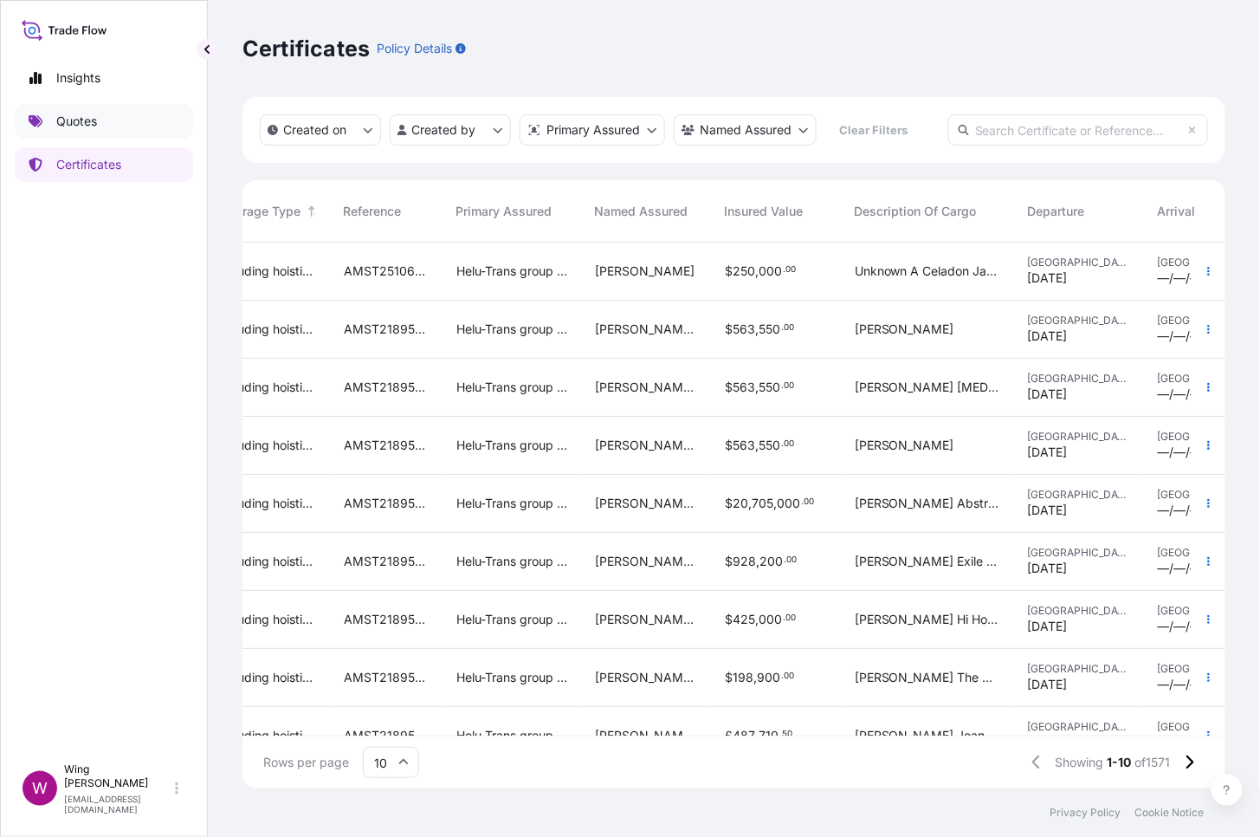
click at [92, 120] on p "Quotes" at bounding box center [76, 121] width 41 height 17
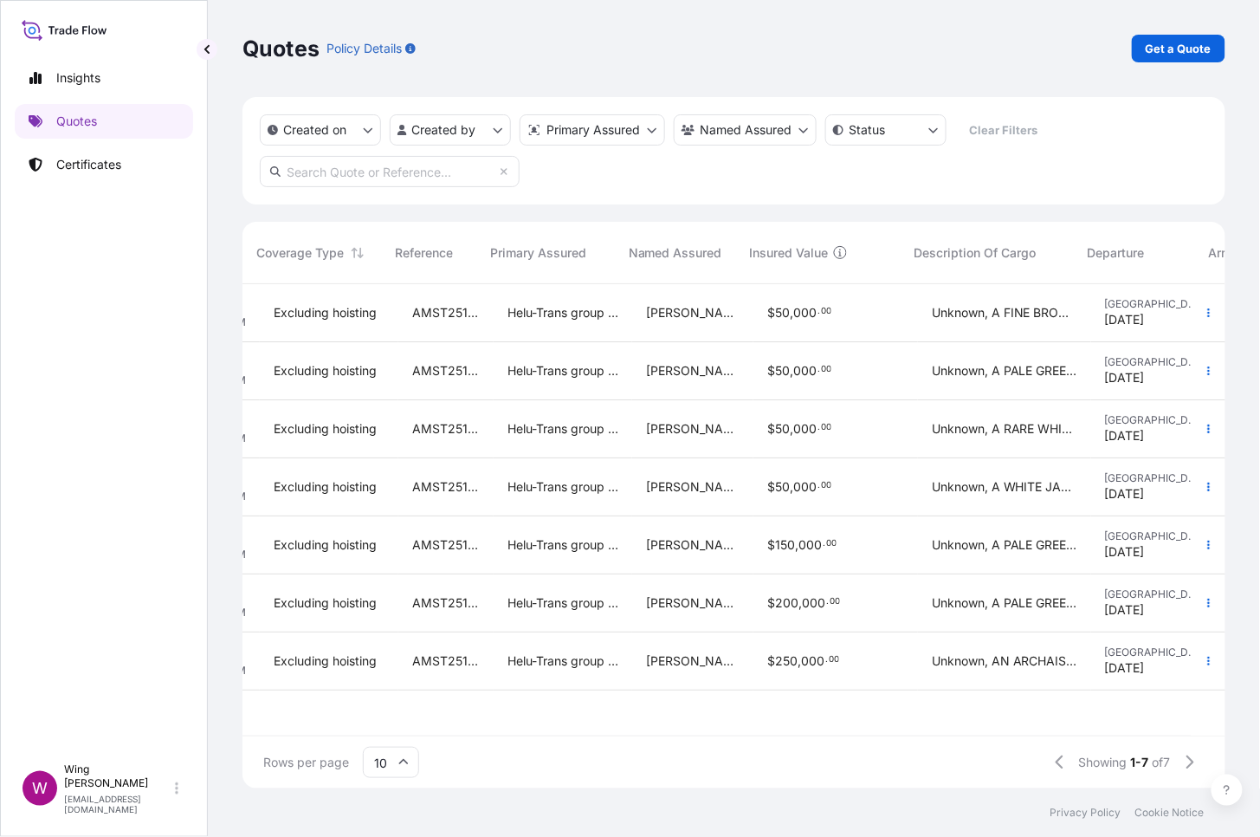
scroll to position [0, 225]
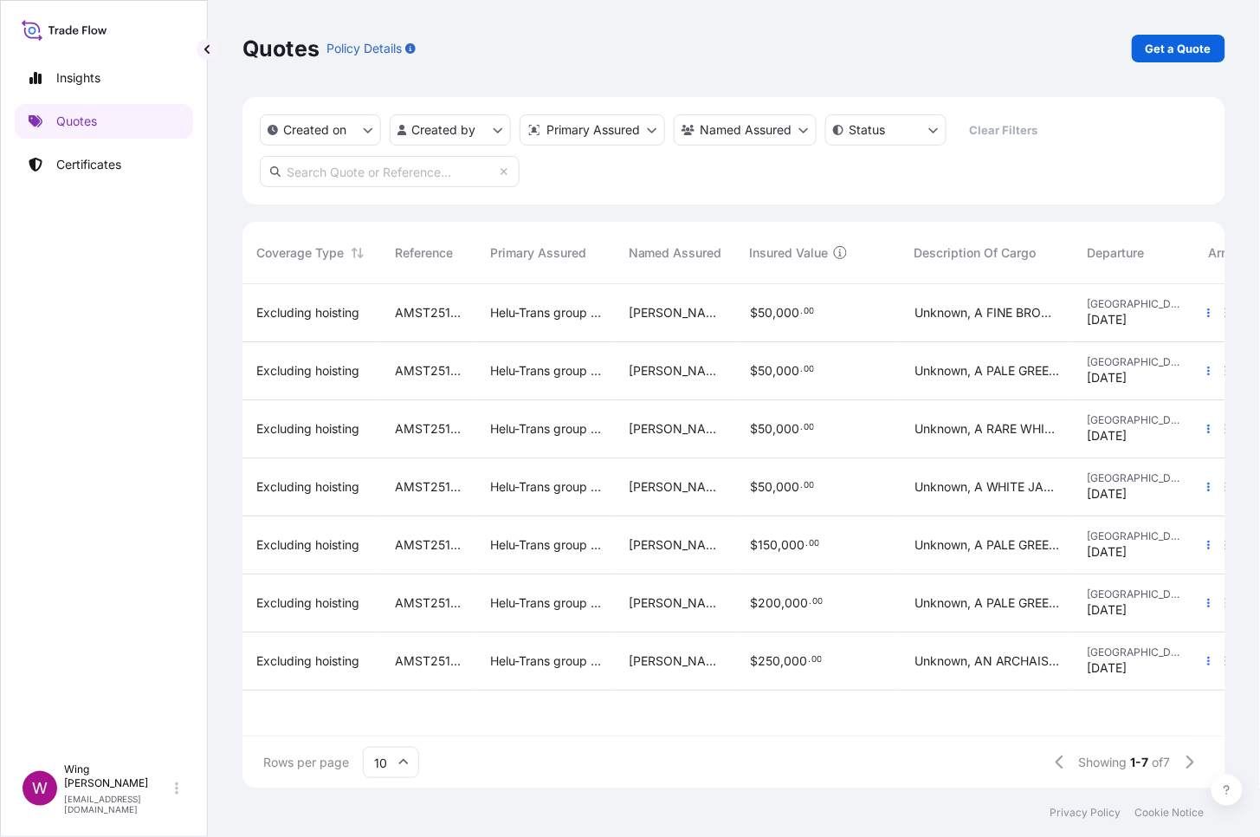
click at [639, 319] on span "[PERSON_NAME]" at bounding box center [676, 312] width 94 height 17
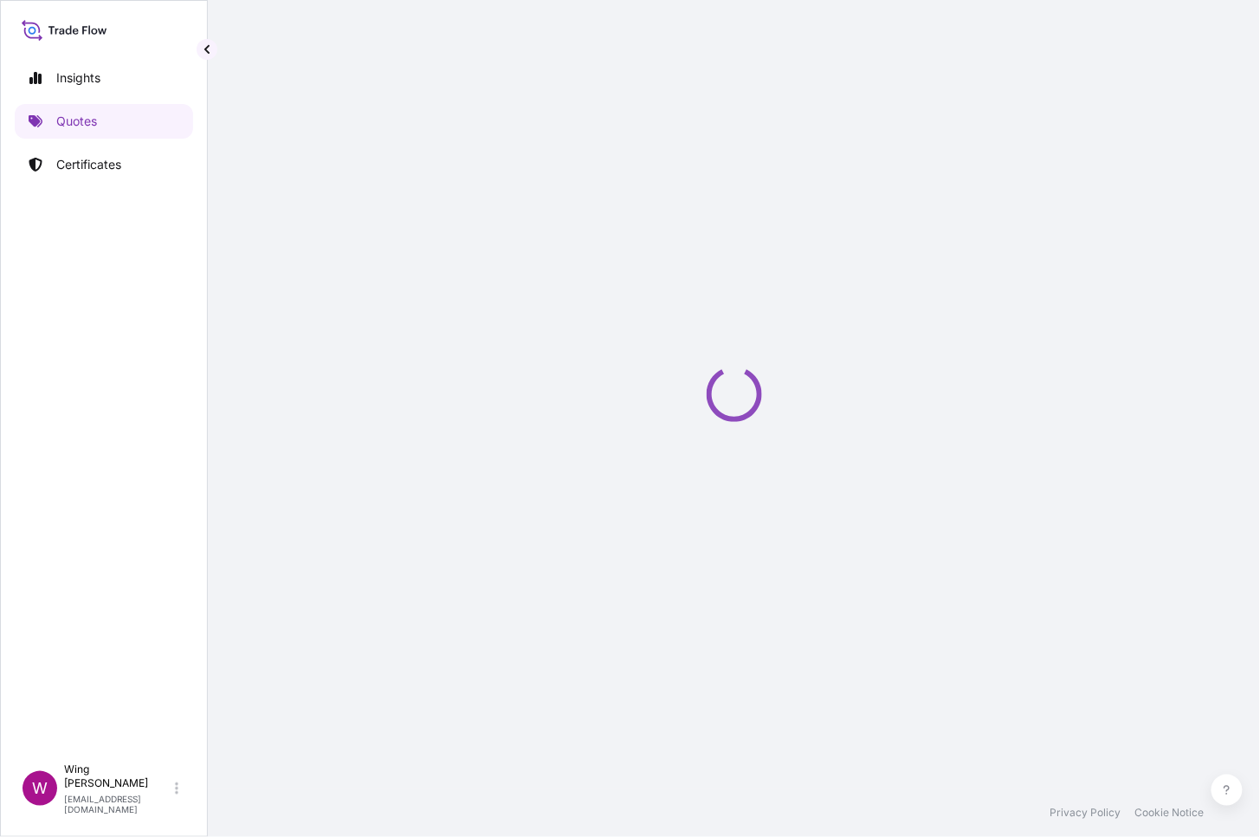
select select "STORAGE"
select select "Storage"
select select "[GEOGRAPHIC_DATA]"
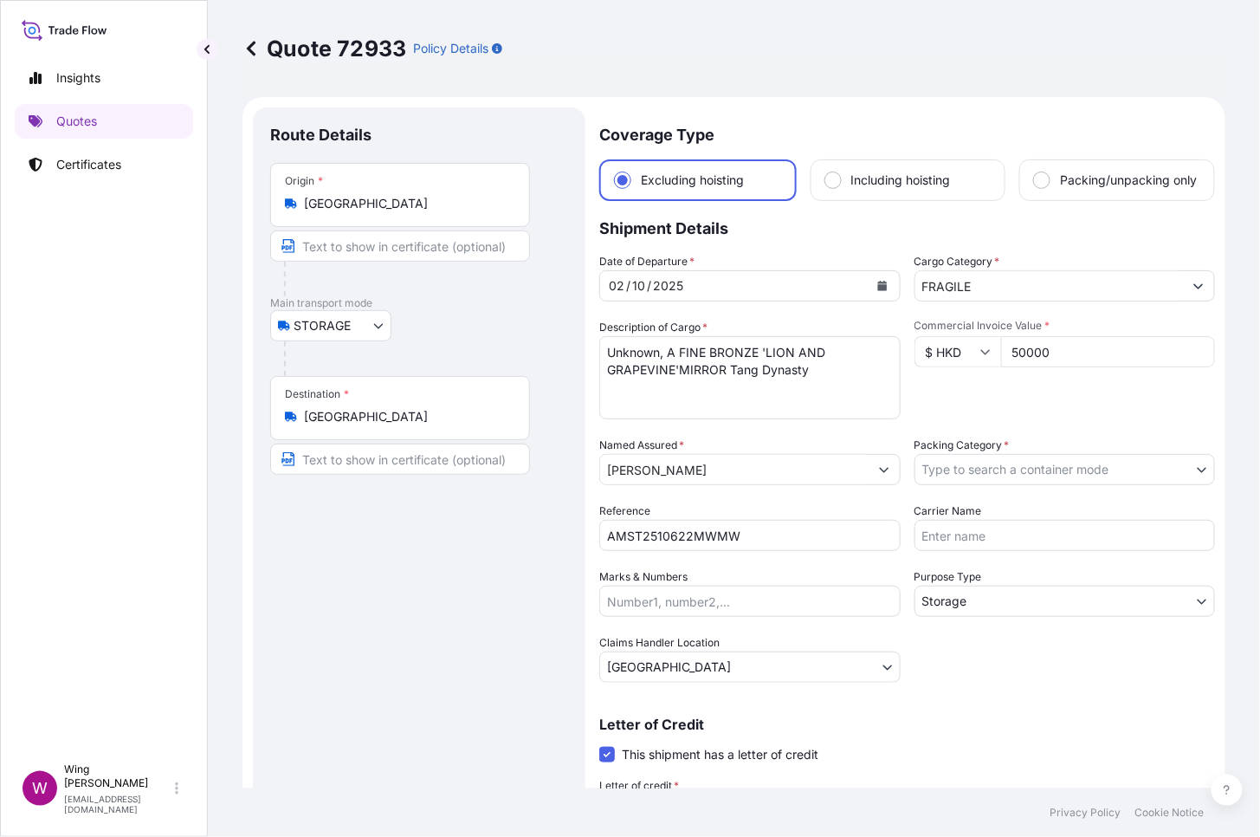
click at [453, 598] on div "Route Details Place of loading Road / [GEOGRAPHIC_DATA] / Inland Origin * [GEOG…" at bounding box center [419, 525] width 298 height 801
click at [412, 644] on div "Route Details Place of loading Road / [GEOGRAPHIC_DATA] / Inland Origin * [GEOG…" at bounding box center [419, 525] width 298 height 801
click at [303, 644] on div "Route Details Place of loading Road / [GEOGRAPHIC_DATA] / Inland Origin * [GEOG…" at bounding box center [419, 525] width 298 height 801
drag, startPoint x: 1088, startPoint y: 378, endPoint x: 903, endPoint y: 357, distance: 185.7
click at [903, 357] on div "Date of Departure * [DATE] Cargo Category * FRAGILE Description of Cargo * Unkn…" at bounding box center [907, 468] width 616 height 430
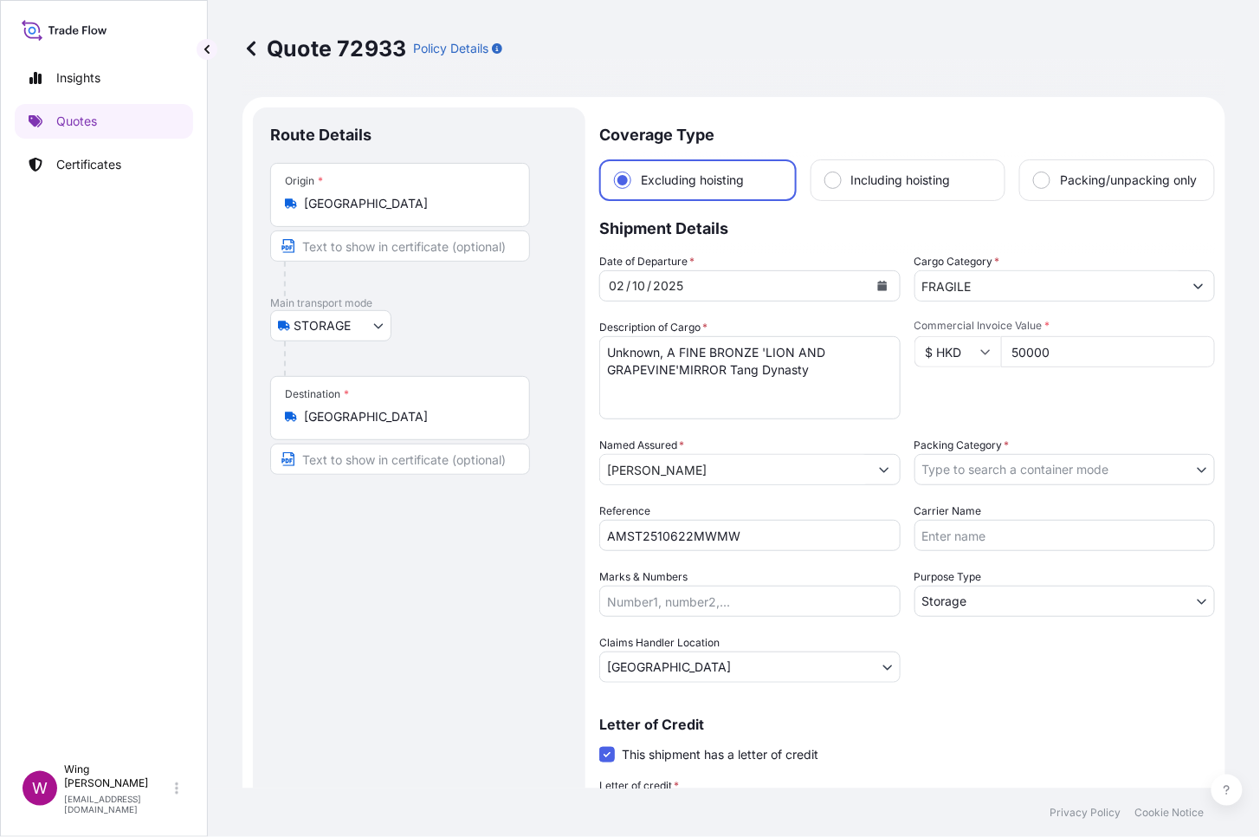
paste input "210000."
type input "210000.00"
click at [1045, 396] on div "Commercial Invoice Value * $ HKD 210000.00" at bounding box center [1065, 369] width 301 height 100
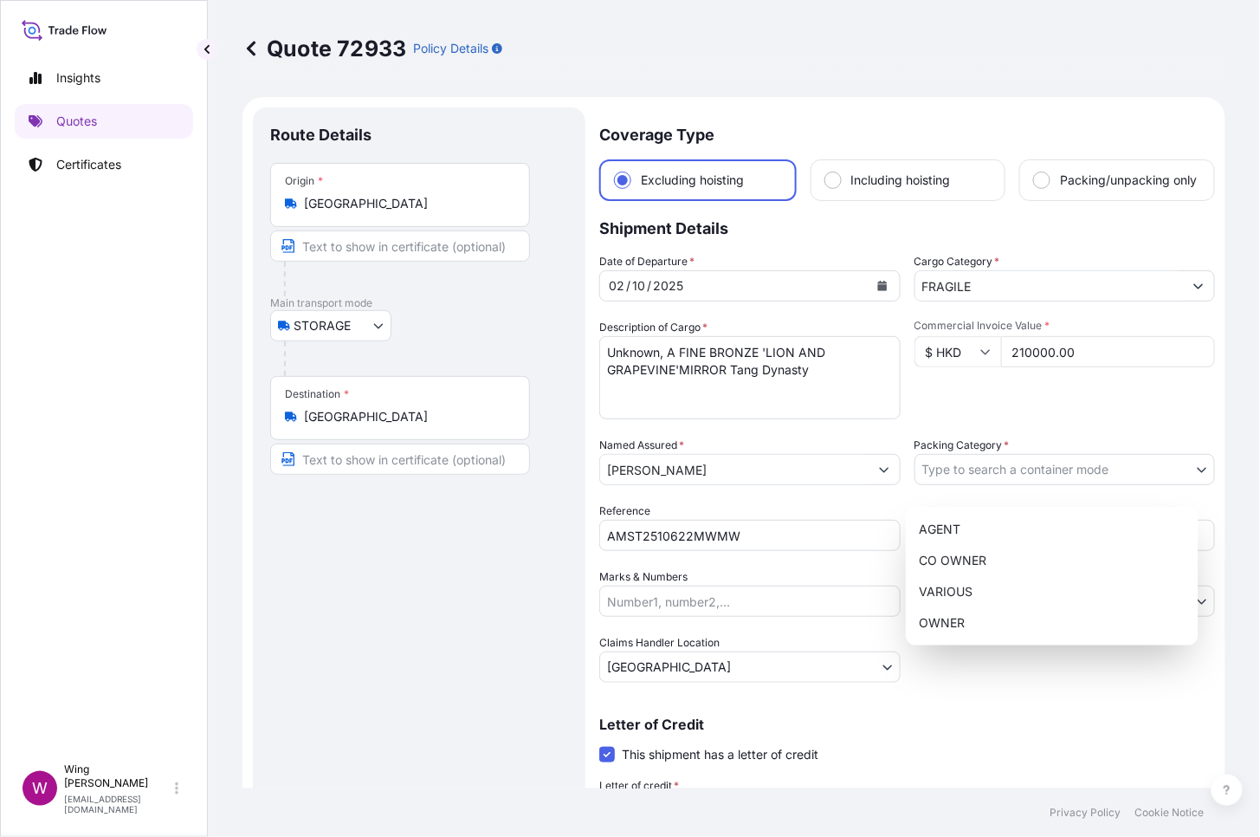
click at [1009, 489] on body "Insights Quotes Certificates W Wing Lee [EMAIL_ADDRESS][DOMAIN_NAME] Quote 7293…" at bounding box center [630, 418] width 1260 height 837
click at [990, 614] on div "OWNER" at bounding box center [1052, 622] width 279 height 31
select select "27"
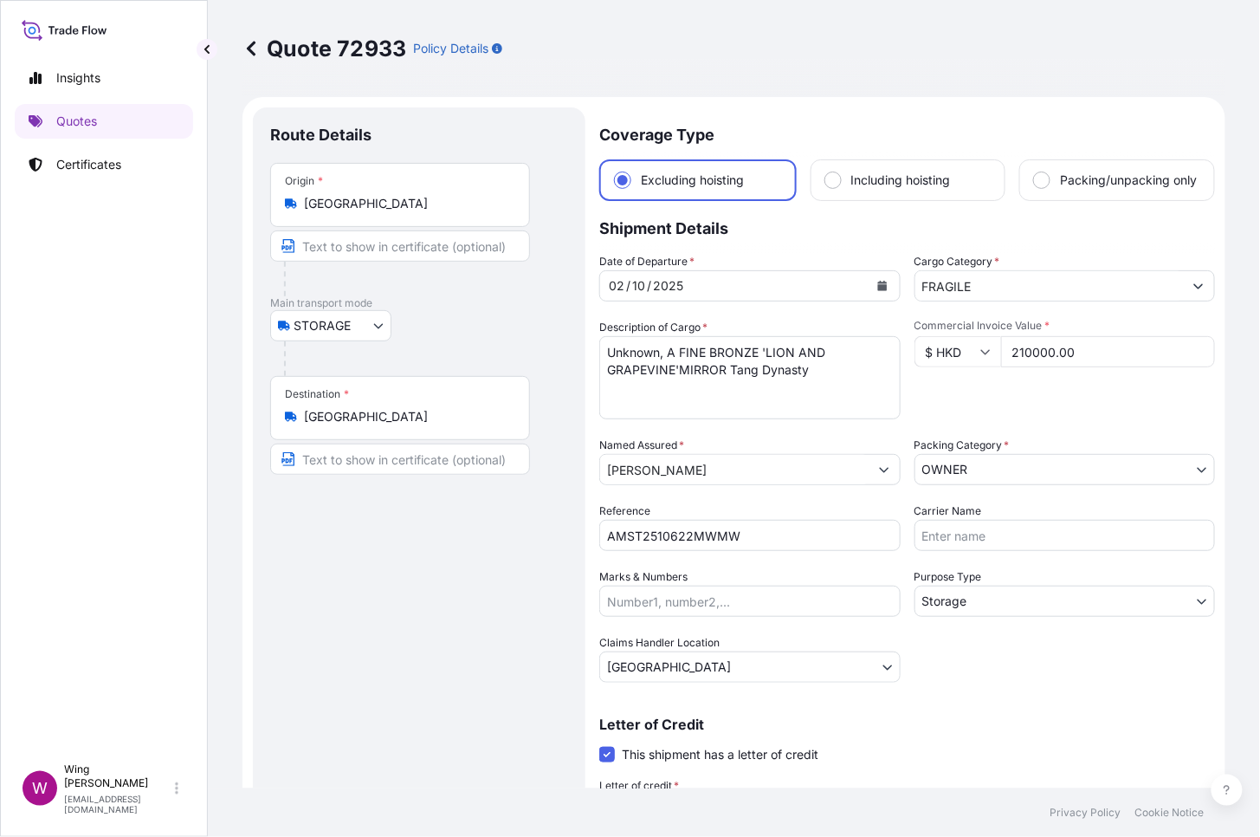
click at [967, 644] on div "Coverage Type Excluding hoisting Including hoisting Packing/unpacking only Ship…" at bounding box center [907, 525] width 616 height 836
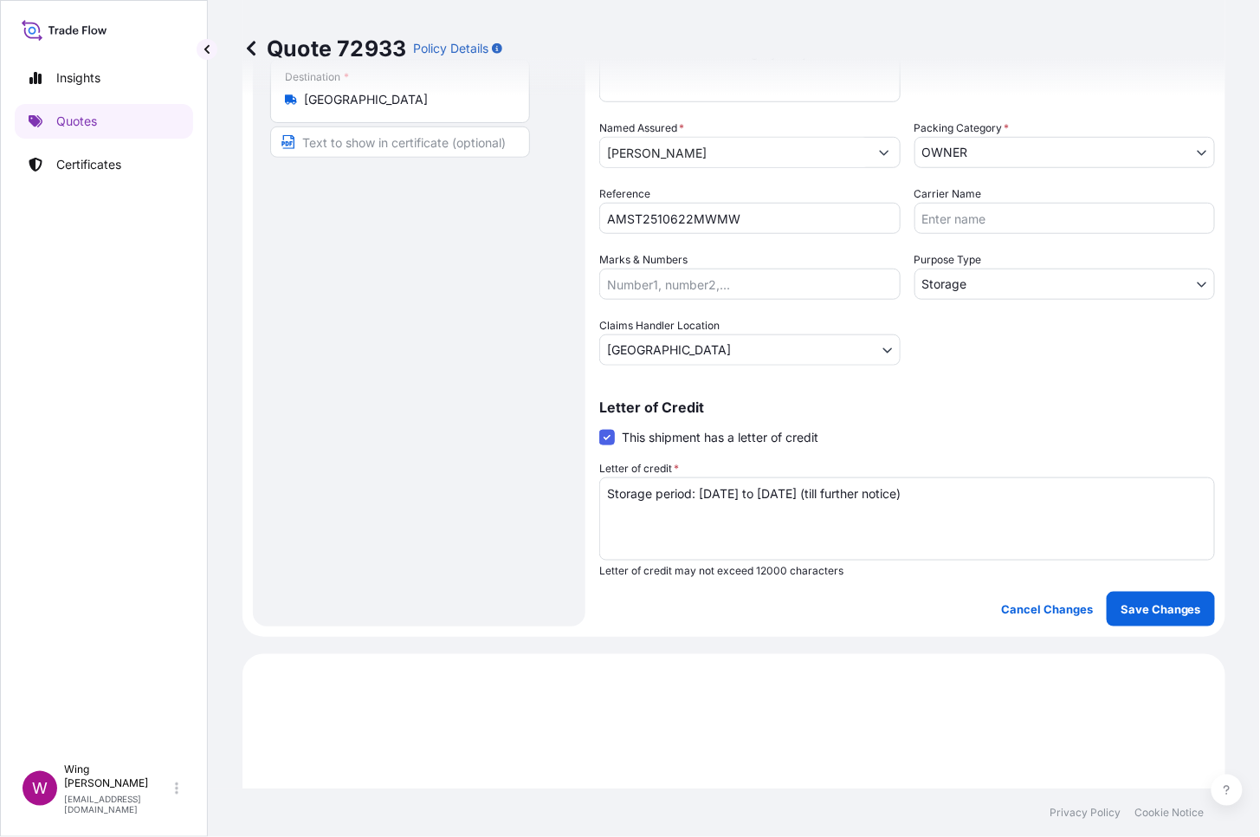
scroll to position [346, 0]
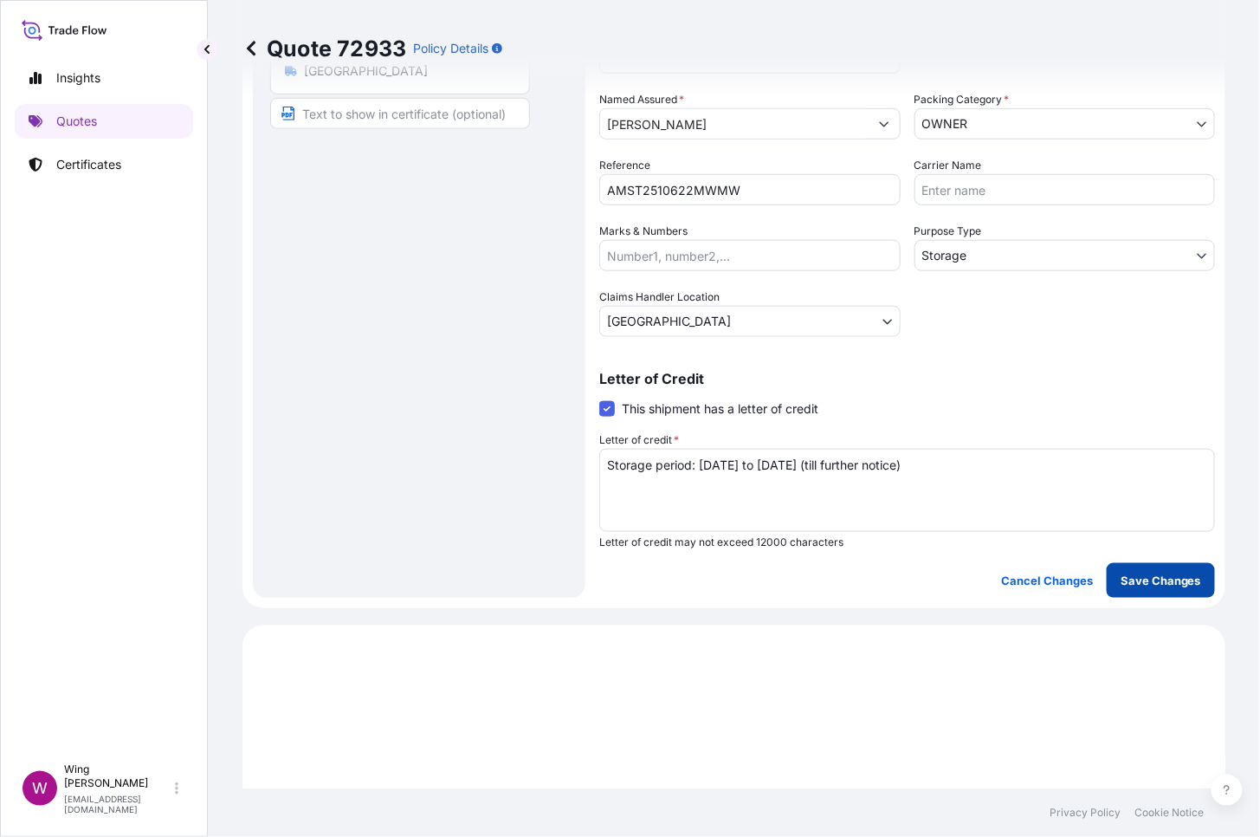
click at [1124, 598] on button "Save Changes" at bounding box center [1161, 580] width 108 height 35
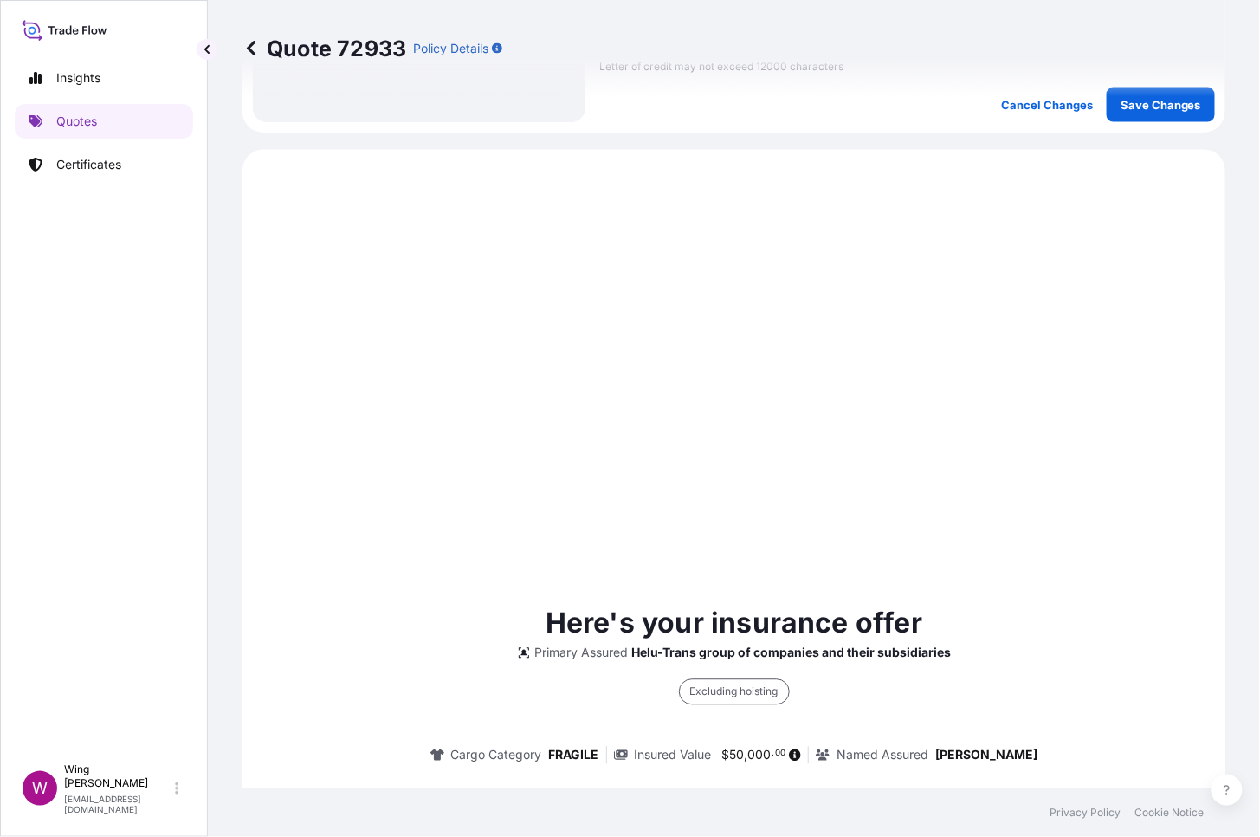
scroll to position [899, 0]
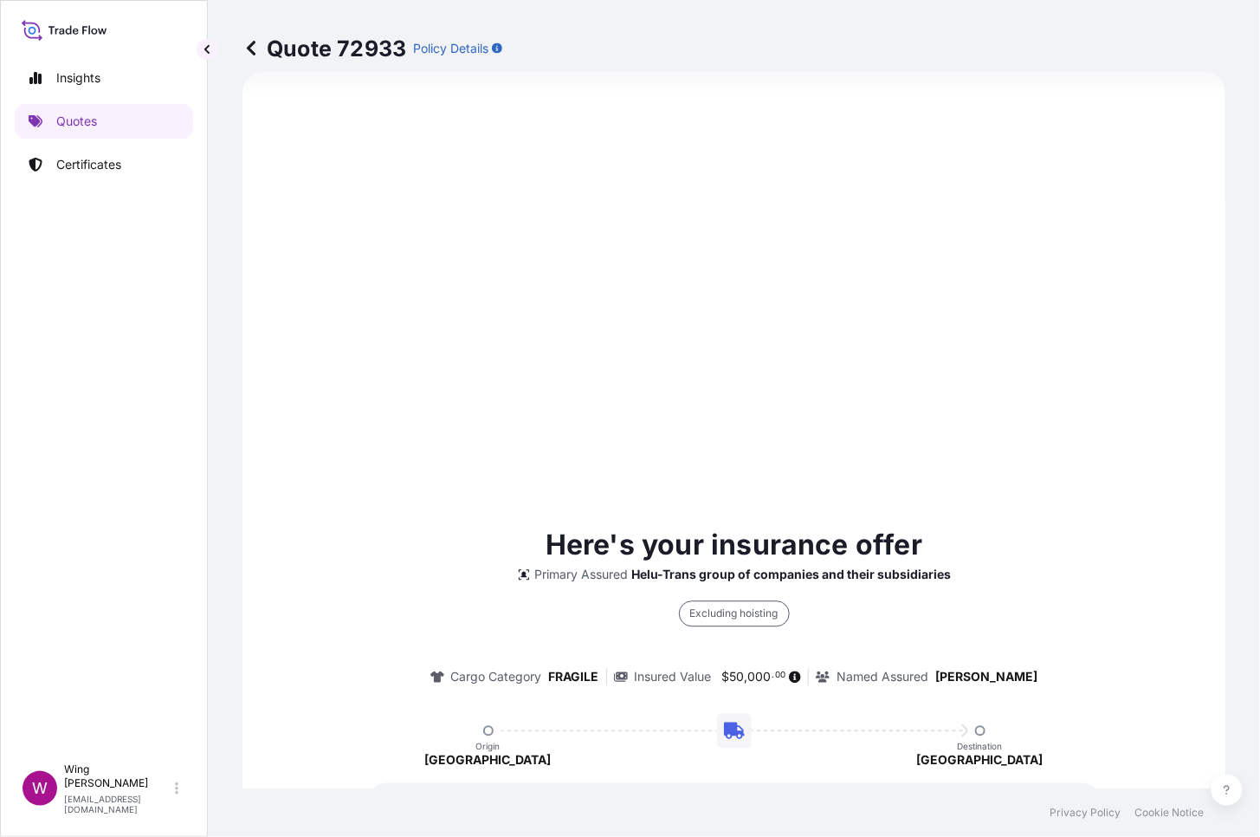
select select "STORAGE"
select select "Storage"
select select "[GEOGRAPHIC_DATA]"
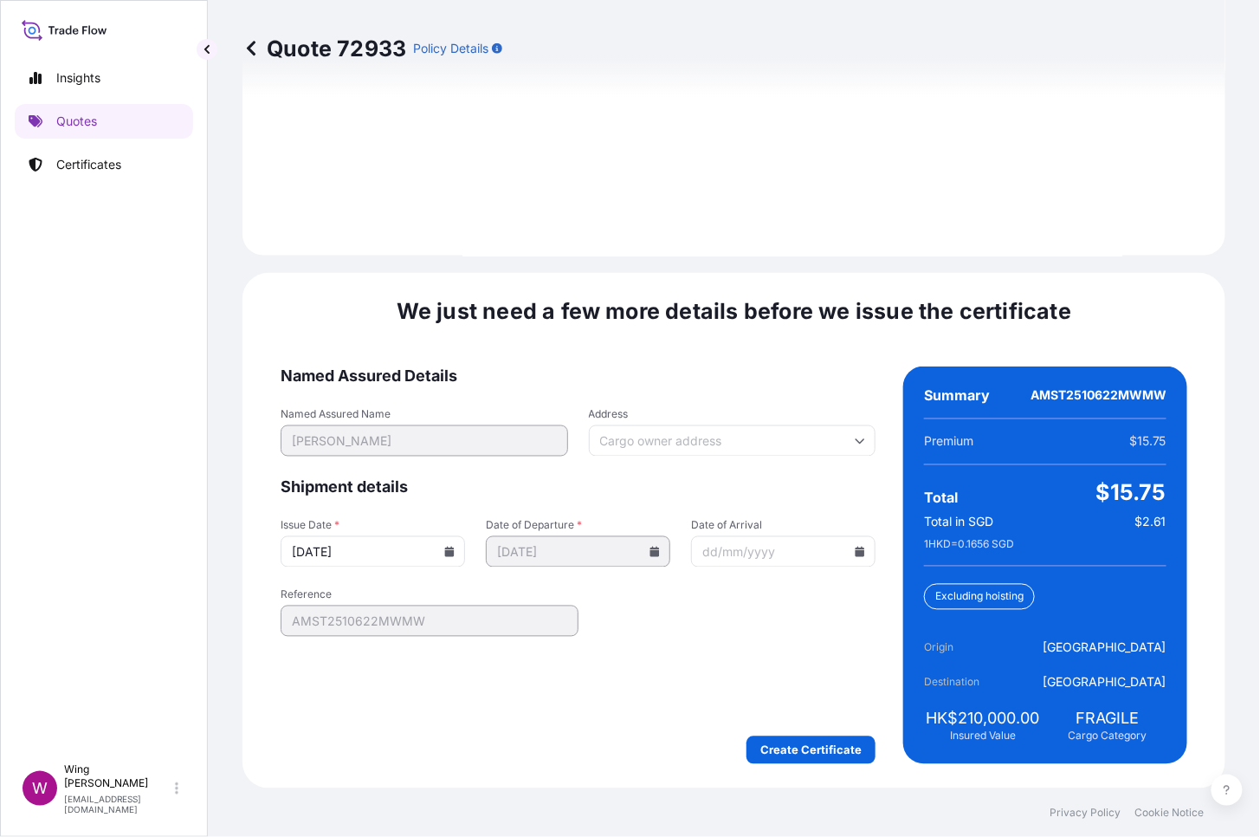
scroll to position [2602, 0]
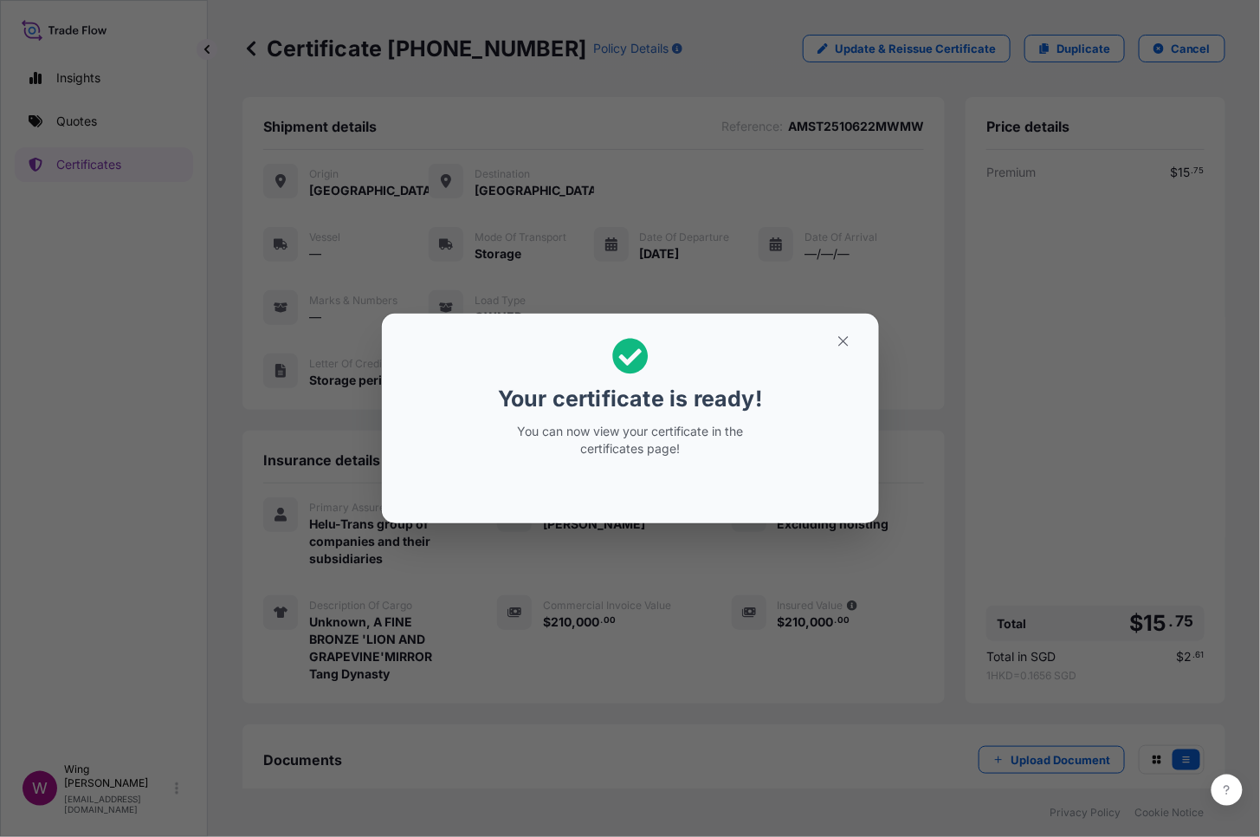
click at [852, 355] on h2 "Your certificate is ready! You can now view your certificate in the certificate…" at bounding box center [630, 397] width 469 height 140
click at [844, 347] on icon "button" at bounding box center [844, 341] width 16 height 16
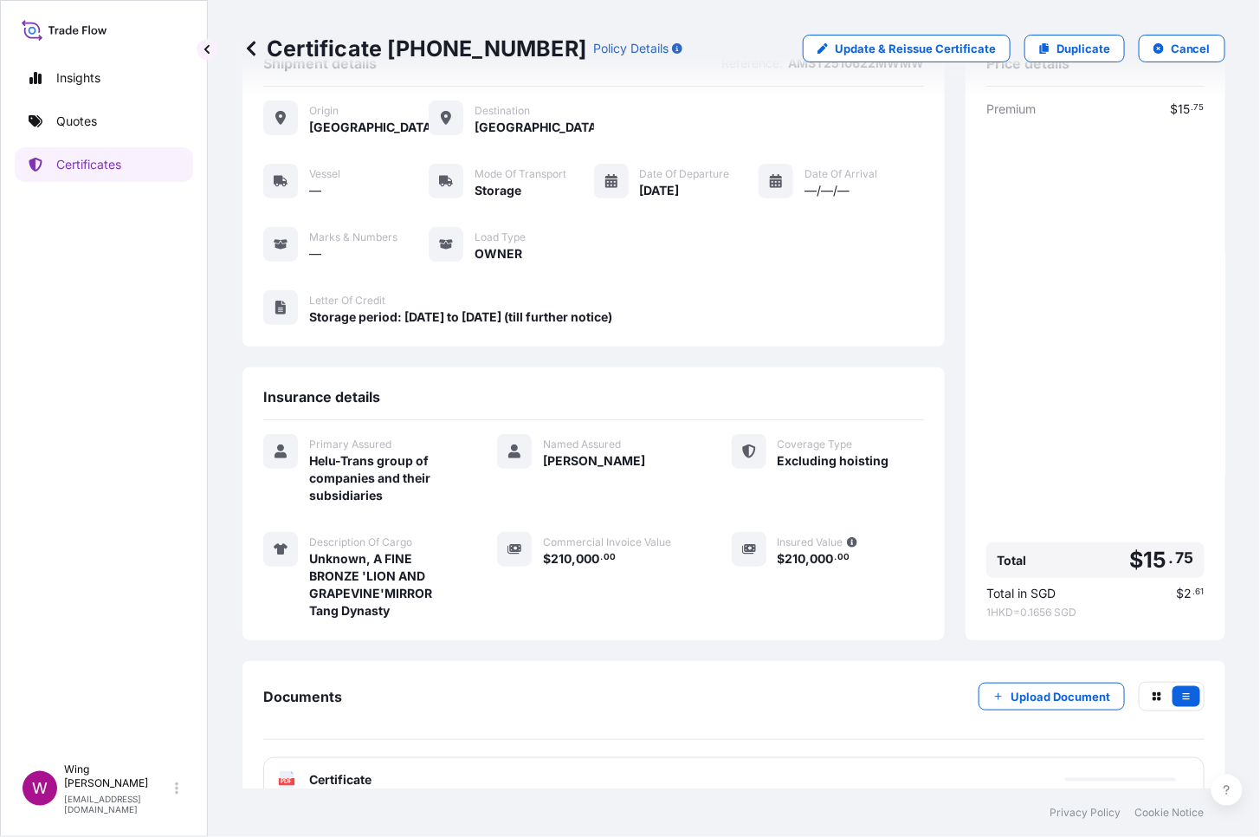
scroll to position [99, 0]
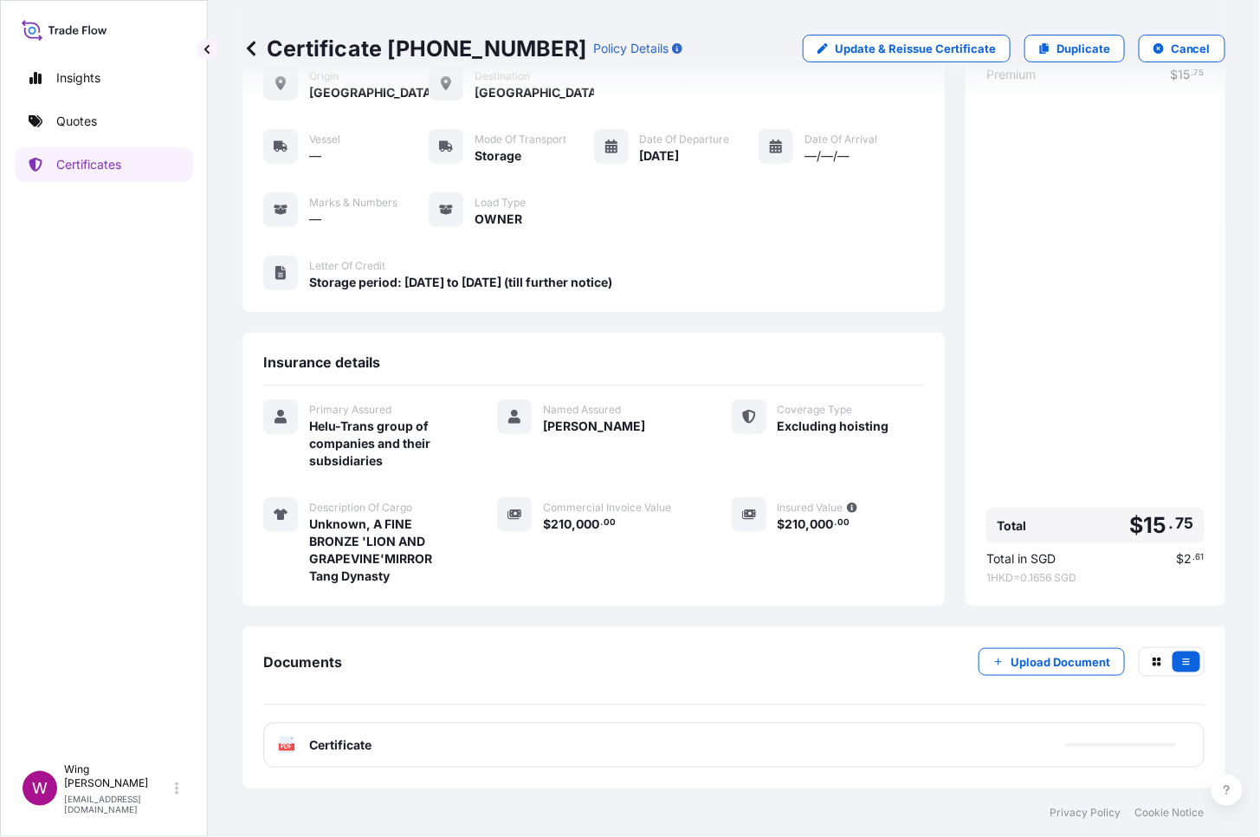
click at [278, 644] on icon "PDF" at bounding box center [286, 744] width 17 height 17
click at [282, 644] on text "PDF" at bounding box center [286, 747] width 11 height 6
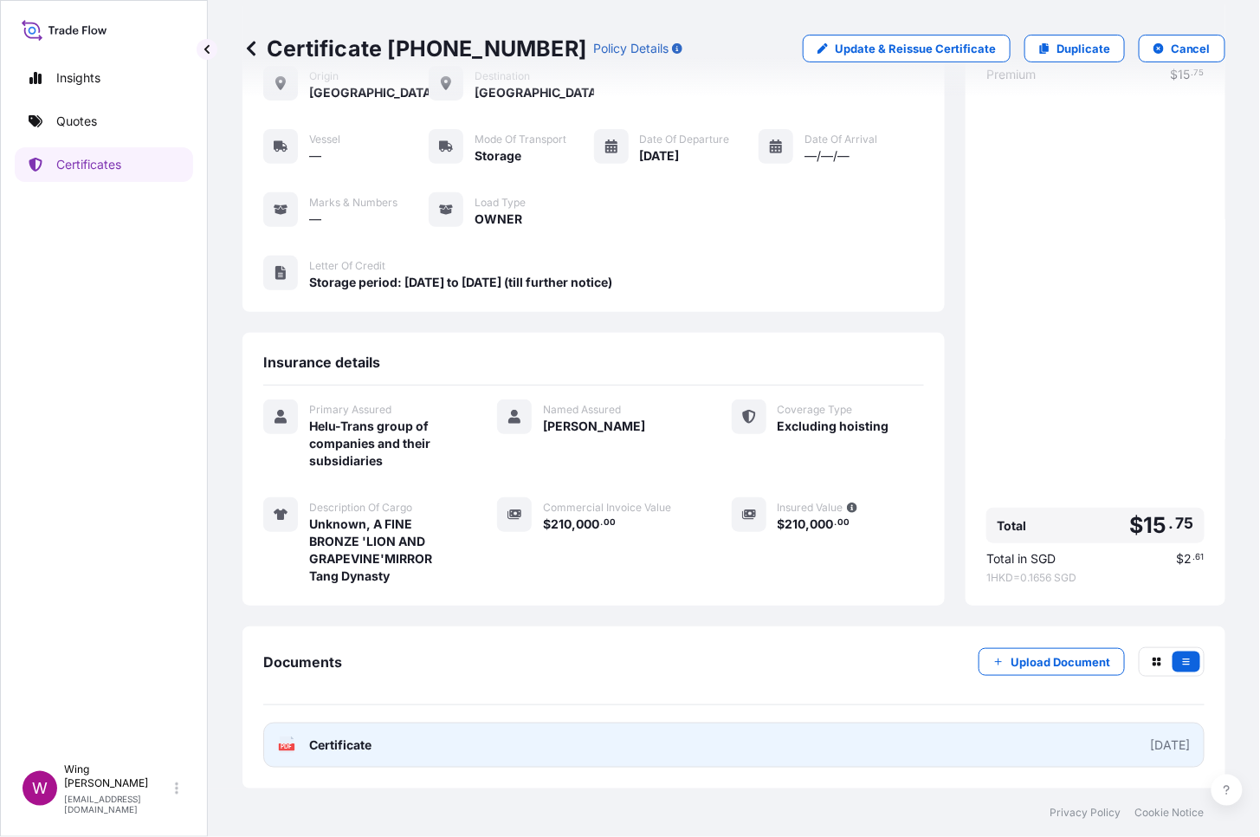
click at [282, 644] on text "PDF" at bounding box center [286, 747] width 11 height 6
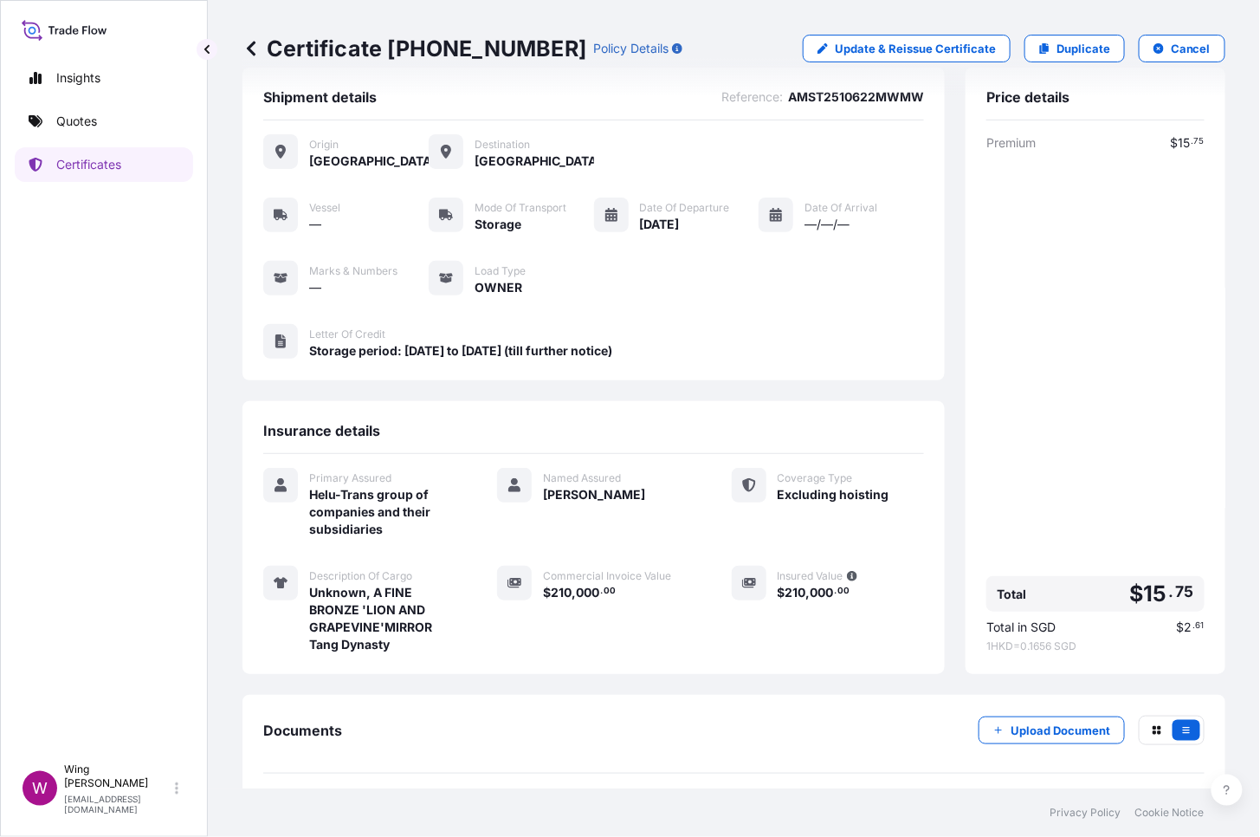
scroll to position [0, 0]
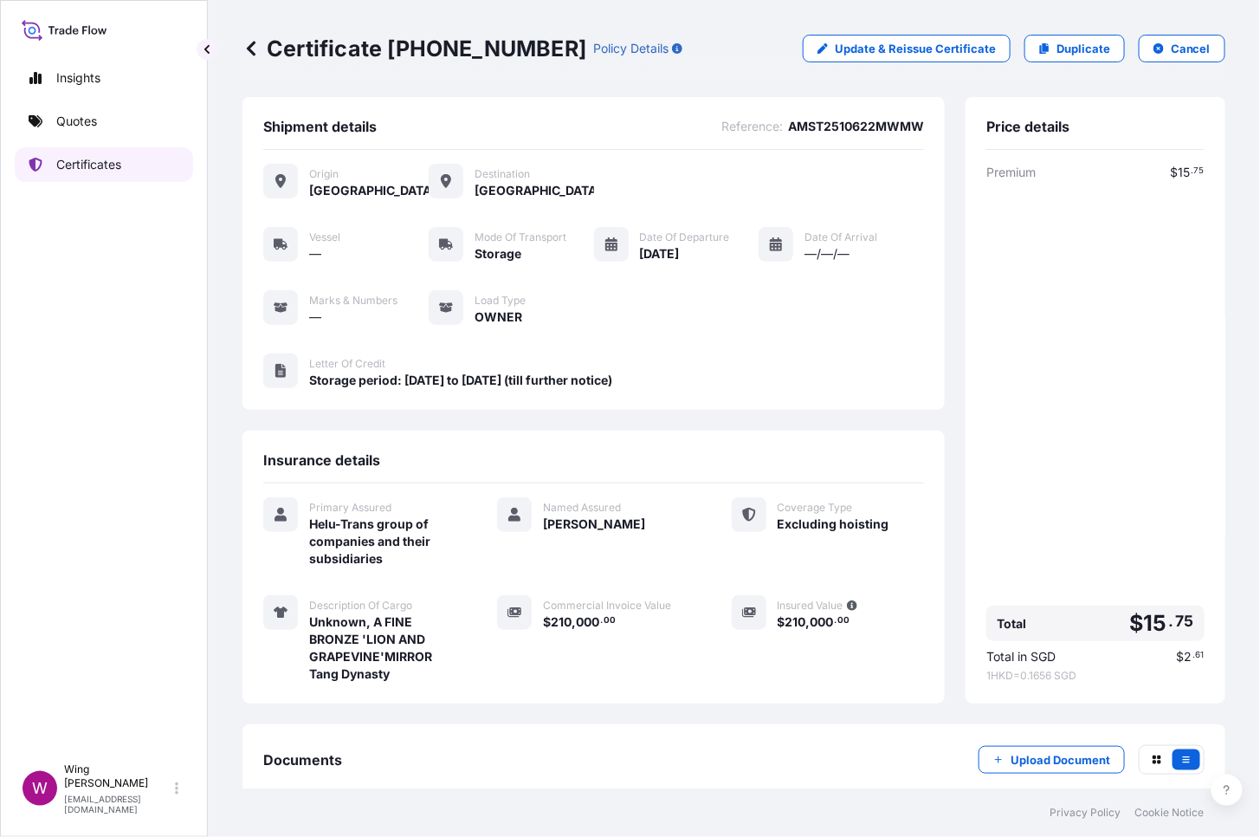
click at [100, 163] on p "Certificates" at bounding box center [88, 164] width 65 height 17
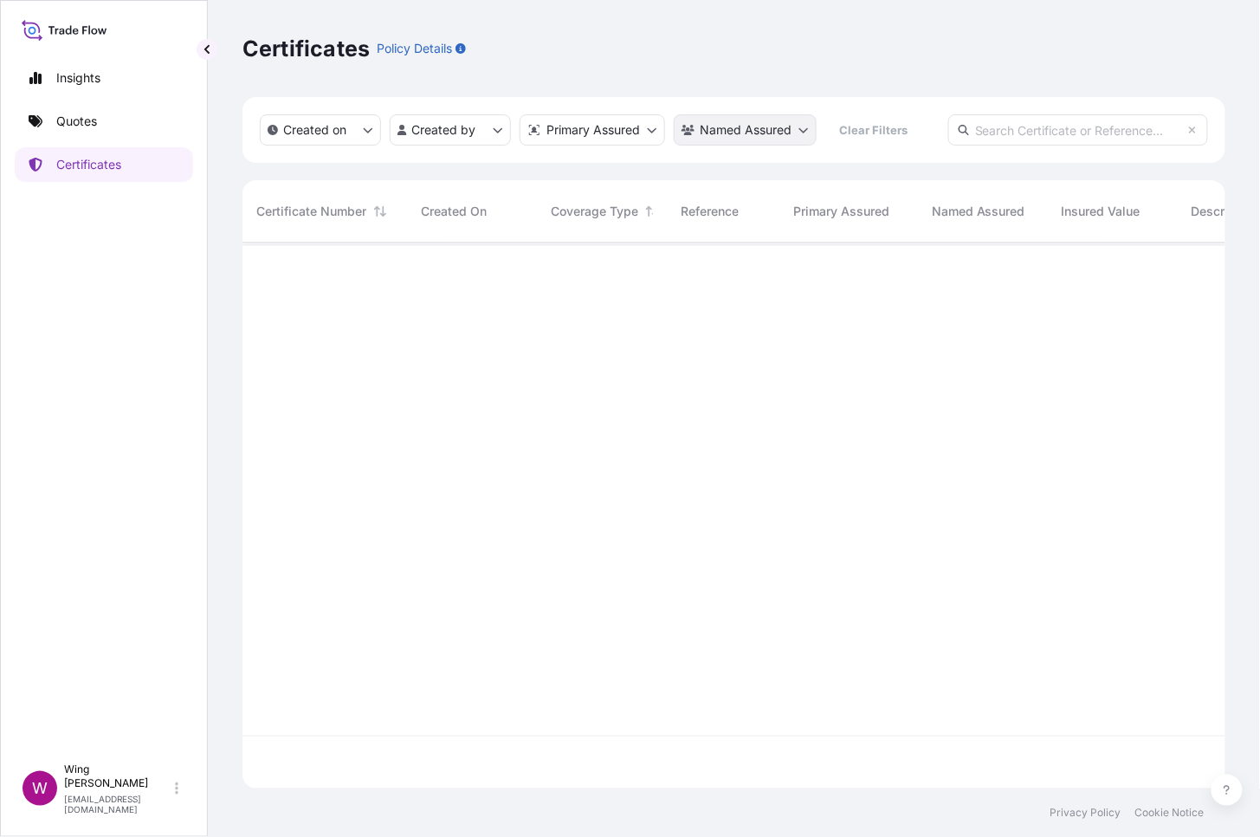
scroll to position [538, 966]
click at [1004, 133] on input "text" at bounding box center [1078, 129] width 260 height 31
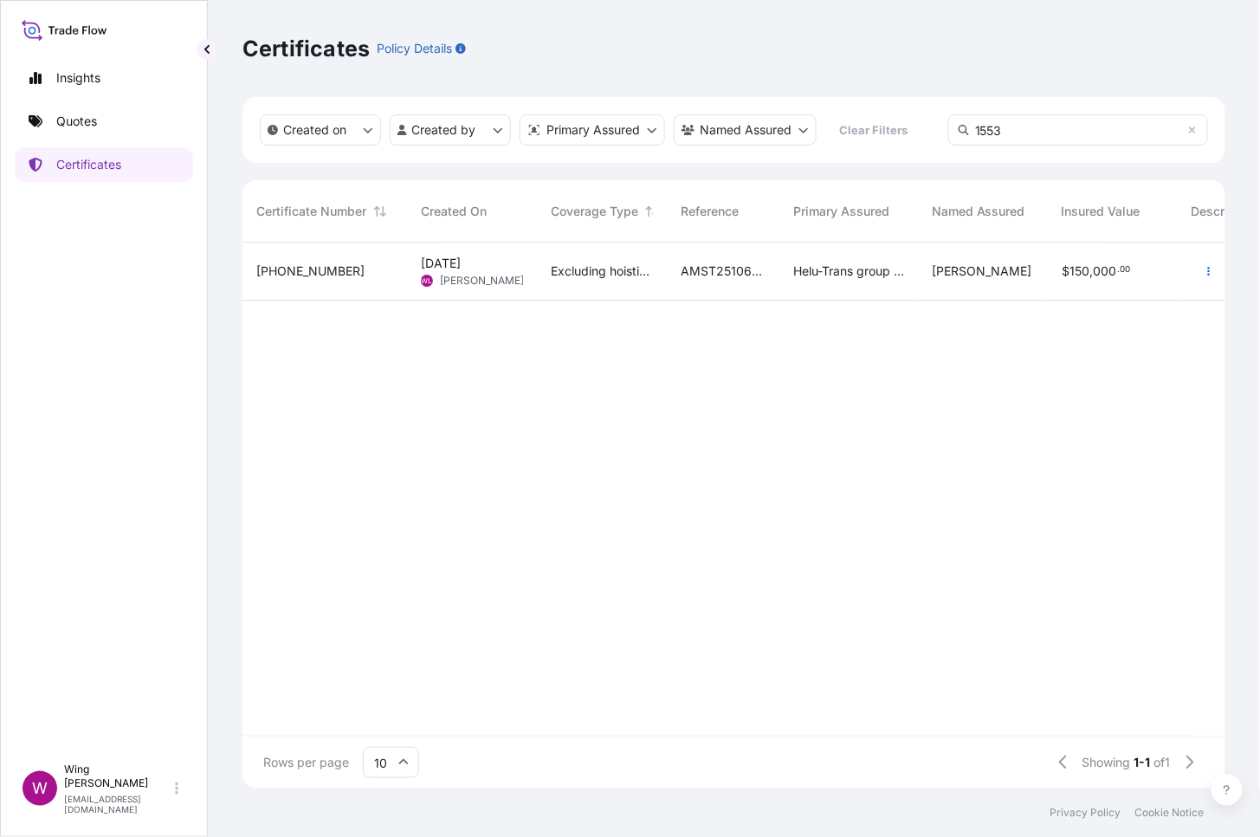
type input "1553"
click at [375, 273] on div "[PHONE_NUMBER]" at bounding box center [324, 270] width 137 height 17
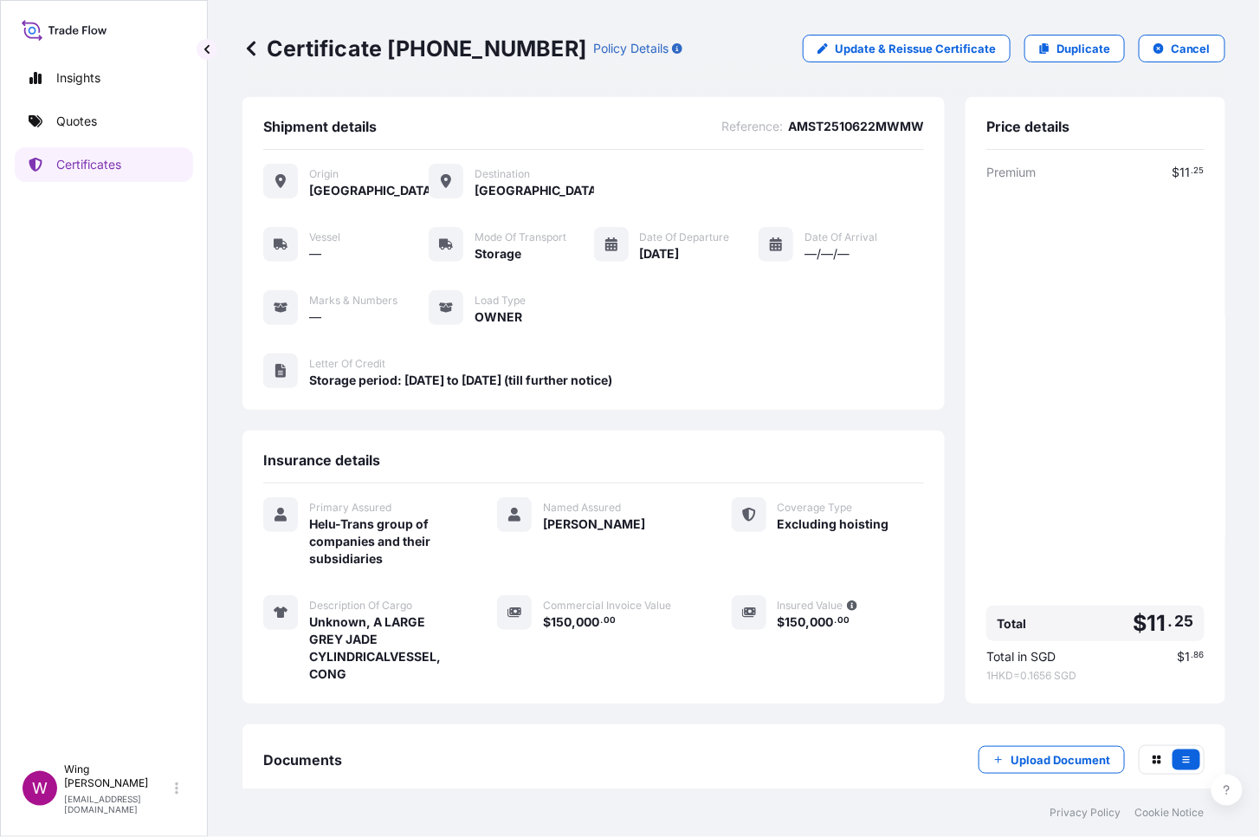
click at [1166, 32] on div "Certificate [PHONE_NUMBER] Policy Details Update & Reissue Certificate Duplicat…" at bounding box center [734, 48] width 983 height 97
click at [1171, 47] on p "Cancel" at bounding box center [1191, 48] width 40 height 17
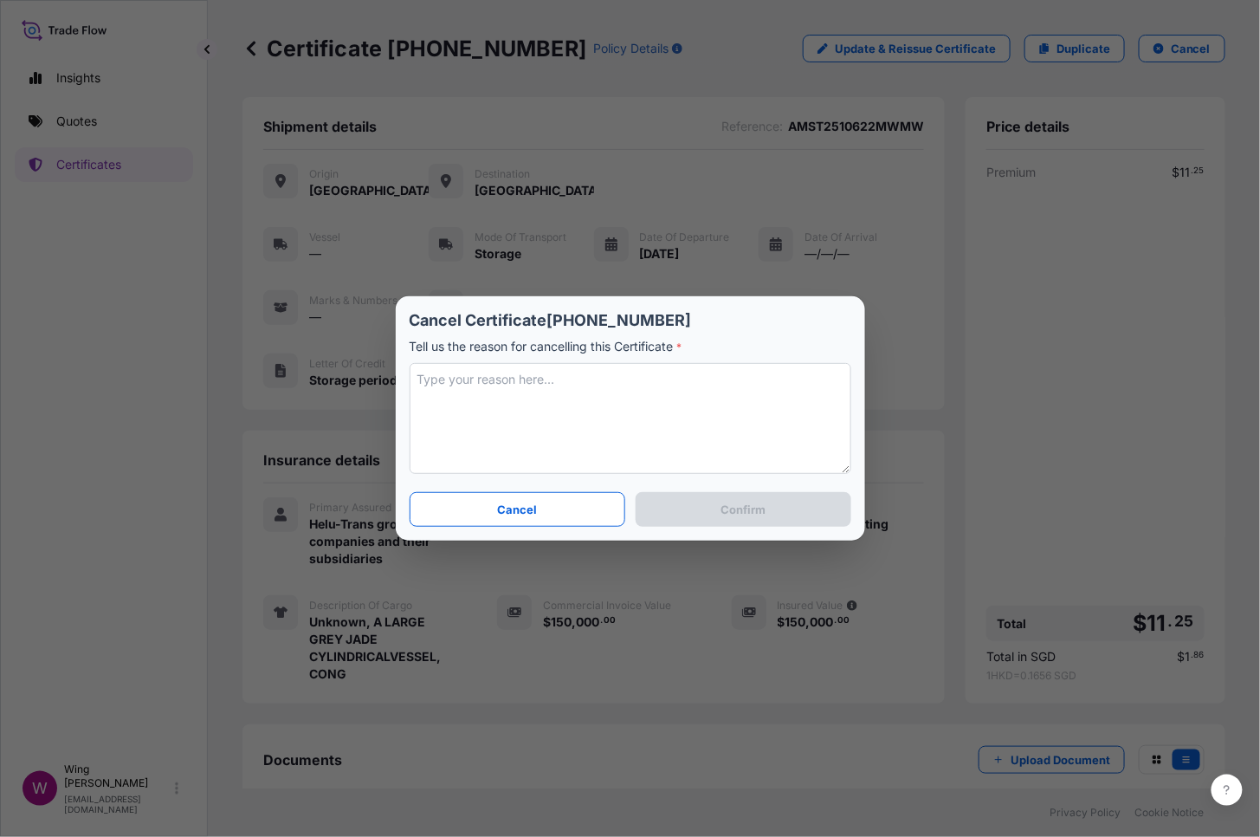
click at [674, 389] on textarea at bounding box center [631, 418] width 442 height 111
type textarea "Revised"
click at [722, 502] on p "Confirm" at bounding box center [743, 509] width 45 height 17
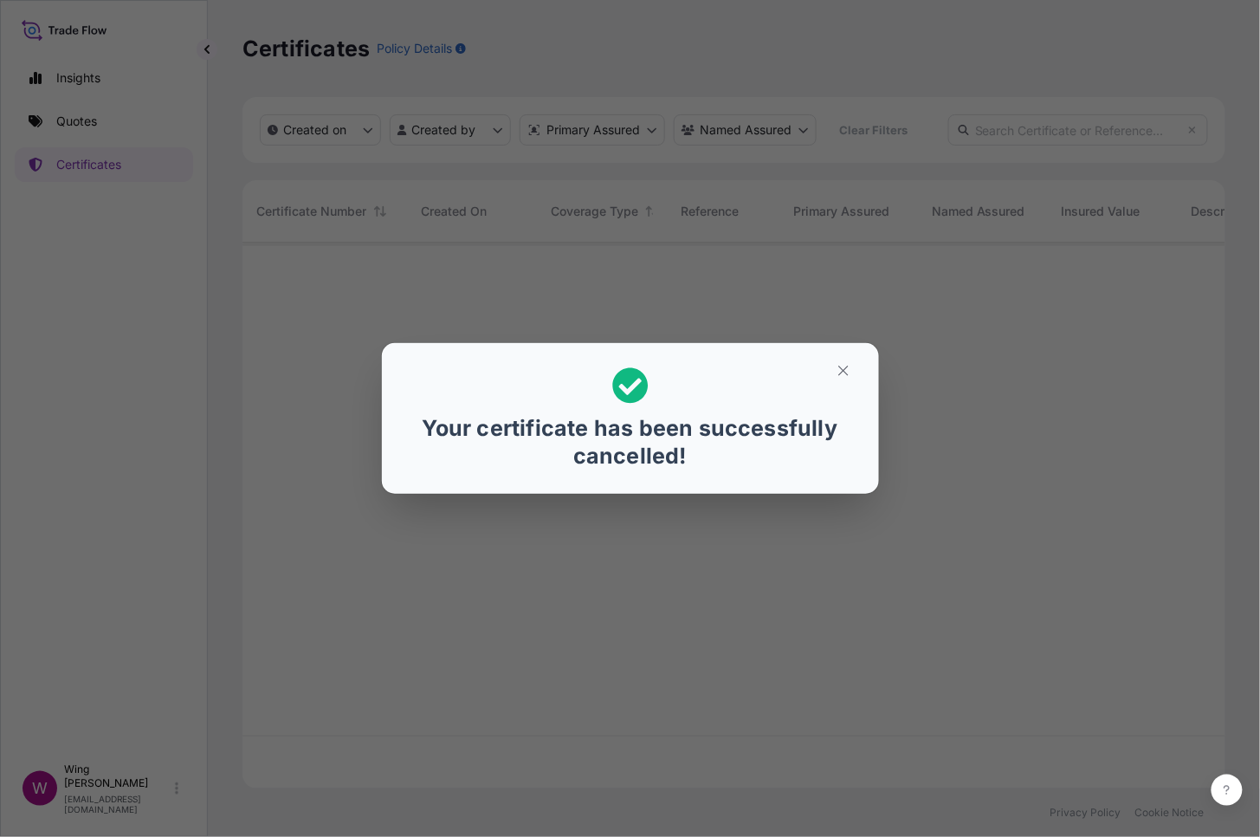
scroll to position [538, 966]
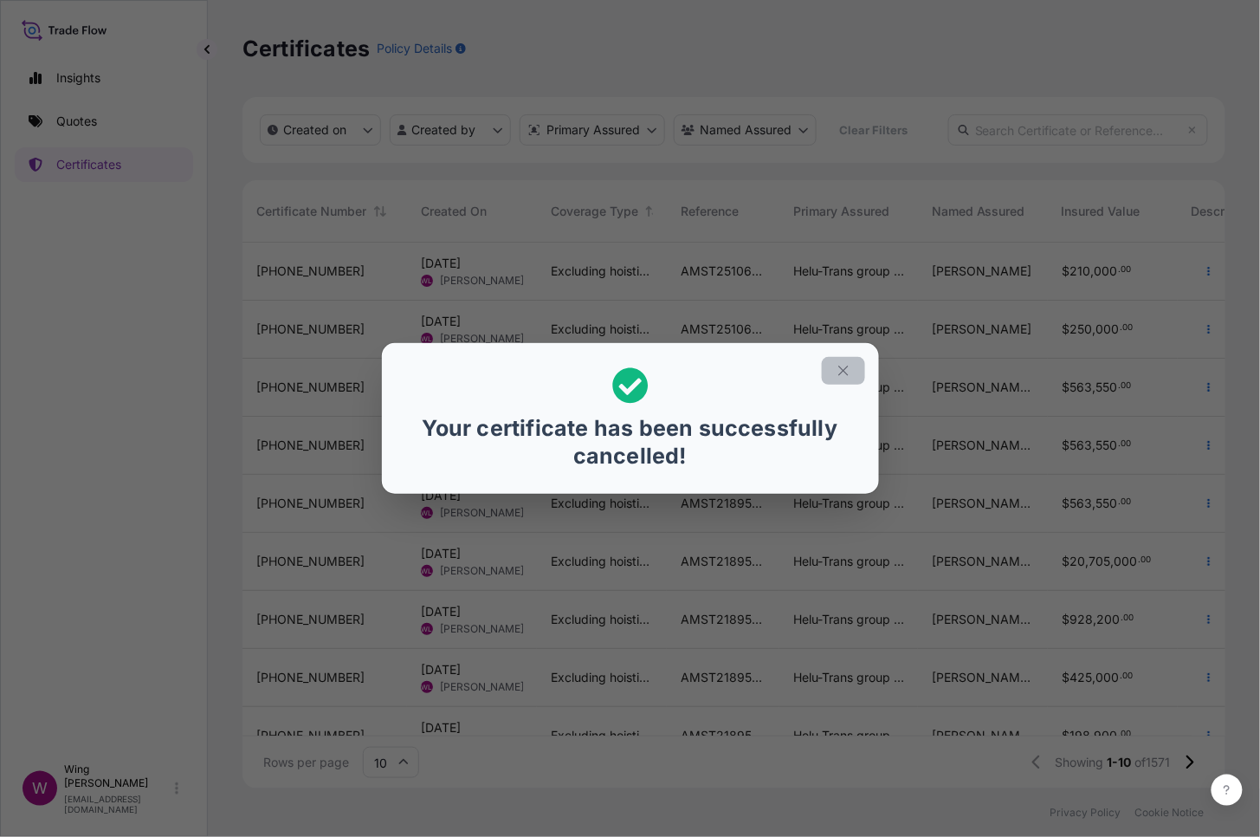
click at [841, 366] on icon "button" at bounding box center [844, 371] width 16 height 16
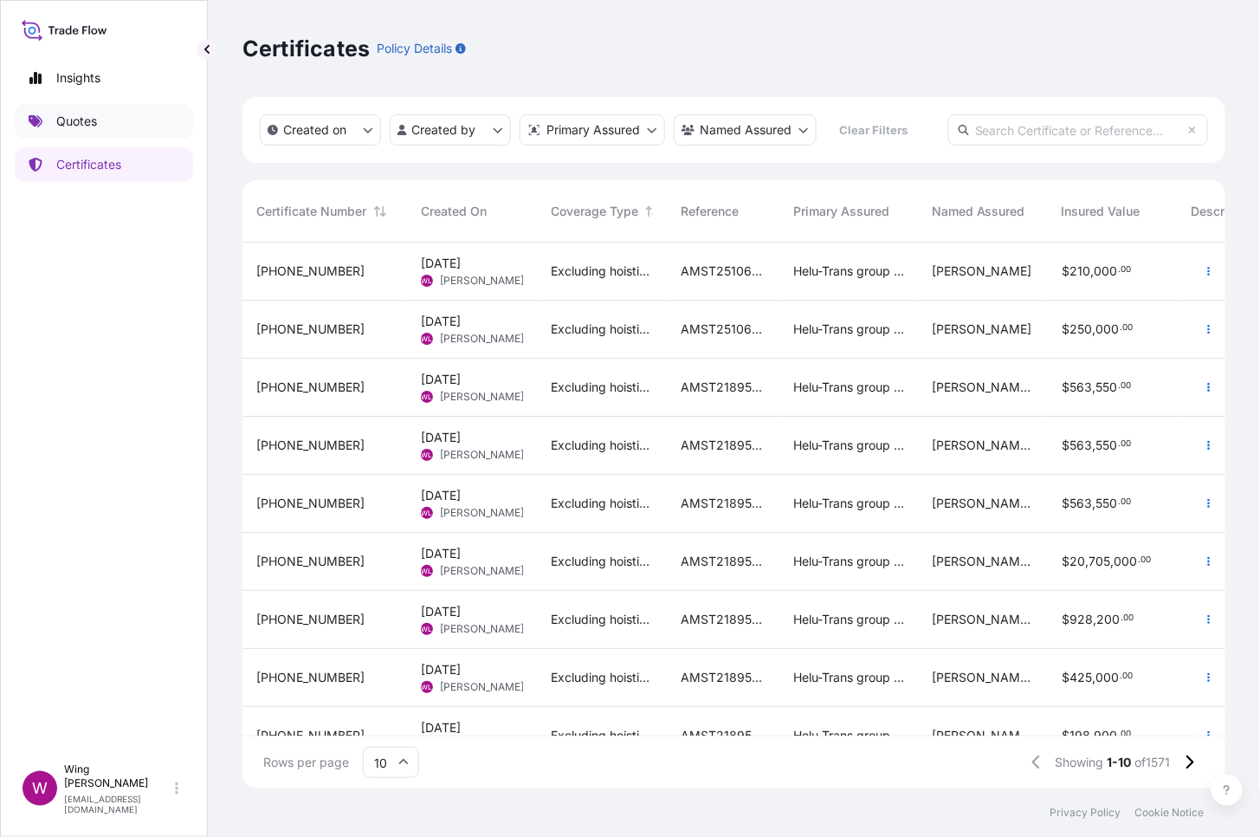
click at [74, 113] on p "Quotes" at bounding box center [76, 121] width 41 height 17
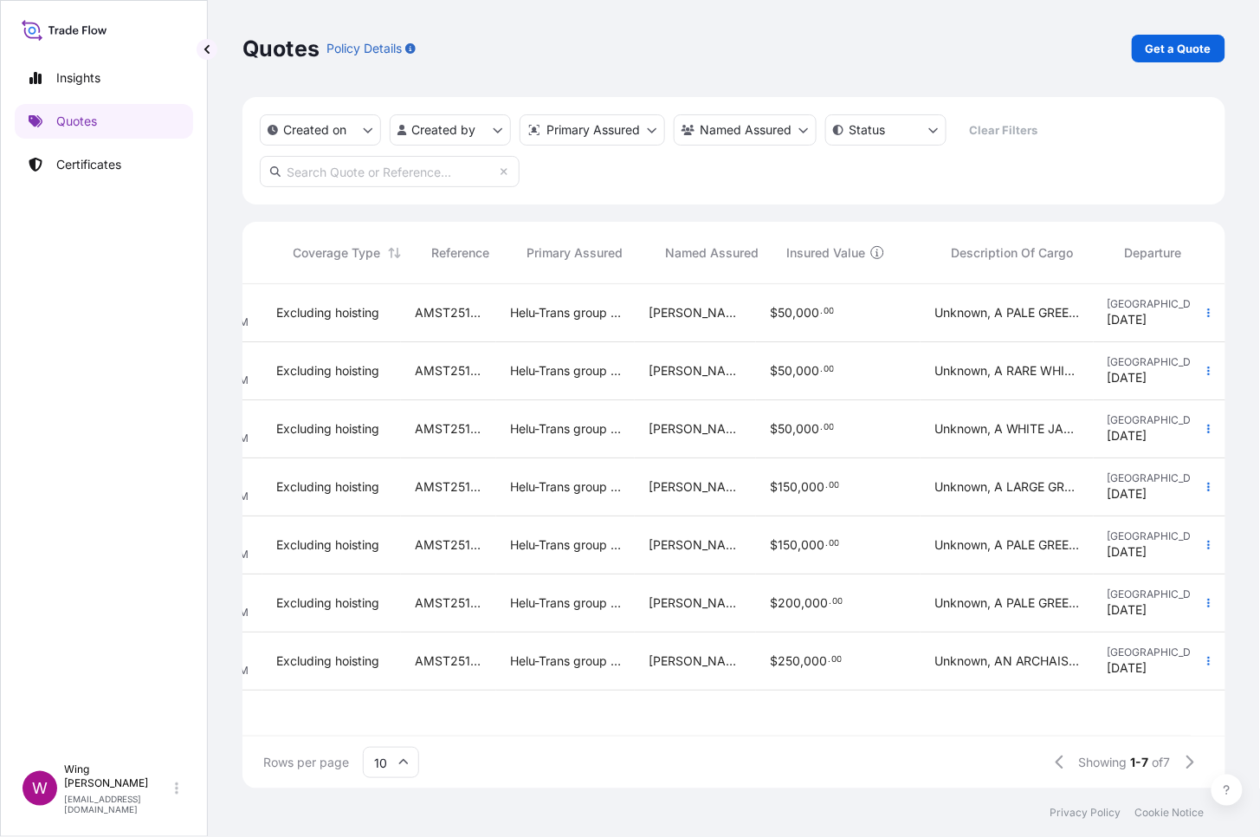
scroll to position [0, 212]
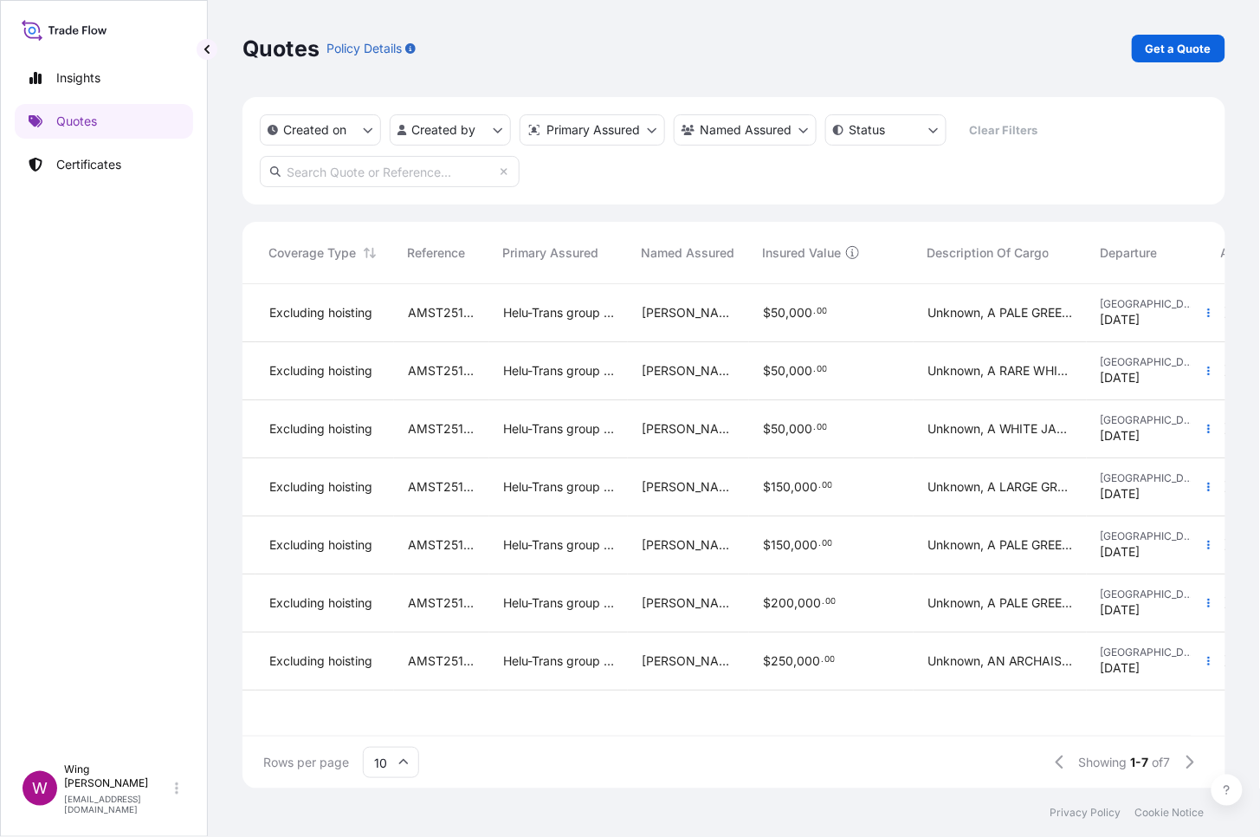
click at [849, 492] on div "$ 150 , 000 . 00" at bounding box center [831, 486] width 137 height 17
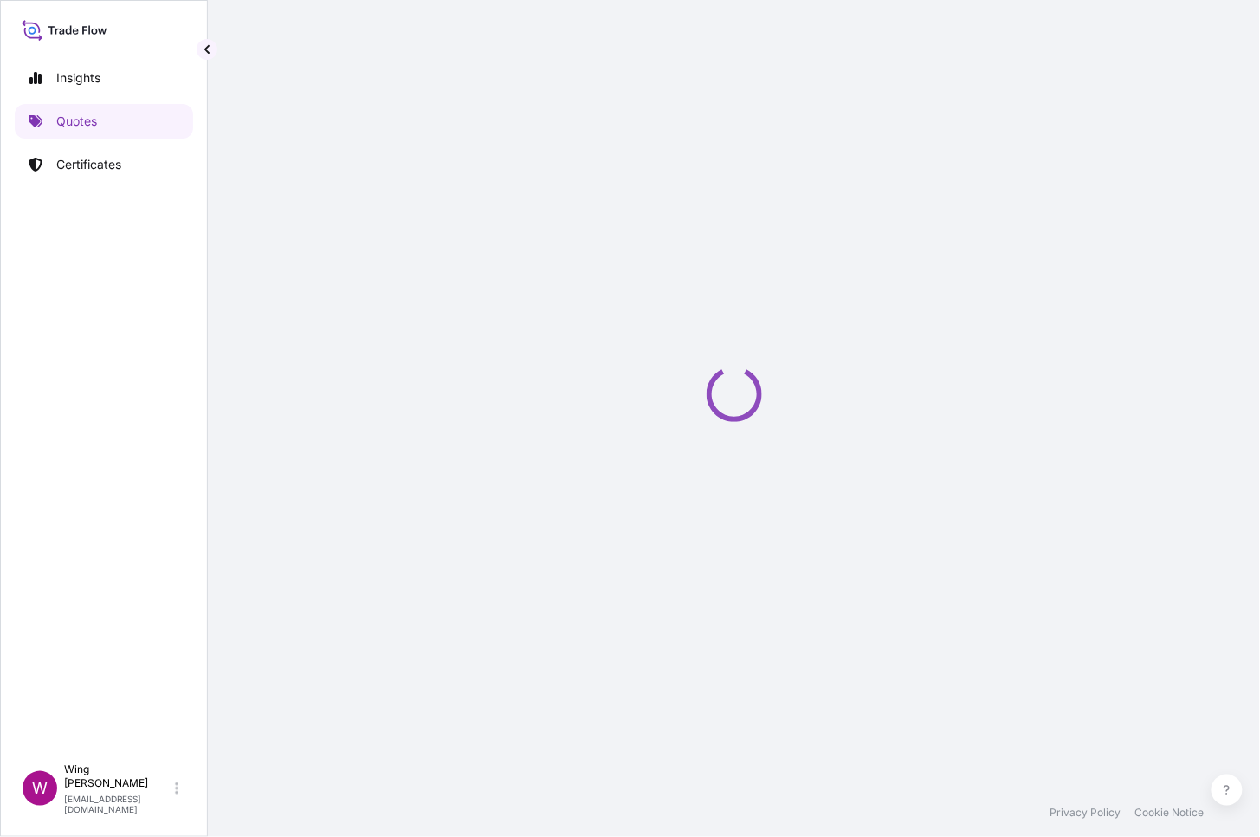
select select "STORAGE"
select select "Storage"
select select "[GEOGRAPHIC_DATA]"
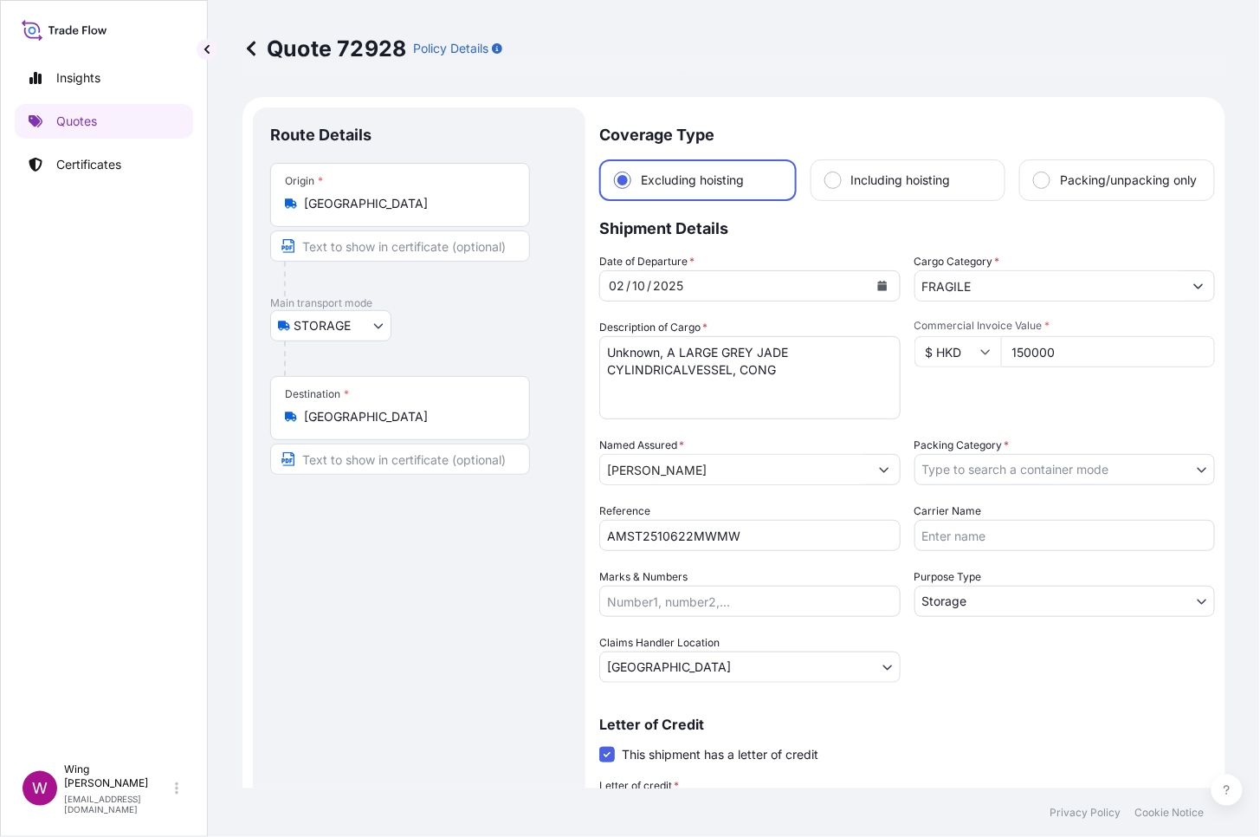
click at [477, 521] on div "Route Details Place of loading Road / [GEOGRAPHIC_DATA] / Inland Origin * [GEOG…" at bounding box center [419, 525] width 298 height 801
drag, startPoint x: 1077, startPoint y: 364, endPoint x: 946, endPoint y: 355, distance: 131.1
click at [946, 355] on div "$ HKD 150000" at bounding box center [1065, 351] width 301 height 31
paste input "300000."
type input "300000.00"
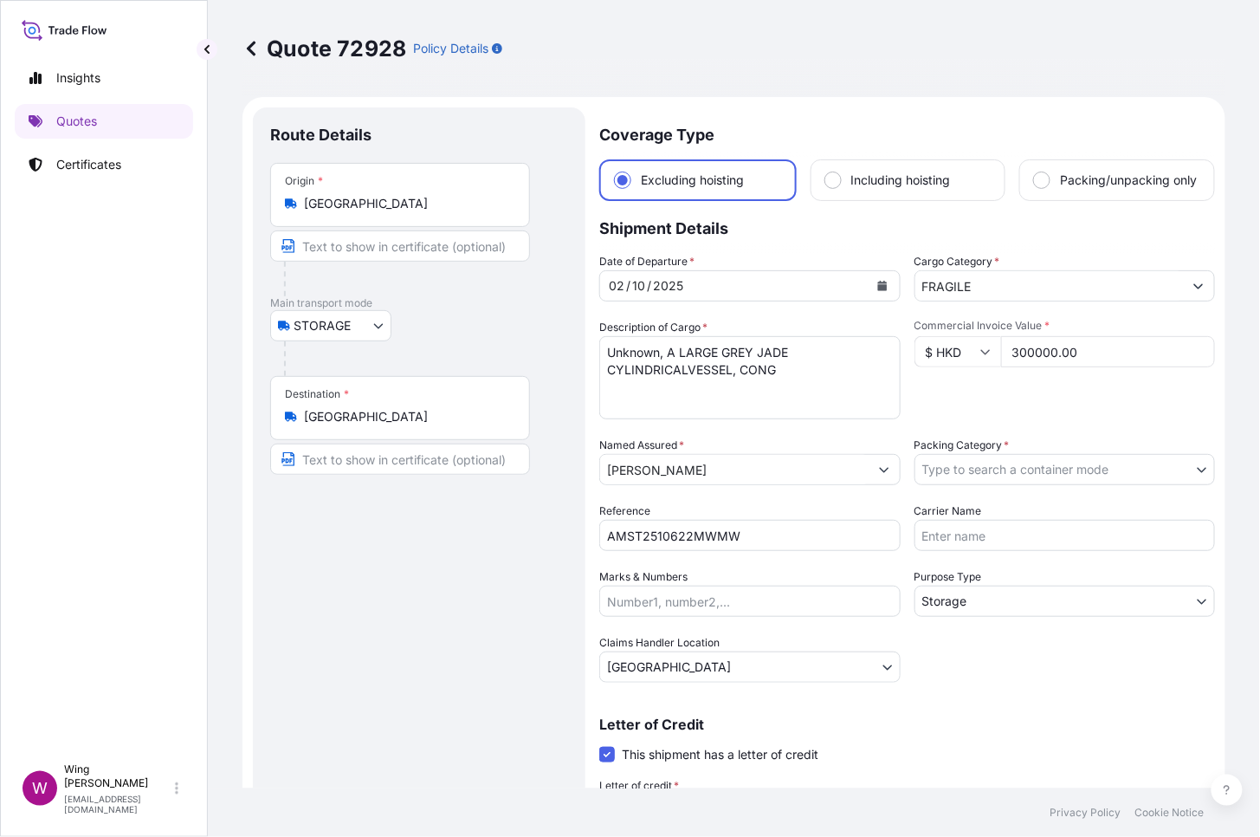
click at [1024, 481] on body "Insights Quotes Certificates W Wing Lee [EMAIL_ADDRESS][DOMAIN_NAME] Quote 7292…" at bounding box center [630, 418] width 1260 height 837
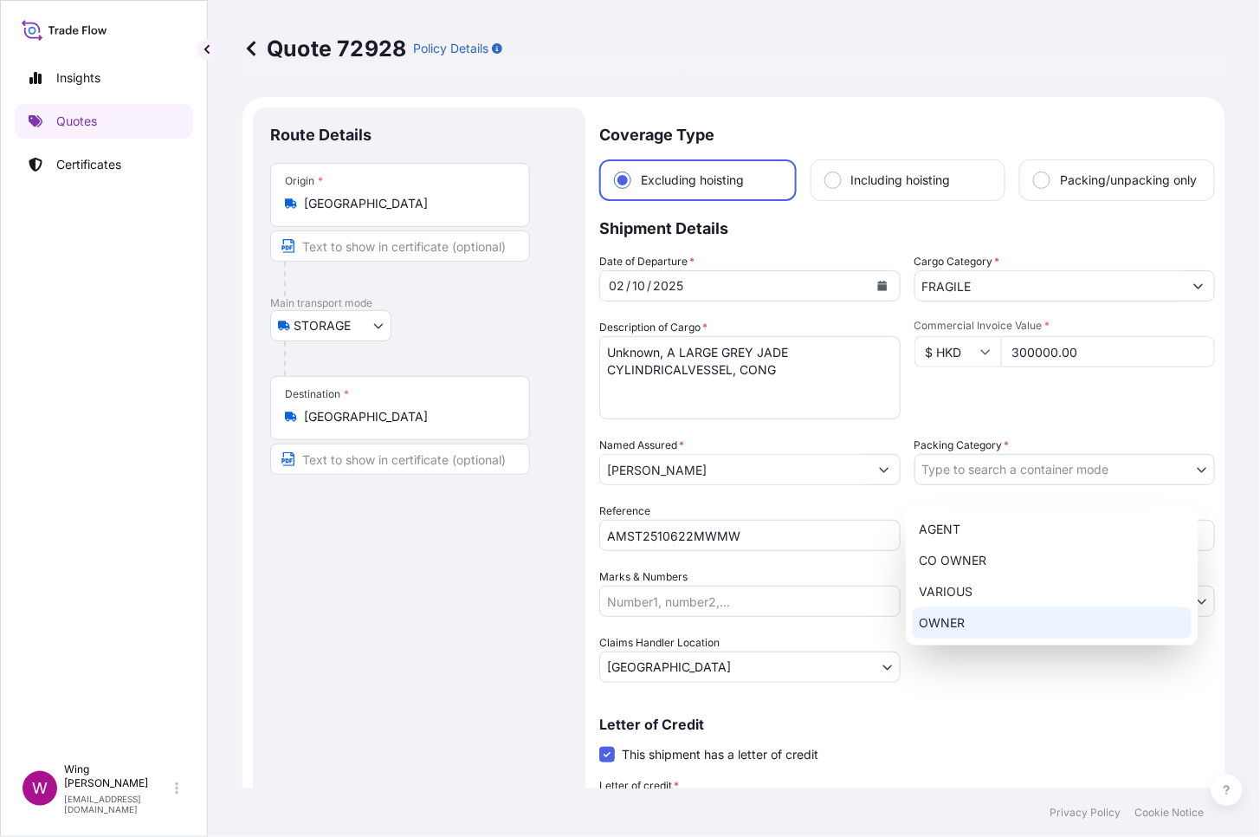
click at [984, 629] on div "OWNER" at bounding box center [1052, 622] width 279 height 31
select select "27"
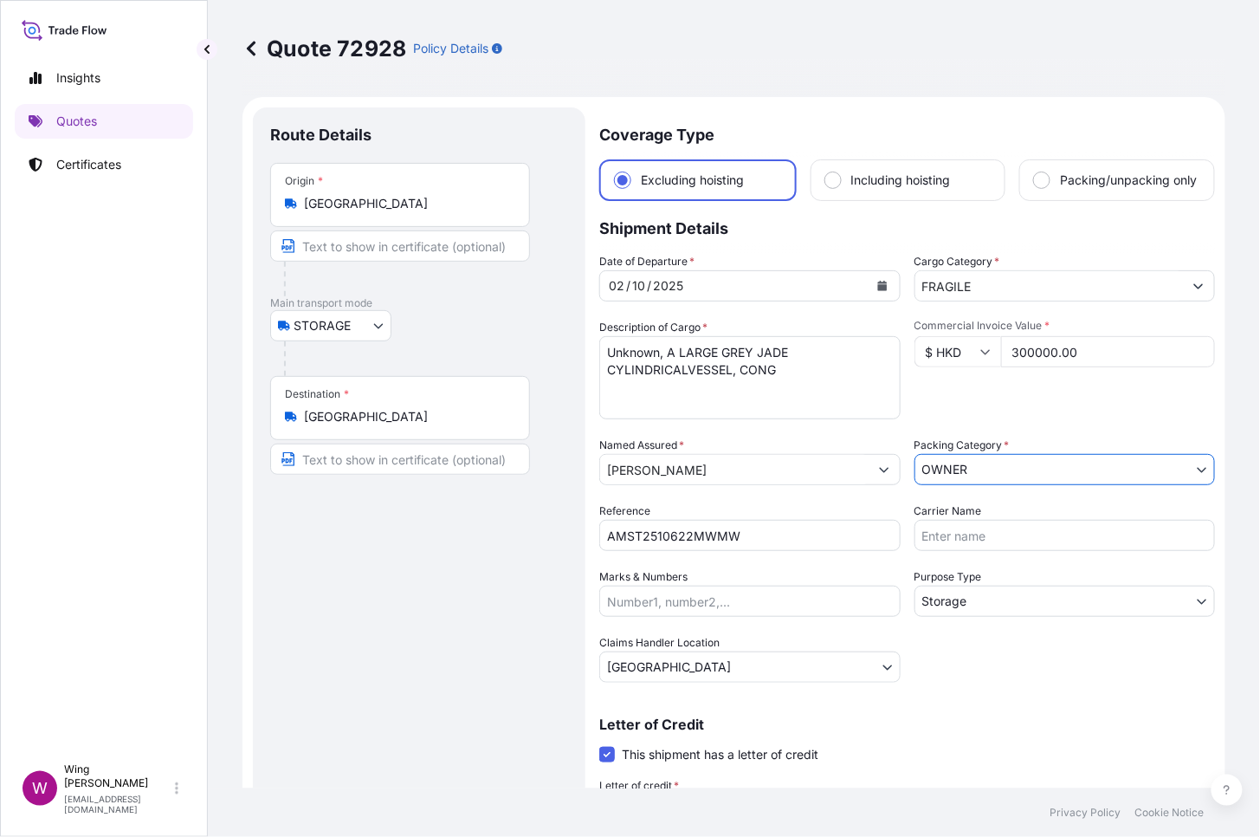
click at [983, 644] on div "Date of Departure * [DATE] Cargo Category * FRAGILE Description of Cargo * Unkn…" at bounding box center [907, 468] width 616 height 430
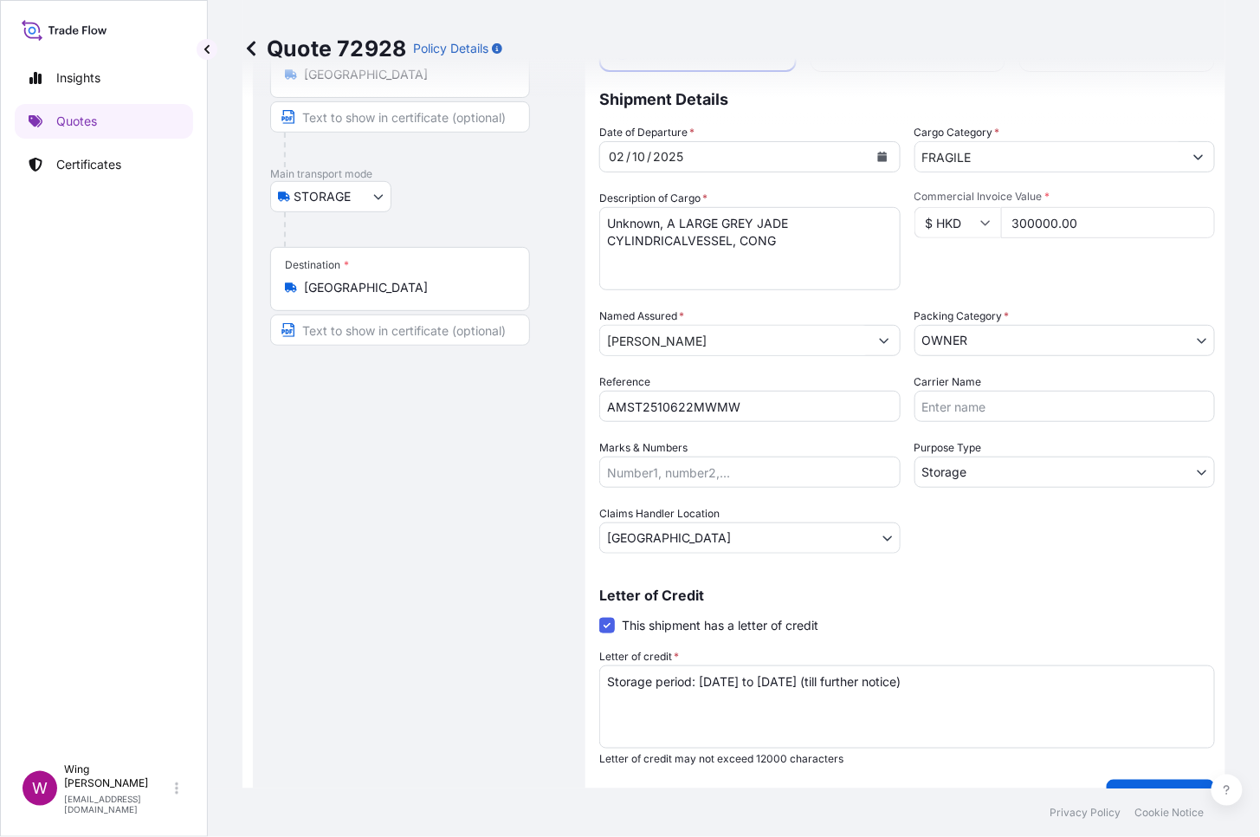
scroll to position [230, 0]
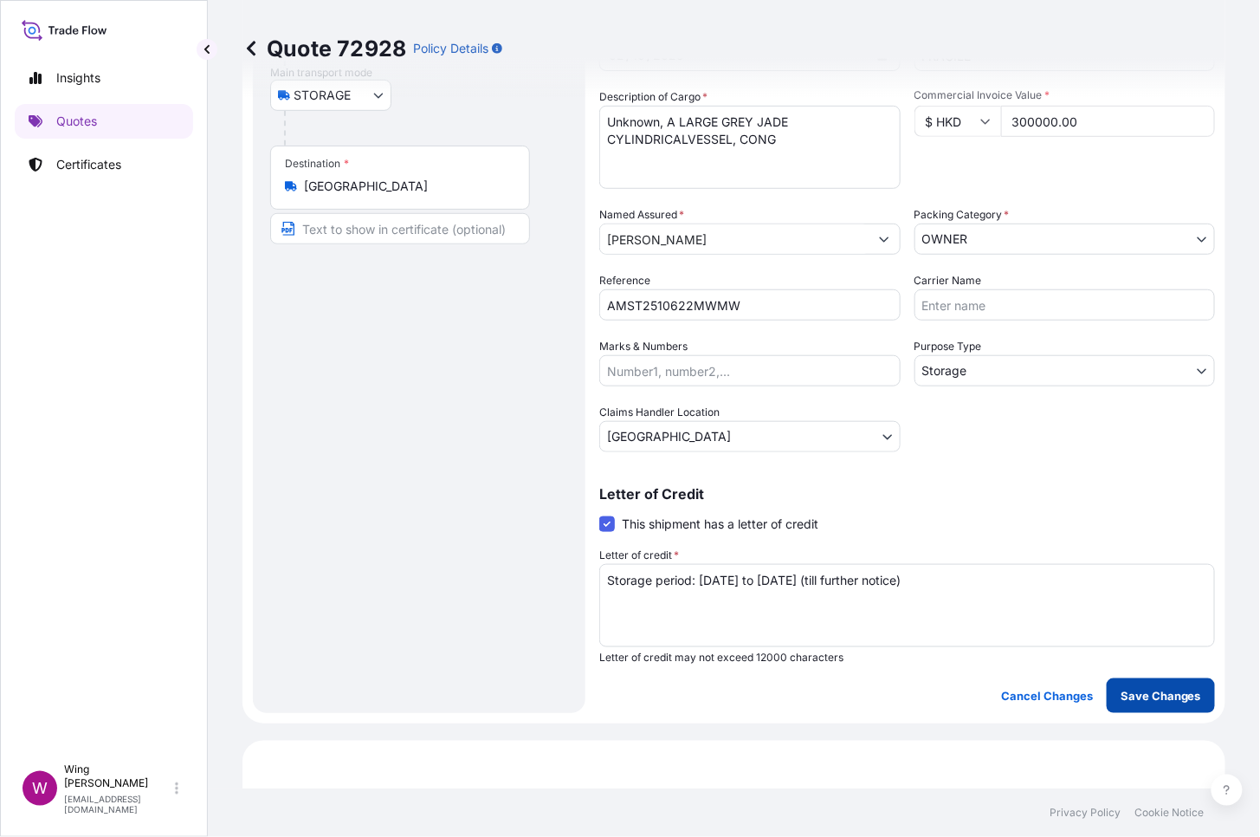
click at [1132, 644] on p "Save Changes" at bounding box center [1161, 695] width 81 height 17
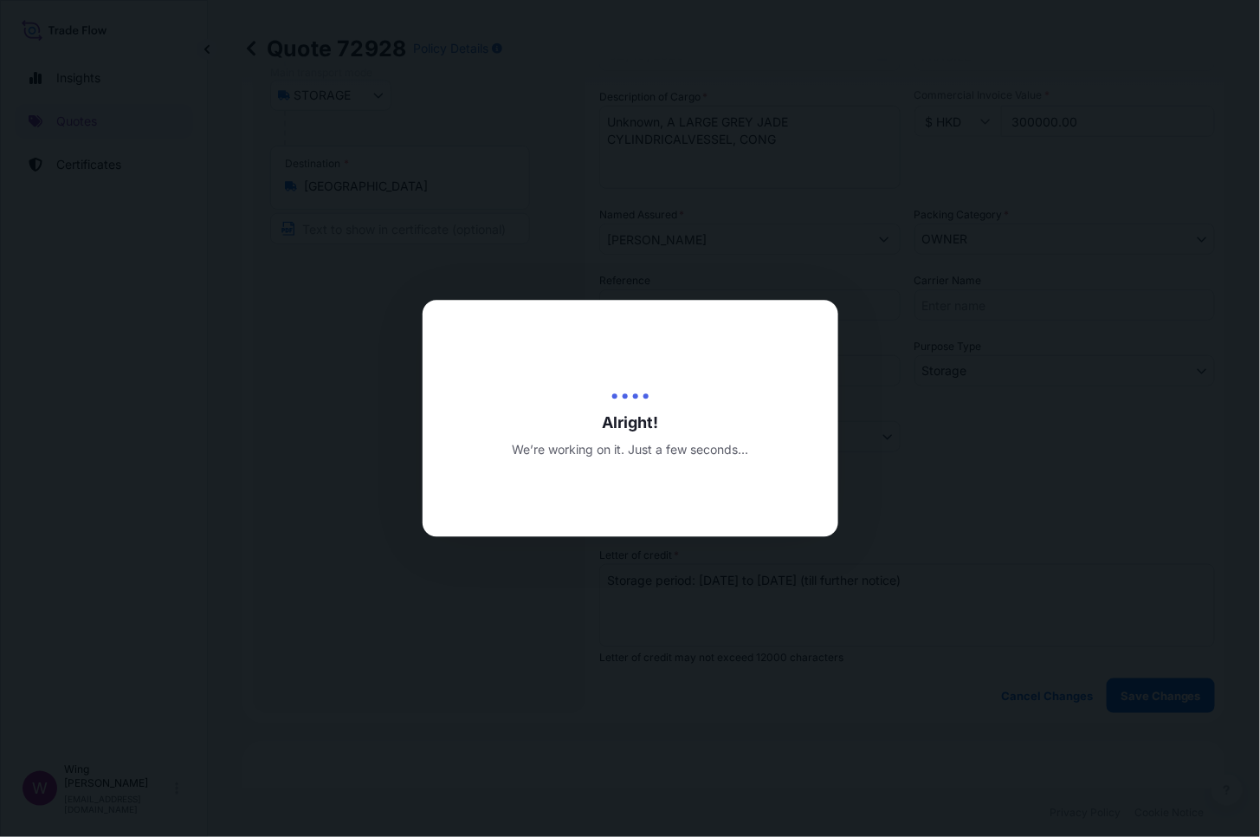
type input "[DATE]"
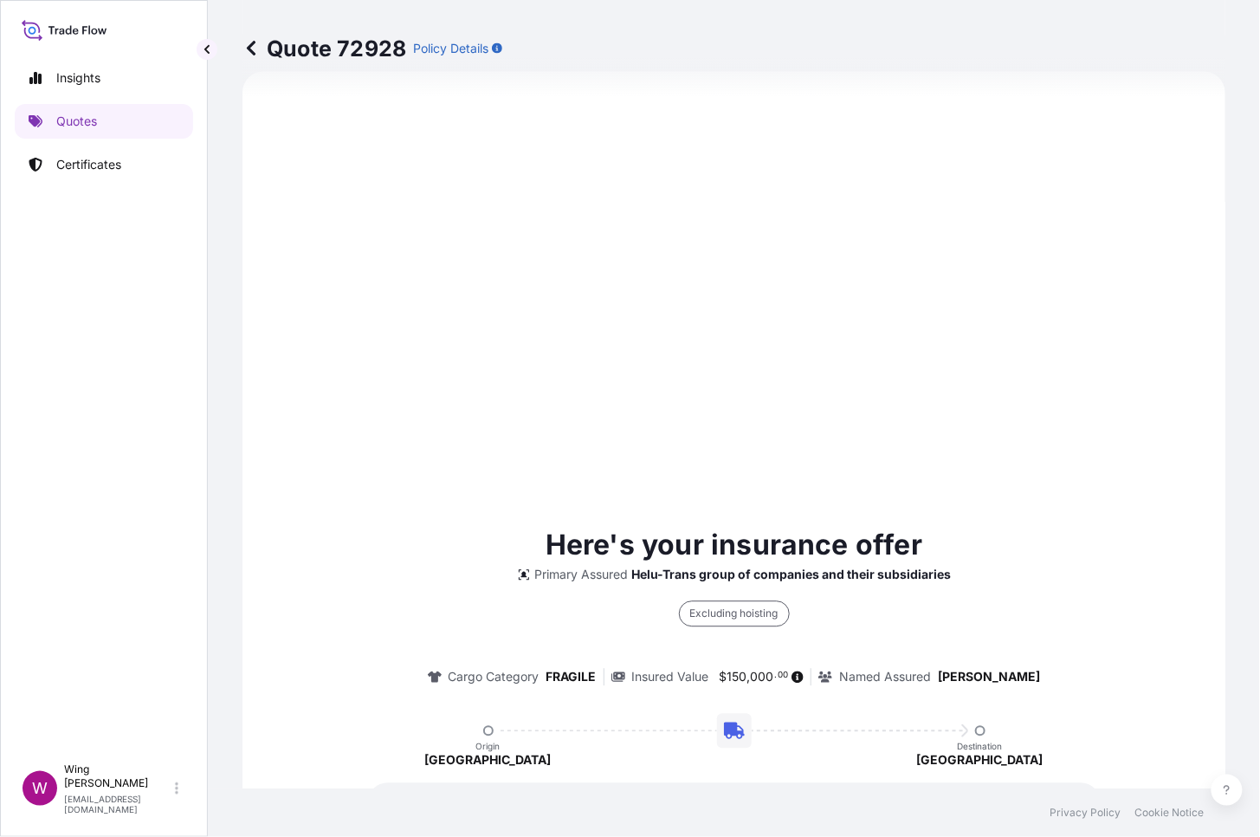
select select "STORAGE"
select select "Storage"
select select "[GEOGRAPHIC_DATA]"
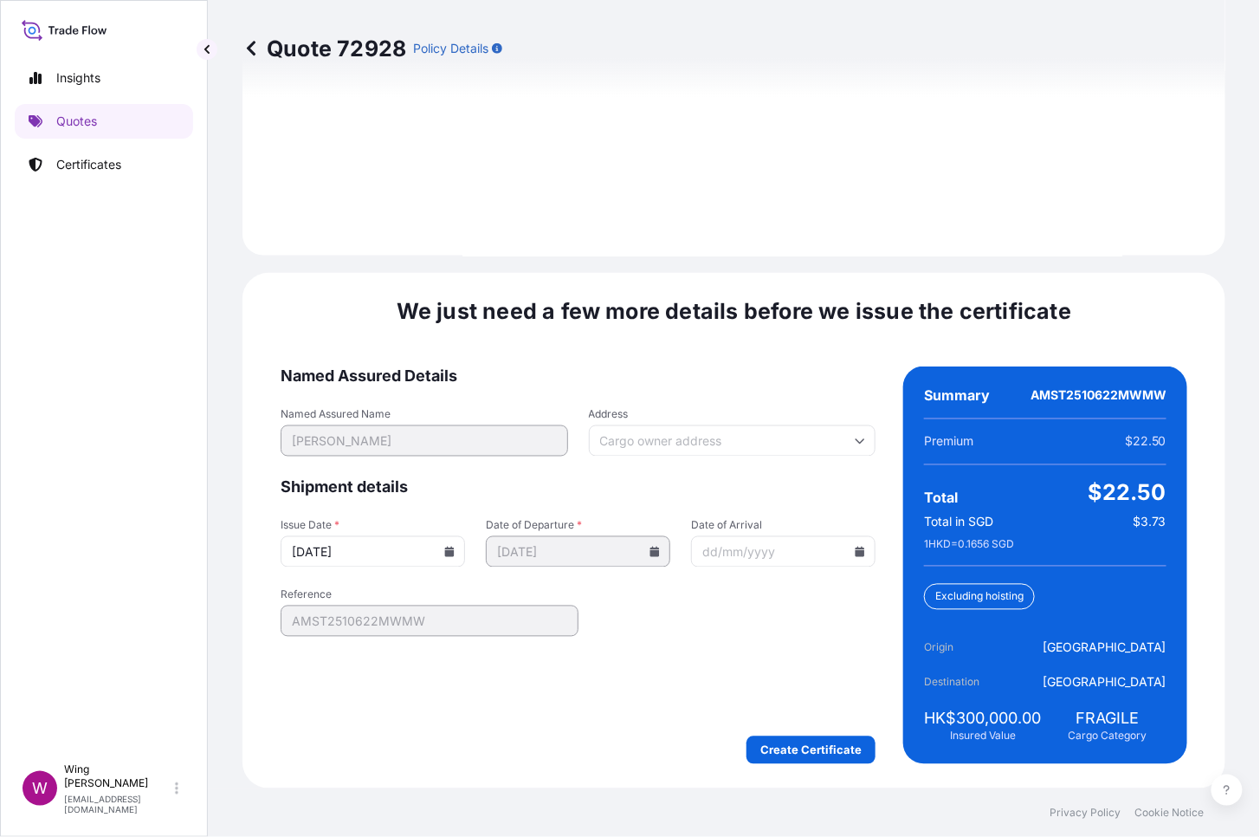
scroll to position [2602, 0]
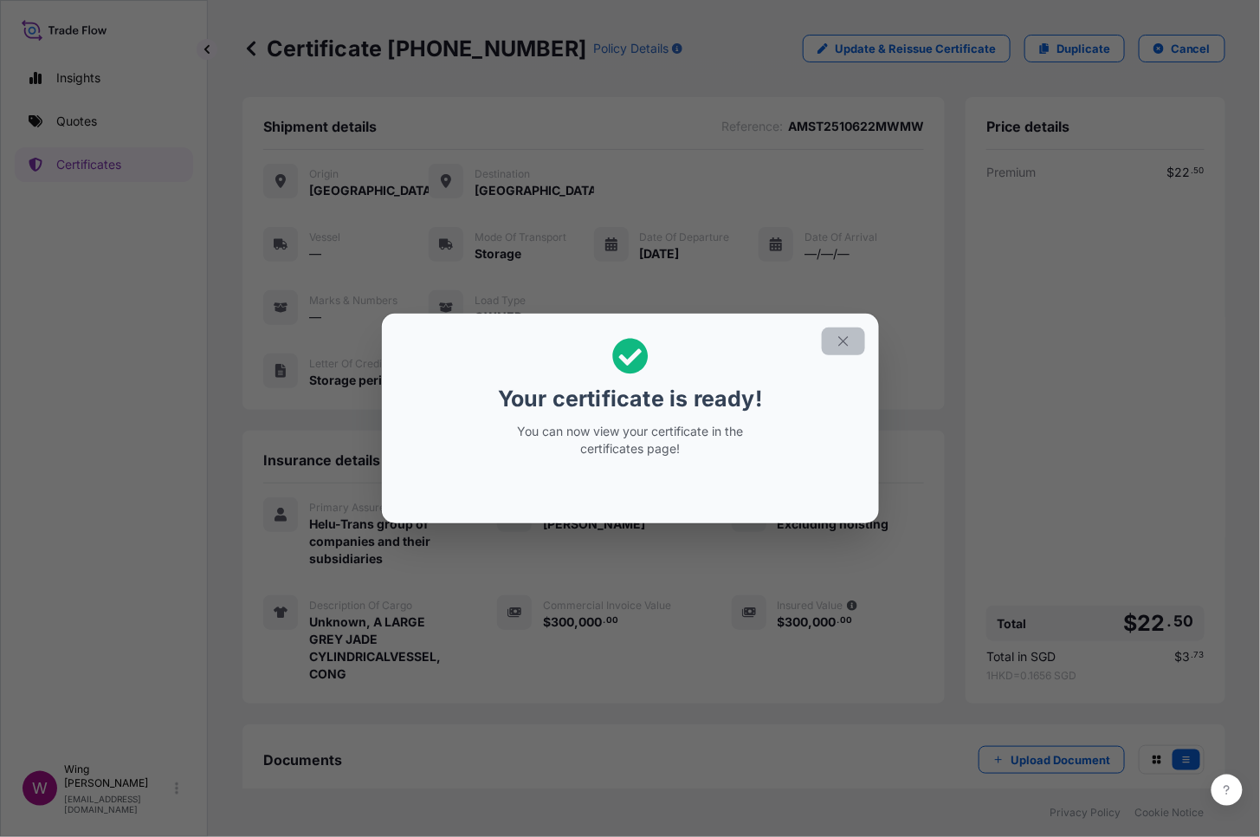
click at [844, 338] on icon "button" at bounding box center [844, 341] width 16 height 16
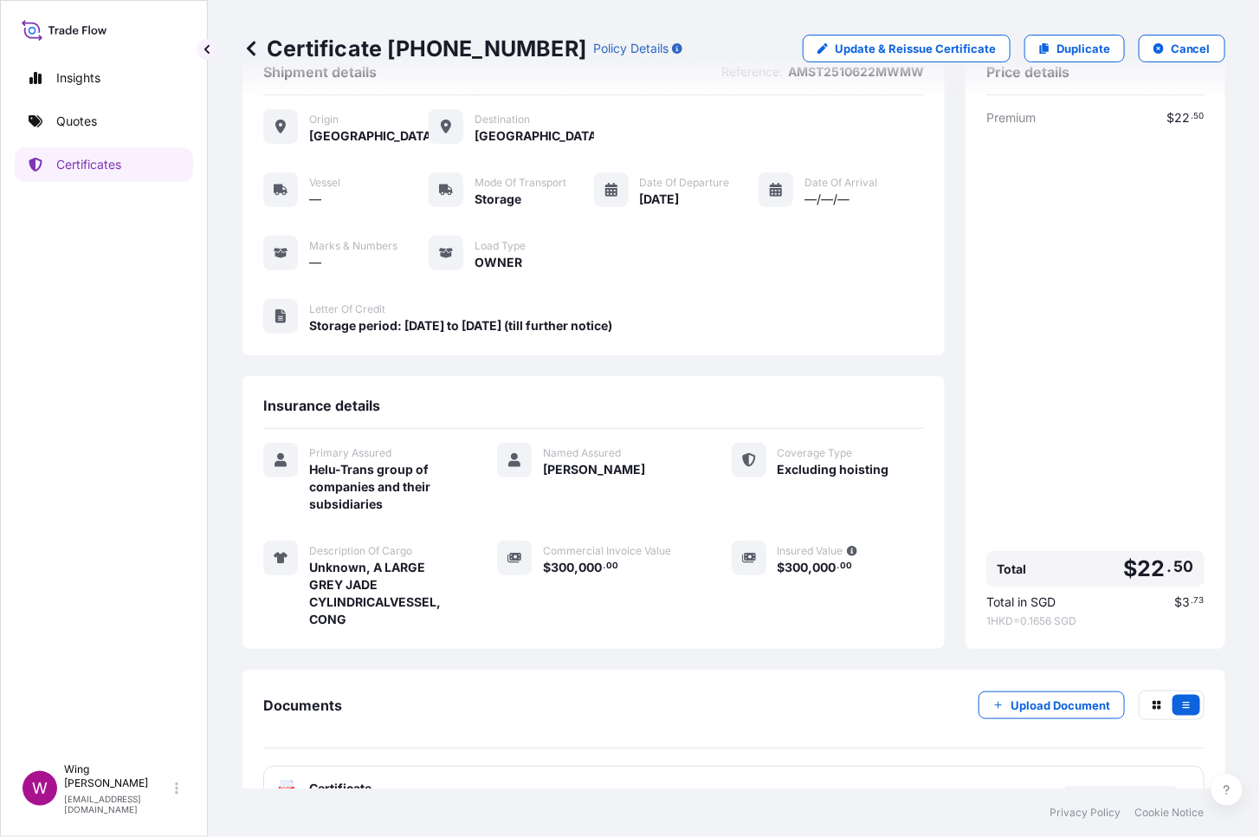
scroll to position [99, 0]
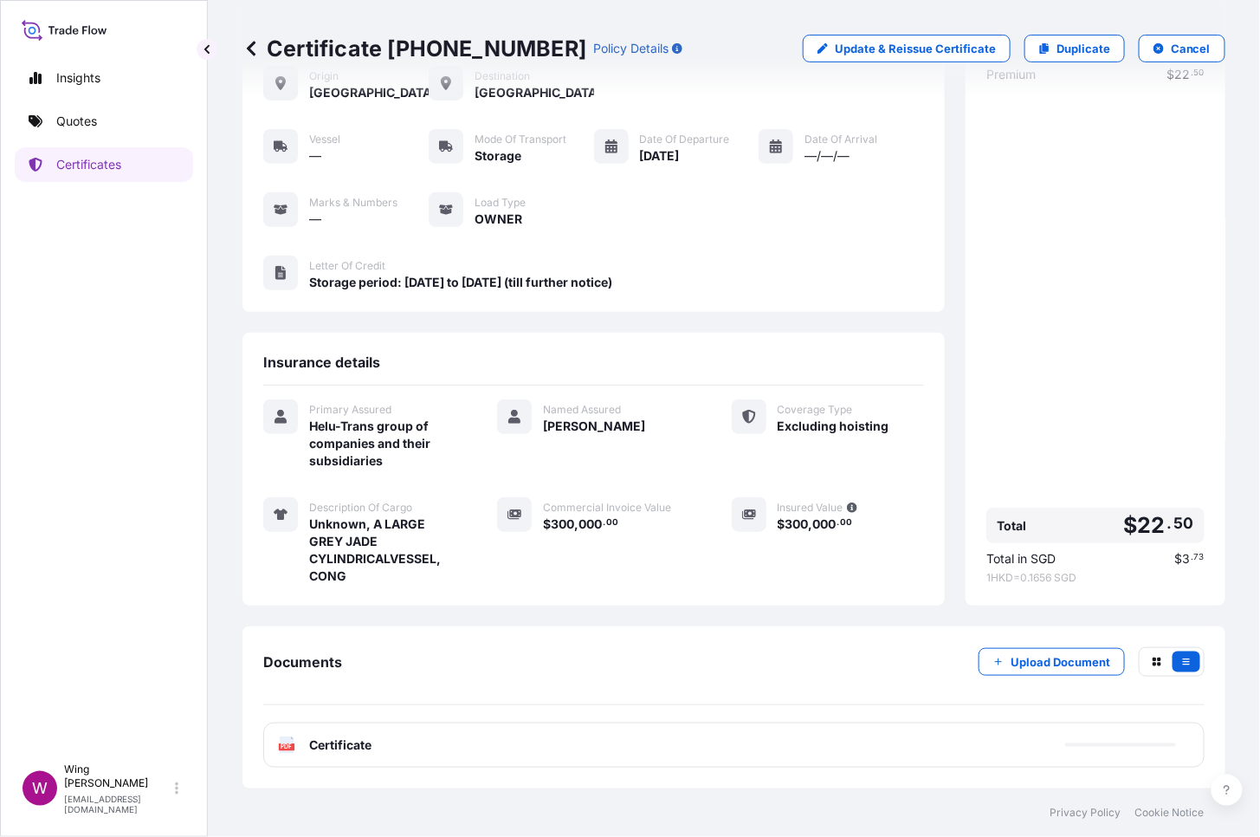
click at [293, 644] on icon at bounding box center [287, 744] width 15 height 17
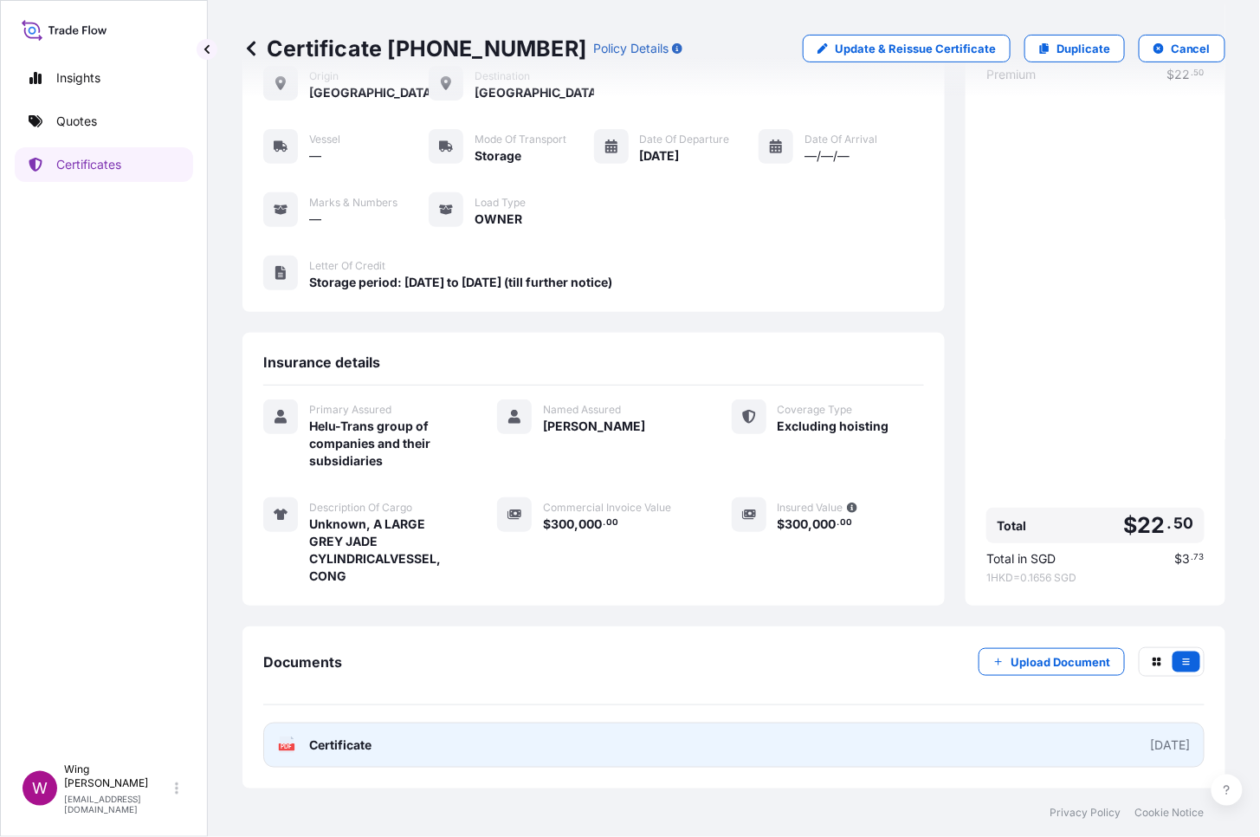
click at [288, 644] on text "PDF" at bounding box center [286, 747] width 11 height 6
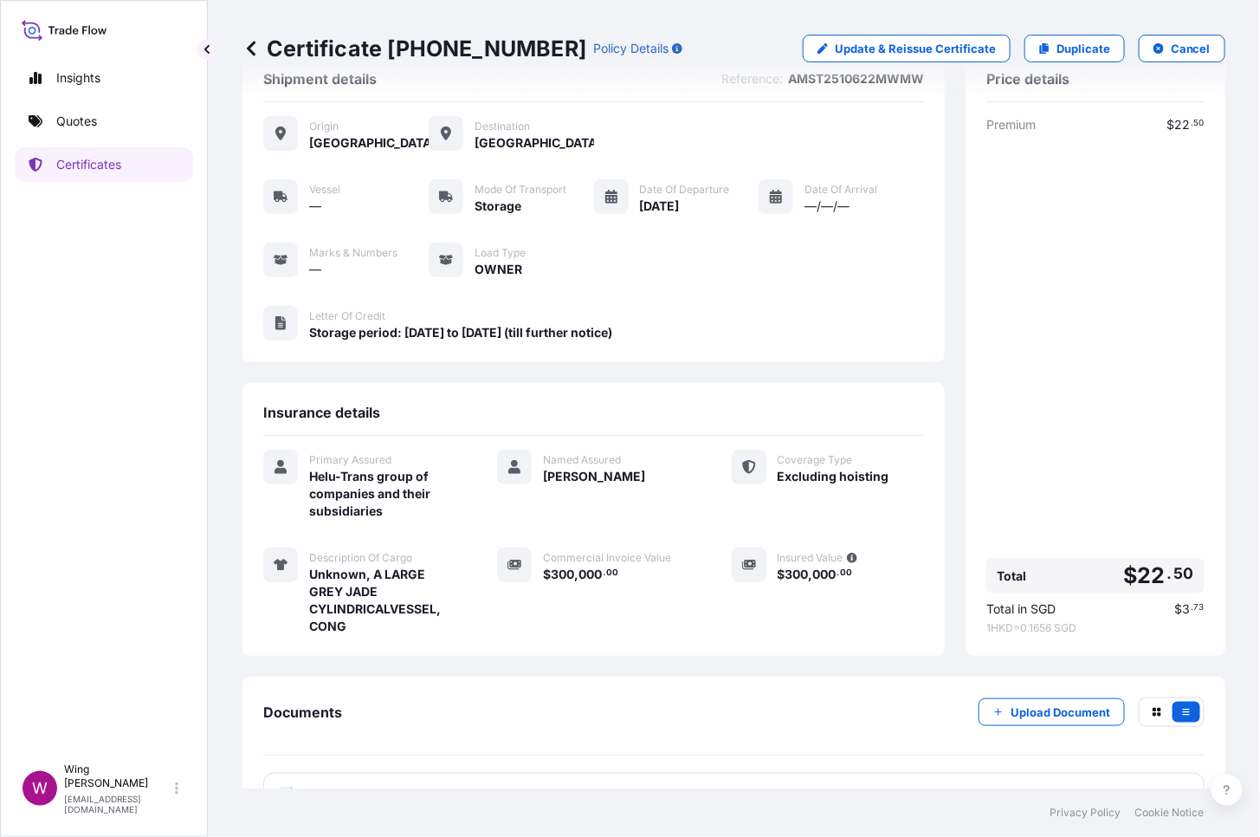
scroll to position [0, 0]
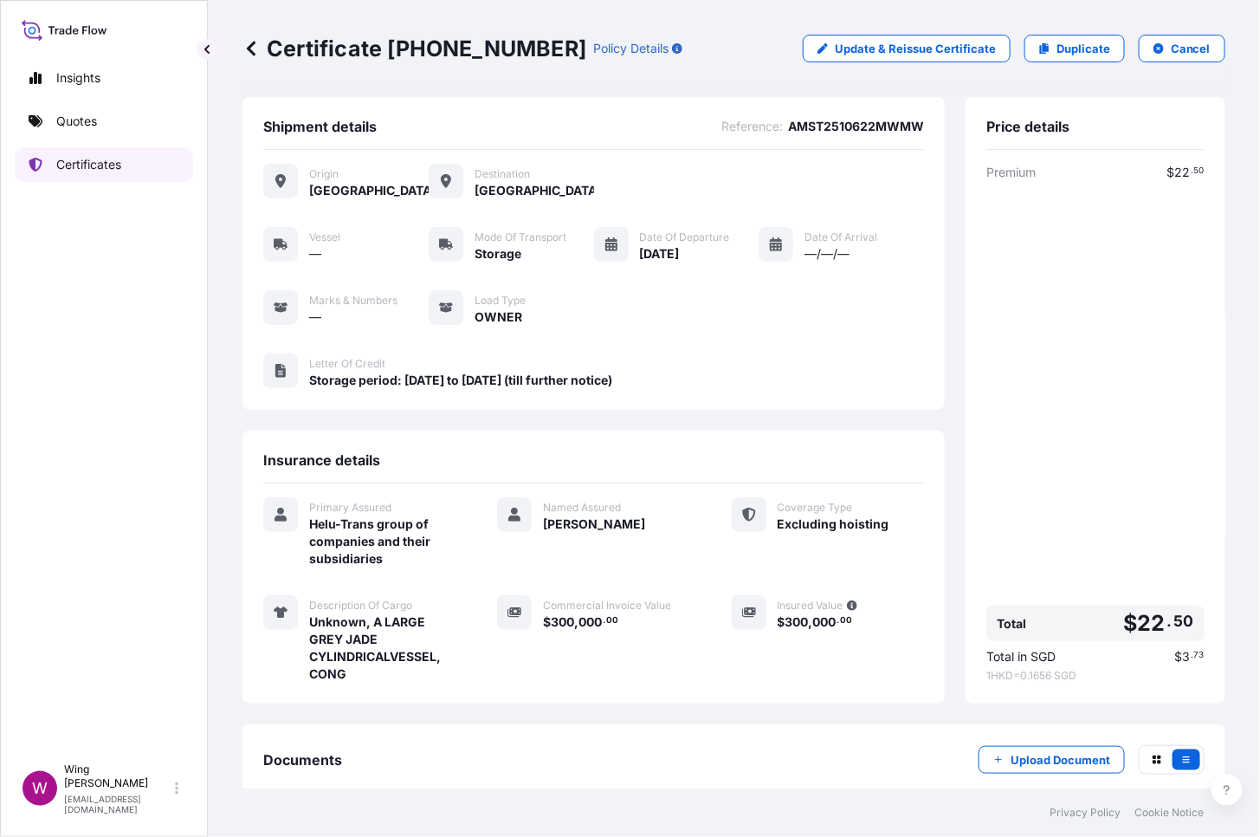
click at [83, 169] on p "Certificates" at bounding box center [88, 164] width 65 height 17
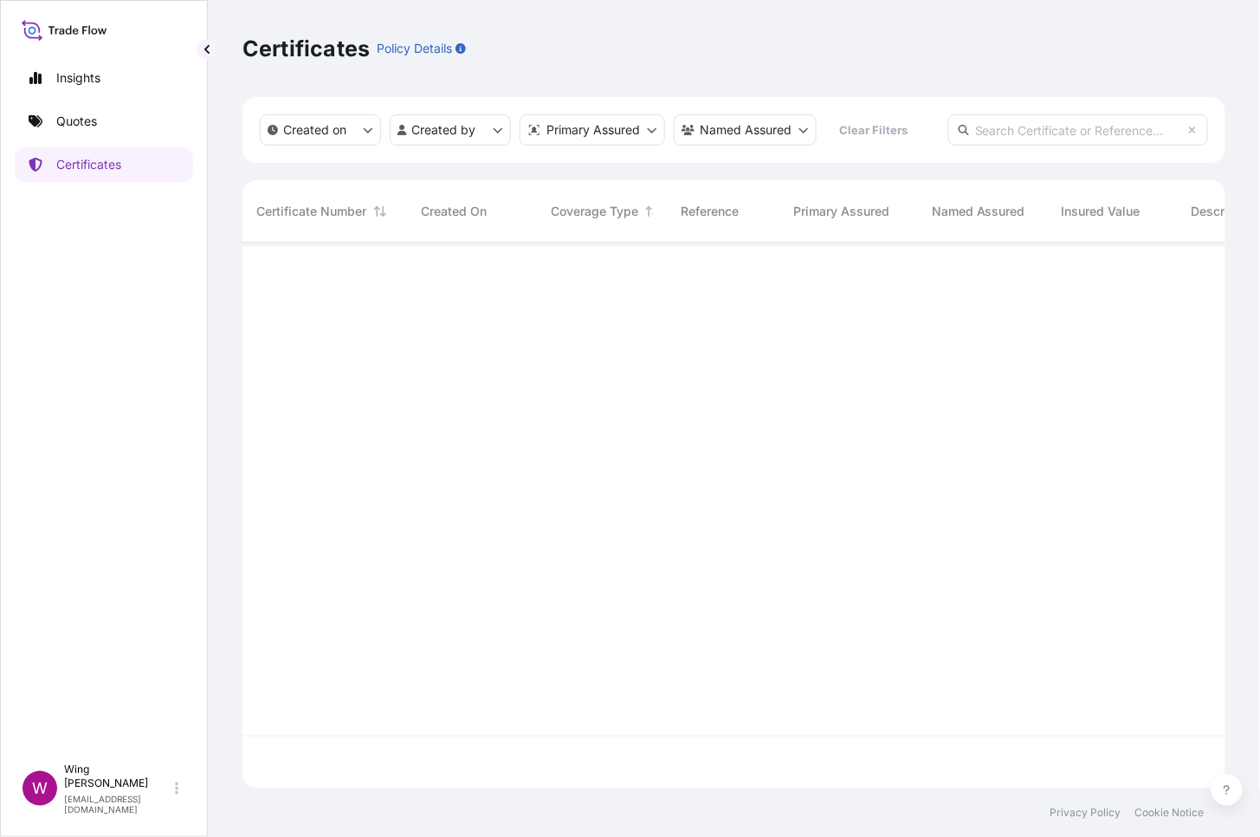
scroll to position [538, 966]
click at [1025, 133] on input "text" at bounding box center [1078, 129] width 260 height 31
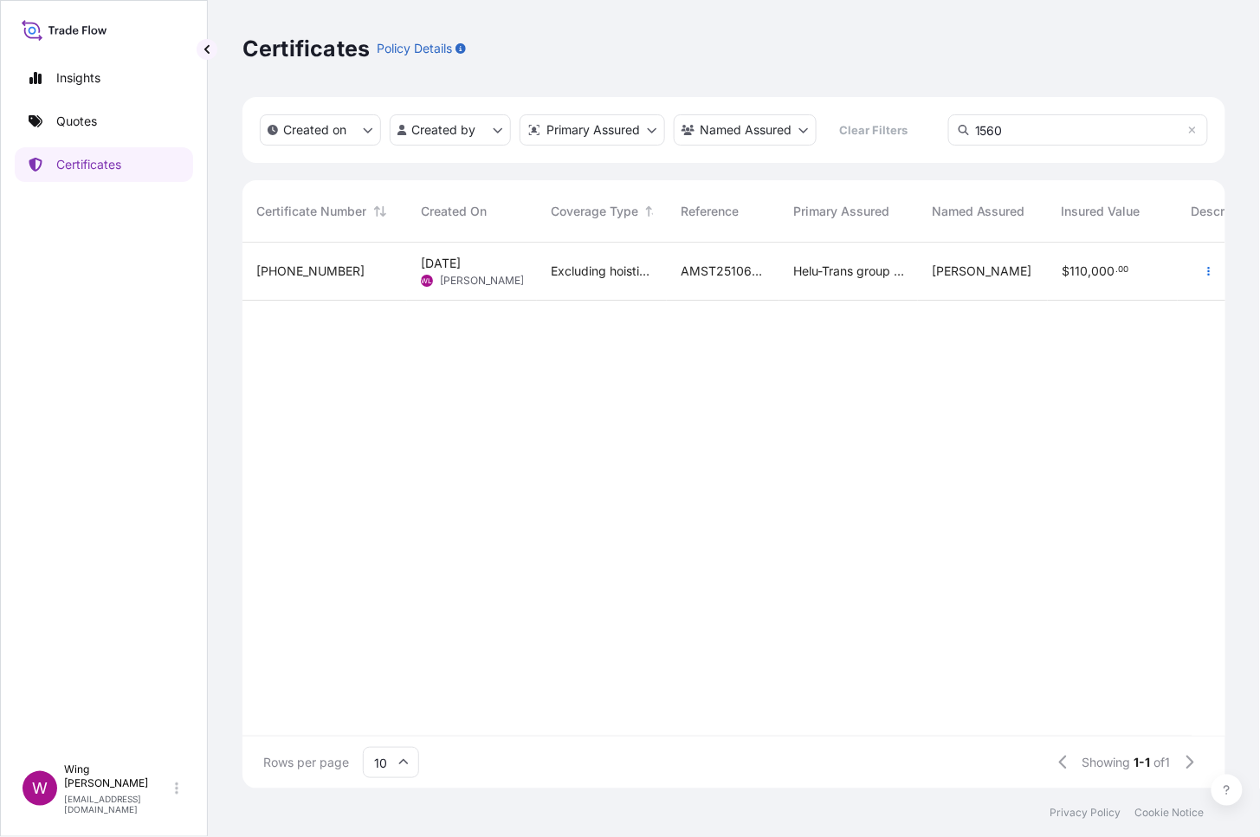
type input "1560"
click at [351, 272] on div "[PHONE_NUMBER]" at bounding box center [324, 270] width 137 height 17
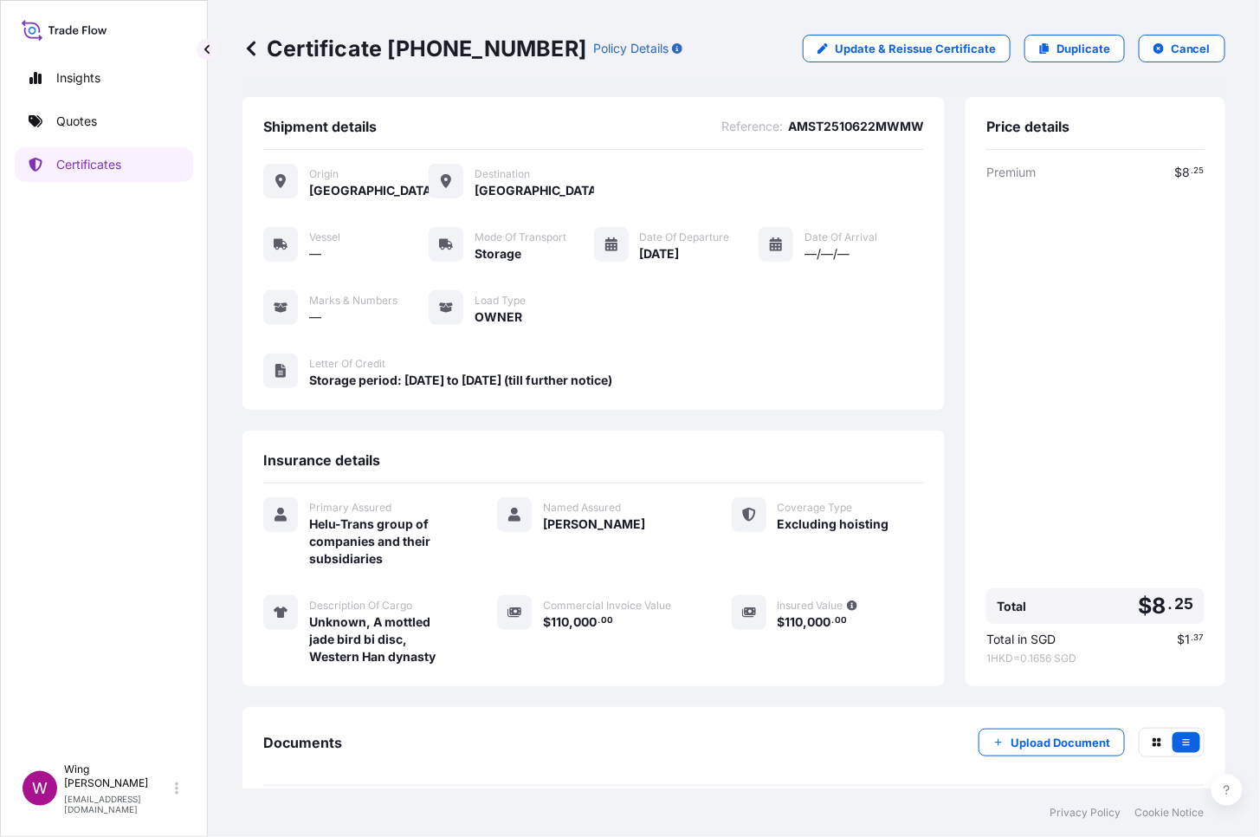
scroll to position [81, 0]
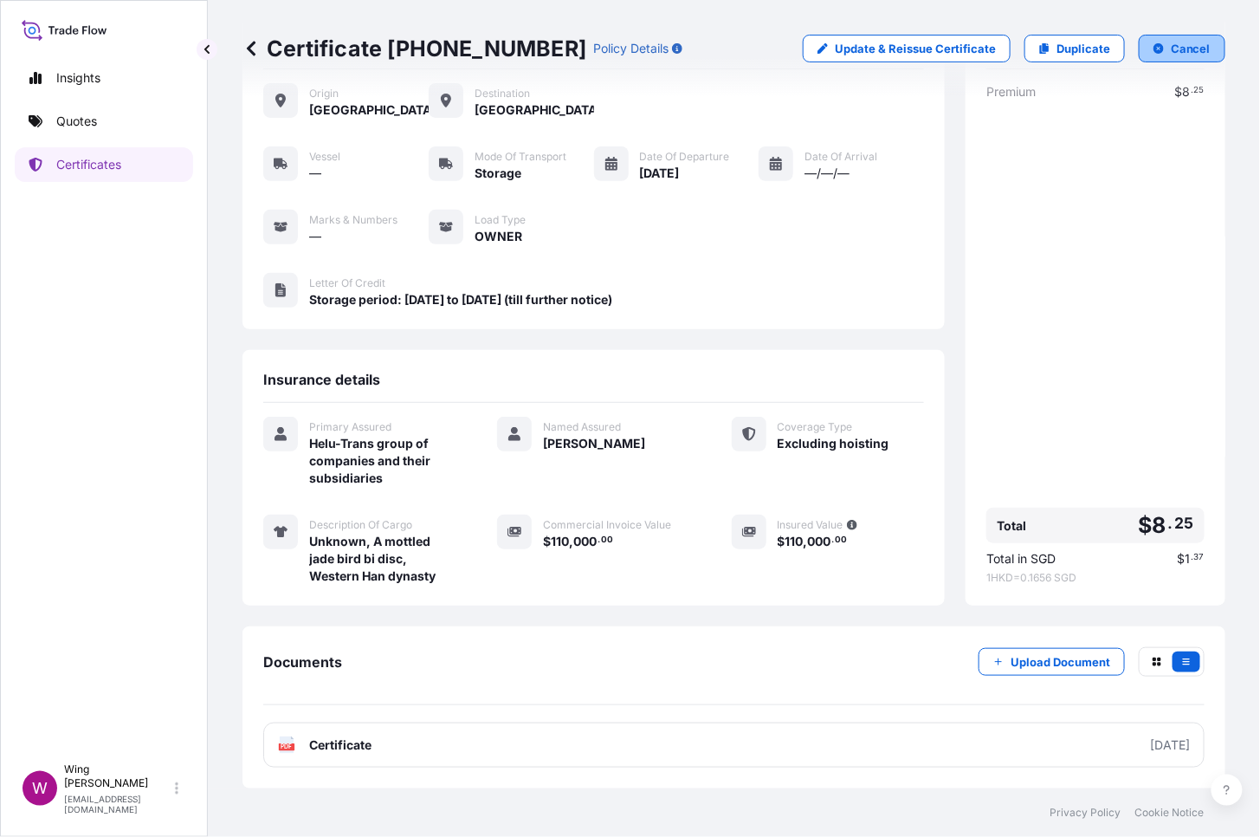
click at [1139, 51] on button "Cancel" at bounding box center [1182, 49] width 87 height 28
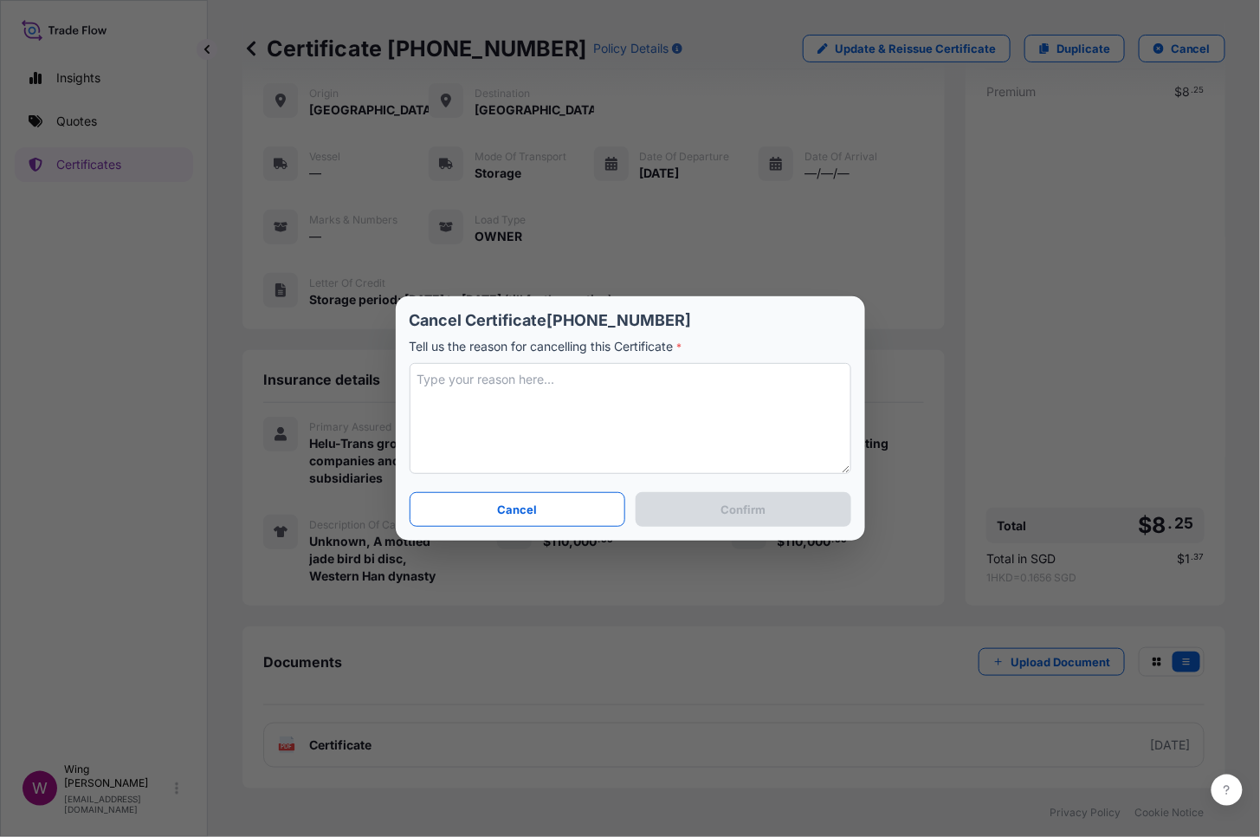
click at [637, 416] on textarea at bounding box center [631, 418] width 442 height 111
type textarea "Revised"
click at [755, 515] on p "Confirm" at bounding box center [743, 509] width 45 height 17
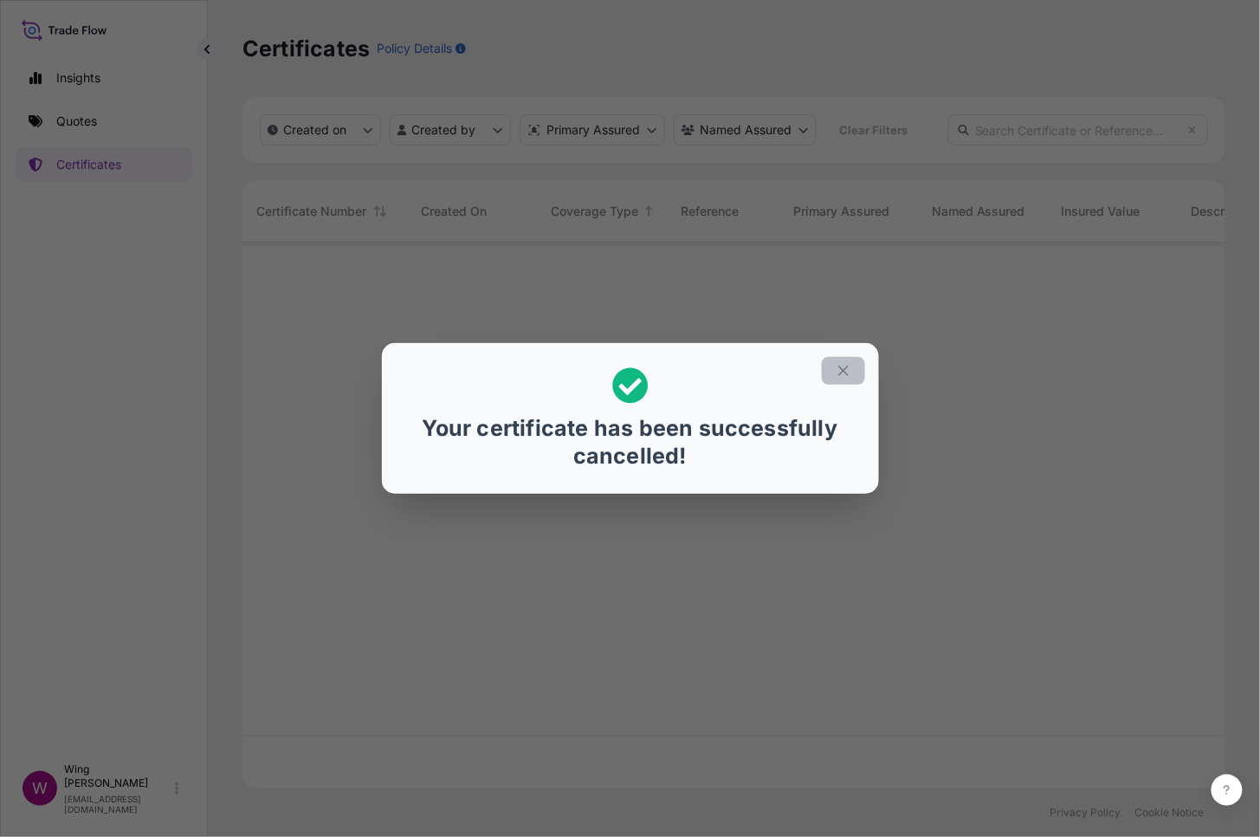
click at [840, 366] on icon "button" at bounding box center [844, 371] width 16 height 16
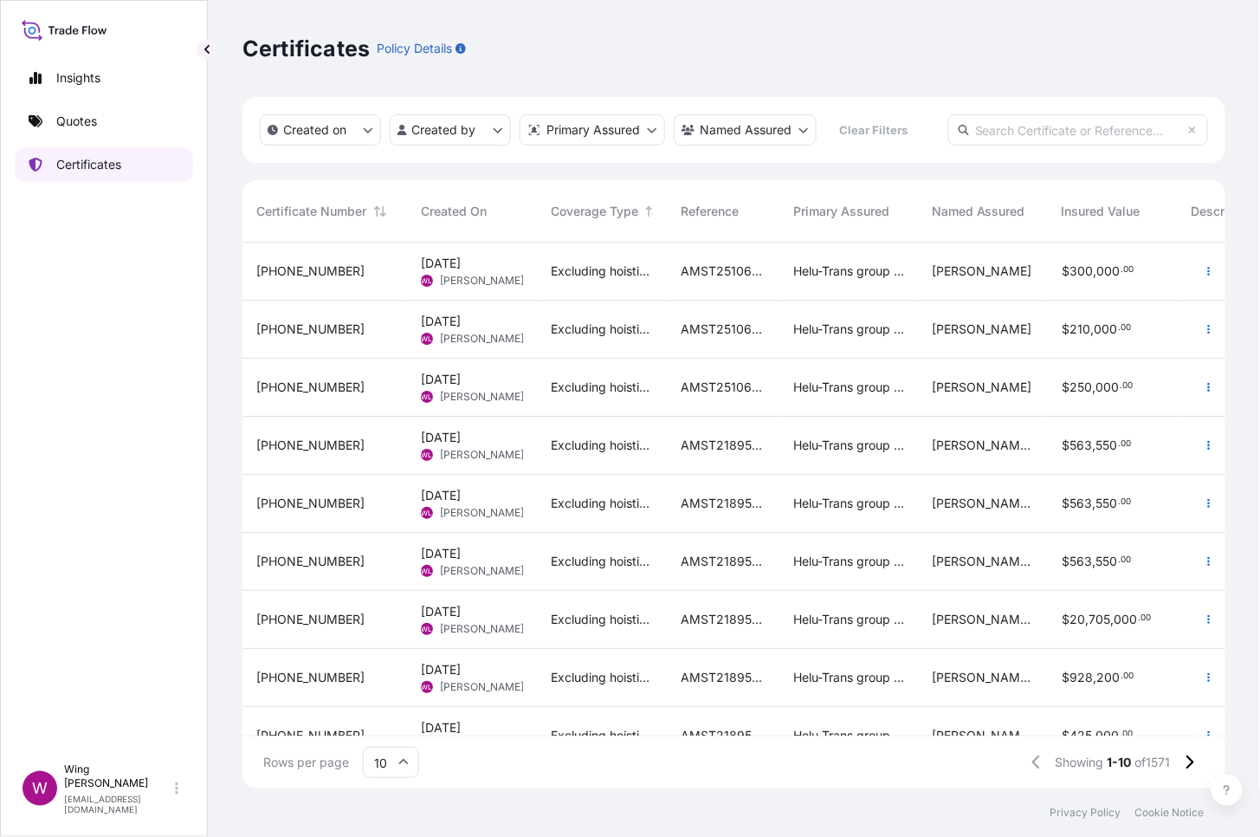
click at [93, 133] on link "Quotes" at bounding box center [104, 121] width 178 height 35
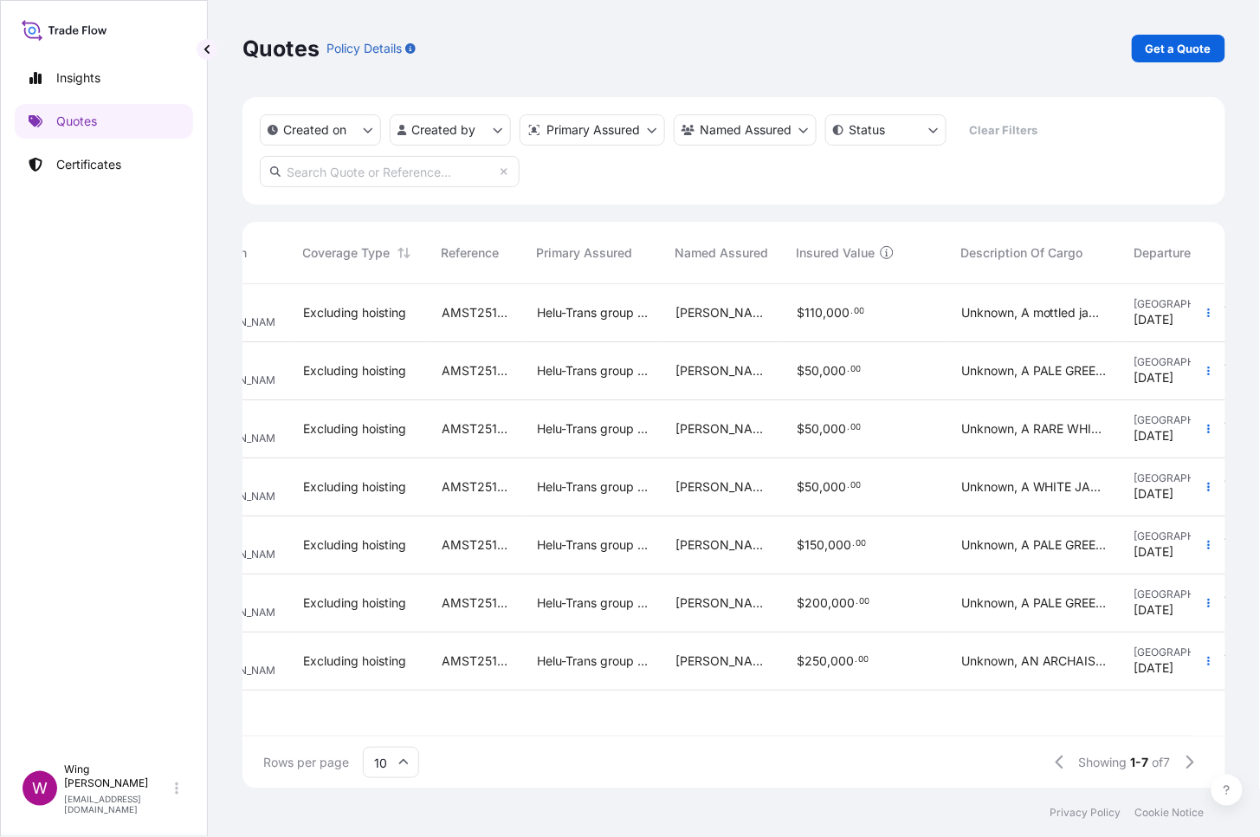
scroll to position [0, 185]
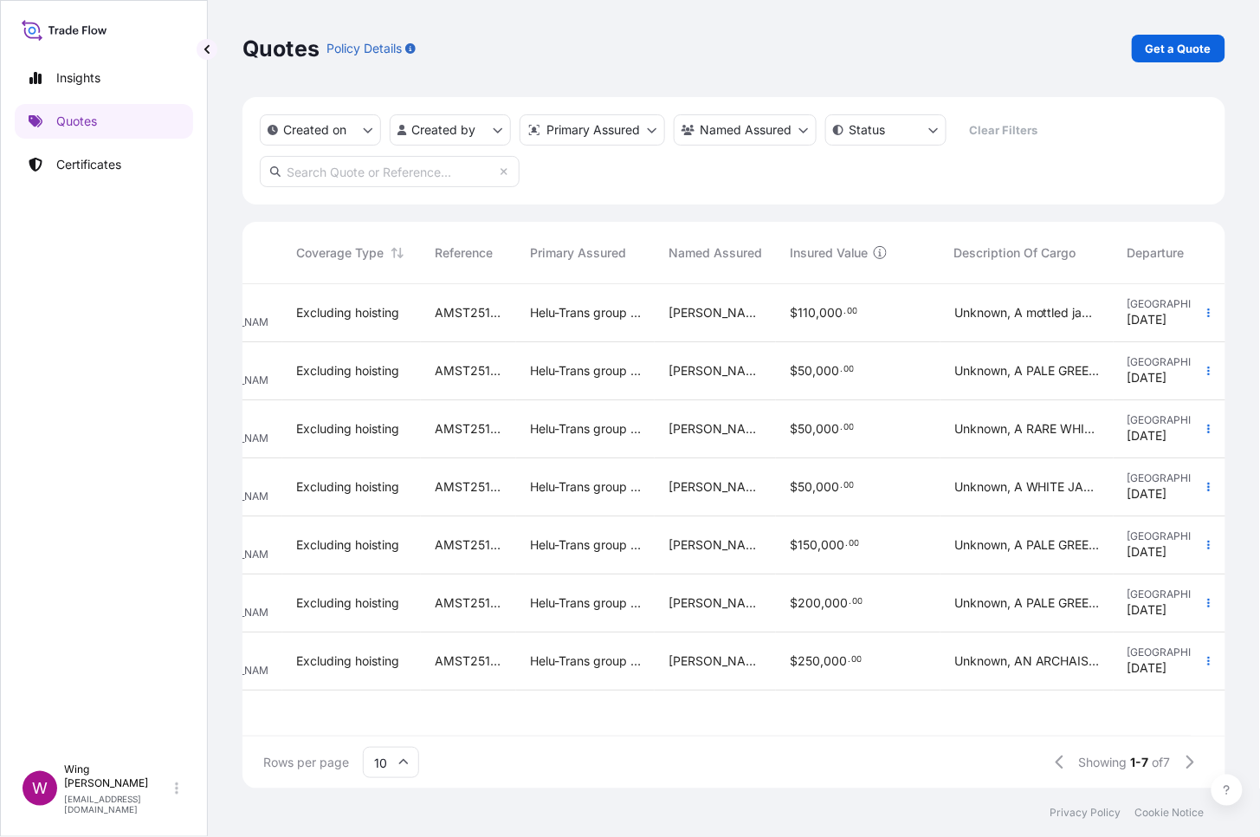
click at [799, 318] on span "110" at bounding box center [807, 313] width 18 height 12
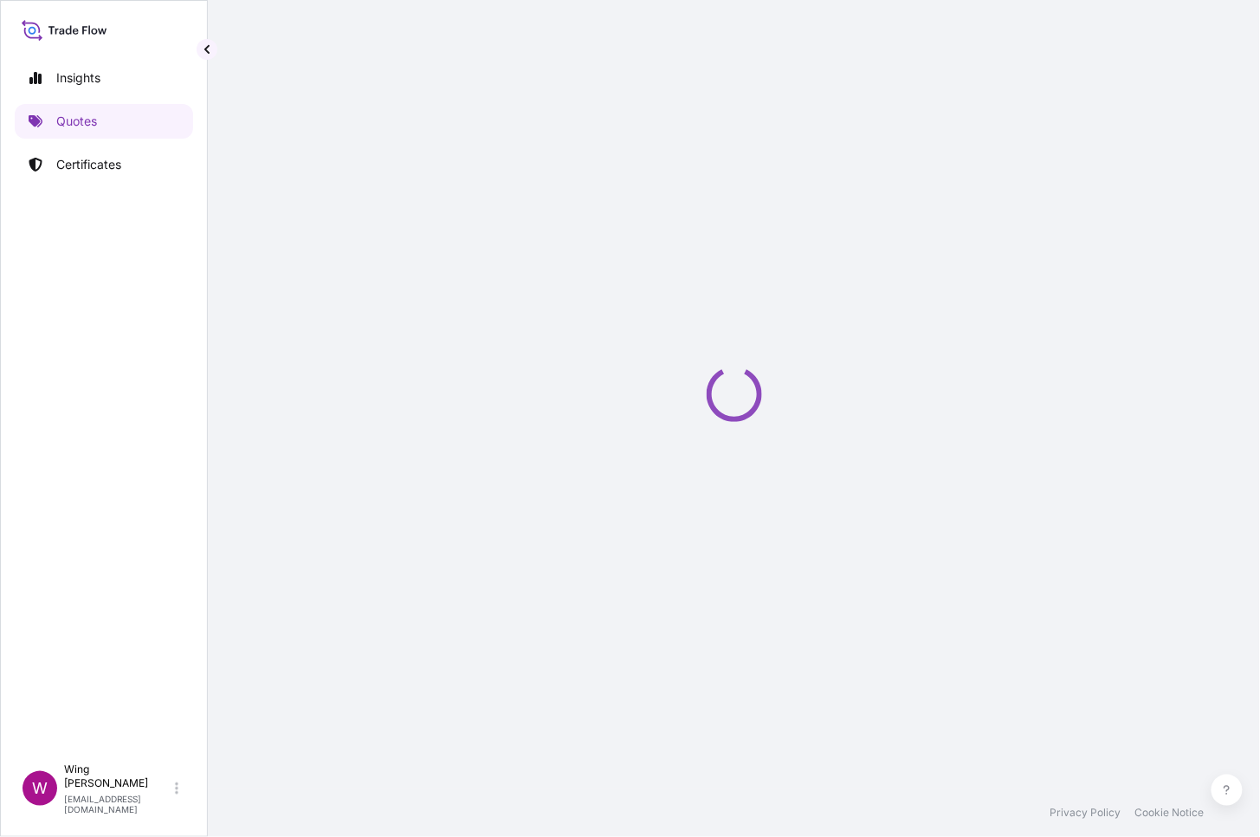
select select "STORAGE"
select select "Storage"
select select "[GEOGRAPHIC_DATA]"
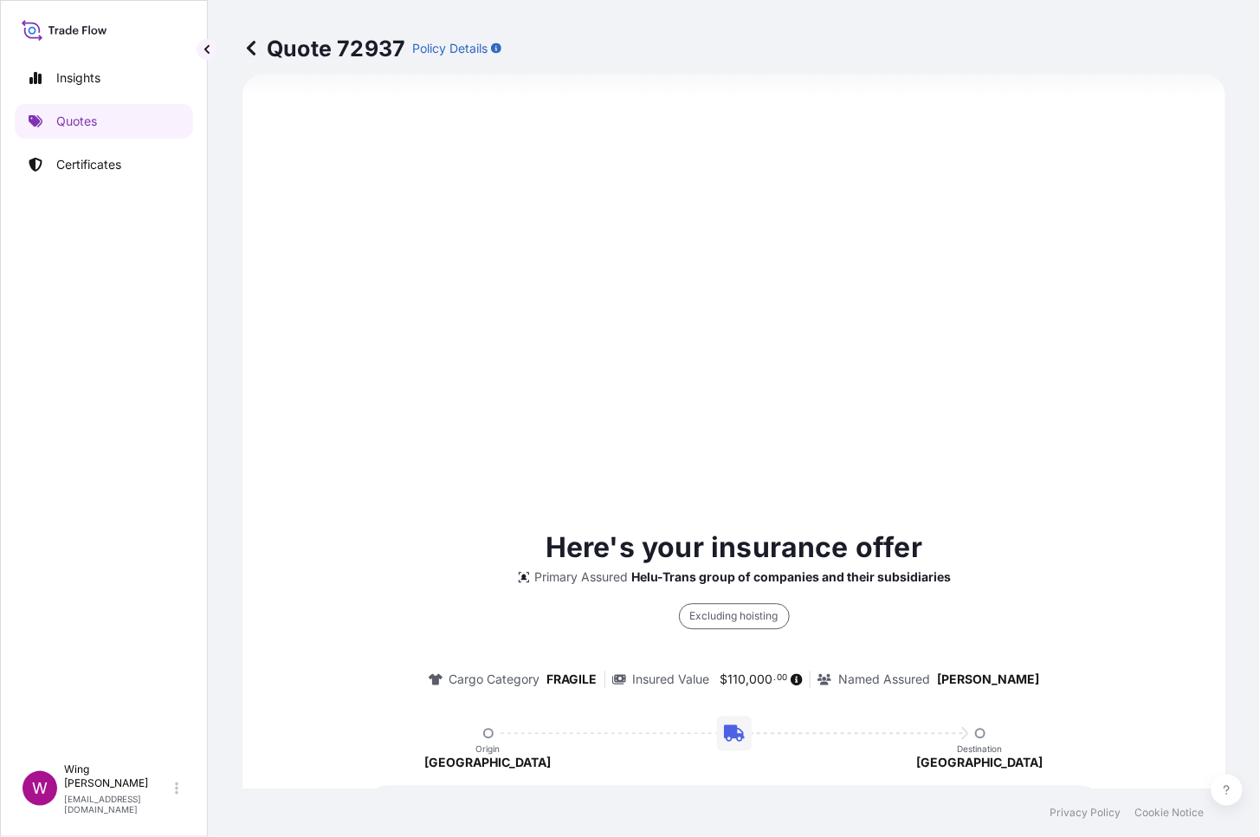
scroll to position [899, 0]
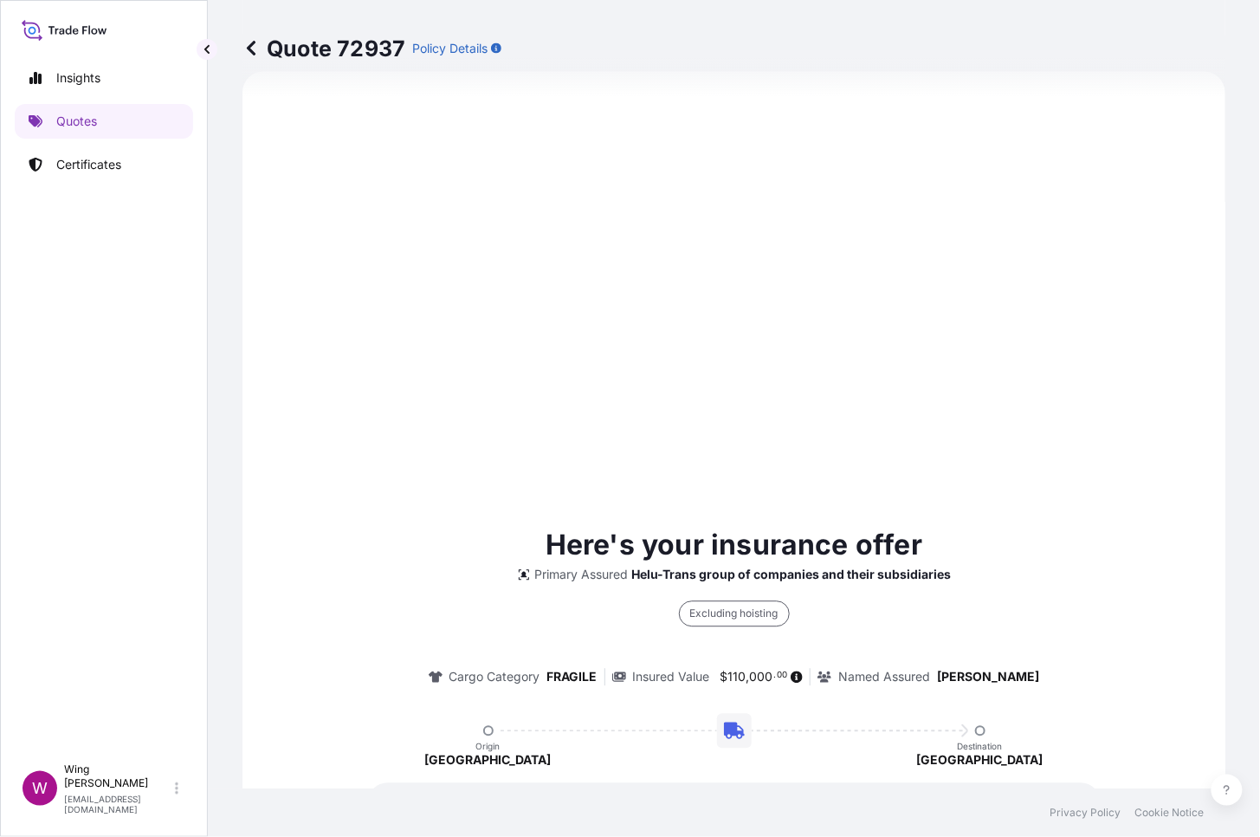
click at [674, 433] on div "Here's your insurance offer Primary Assured Helu-Trans group of companies and t…" at bounding box center [734, 733] width 935 height 1274
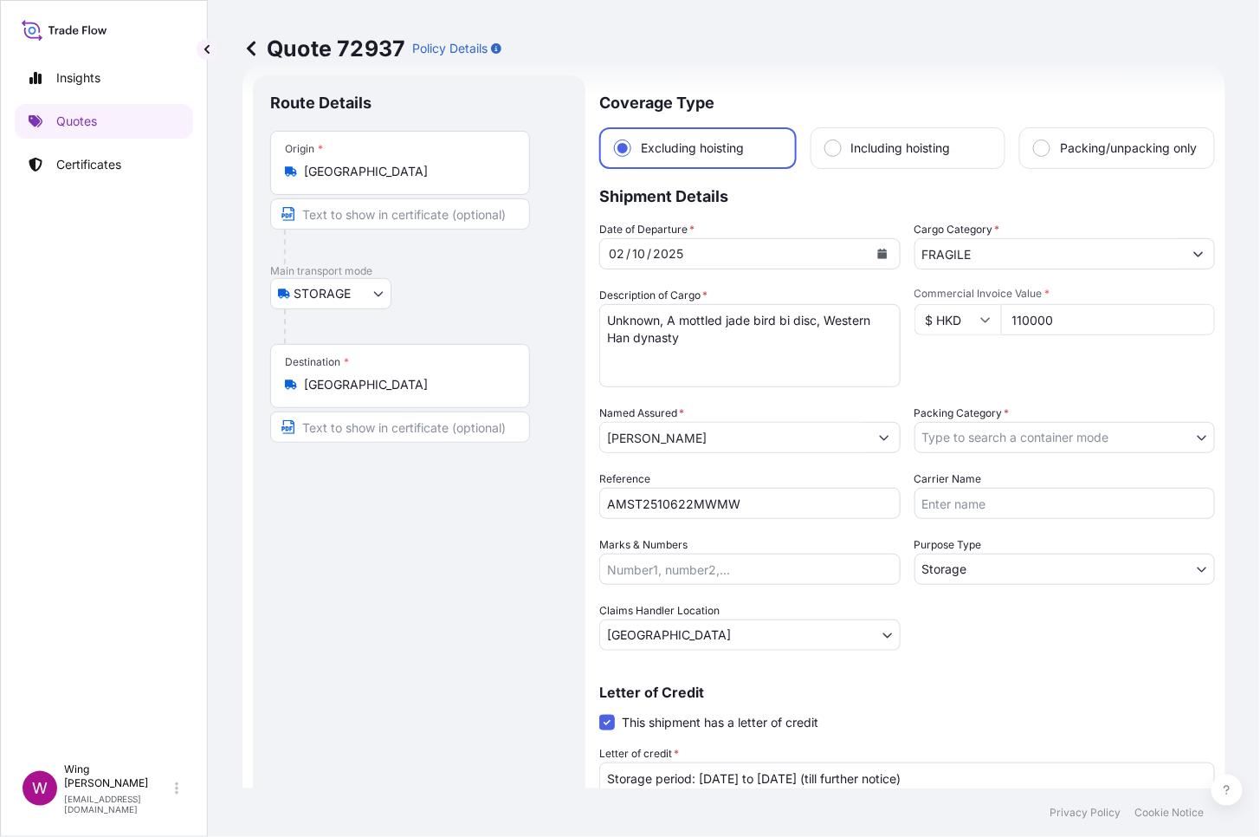
scroll to position [0, 0]
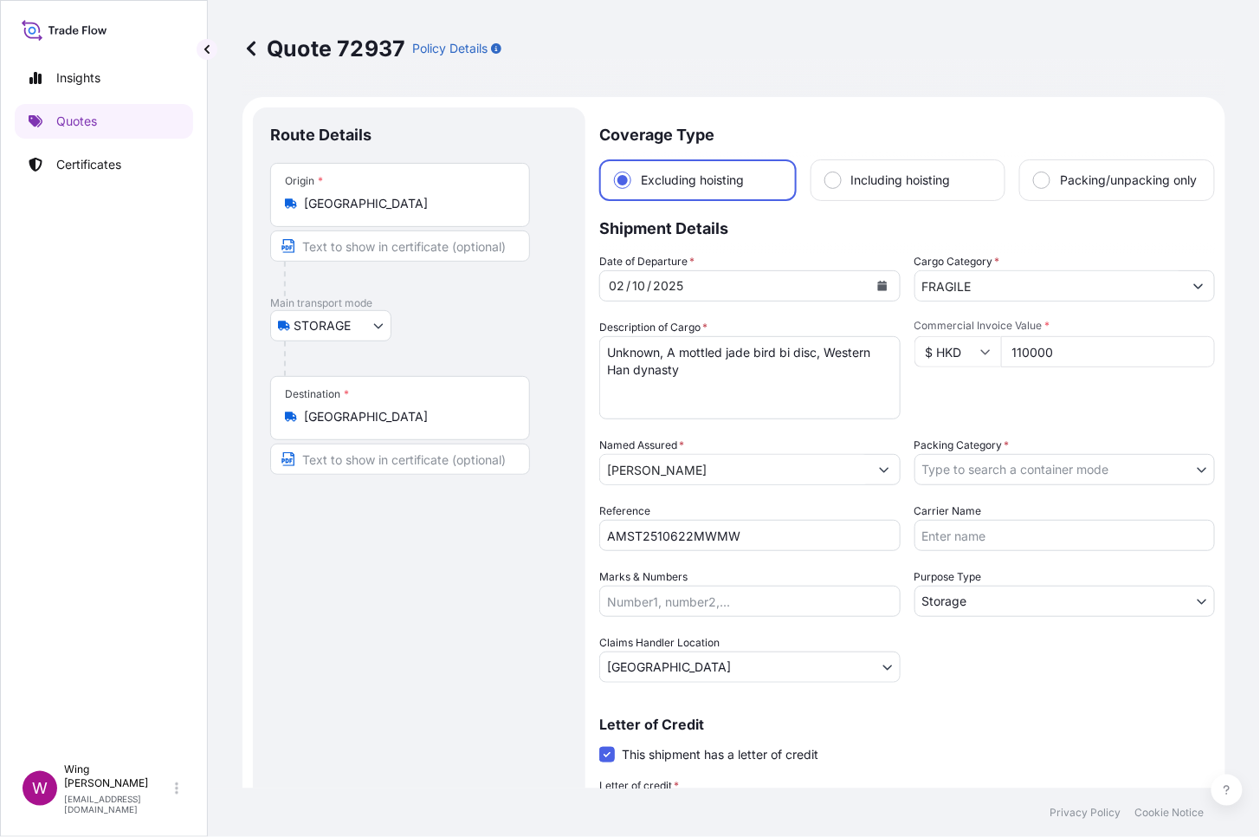
click at [464, 597] on div "Route Details Place of loading Road / [GEOGRAPHIC_DATA] / Inland Origin * [GEOG…" at bounding box center [419, 525] width 298 height 801
click at [323, 595] on div "Route Details Place of loading Road / [GEOGRAPHIC_DATA] / Inland Origin * [GEOG…" at bounding box center [419, 525] width 298 height 801
drag, startPoint x: 1071, startPoint y: 366, endPoint x: 909, endPoint y: 366, distance: 162.8
click at [915, 366] on div "$ HKD 110000" at bounding box center [1065, 351] width 301 height 31
paste input "250000."
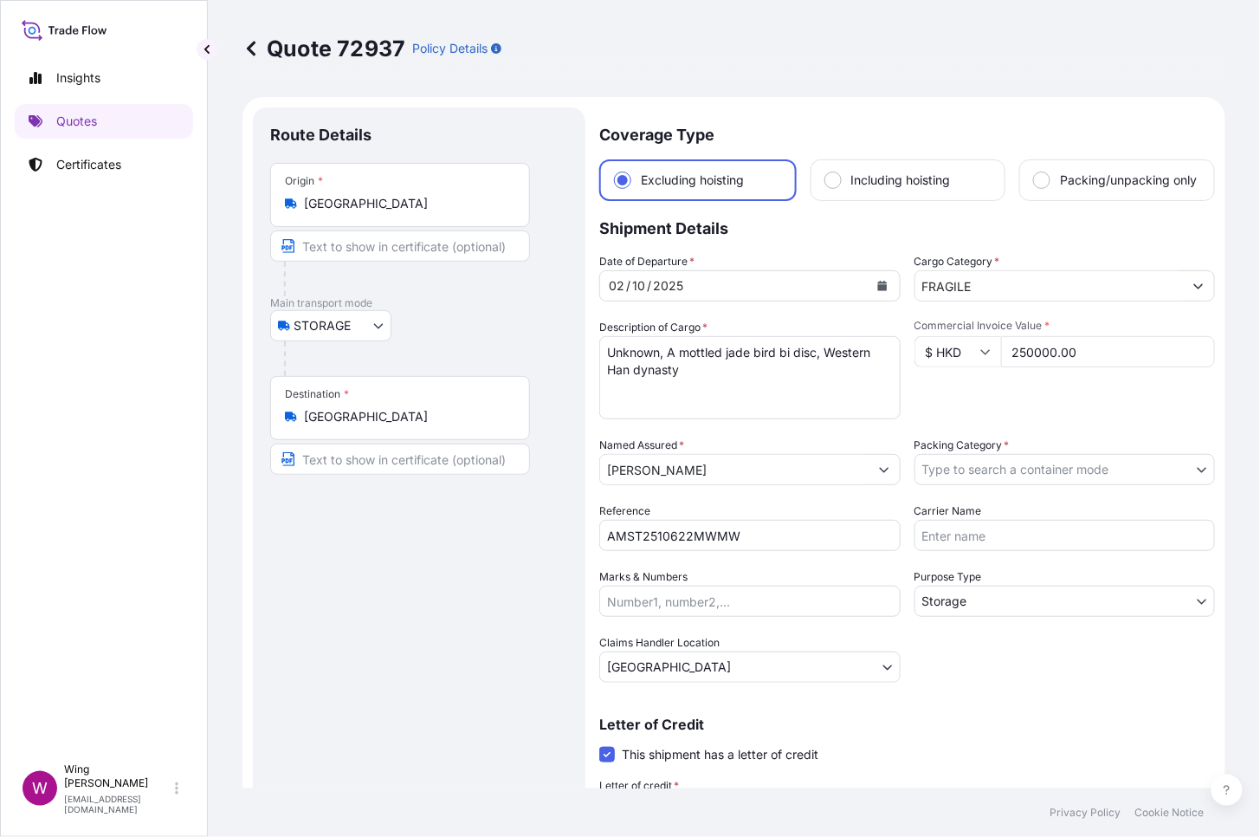
type input "250000.00"
drag, startPoint x: 1015, startPoint y: 423, endPoint x: 1072, endPoint y: 438, distance: 59.3
click at [1016, 419] on div "Commercial Invoice Value * $ HKD 250000.00" at bounding box center [1065, 369] width 301 height 100
click at [485, 644] on div "Route Details Place of loading Road / [GEOGRAPHIC_DATA] / Inland Origin * [GEOG…" at bounding box center [419, 525] width 298 height 801
click at [997, 489] on body "Insights Quotes Certificates W Wing Lee [EMAIL_ADDRESS][DOMAIN_NAME] Quote 7293…" at bounding box center [630, 418] width 1260 height 837
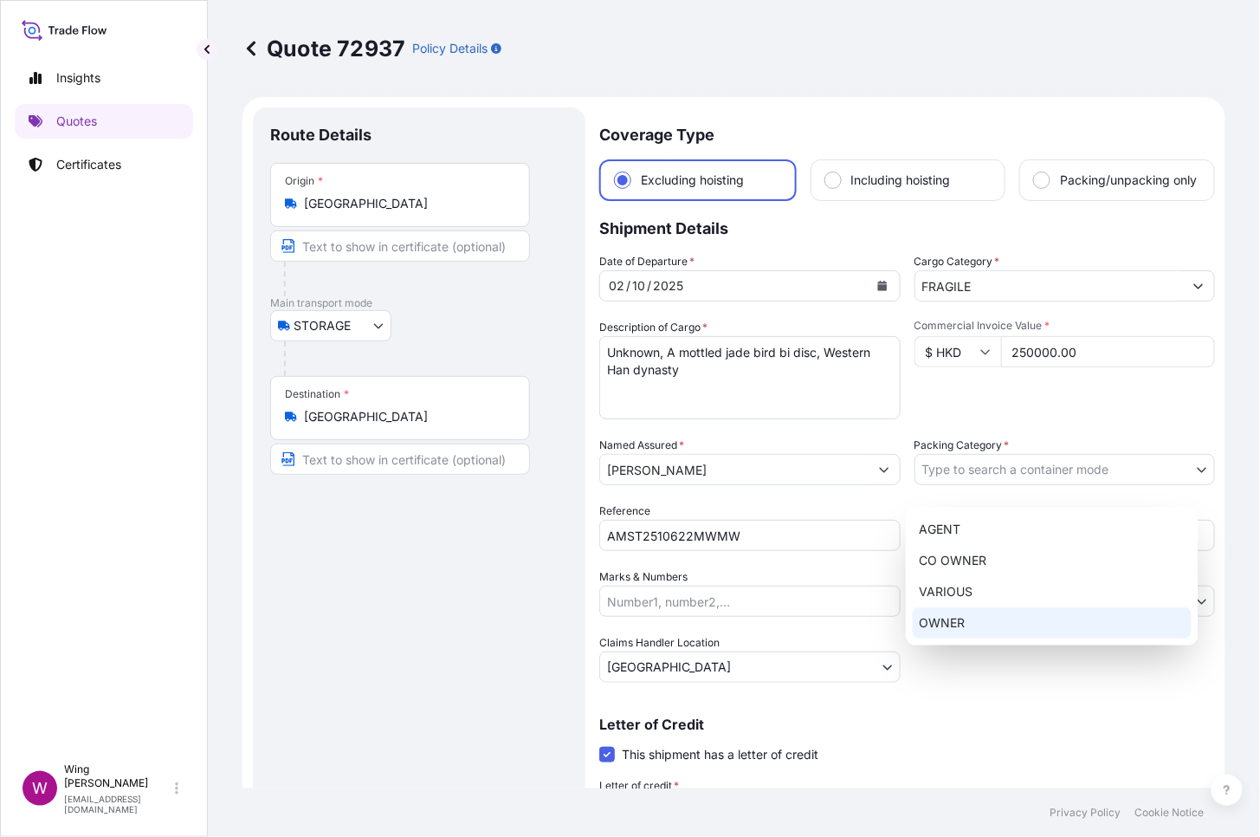
click at [961, 618] on div "OWNER" at bounding box center [1052, 622] width 279 height 31
select select "27"
click at [477, 618] on div "Route Details Place of loading Road / [GEOGRAPHIC_DATA] / Inland Origin * [GEOG…" at bounding box center [419, 525] width 298 height 801
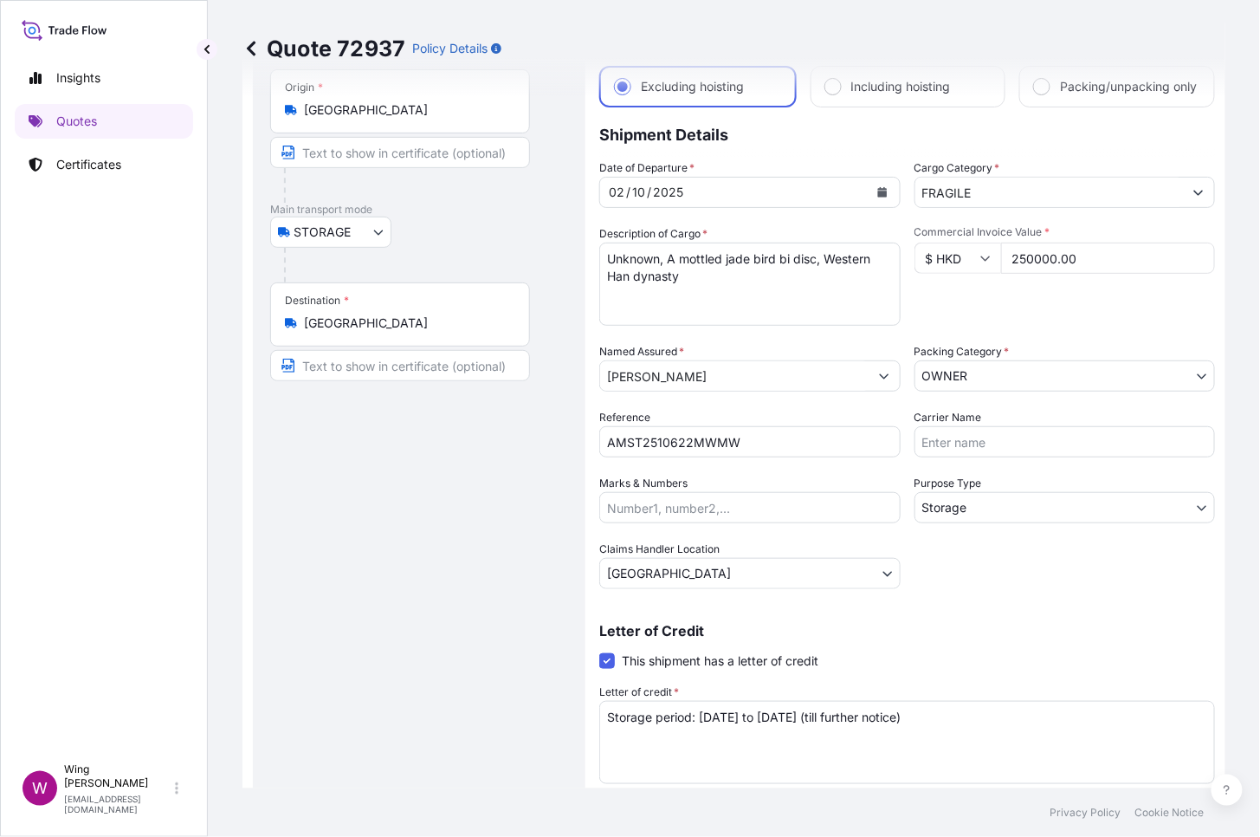
scroll to position [230, 0]
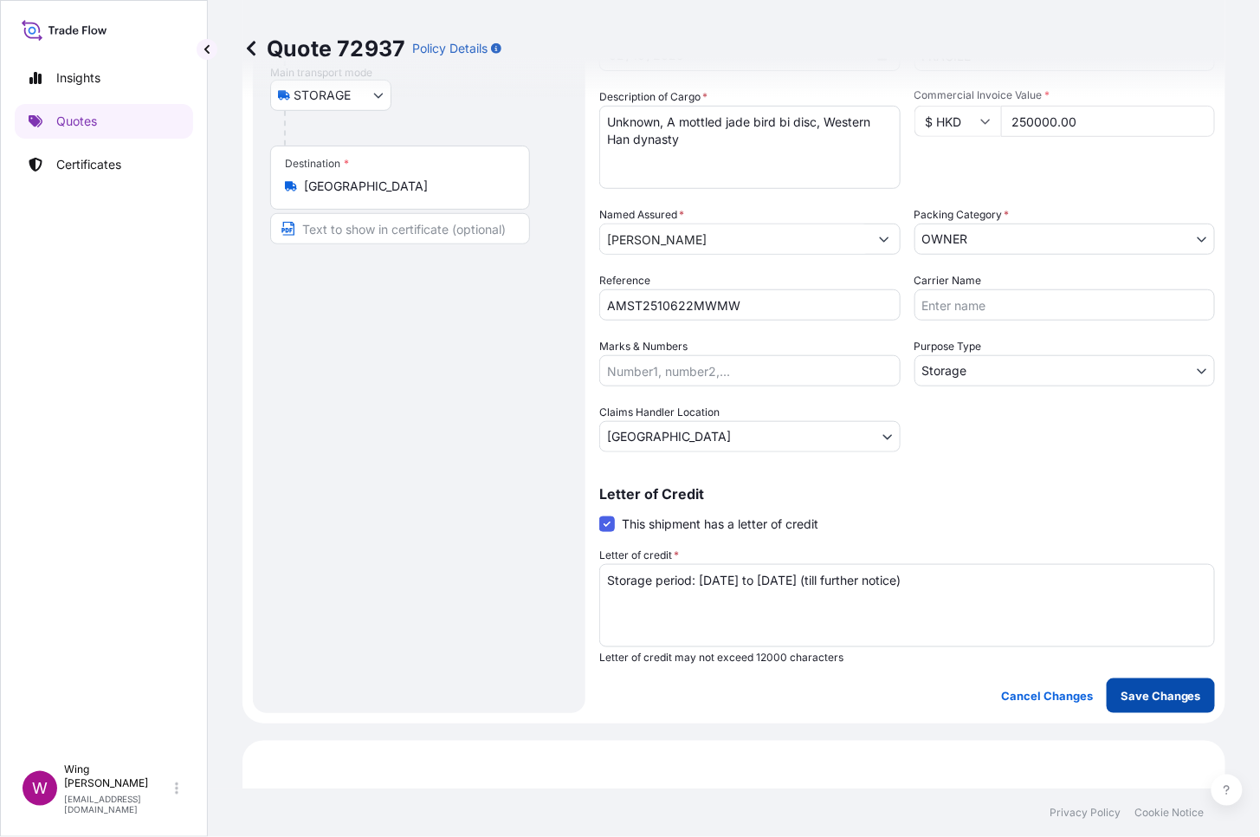
click at [1149, 644] on p "Save Changes" at bounding box center [1161, 695] width 81 height 17
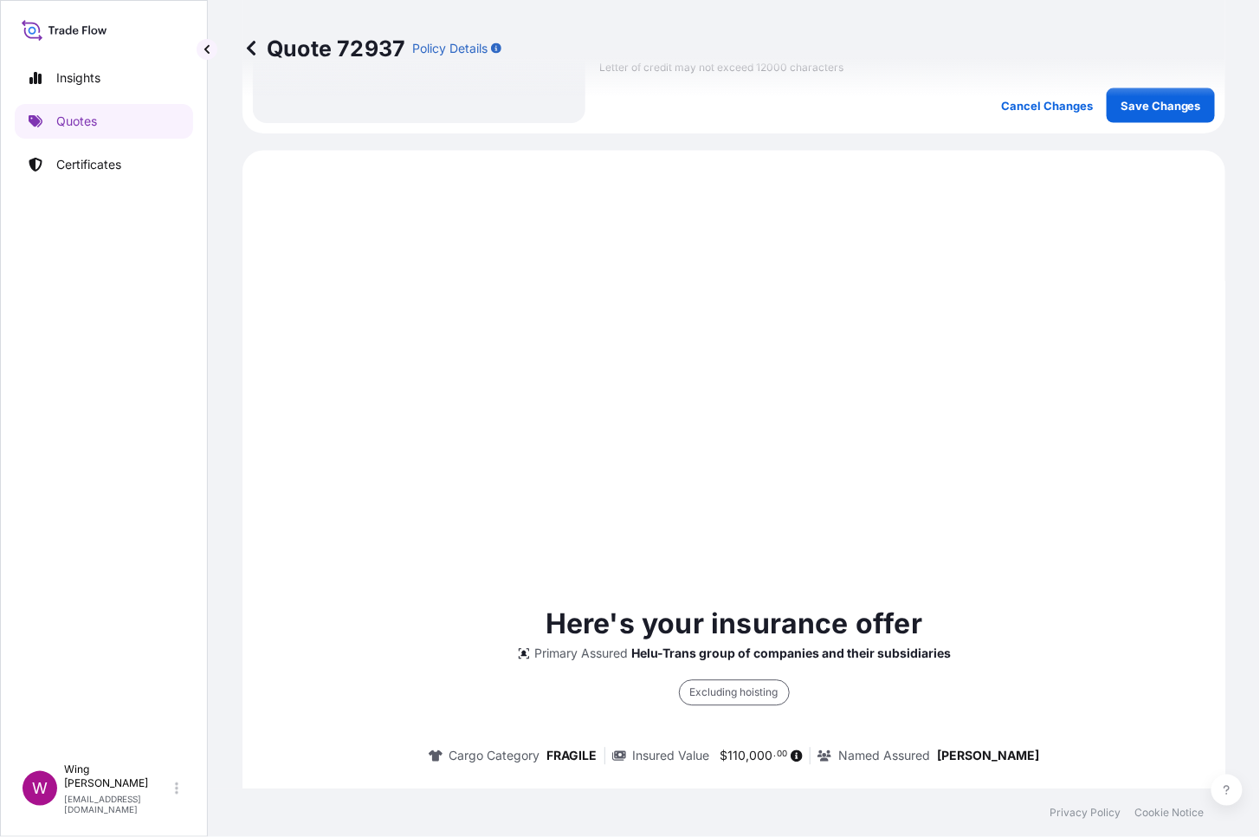
scroll to position [899, 0]
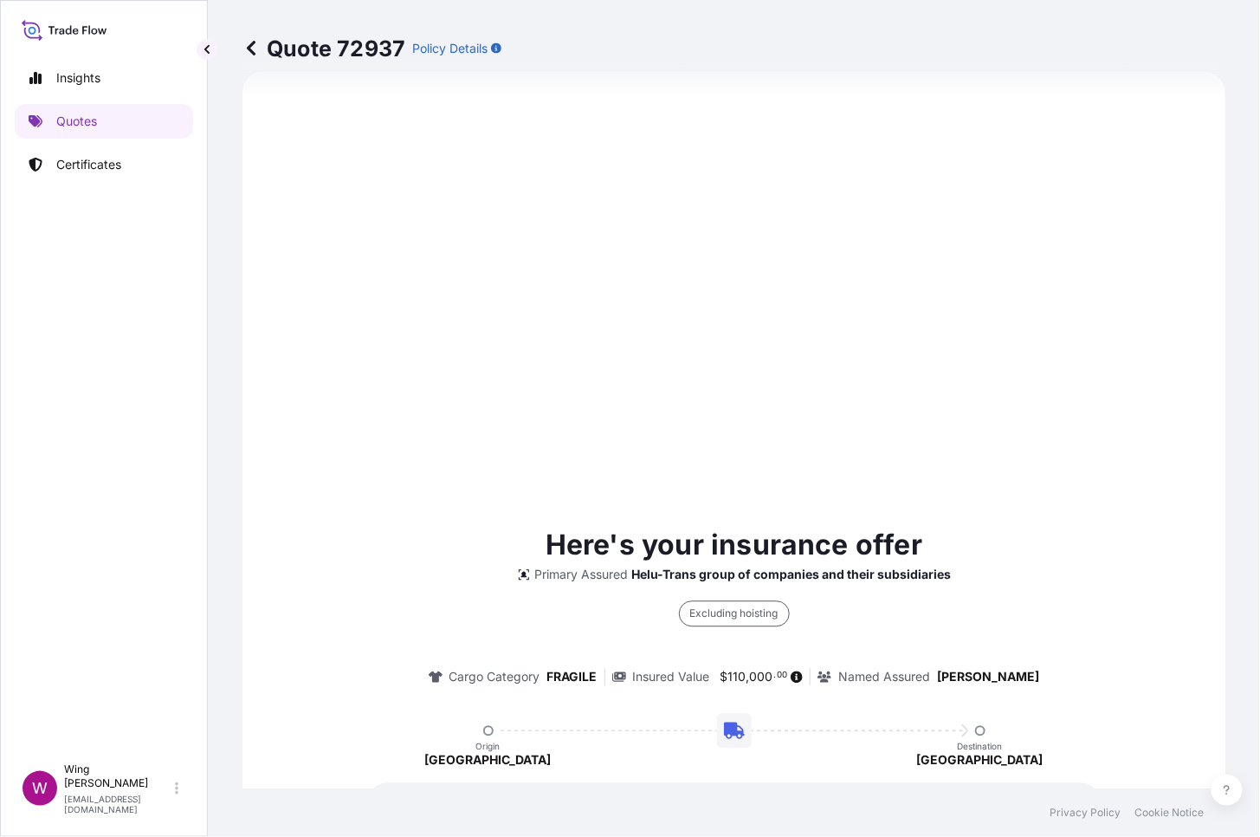
select select "STORAGE"
select select "Storage"
select select "[GEOGRAPHIC_DATA]"
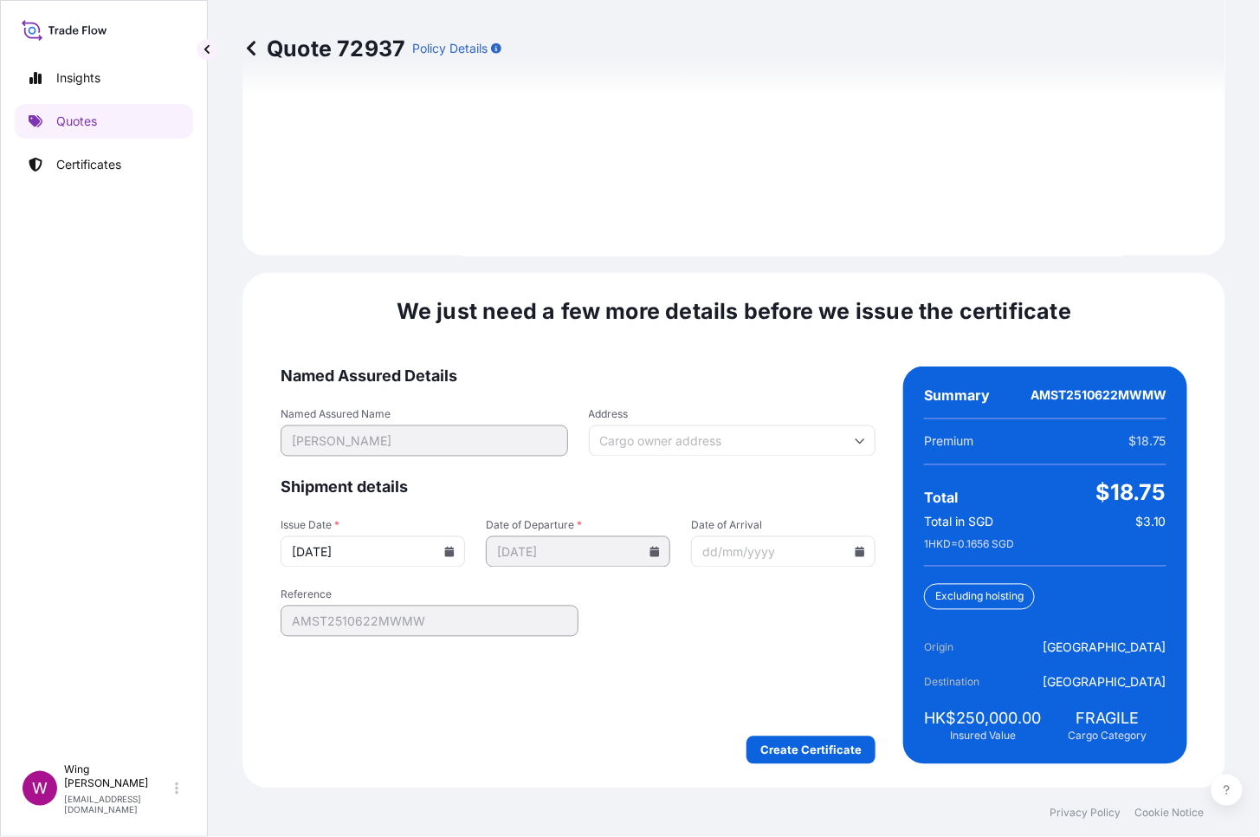
scroll to position [2602, 0]
click at [802, 644] on form "Named Assured Details Named Assured Name [PERSON_NAME] Address Shipment details…" at bounding box center [578, 565] width 595 height 398
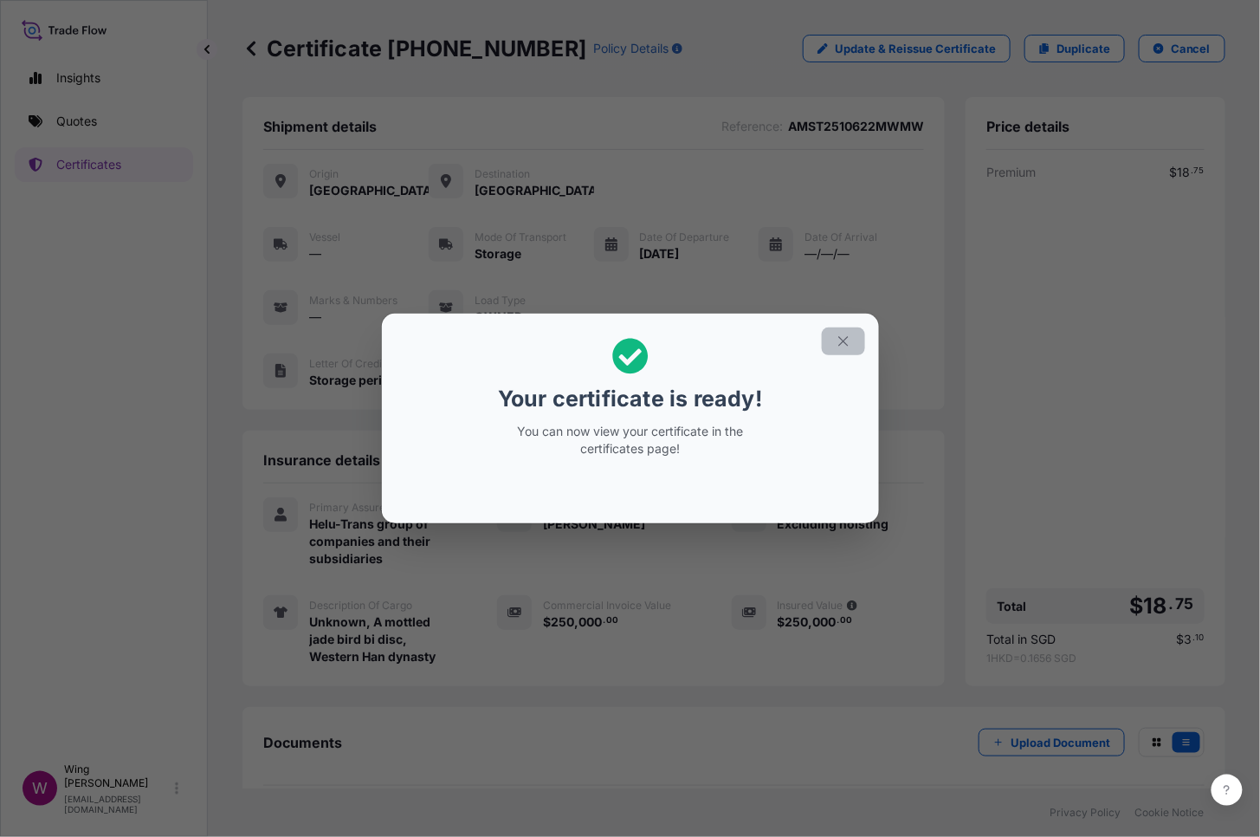
click at [842, 337] on icon "button" at bounding box center [844, 341] width 16 height 16
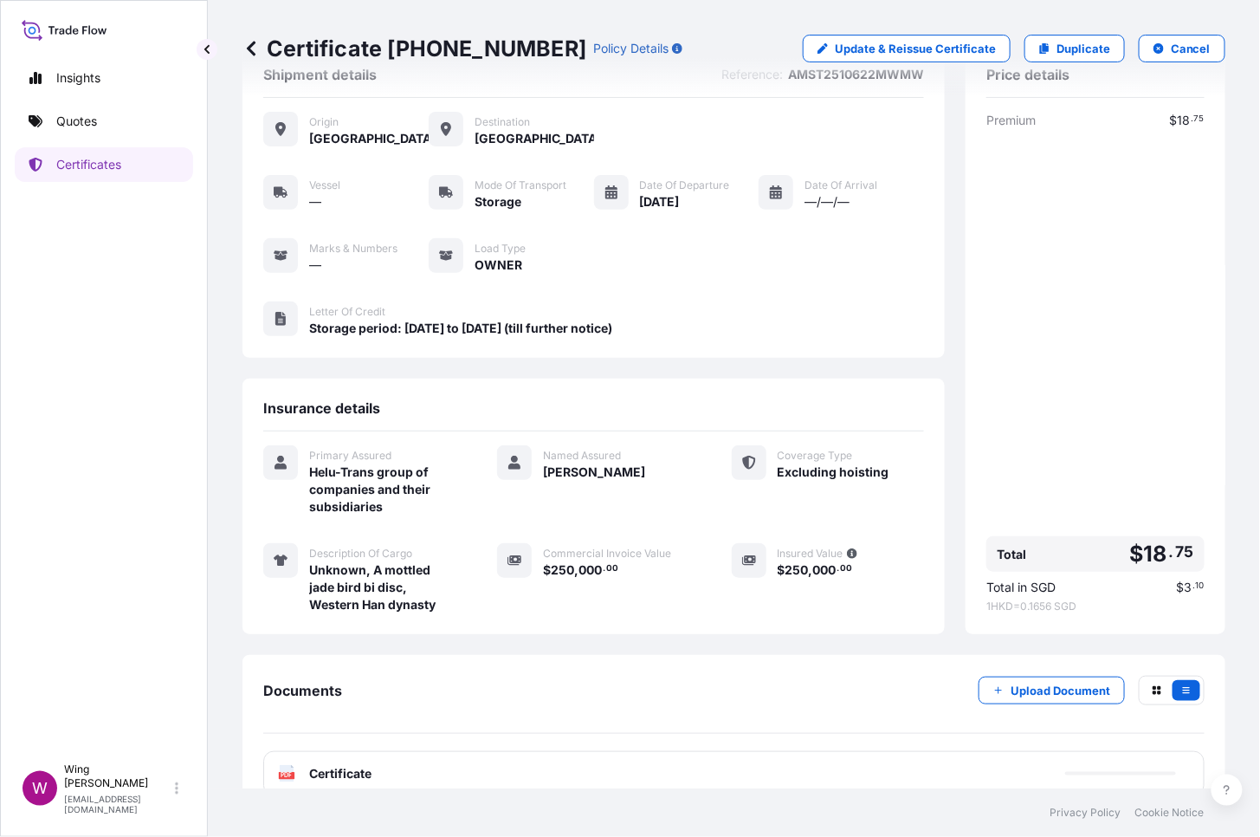
scroll to position [81, 0]
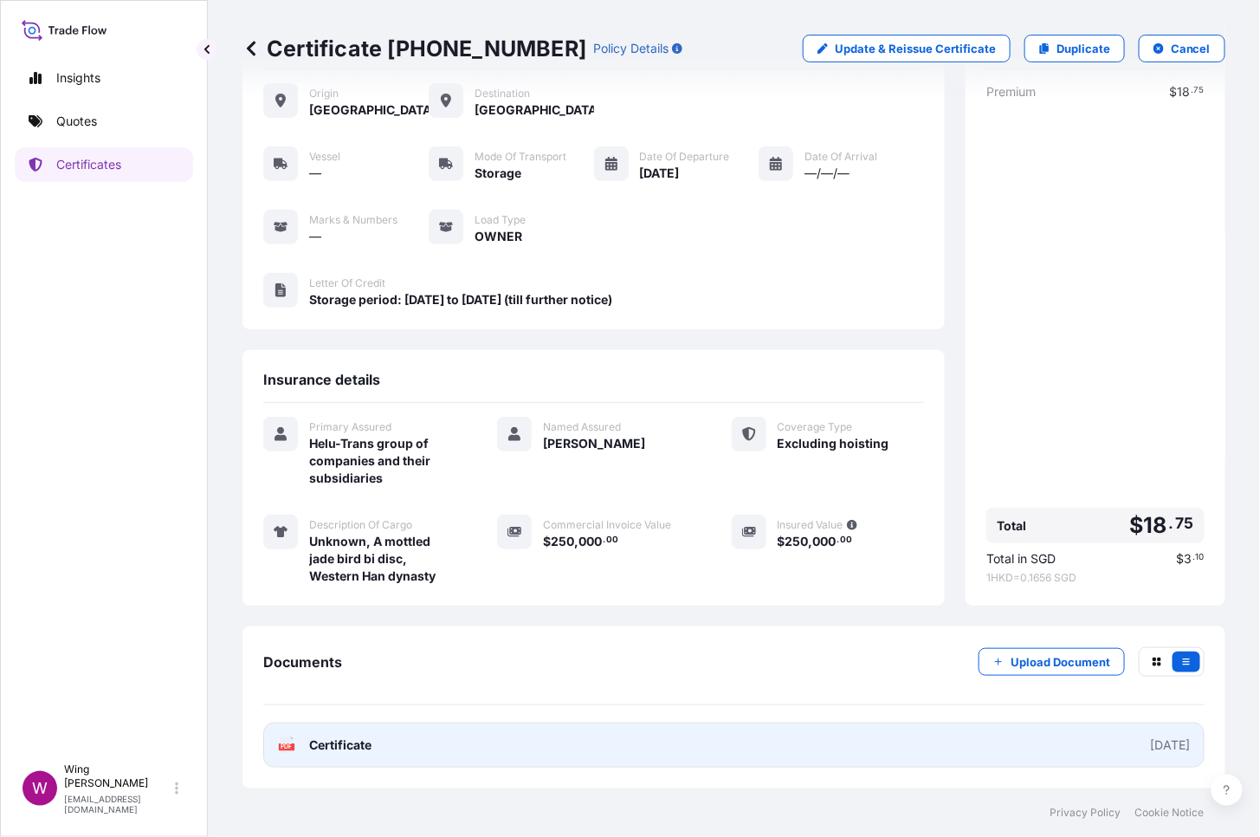
click at [278, 644] on icon "PDF" at bounding box center [286, 744] width 17 height 17
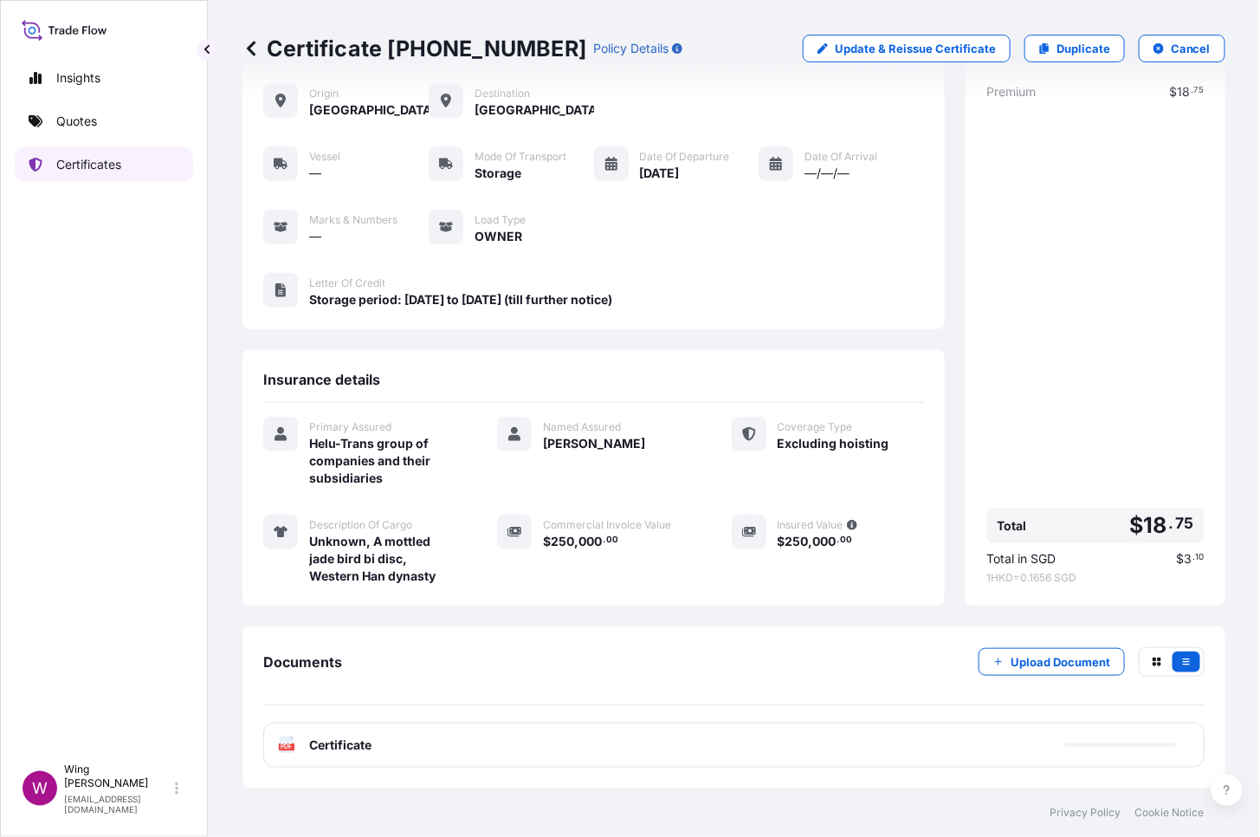
click at [84, 172] on p "Certificates" at bounding box center [88, 164] width 65 height 17
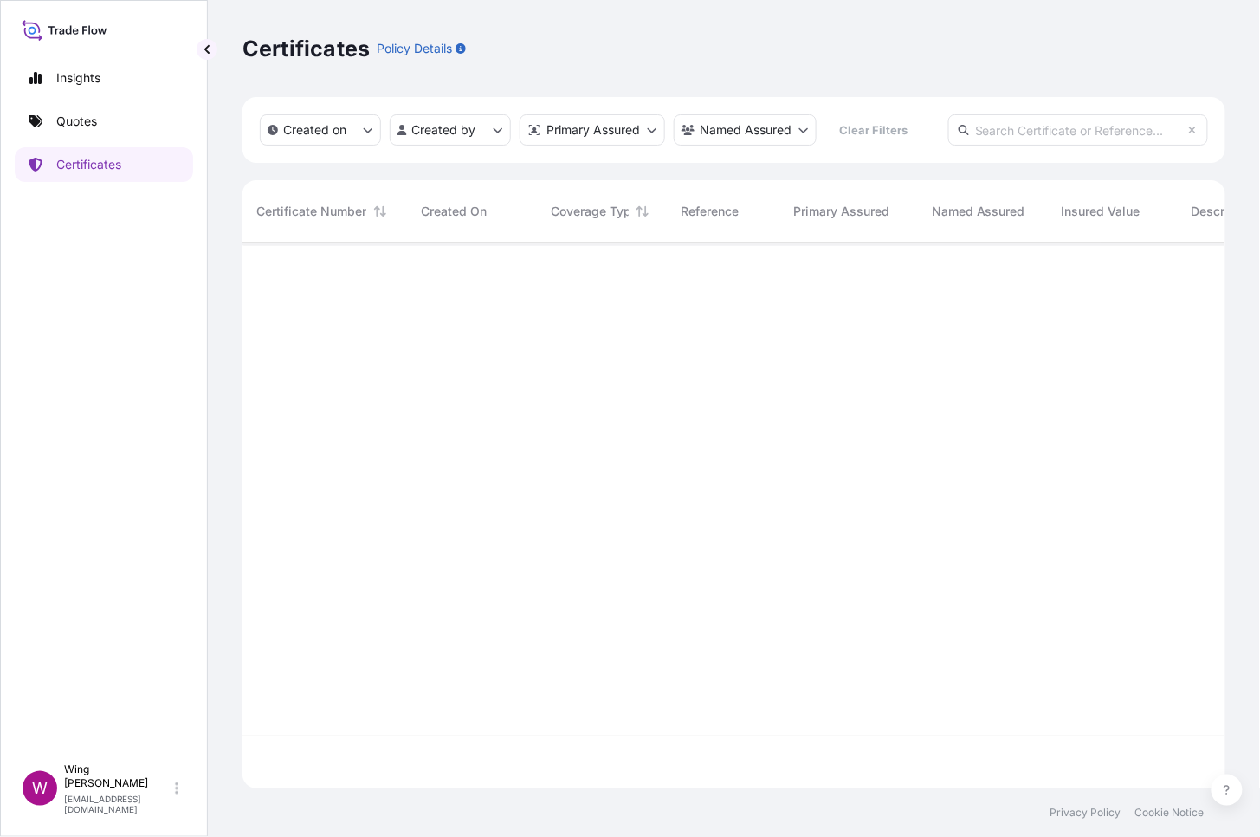
scroll to position [538, 966]
click at [1030, 138] on input "text" at bounding box center [1078, 129] width 260 height 31
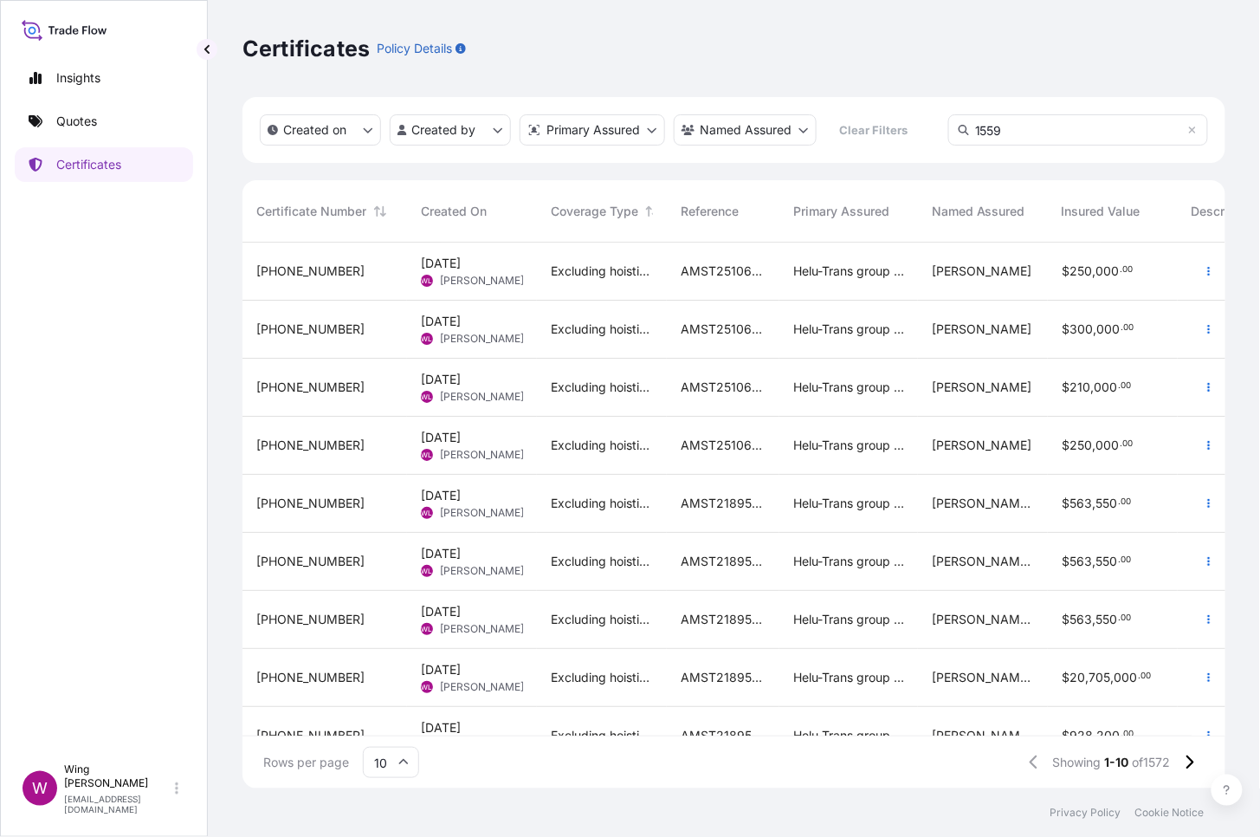
drag, startPoint x: 1048, startPoint y: 136, endPoint x: 1017, endPoint y: 137, distance: 31.2
click at [1045, 136] on input "1559" at bounding box center [1078, 129] width 260 height 31
click at [102, 172] on p "Certificates" at bounding box center [88, 164] width 65 height 17
click at [96, 165] on p "Certificates" at bounding box center [88, 164] width 65 height 17
click at [1012, 128] on input "1559" at bounding box center [1078, 129] width 260 height 31
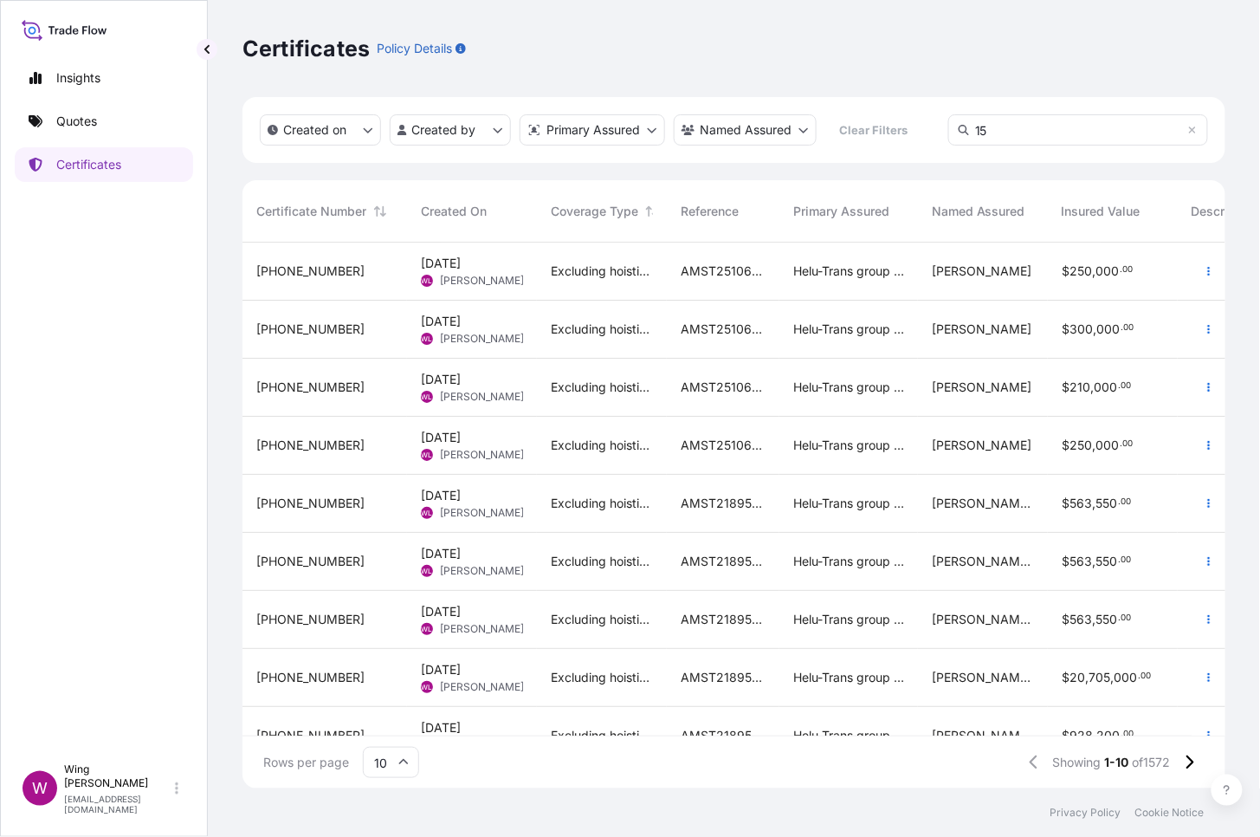
type input "1"
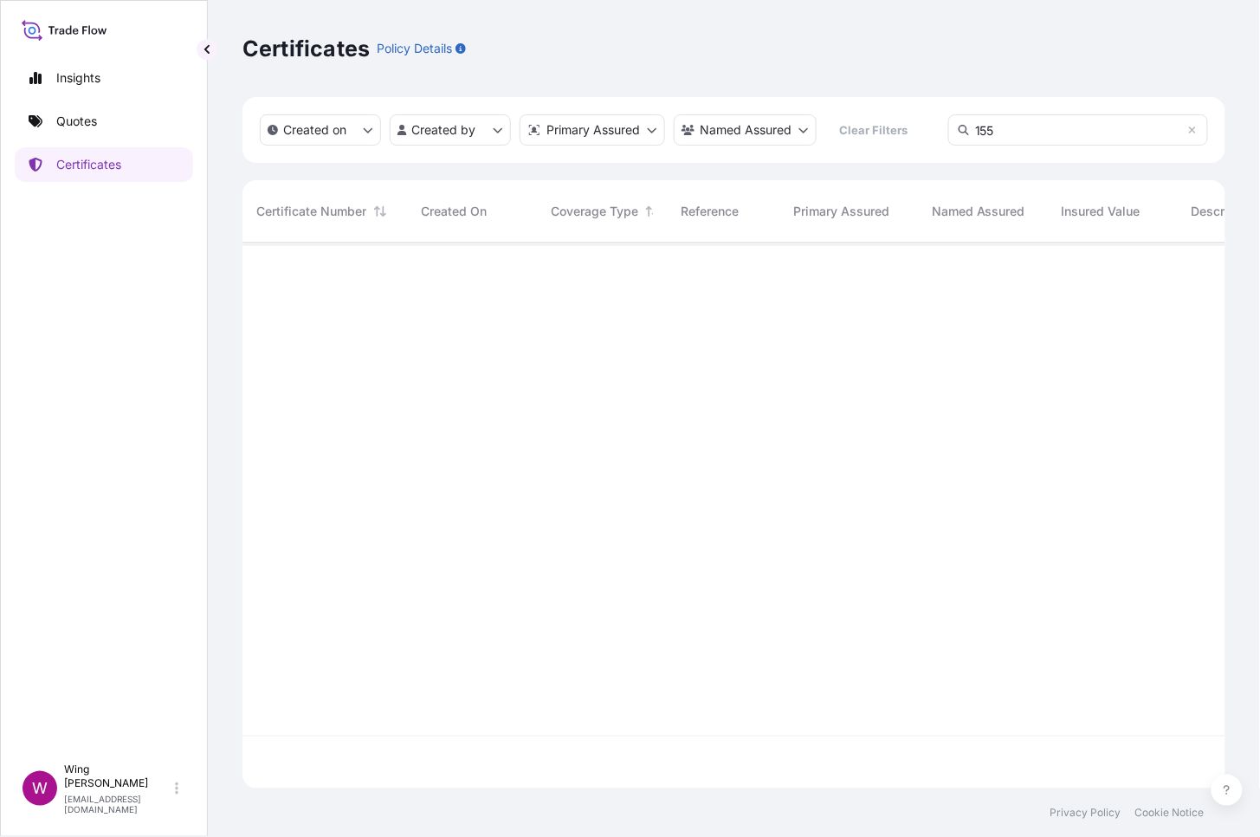
type input "1559"
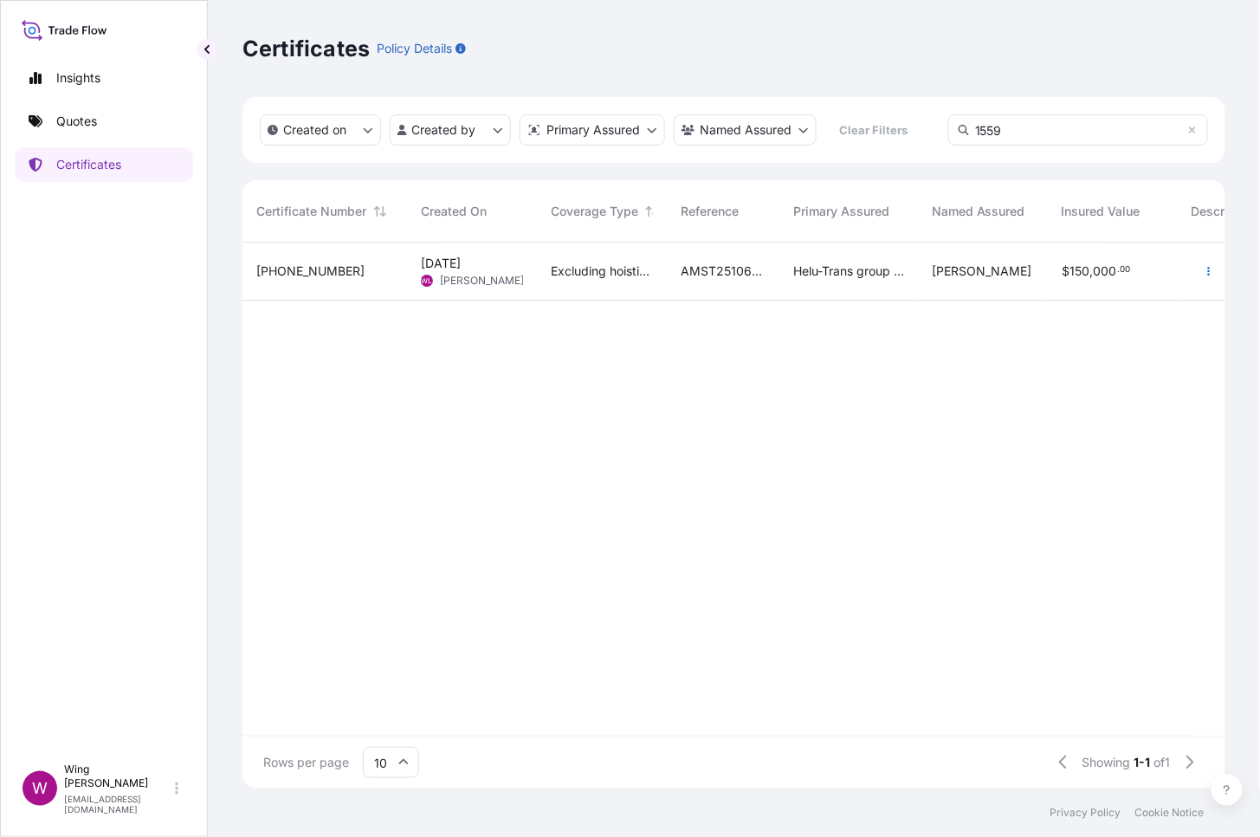
click at [304, 288] on div "[PHONE_NUMBER]" at bounding box center [325, 272] width 165 height 58
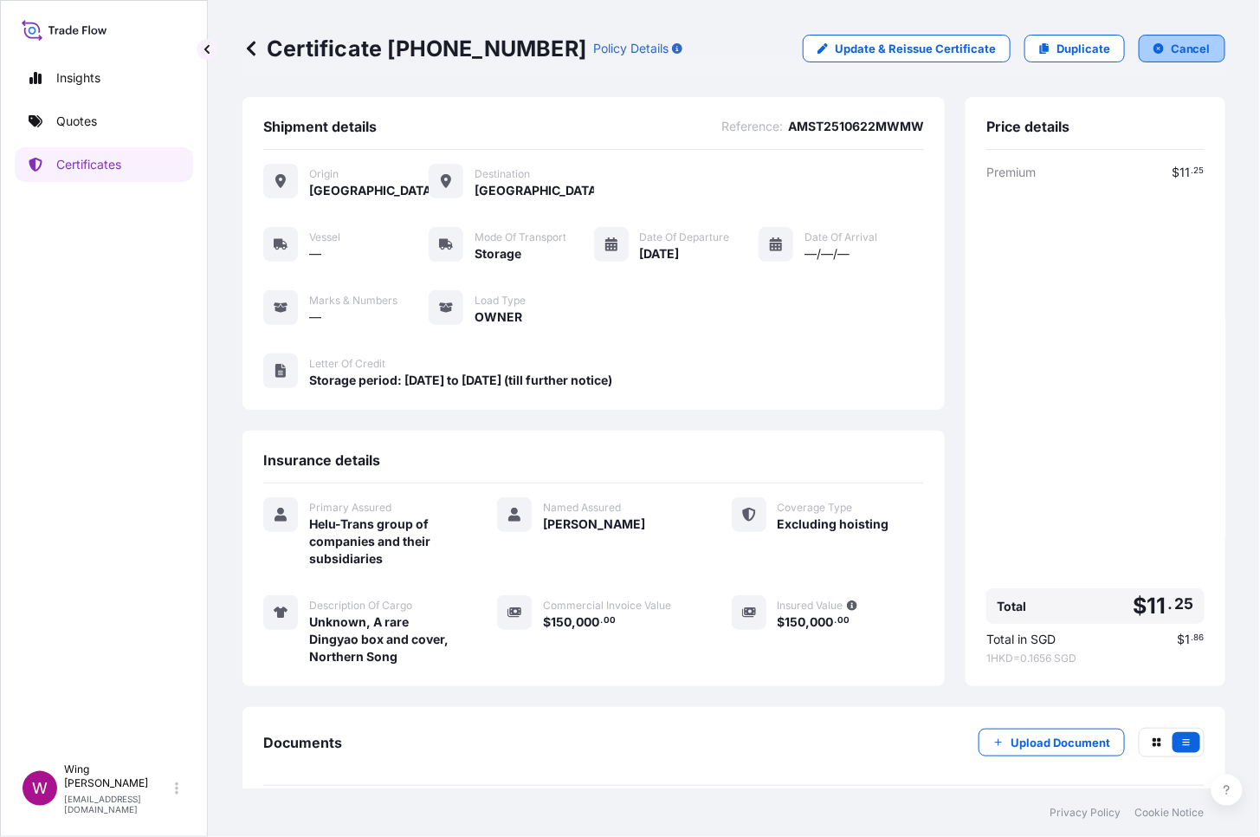
click at [1171, 46] on p "Cancel" at bounding box center [1191, 48] width 40 height 17
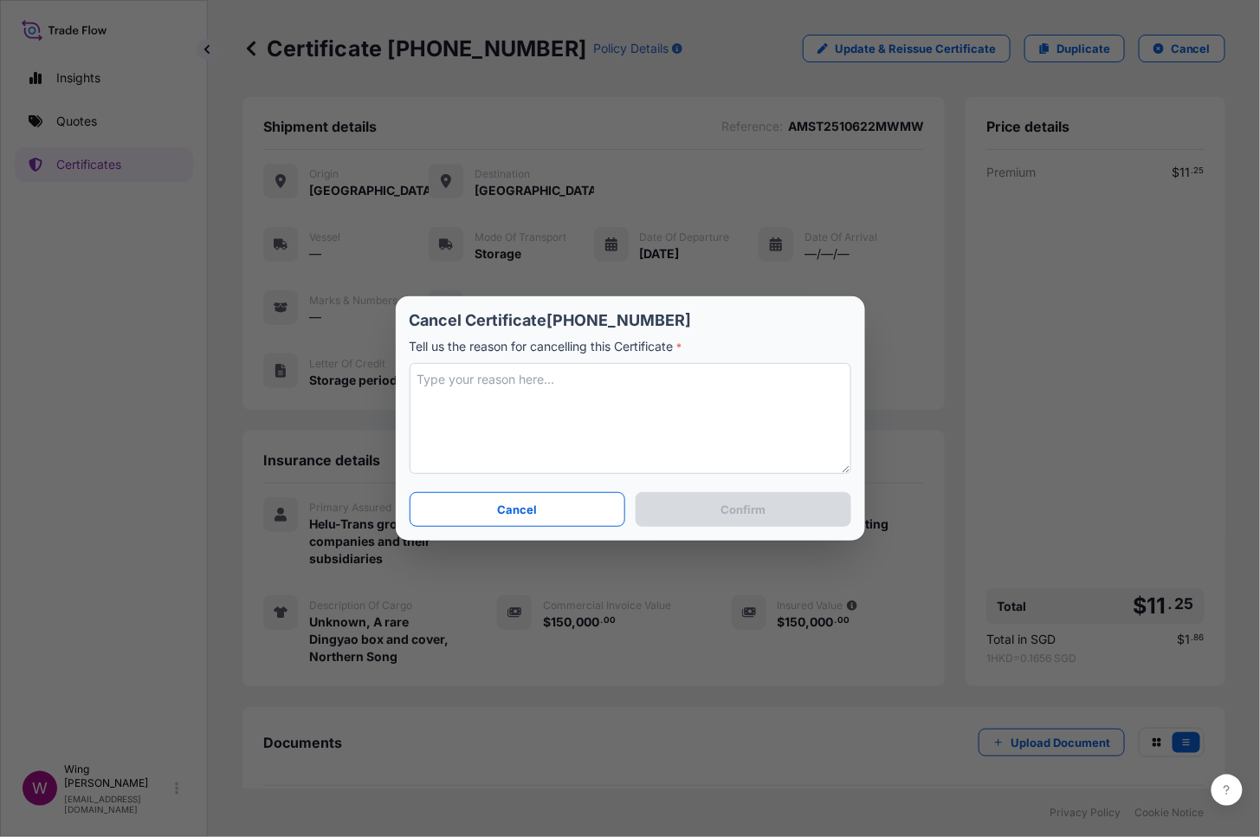
click at [574, 405] on textarea at bounding box center [631, 418] width 442 height 111
type textarea "Revised"
click at [757, 498] on button "Confirm" at bounding box center [743, 509] width 215 height 35
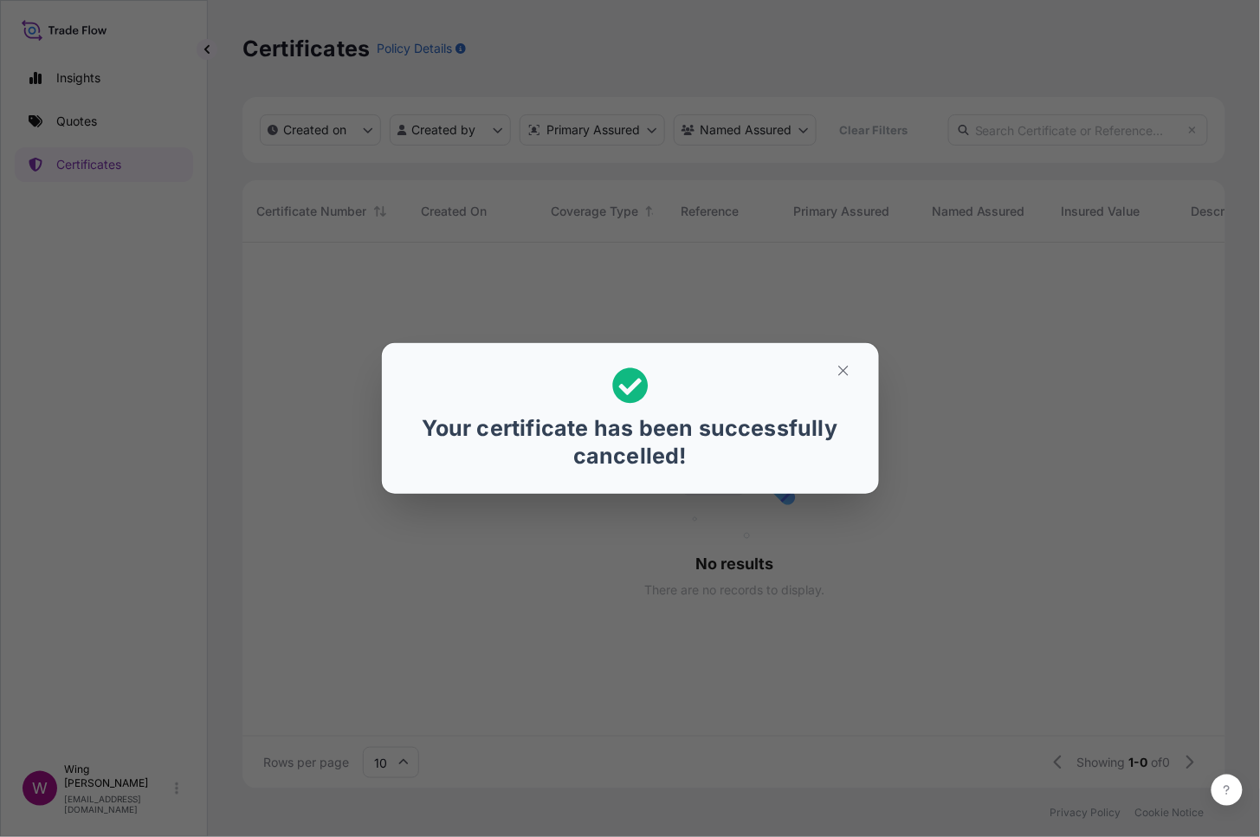
scroll to position [17, 17]
click at [841, 375] on icon "button" at bounding box center [844, 371] width 16 height 16
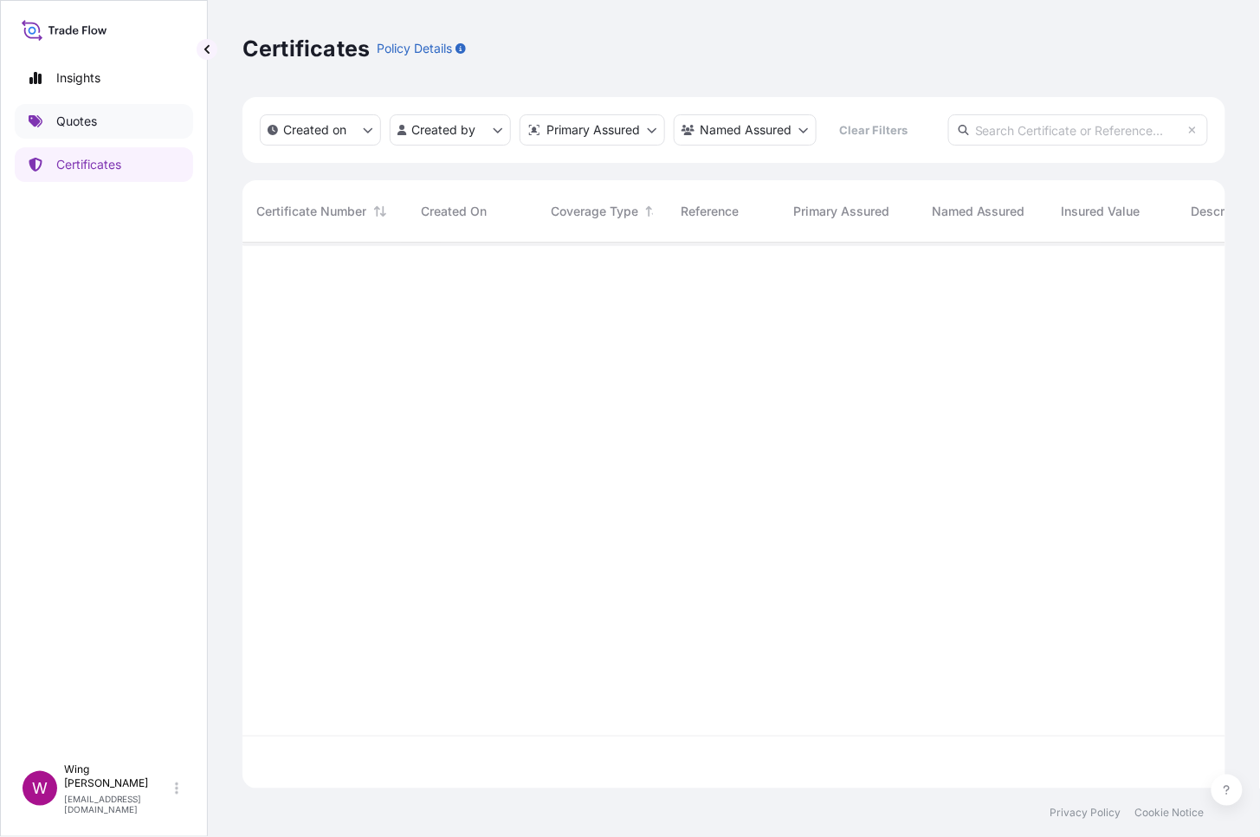
click at [91, 129] on p "Quotes" at bounding box center [76, 121] width 41 height 17
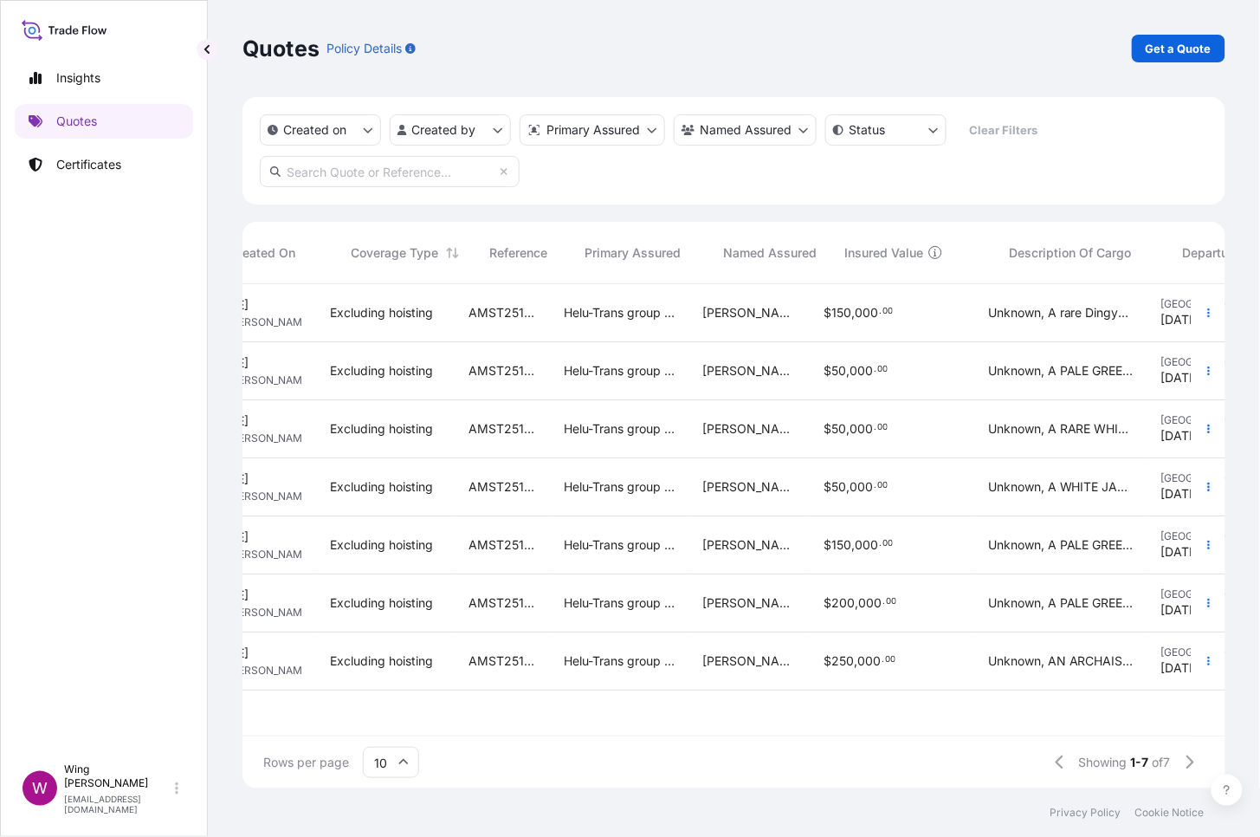
scroll to position [0, 178]
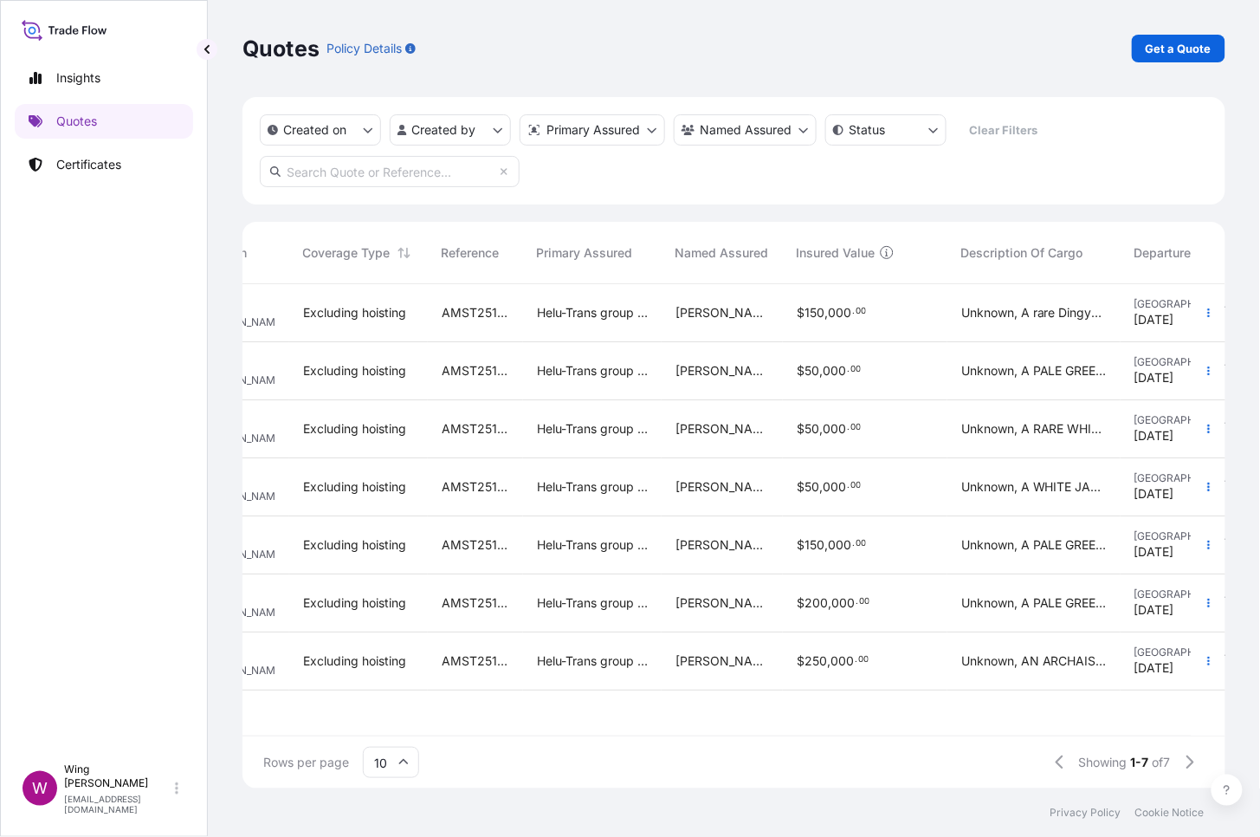
click at [869, 316] on div "$ 150 , 000 . 00" at bounding box center [865, 312] width 137 height 17
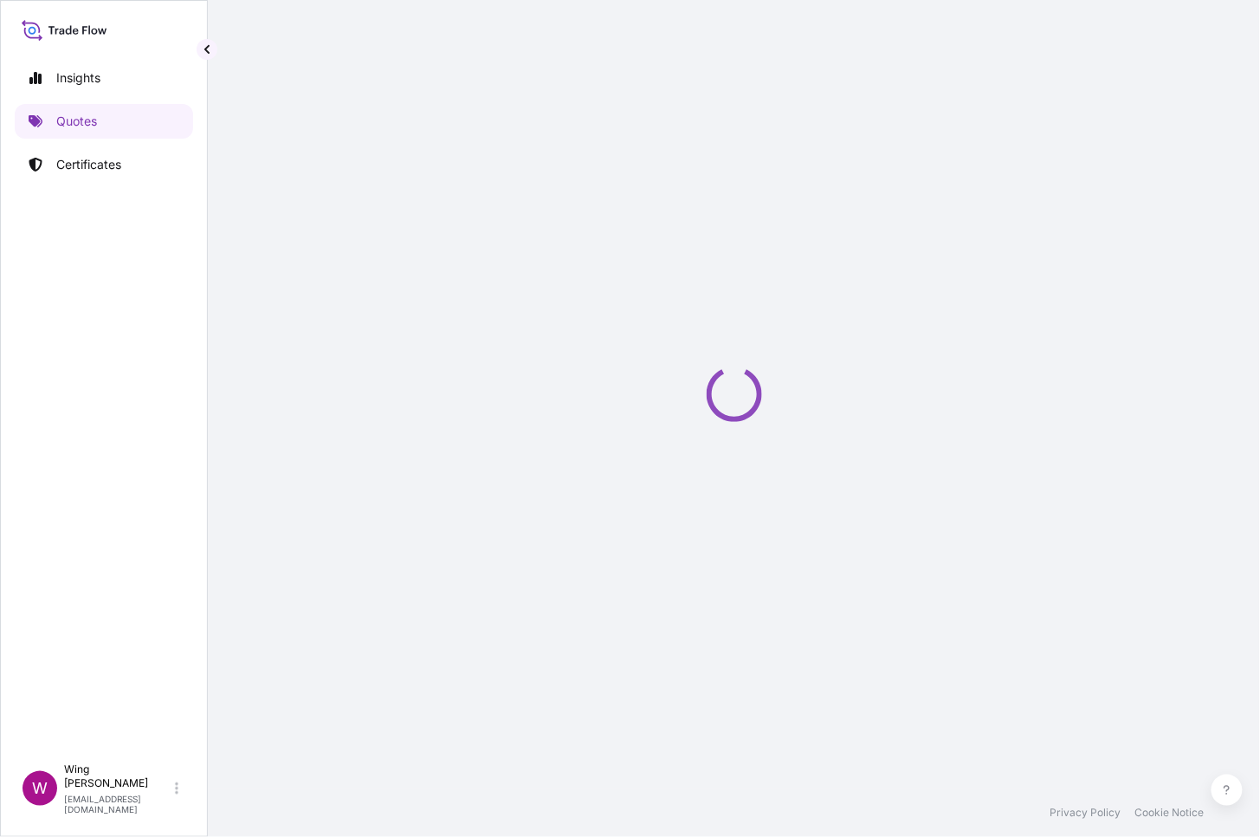
select select "STORAGE"
select select "Storage"
select select "[GEOGRAPHIC_DATA]"
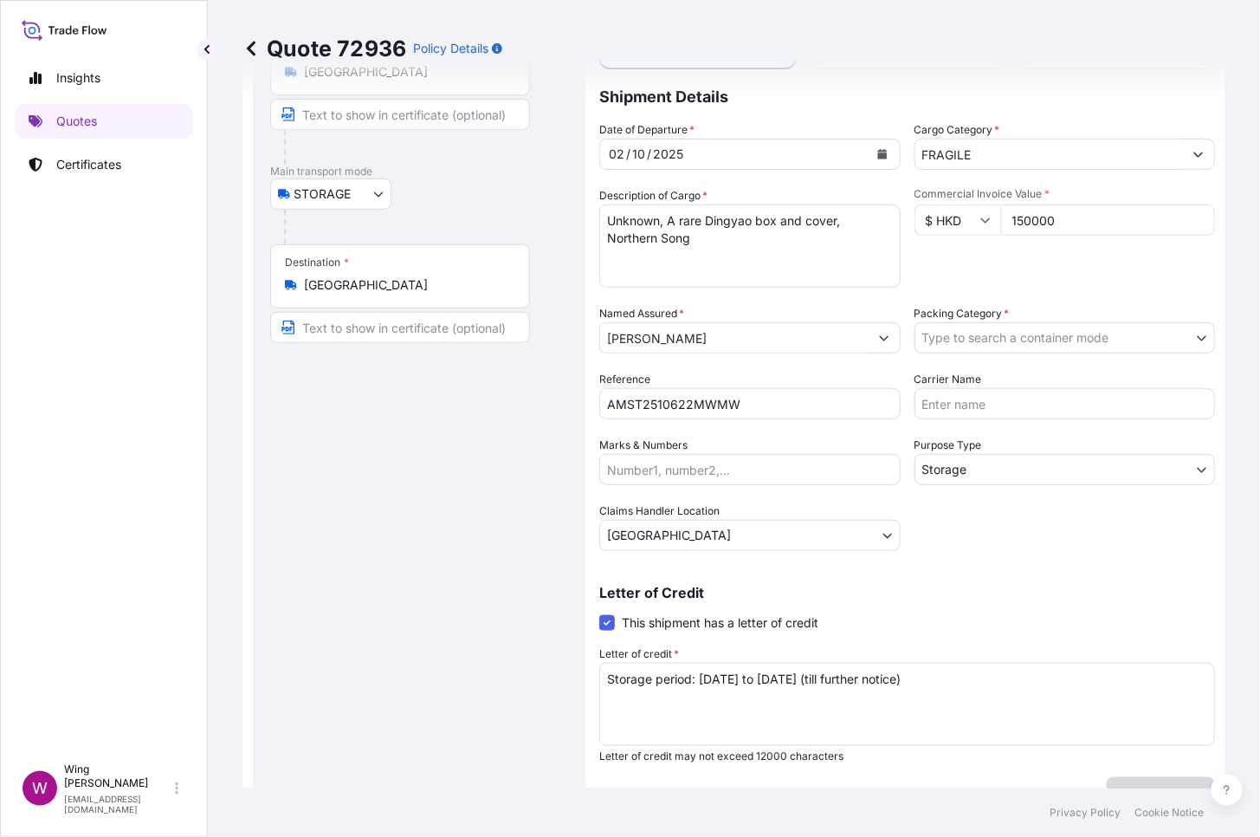
scroll to position [91, 0]
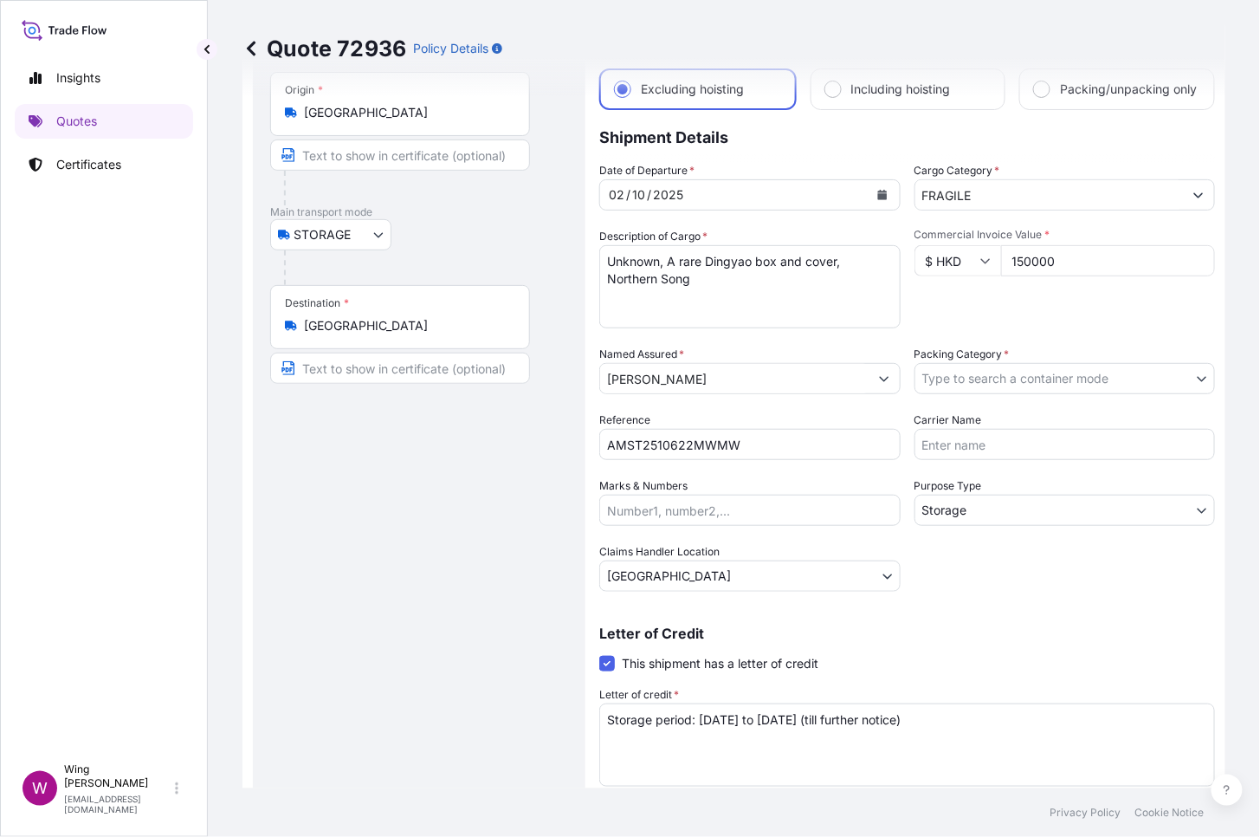
drag, startPoint x: 391, startPoint y: 515, endPoint x: 490, endPoint y: 499, distance: 101.0
click at [391, 516] on div "Route Details Place of loading Road / [GEOGRAPHIC_DATA] / Inland Origin * [GEOG…" at bounding box center [419, 434] width 298 height 801
drag, startPoint x: 1061, startPoint y: 282, endPoint x: 946, endPoint y: 275, distance: 115.5
click at [946, 275] on div "$ HKD 150000" at bounding box center [1065, 260] width 301 height 31
paste input "300000."
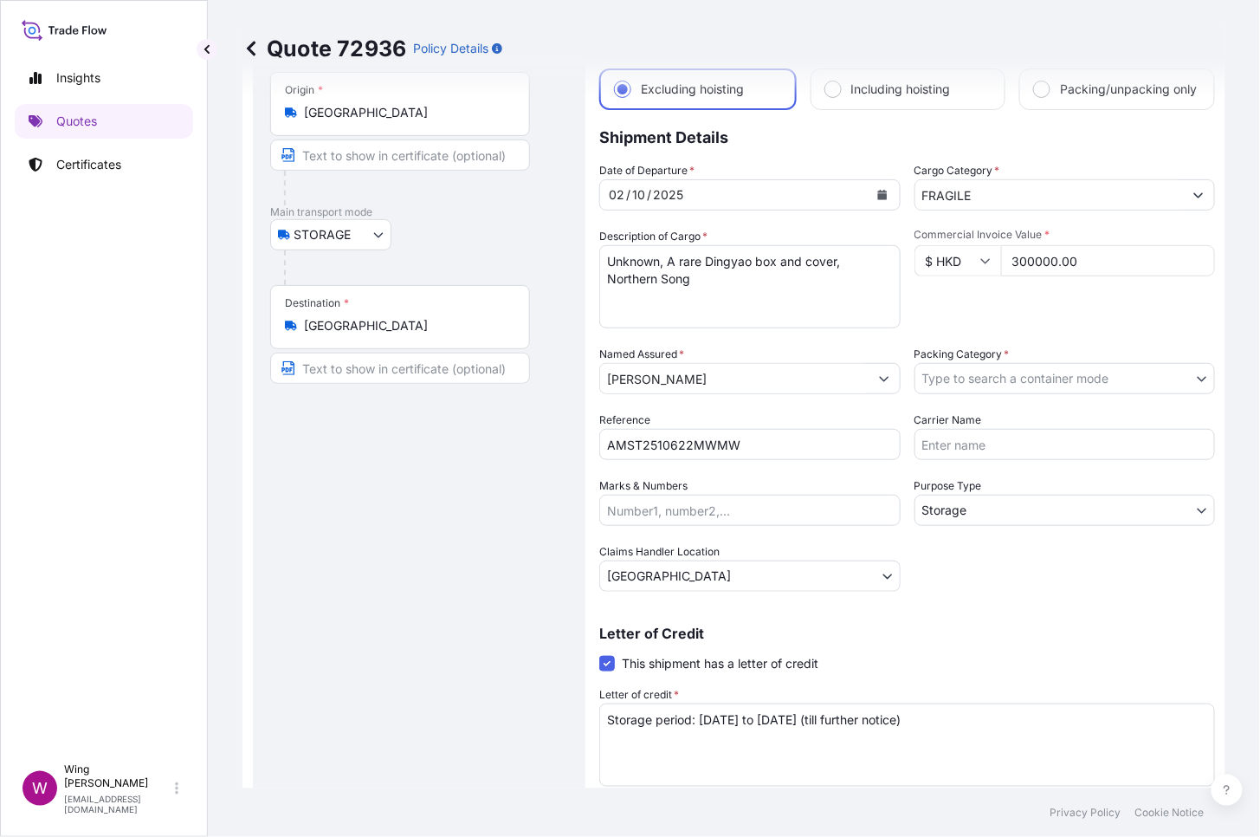
type input "300000.00"
click at [1034, 328] on div "Commercial Invoice Value * $ HKD 300000.00" at bounding box center [1065, 278] width 301 height 100
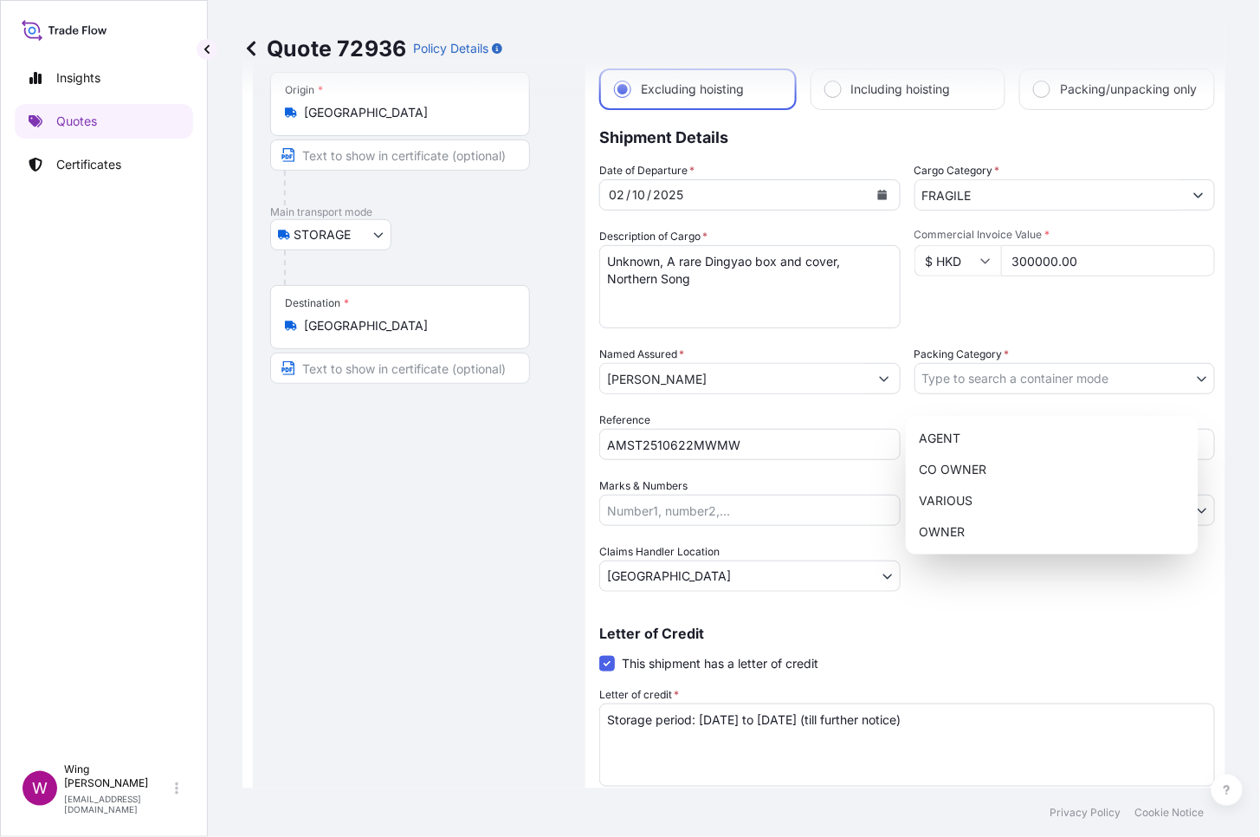
click at [1052, 394] on body "Insights Quotes Certificates W Wing Lee [EMAIL_ADDRESS][DOMAIN_NAME] Quote 7293…" at bounding box center [630, 418] width 1260 height 837
click at [1021, 521] on div "OWNER" at bounding box center [1052, 531] width 279 height 31
select select "27"
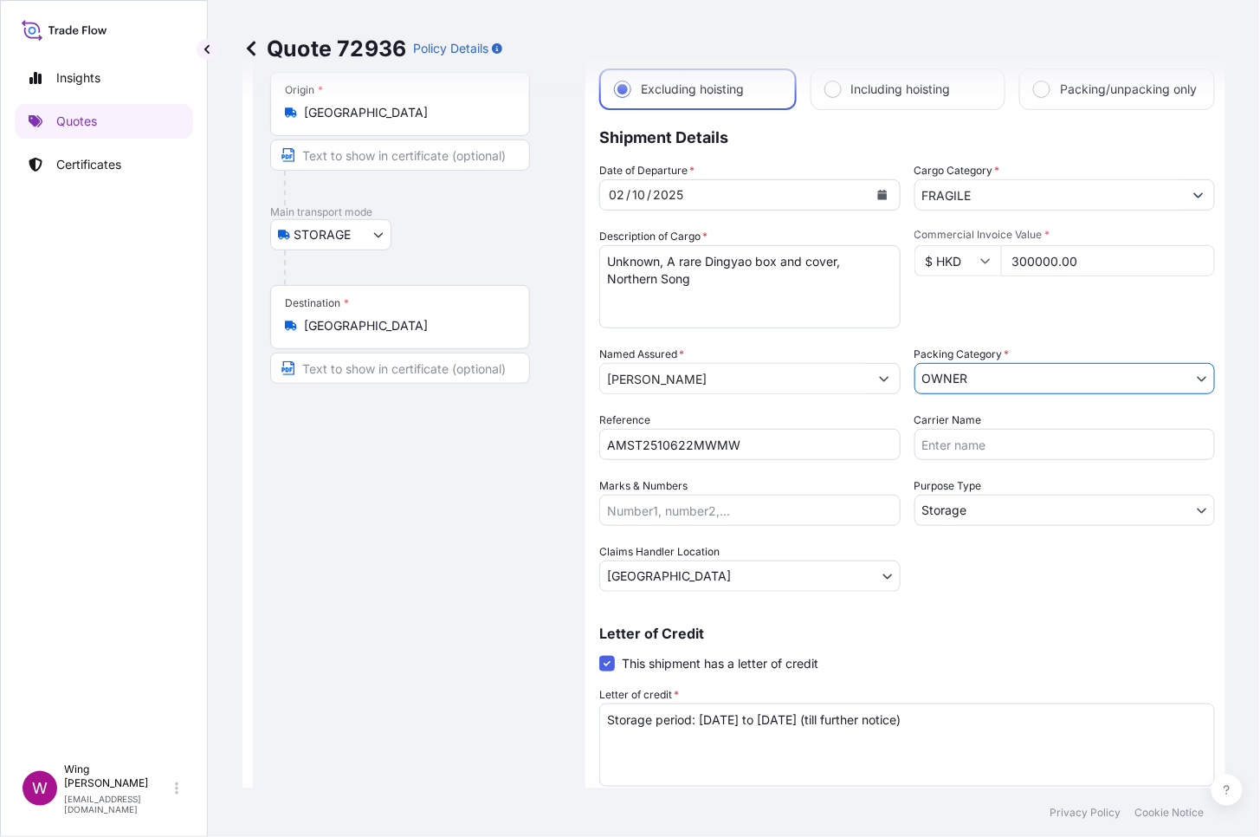
click at [963, 624] on div "Letter of Credit This shipment has a letter of credit Letter of credit * Storag…" at bounding box center [907, 704] width 616 height 198
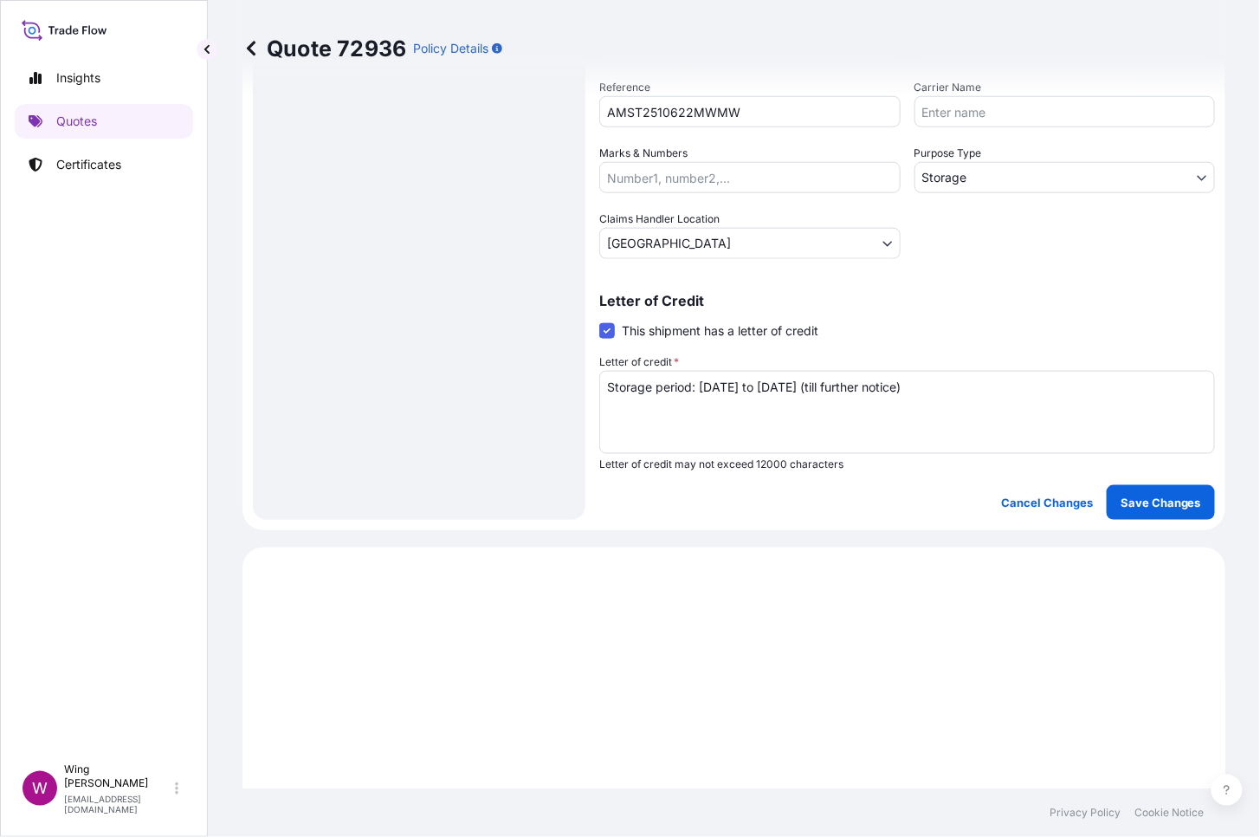
scroll to position [437, 0]
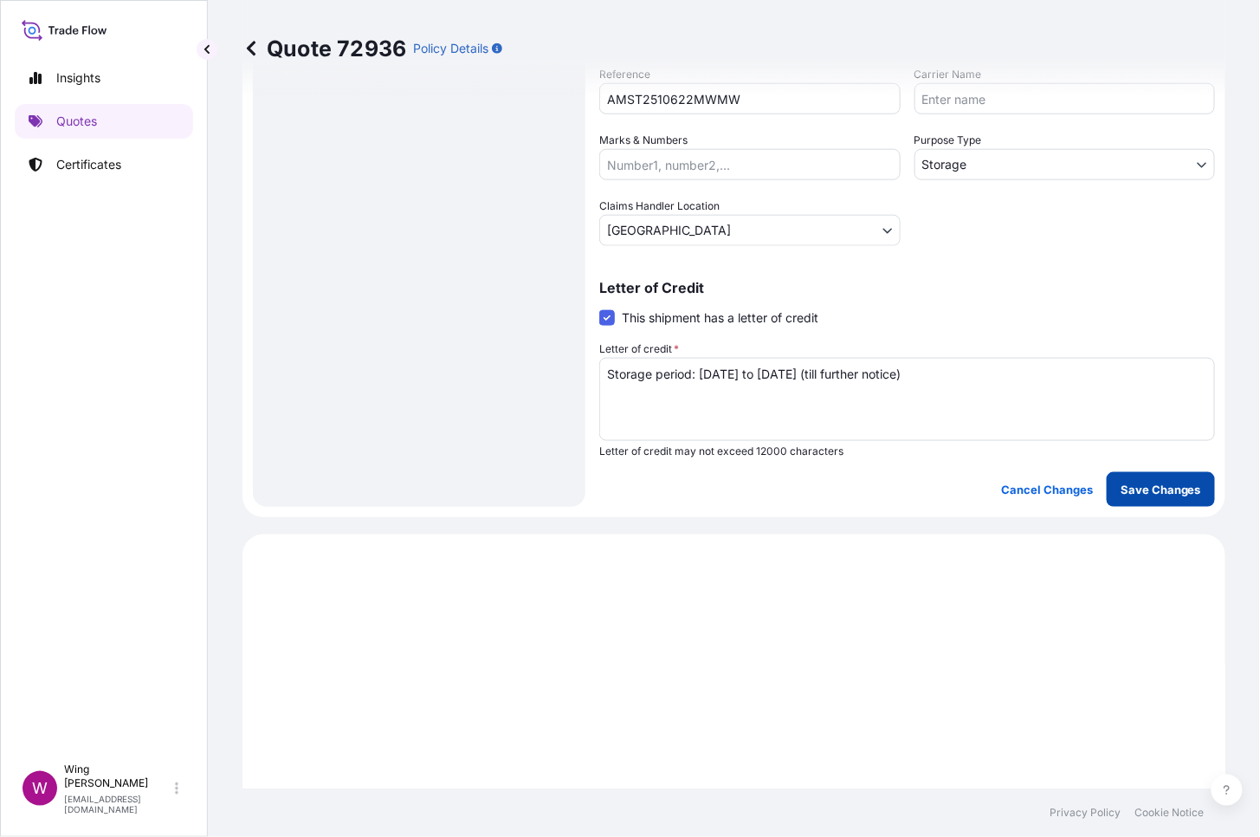
click at [1171, 495] on p "Save Changes" at bounding box center [1161, 489] width 81 height 17
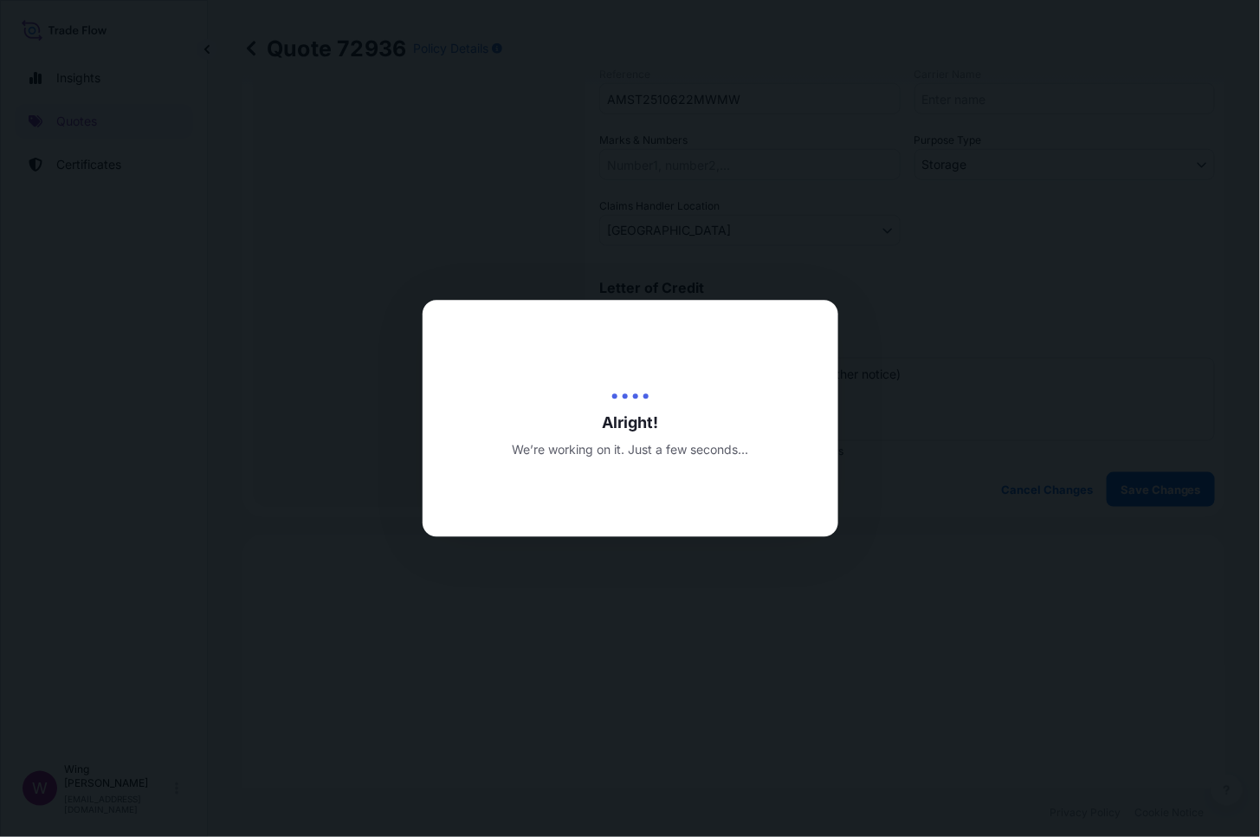
type input "[DATE]"
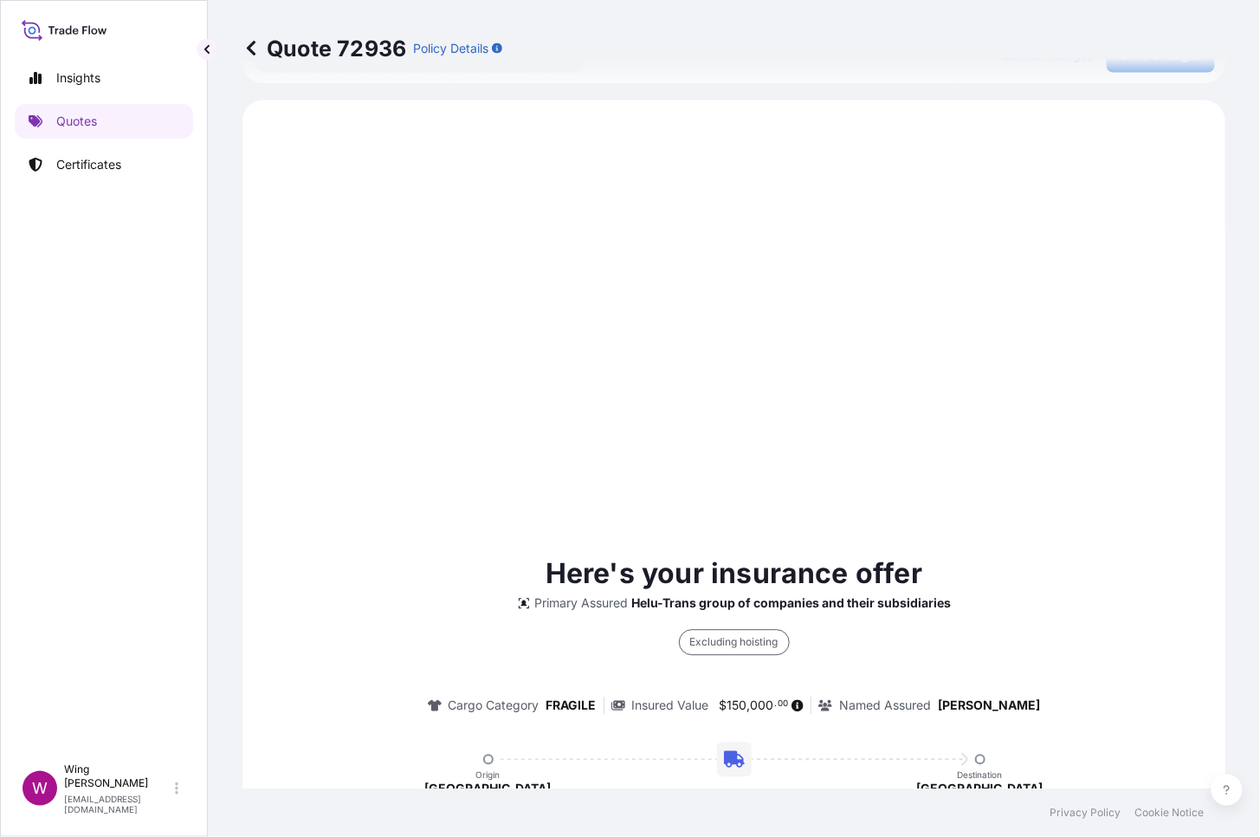
scroll to position [899, 0]
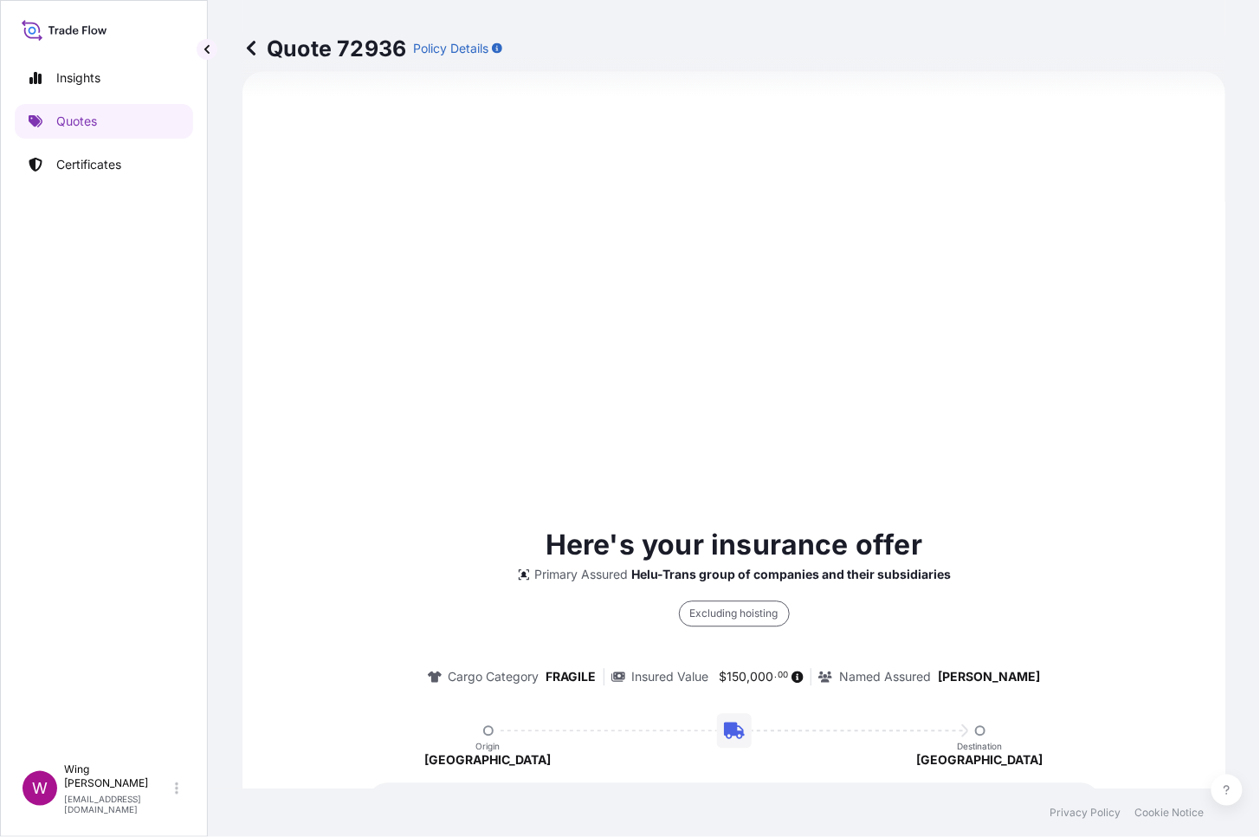
select select "STORAGE"
select select "Storage"
select select "[GEOGRAPHIC_DATA]"
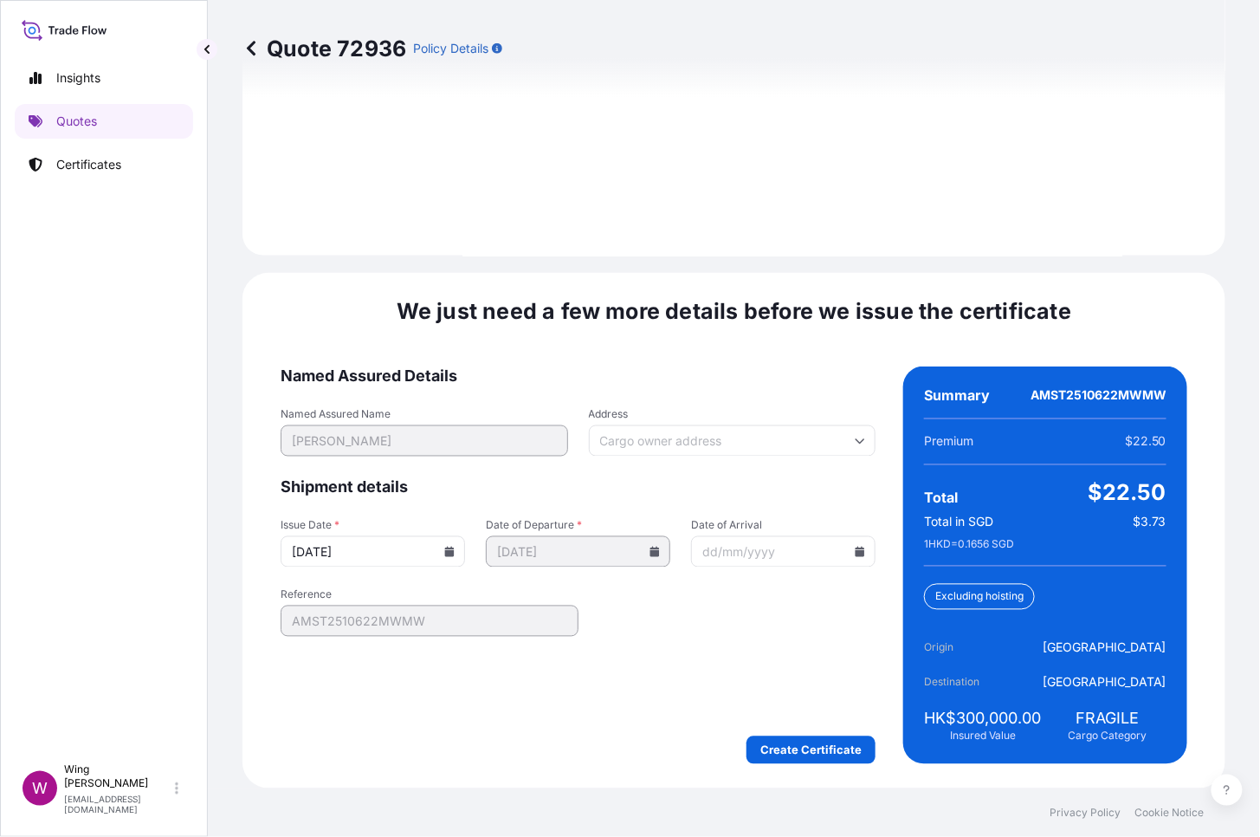
scroll to position [2602, 0]
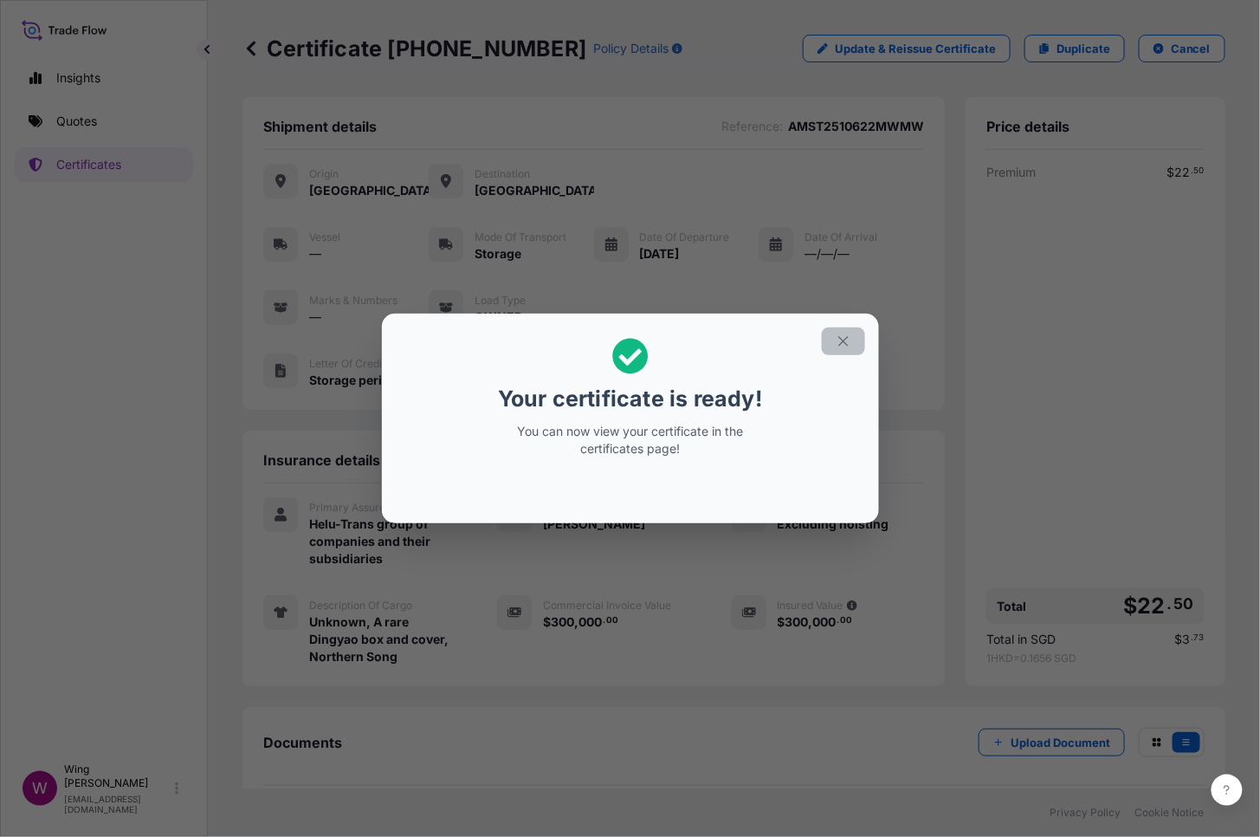
click at [849, 337] on icon "button" at bounding box center [844, 341] width 16 height 16
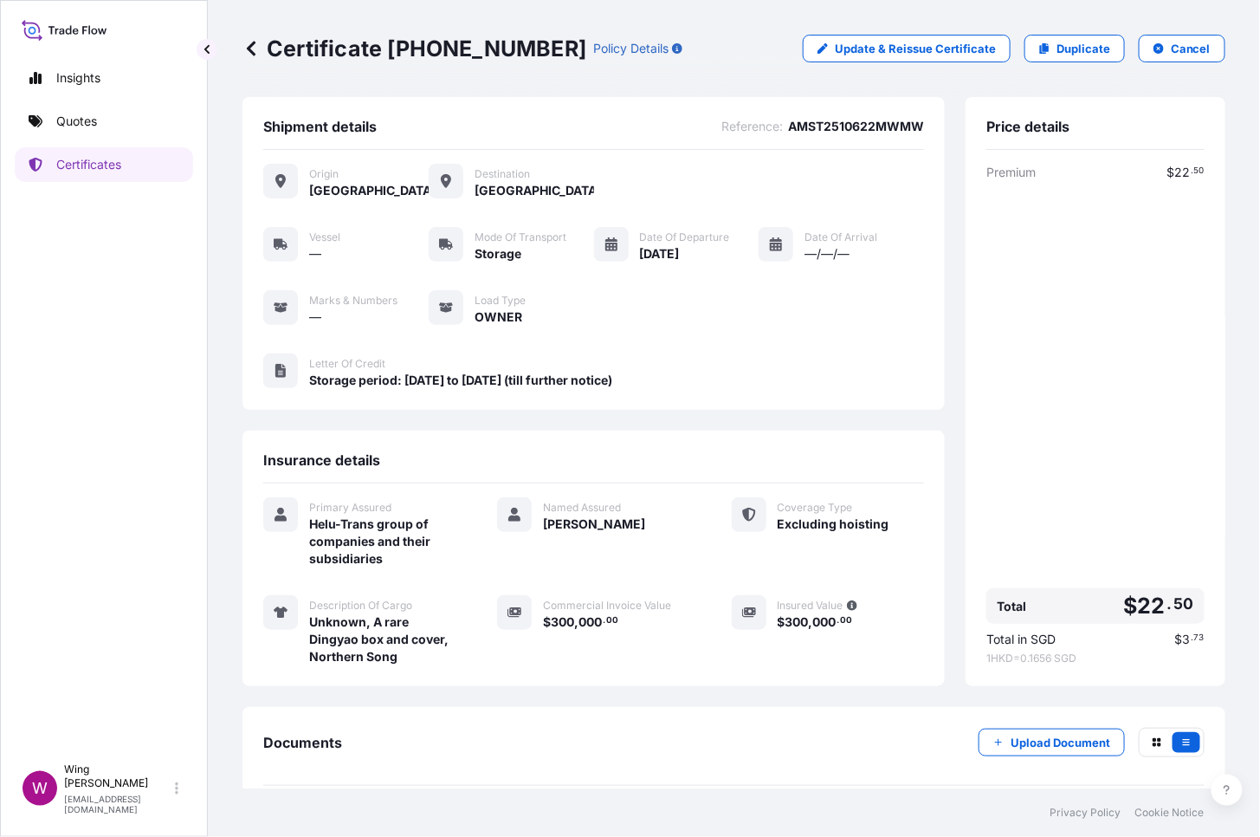
scroll to position [81, 0]
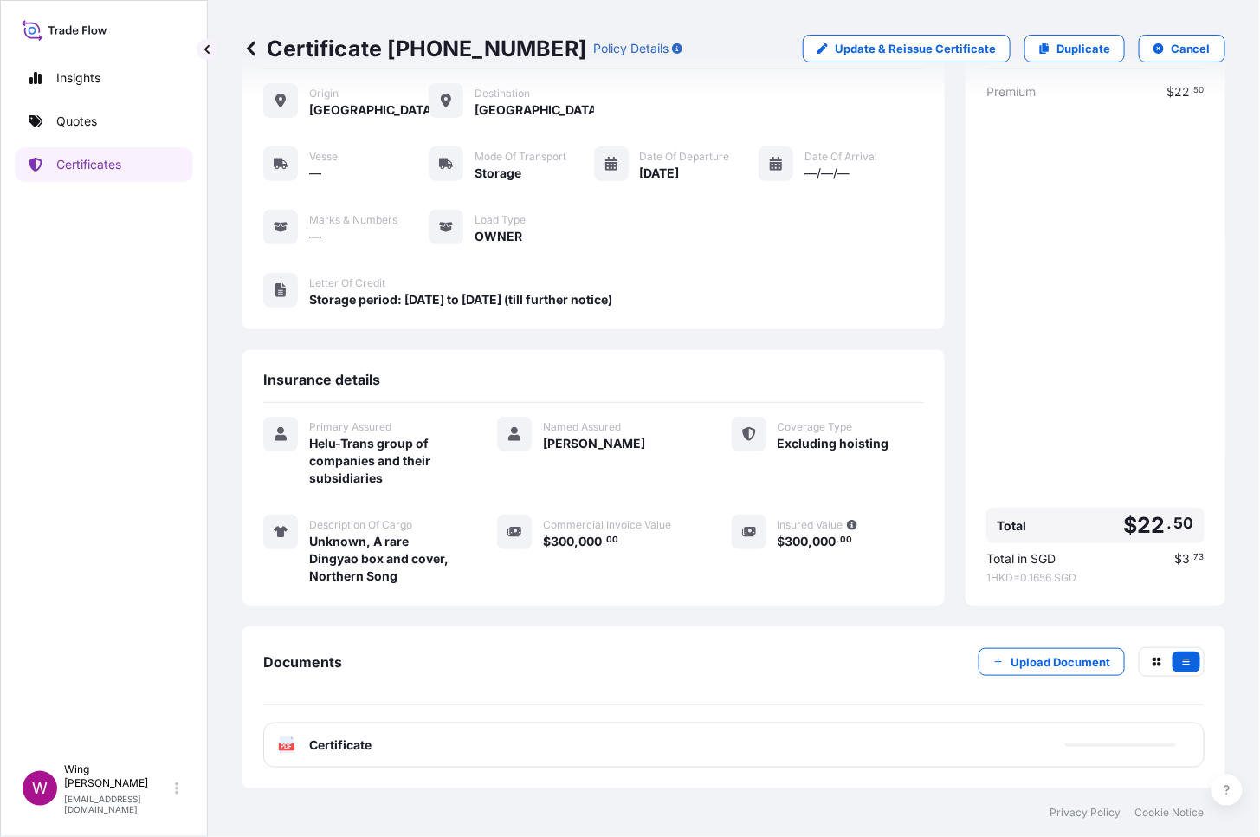
click at [285, 644] on icon at bounding box center [287, 744] width 15 height 17
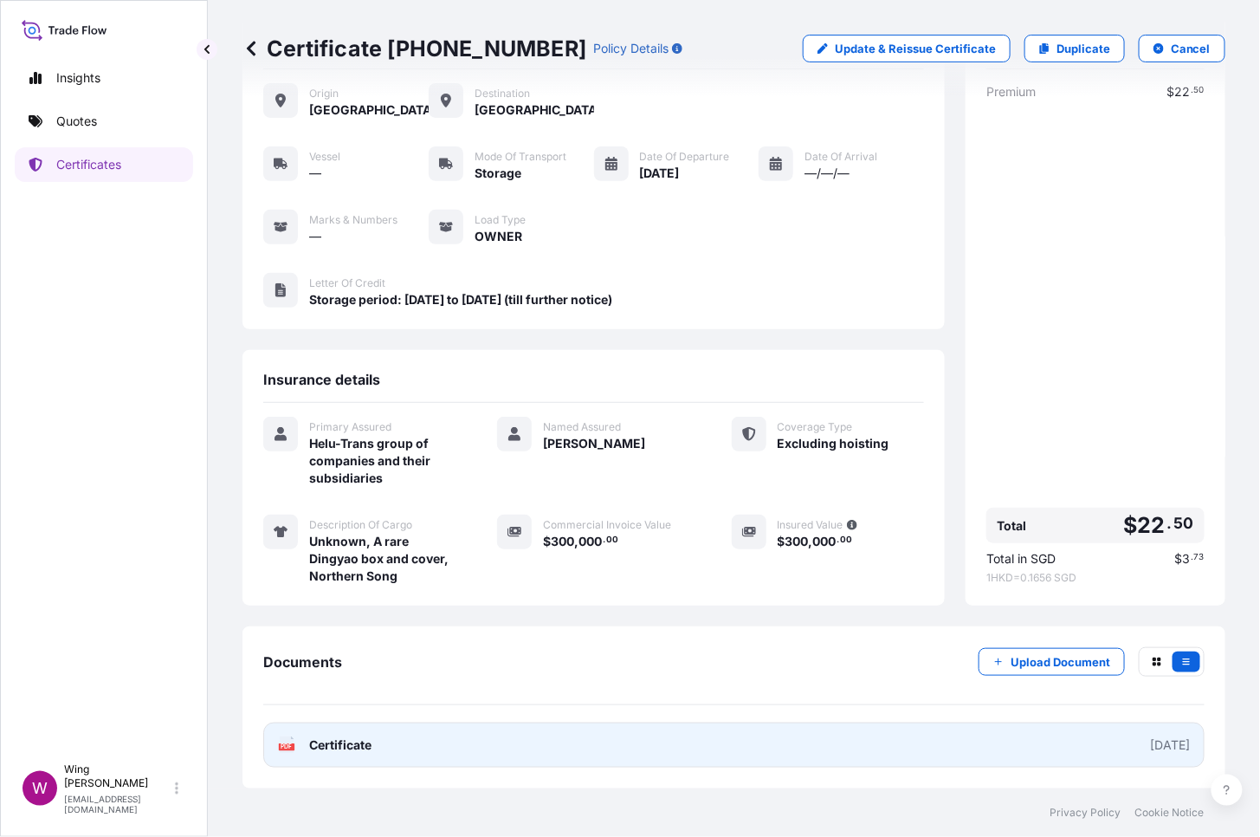
click at [287, 644] on text "PDF" at bounding box center [286, 747] width 11 height 6
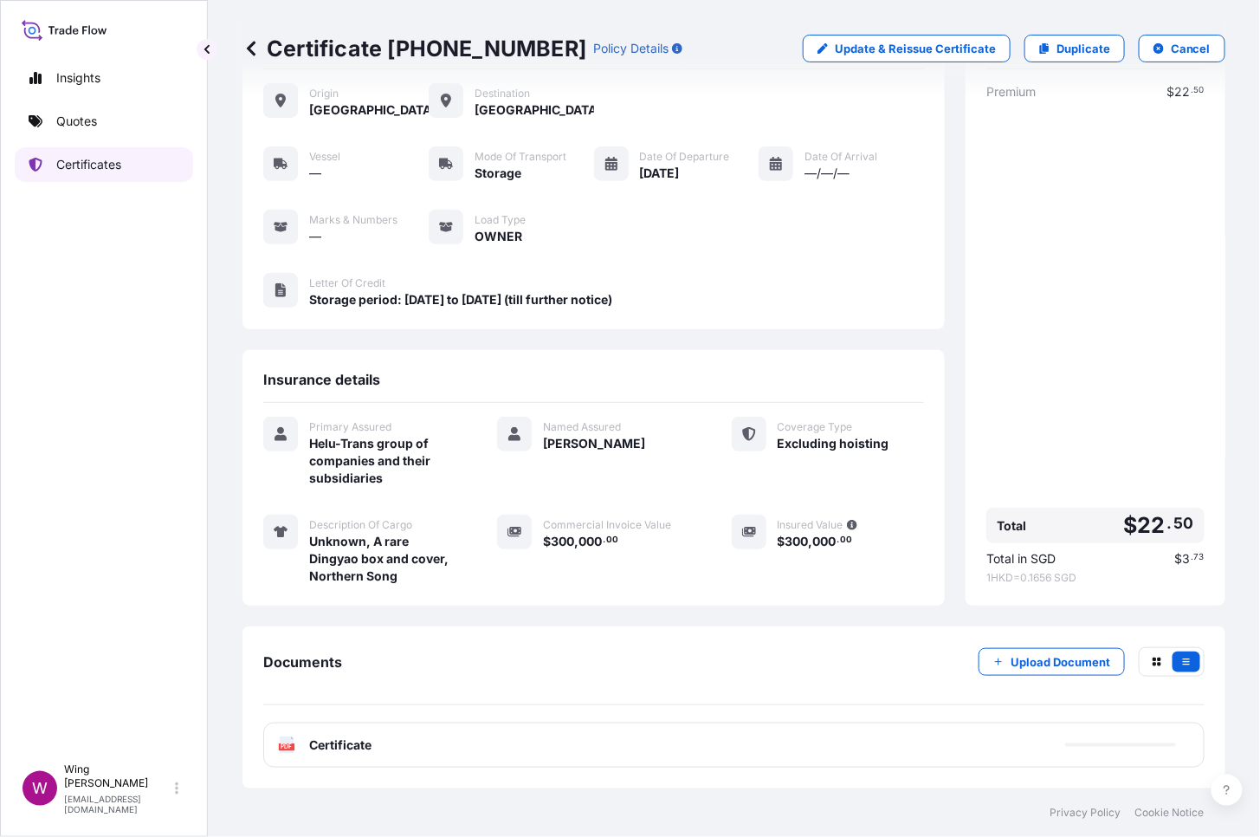
click at [93, 169] on p "Certificates" at bounding box center [88, 164] width 65 height 17
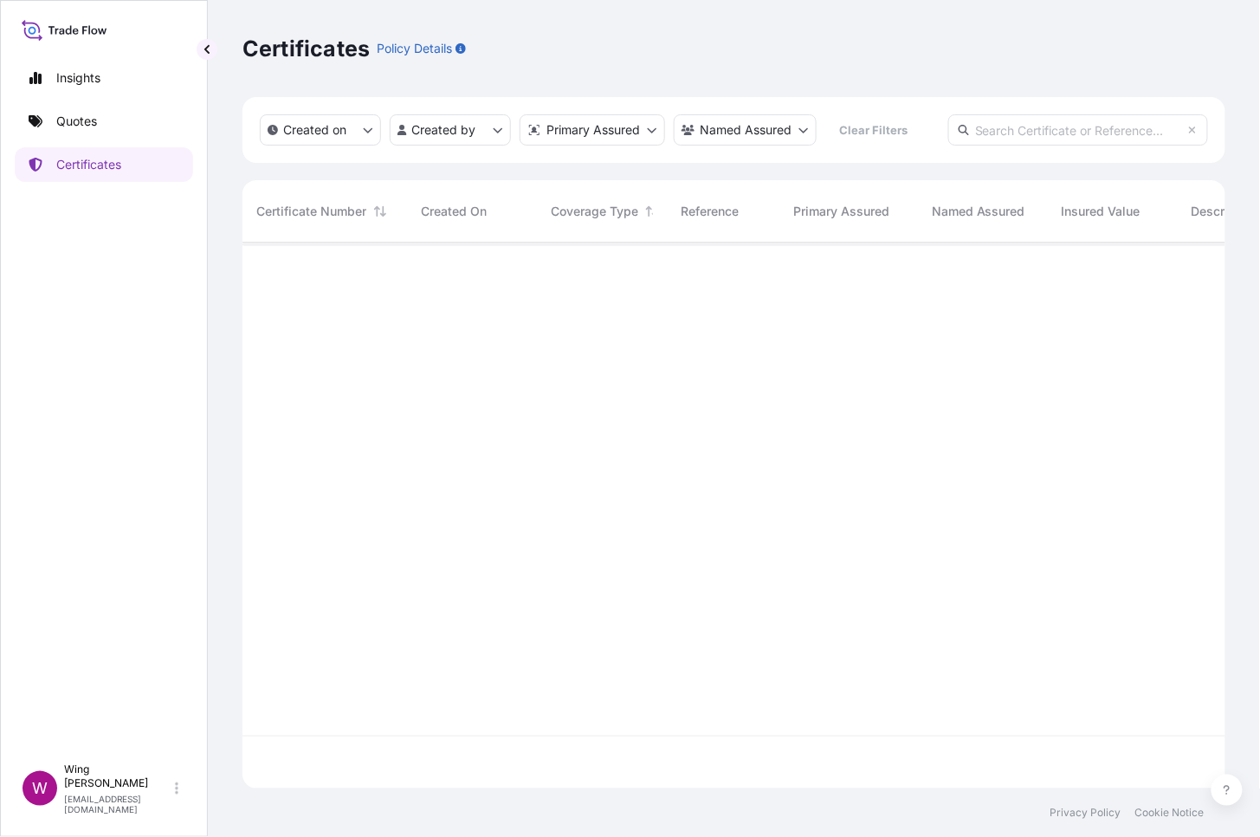
scroll to position [538, 966]
click at [1039, 136] on input "text" at bounding box center [1078, 129] width 260 height 31
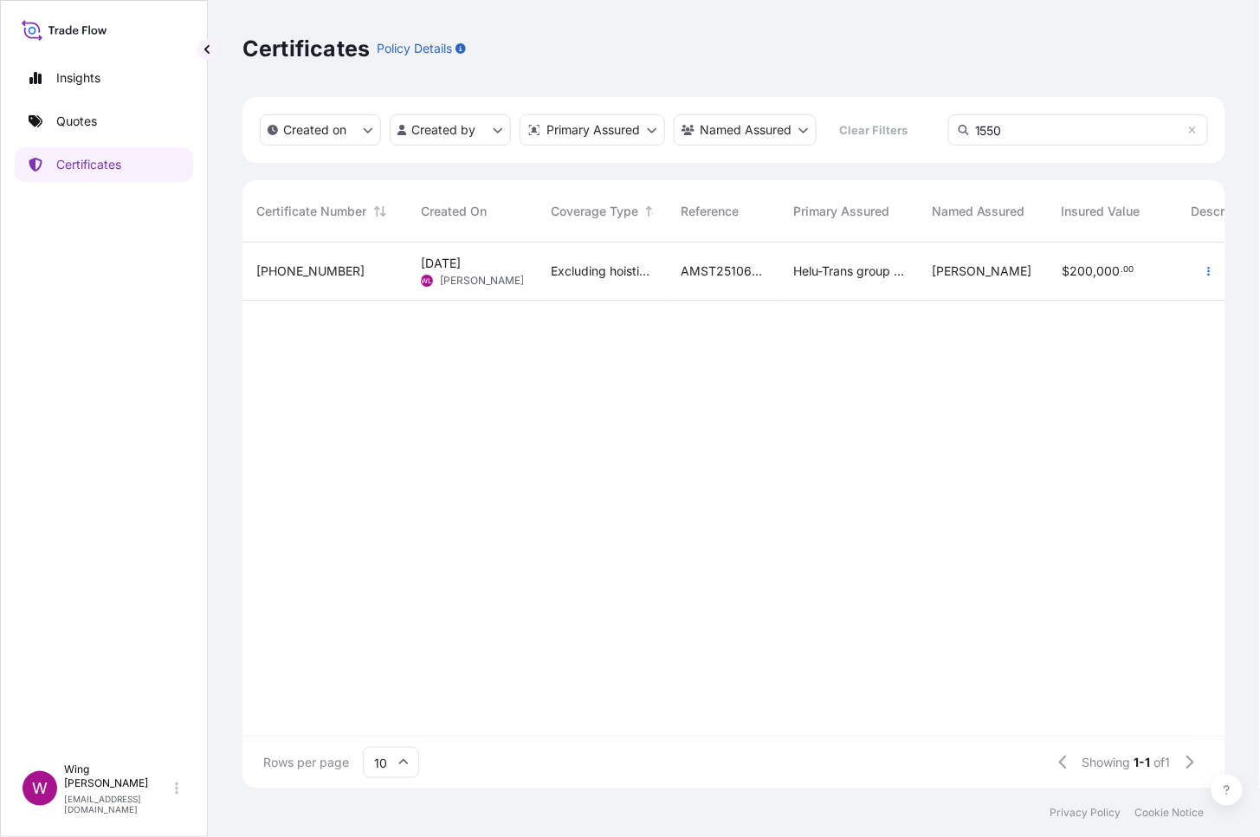
click at [1056, 131] on input "1550" at bounding box center [1078, 129] width 260 height 31
type input "1550"
click at [385, 270] on div "[PHONE_NUMBER]" at bounding box center [324, 270] width 137 height 17
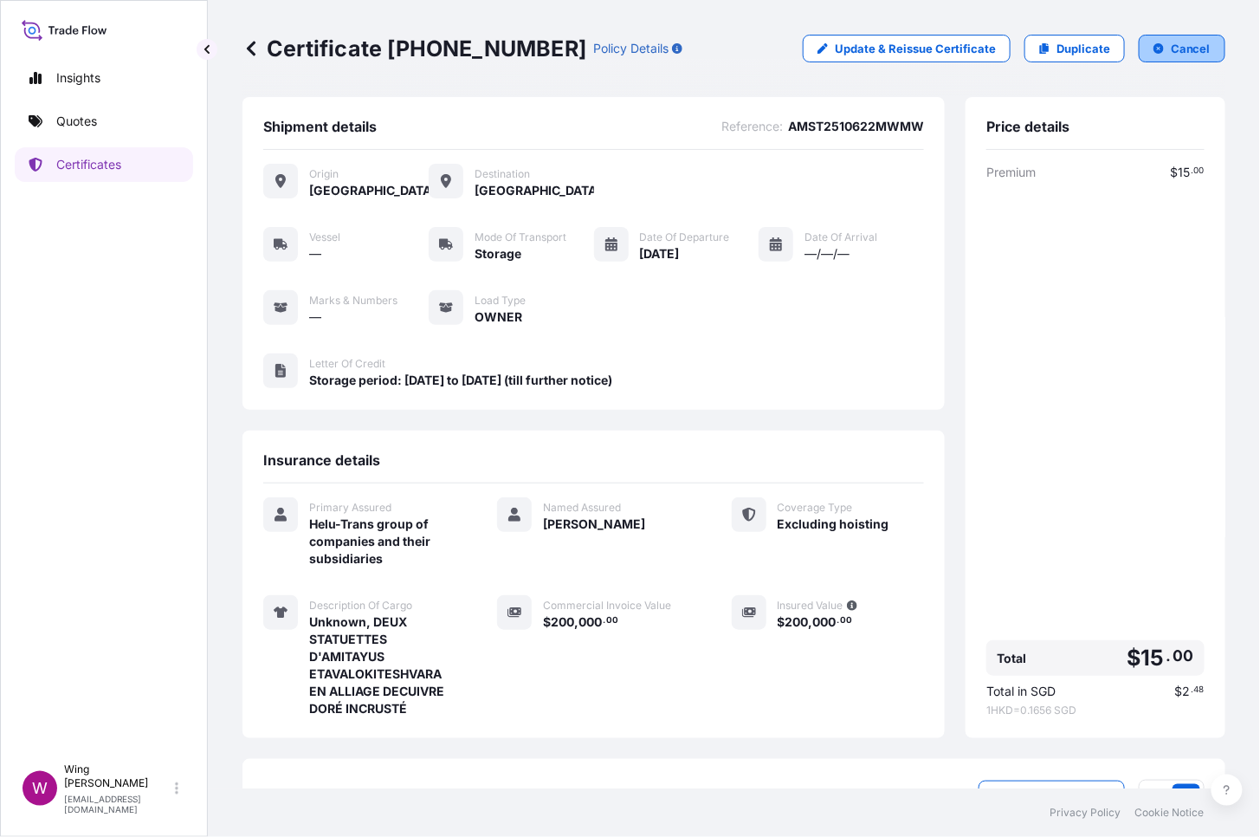
click at [1152, 36] on button "Cancel" at bounding box center [1182, 49] width 87 height 28
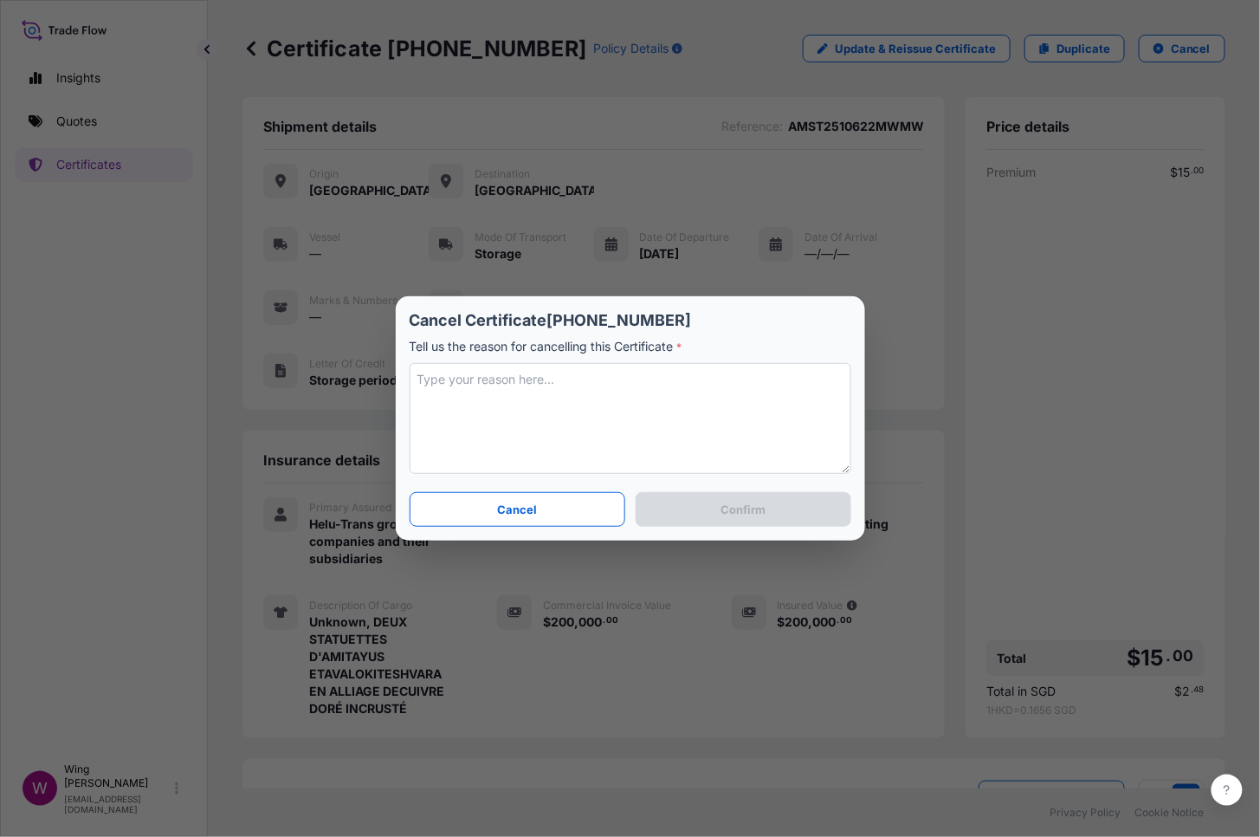
click at [481, 404] on textarea at bounding box center [631, 418] width 442 height 111
type textarea "Revised"
click at [741, 526] on button "Confirm" at bounding box center [743, 509] width 215 height 35
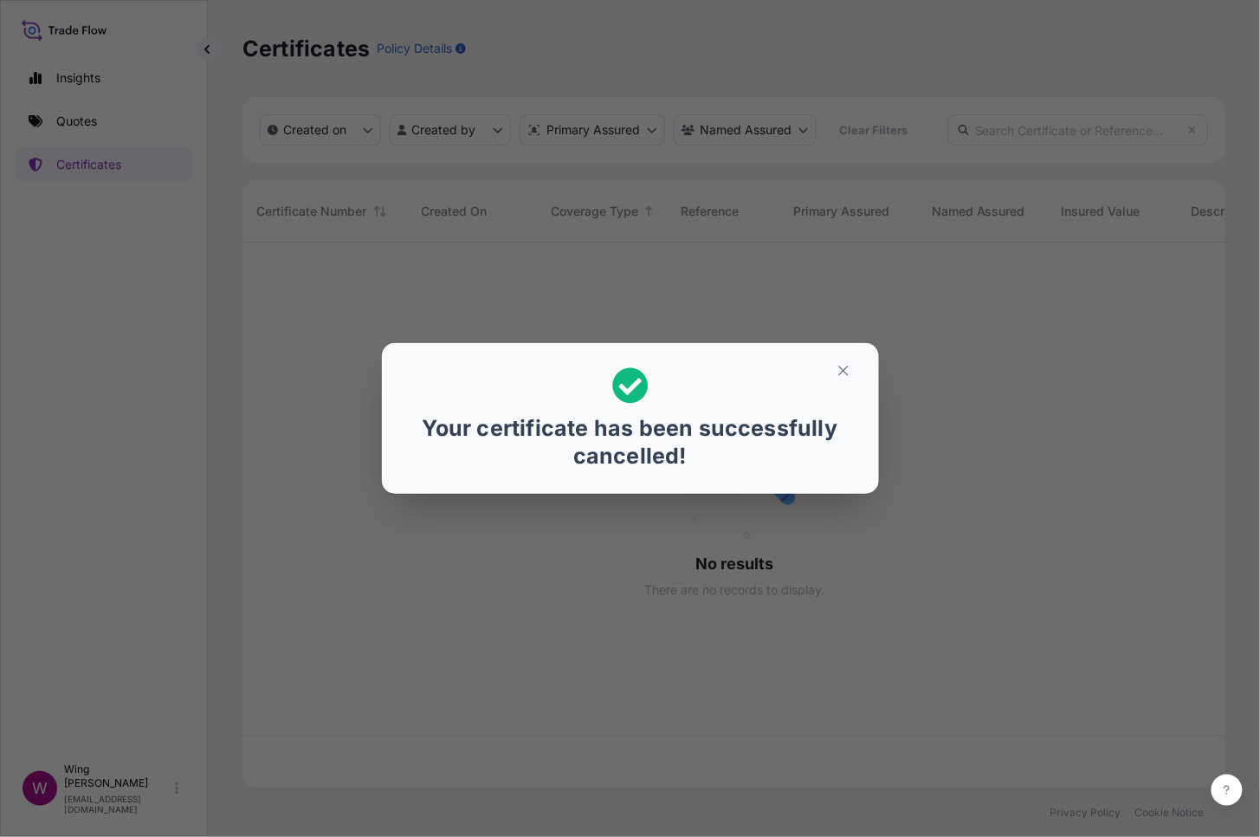
scroll to position [538, 966]
click at [841, 373] on icon "button" at bounding box center [844, 371] width 16 height 16
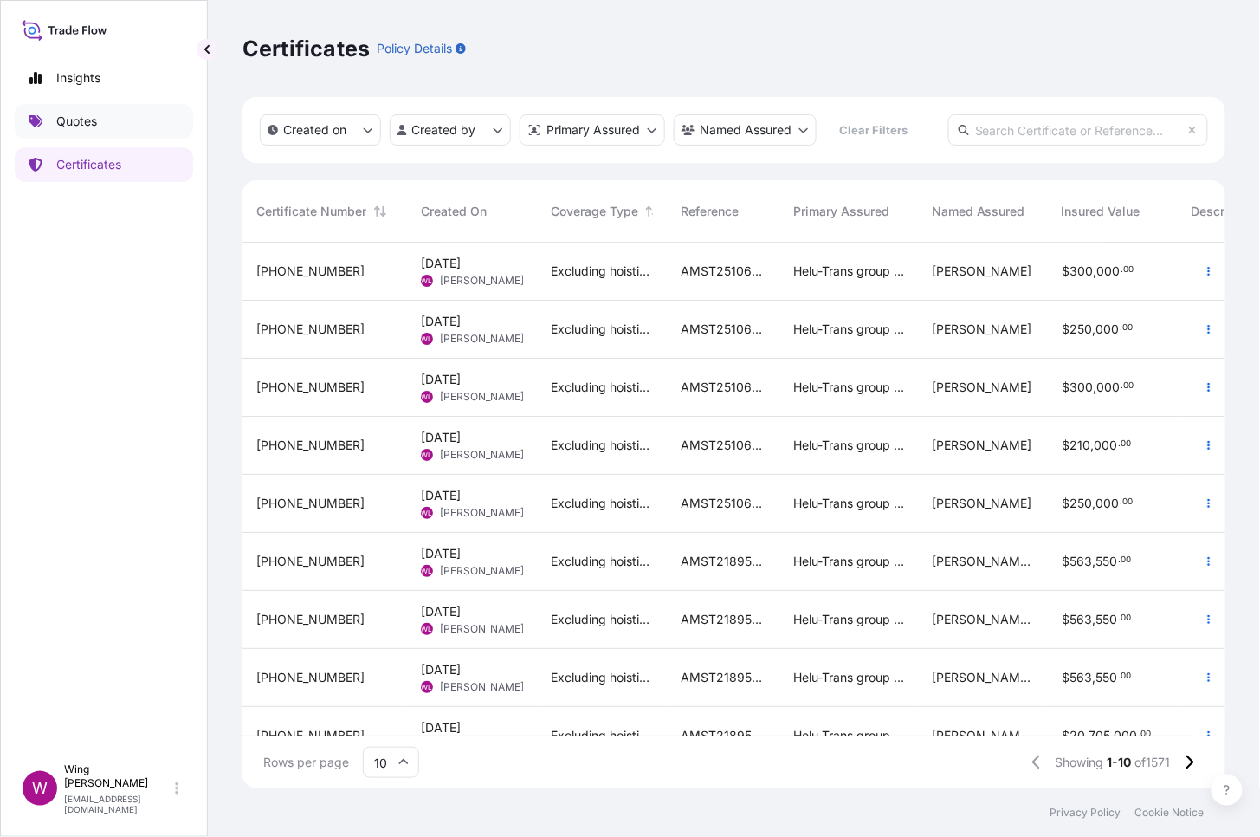
click at [87, 118] on p "Quotes" at bounding box center [76, 121] width 41 height 17
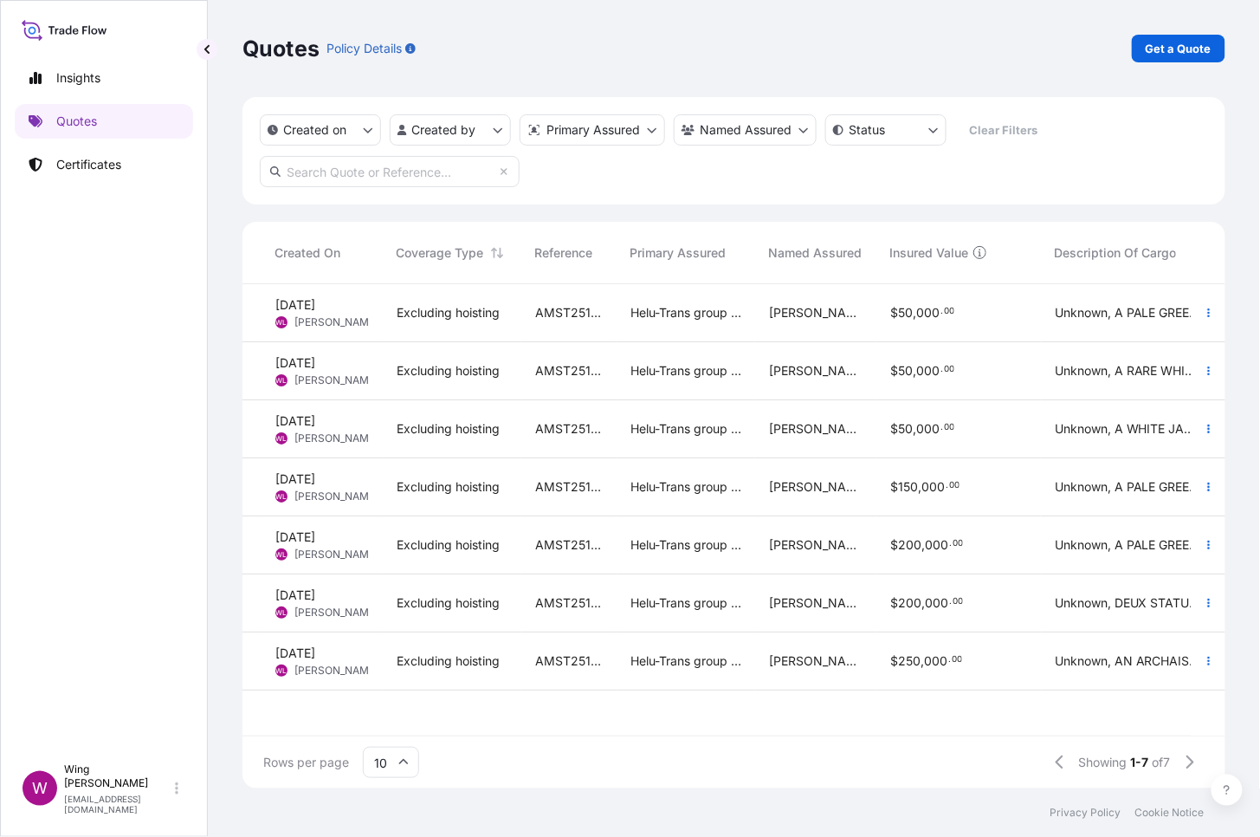
scroll to position [0, 92]
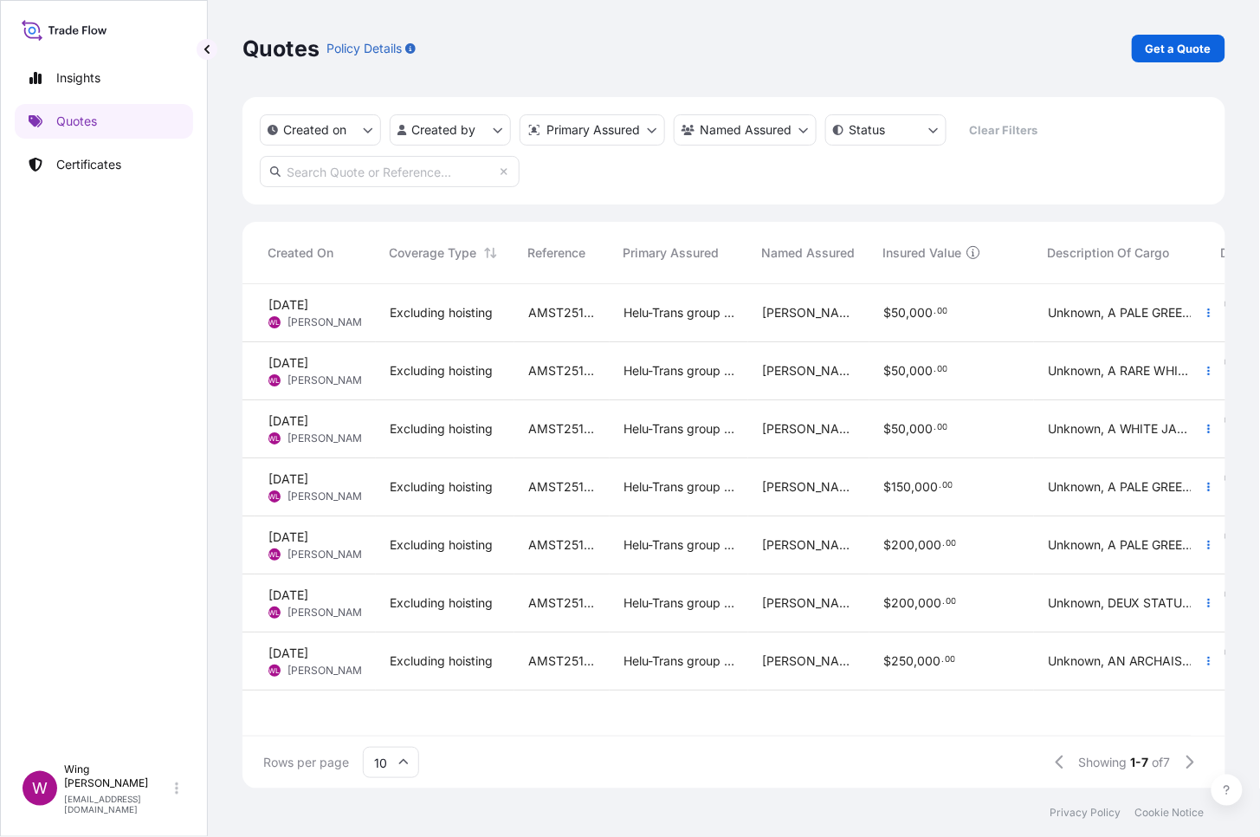
click at [929, 609] on span "$ 200 , 000 . 00" at bounding box center [919, 602] width 73 height 17
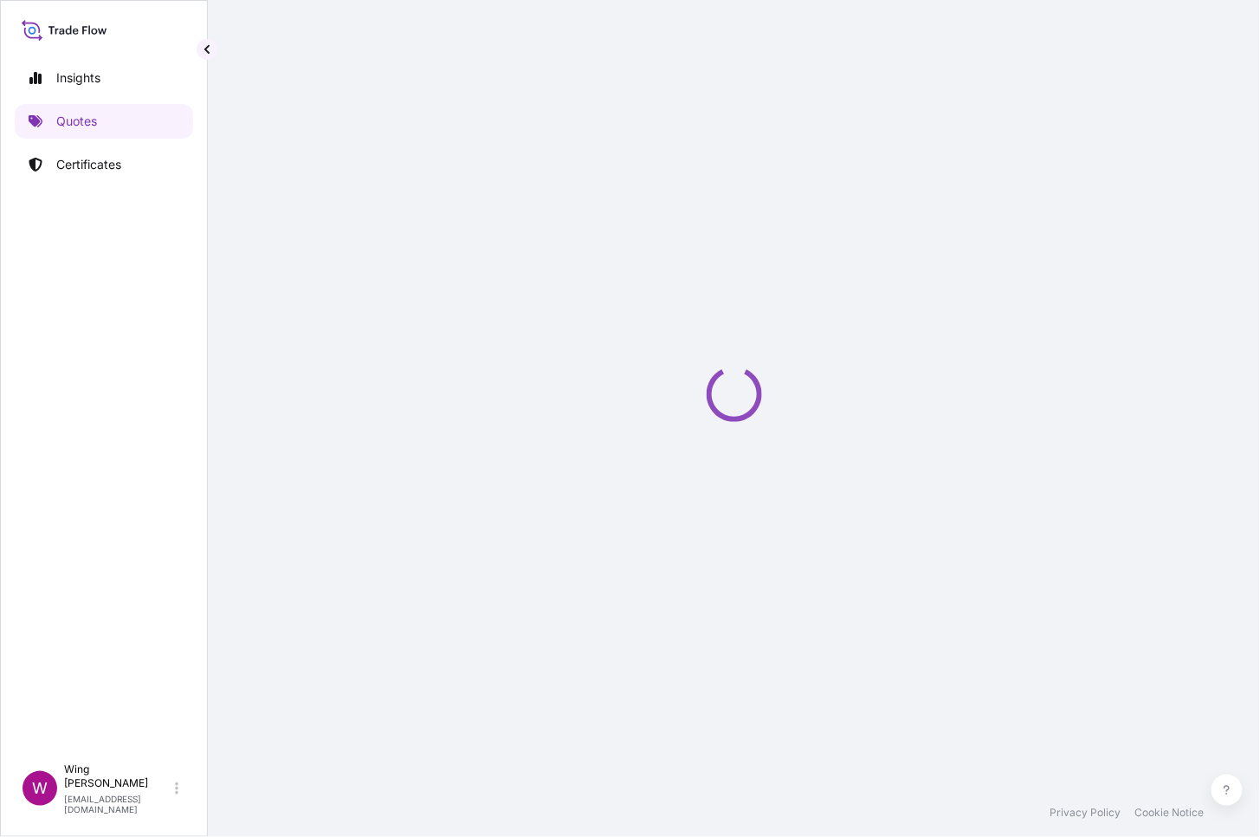
select select "STORAGE"
select select "Storage"
select select "[GEOGRAPHIC_DATA]"
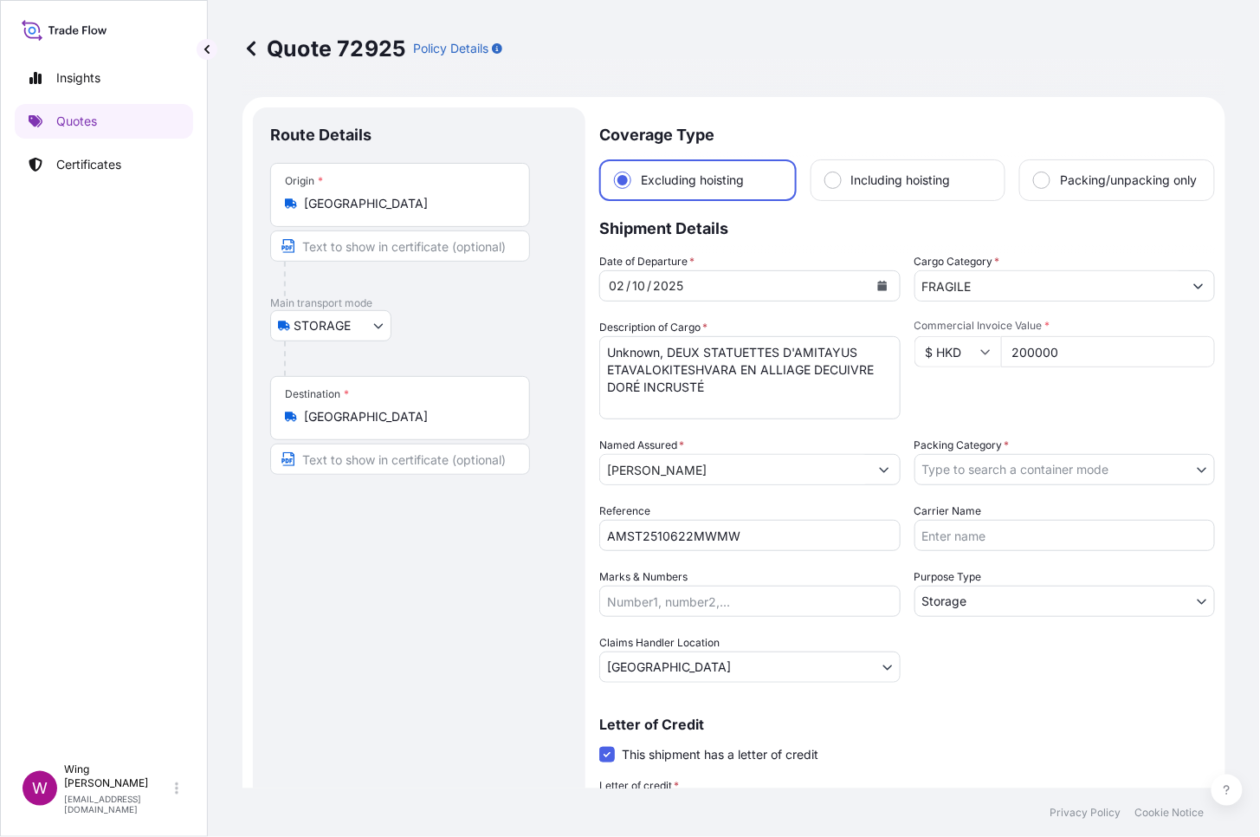
click at [404, 644] on div "Route Details Place of loading Road / [GEOGRAPHIC_DATA] / Inland Origin * [GEOG…" at bounding box center [419, 525] width 298 height 801
drag, startPoint x: 361, startPoint y: 637, endPoint x: 461, endPoint y: 616, distance: 101.8
click at [361, 637] on div "Route Details Place of loading Road / [GEOGRAPHIC_DATA] / Inland Origin * [GEOG…" at bounding box center [419, 525] width 298 height 801
drag, startPoint x: 1093, startPoint y: 372, endPoint x: 913, endPoint y: 370, distance: 180.2
click at [915, 367] on div "$ HKD 200000" at bounding box center [1065, 351] width 301 height 31
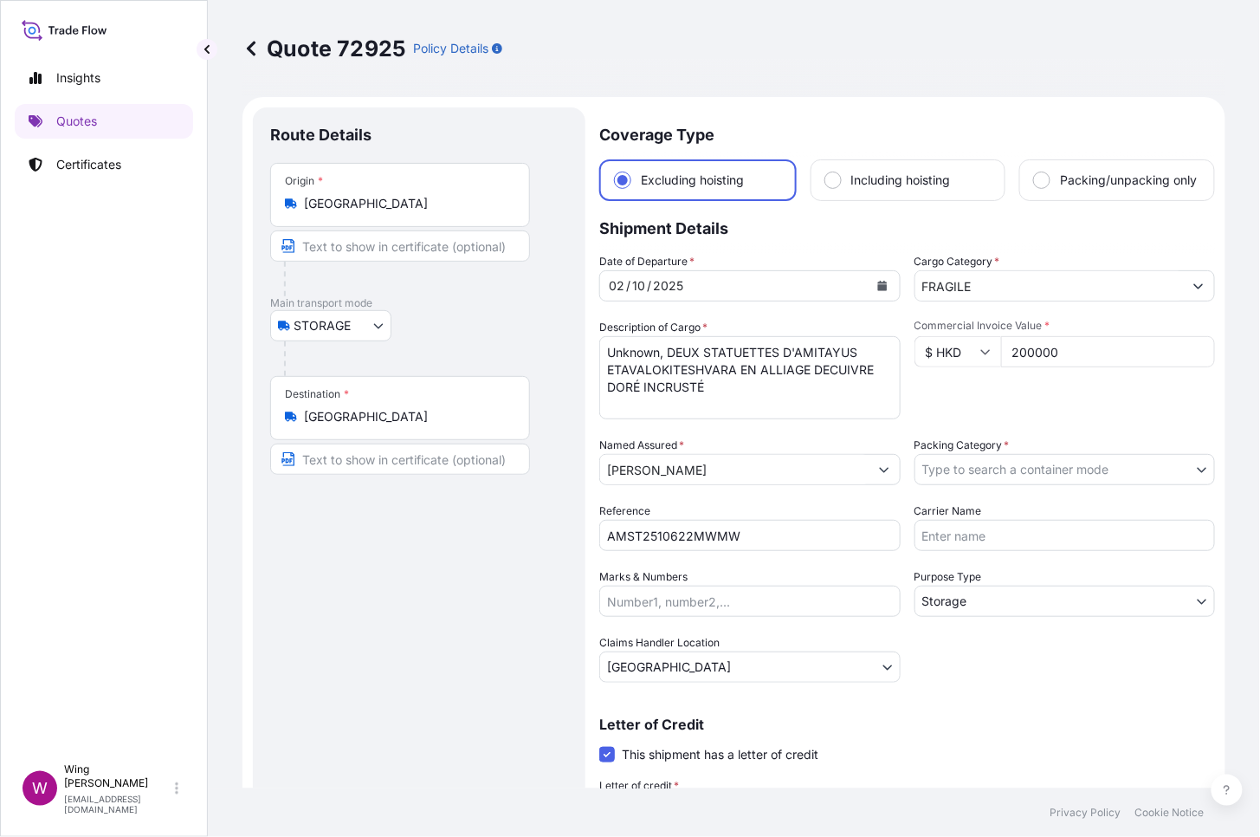
paste input "50000."
type input "250000.00"
click at [361, 644] on div "Route Details Place of loading Road / [GEOGRAPHIC_DATA] / Inland Origin * [GEOG…" at bounding box center [419, 525] width 298 height 801
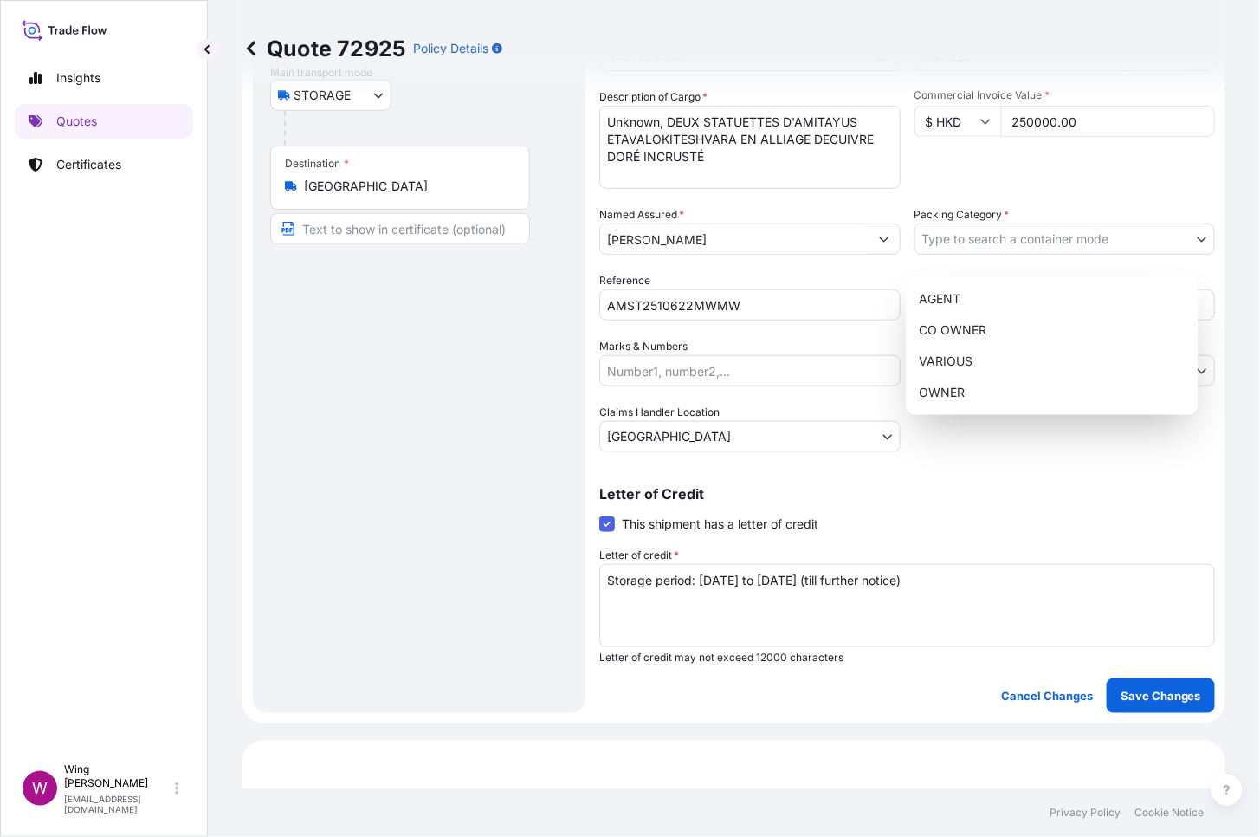
click at [1013, 263] on body "Insights Quotes Certificates W Wing Lee [EMAIL_ADDRESS][DOMAIN_NAME] Quote 7292…" at bounding box center [630, 418] width 1260 height 837
click at [997, 385] on div "OWNER" at bounding box center [1052, 392] width 279 height 31
select select "27"
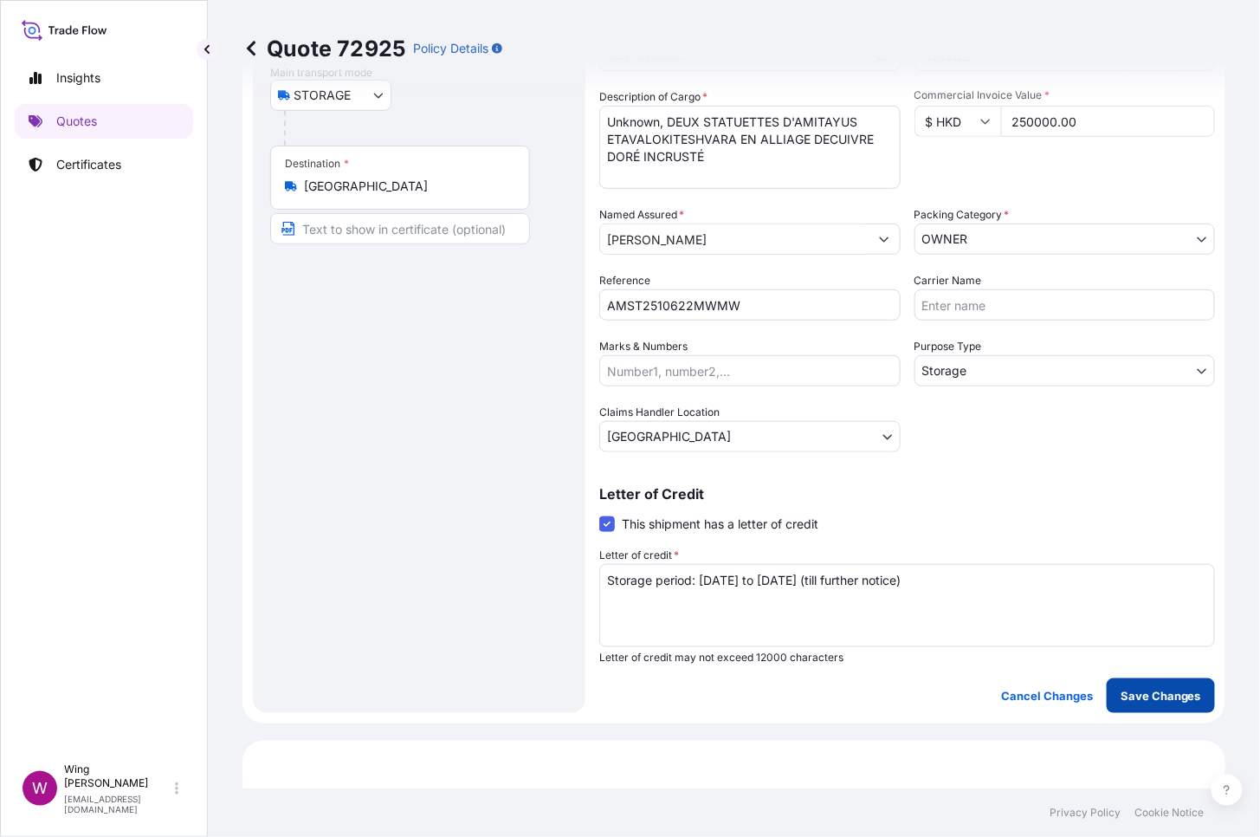
click at [1129, 644] on p "Save Changes" at bounding box center [1161, 695] width 81 height 17
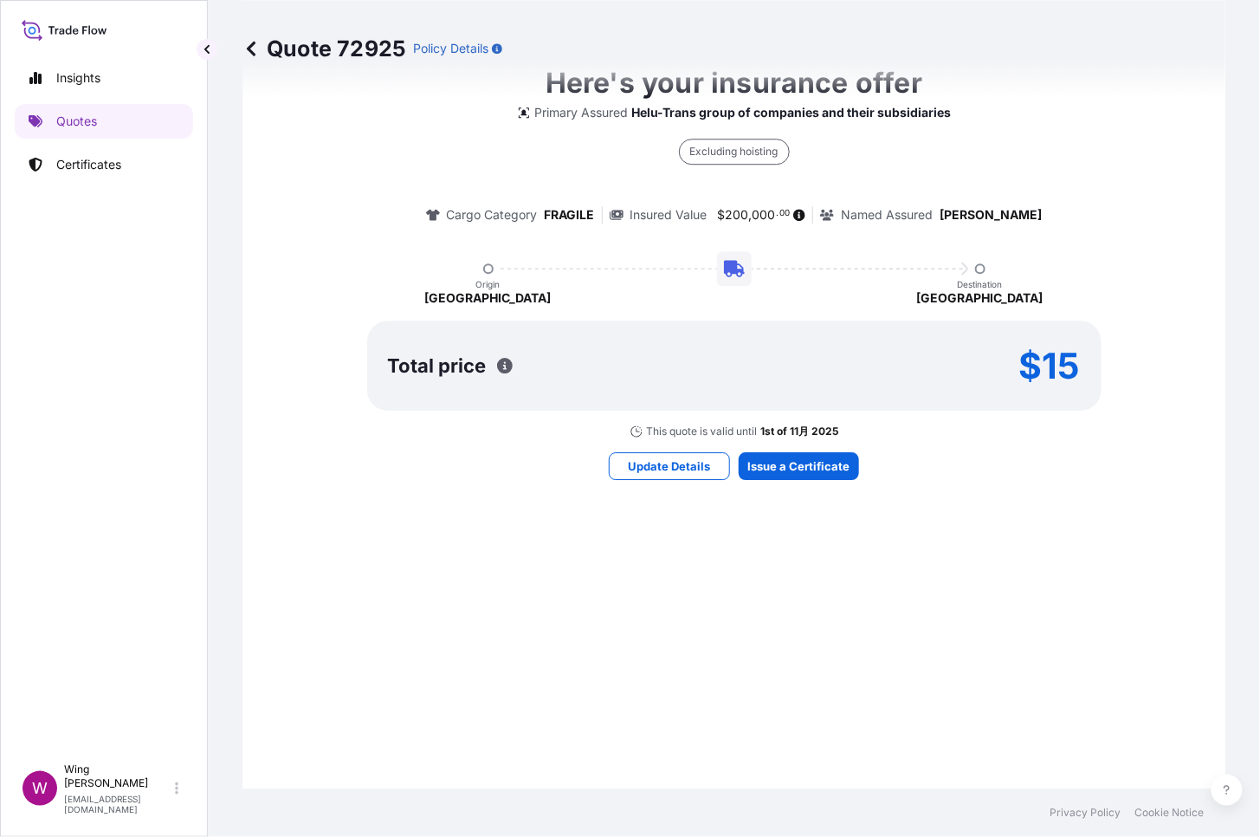
select select "STORAGE"
select select "Storage"
select select "[GEOGRAPHIC_DATA]"
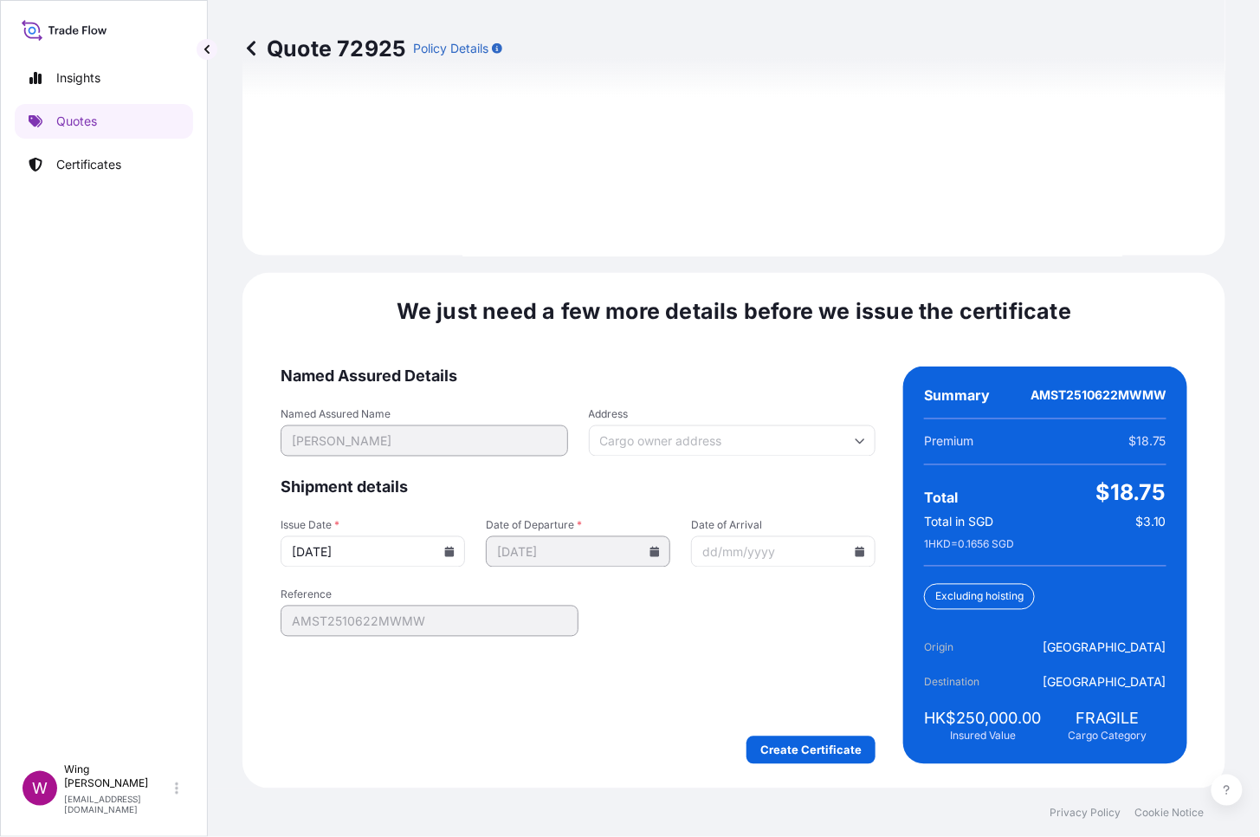
scroll to position [2602, 0]
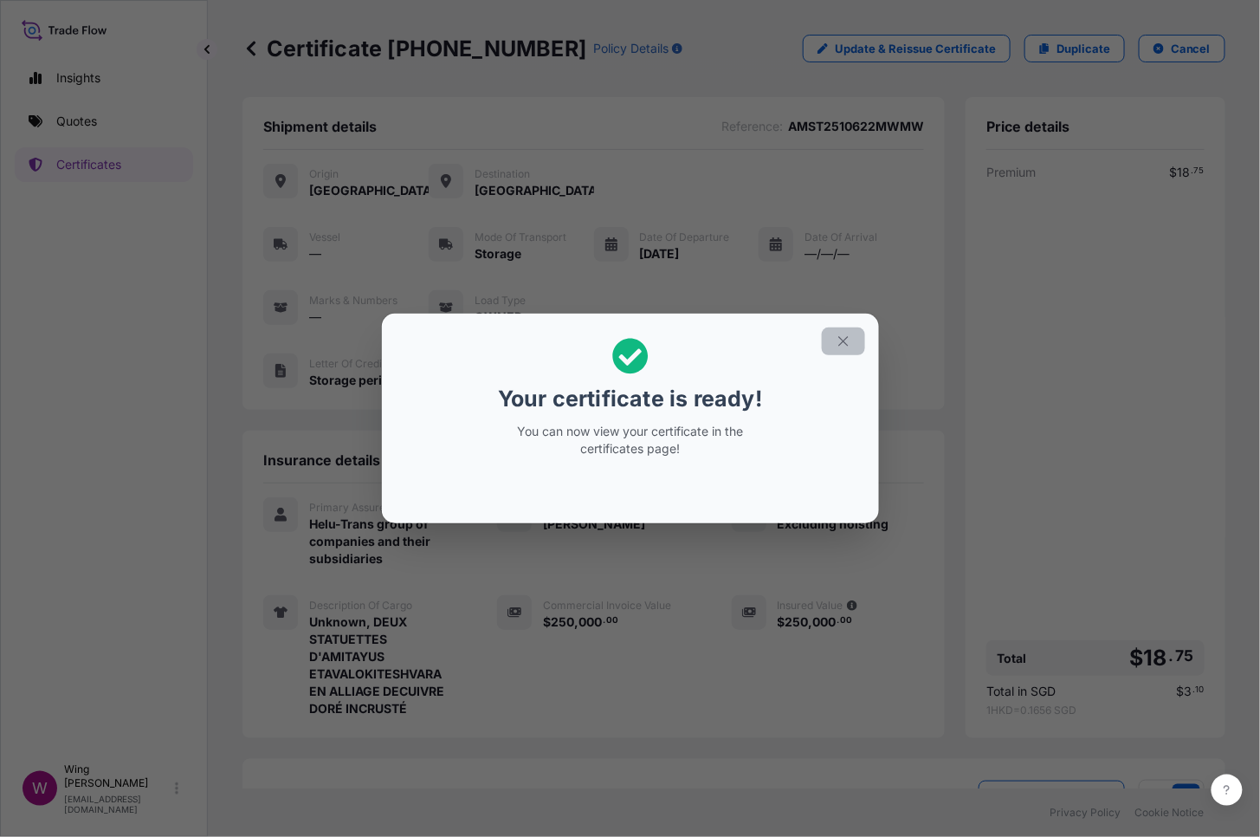
click at [849, 343] on icon "button" at bounding box center [844, 341] width 16 height 16
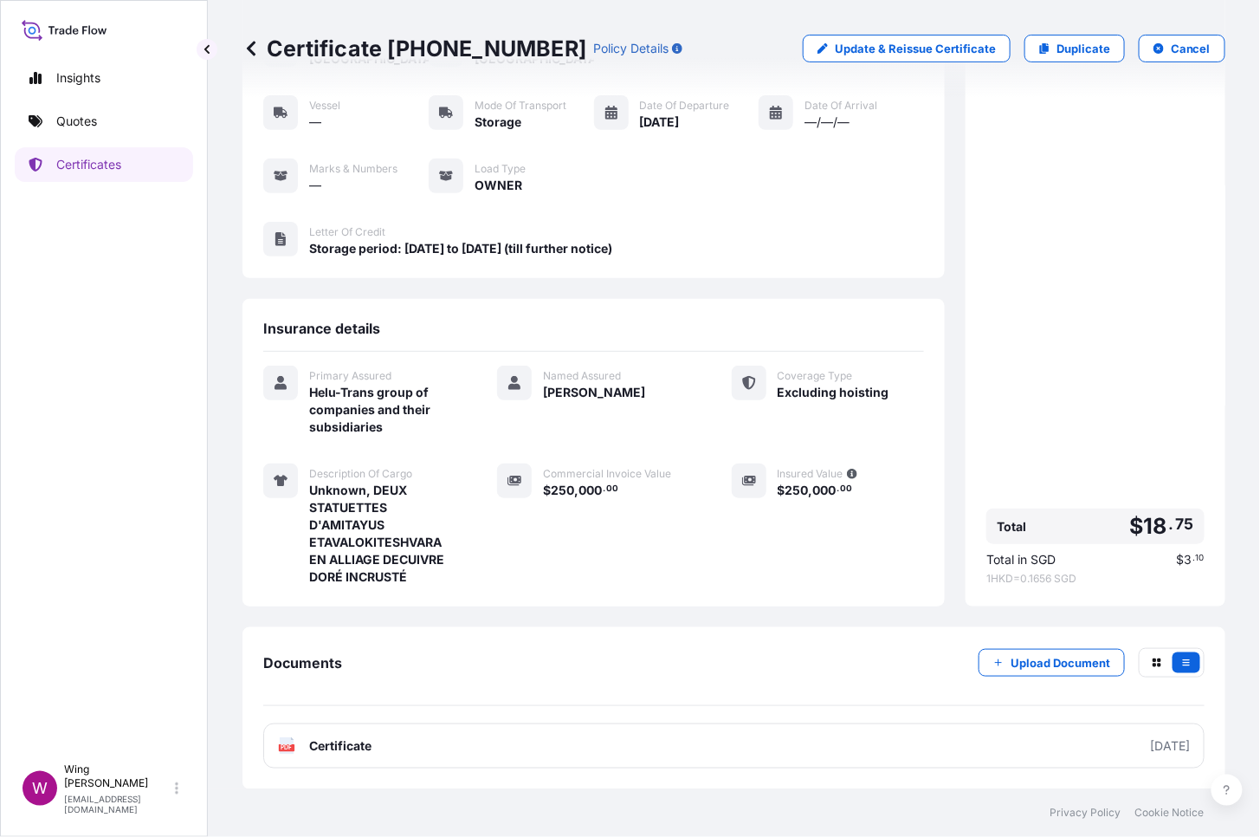
scroll to position [133, 0]
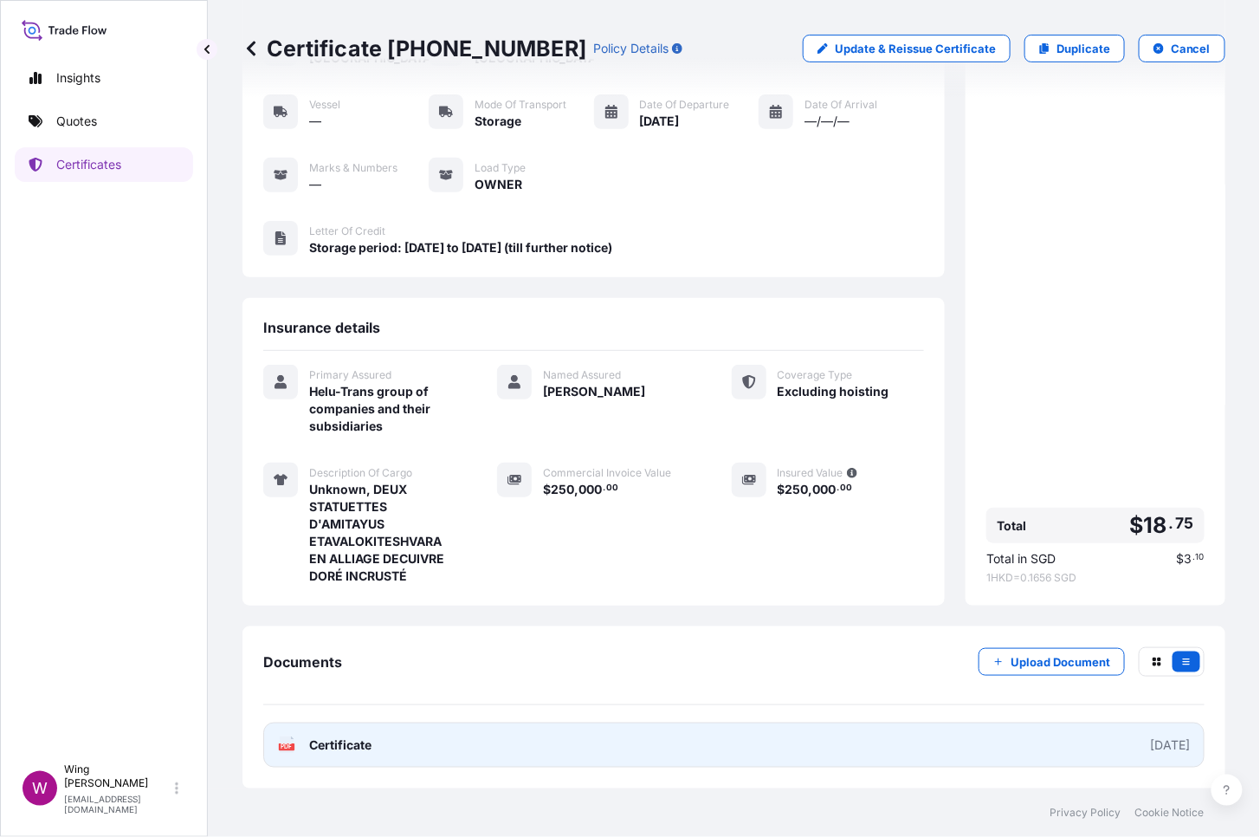
click at [285, 644] on icon "PDF" at bounding box center [286, 744] width 17 height 17
